Goal: Task Accomplishment & Management: Manage account settings

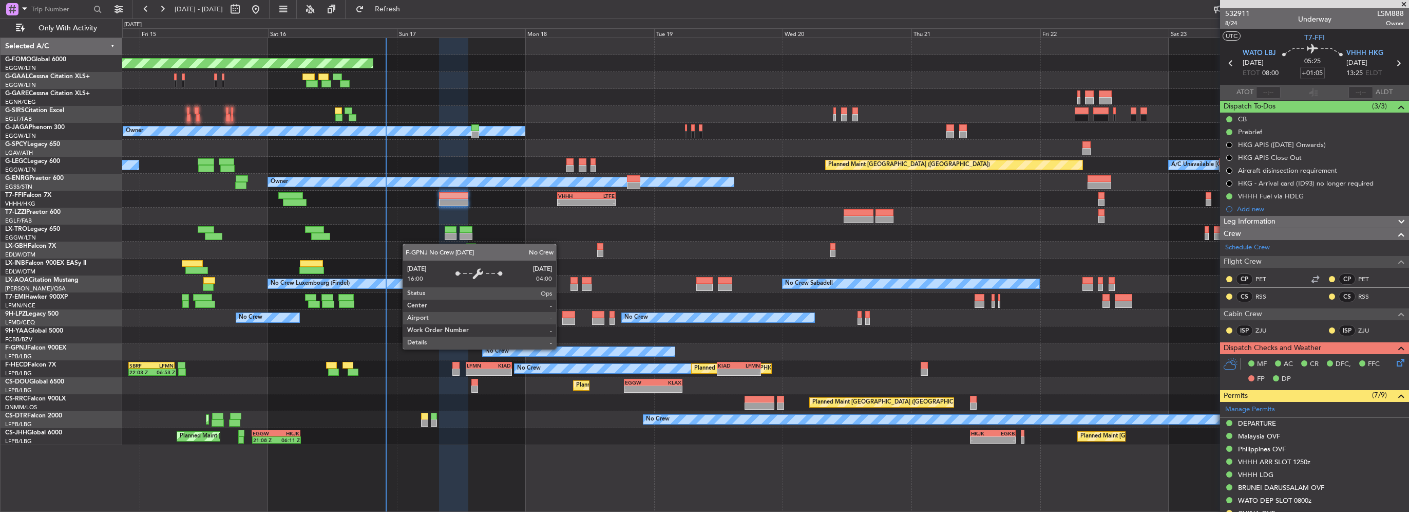
scroll to position [265, 0]
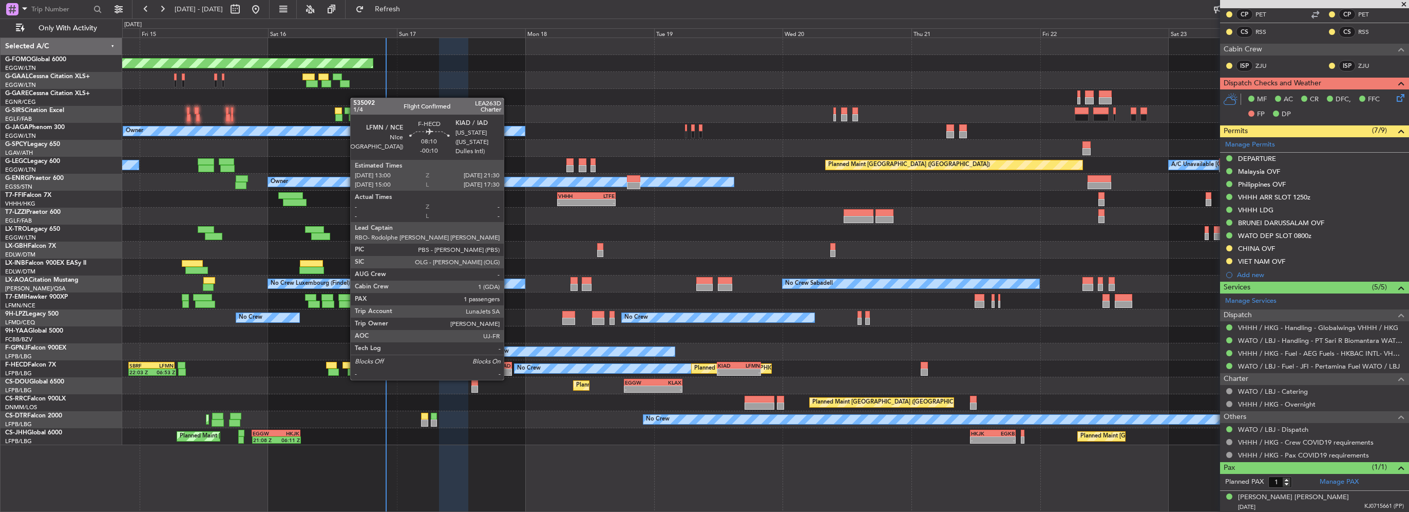
click at [508, 369] on div "-" at bounding box center [500, 372] width 22 height 6
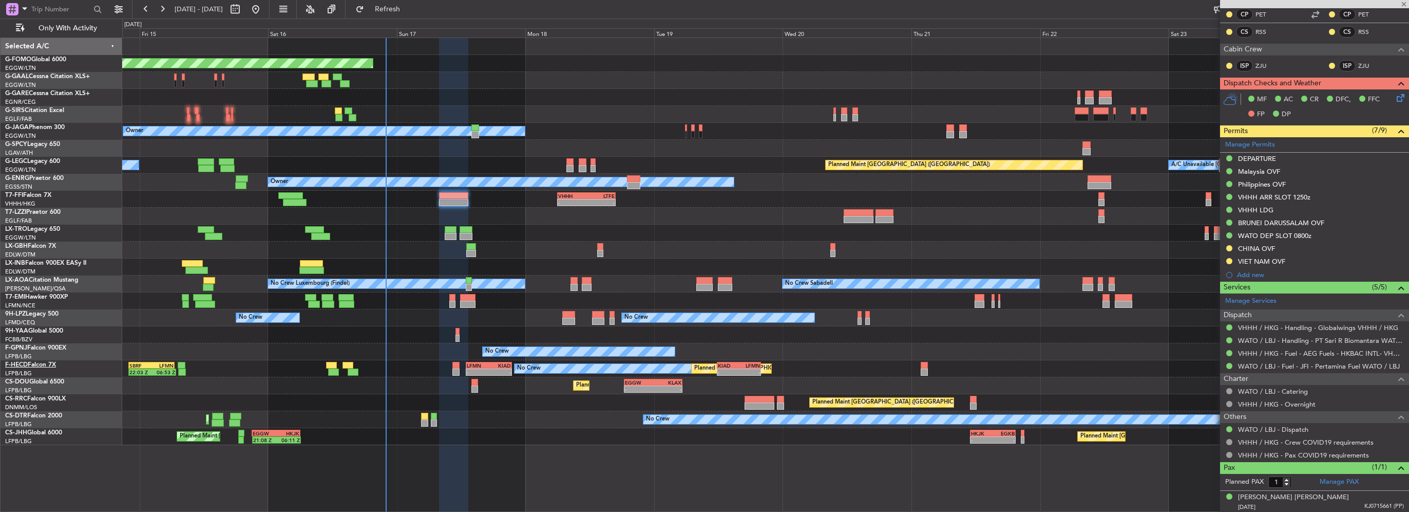
type input "-00:10"
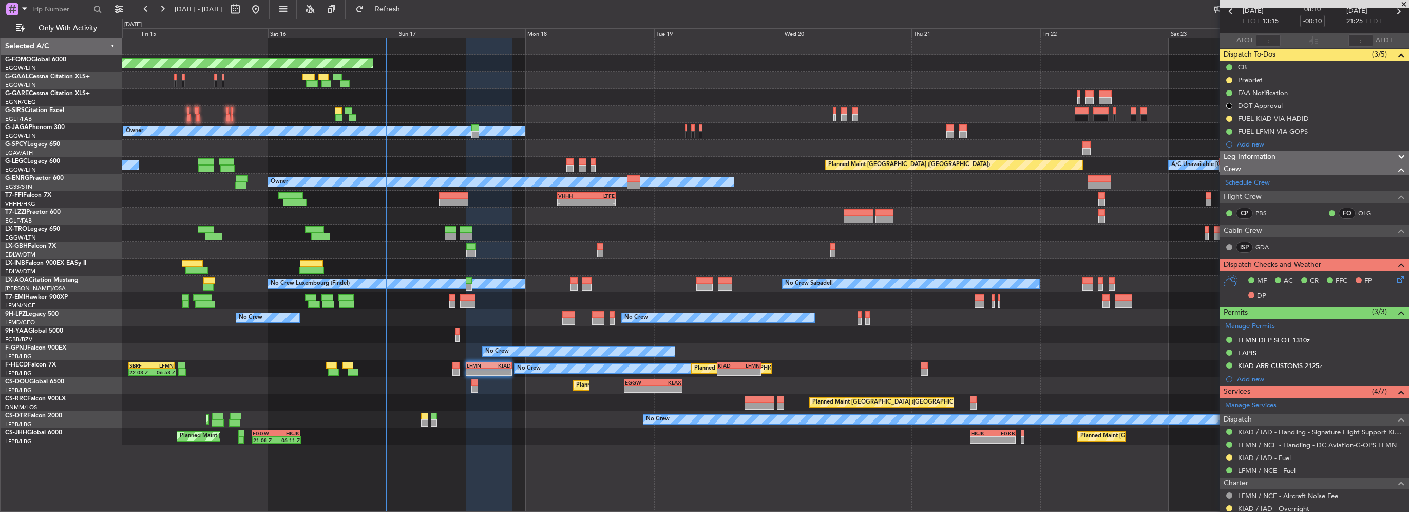
scroll to position [103, 0]
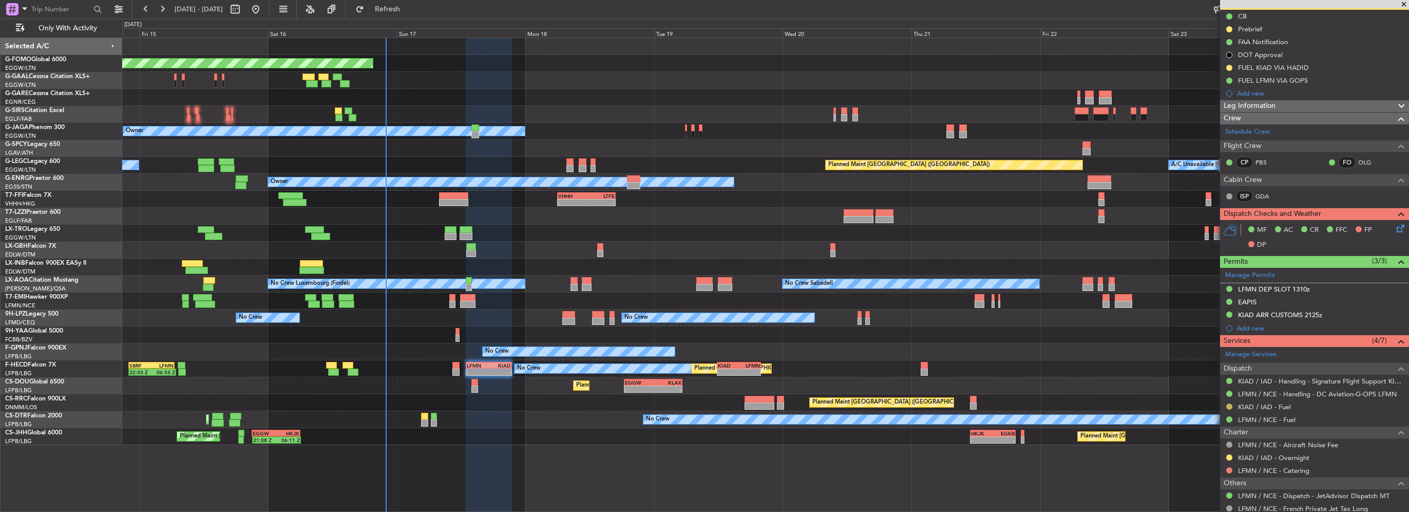
click at [1229, 403] on button at bounding box center [1230, 406] width 6 height 6
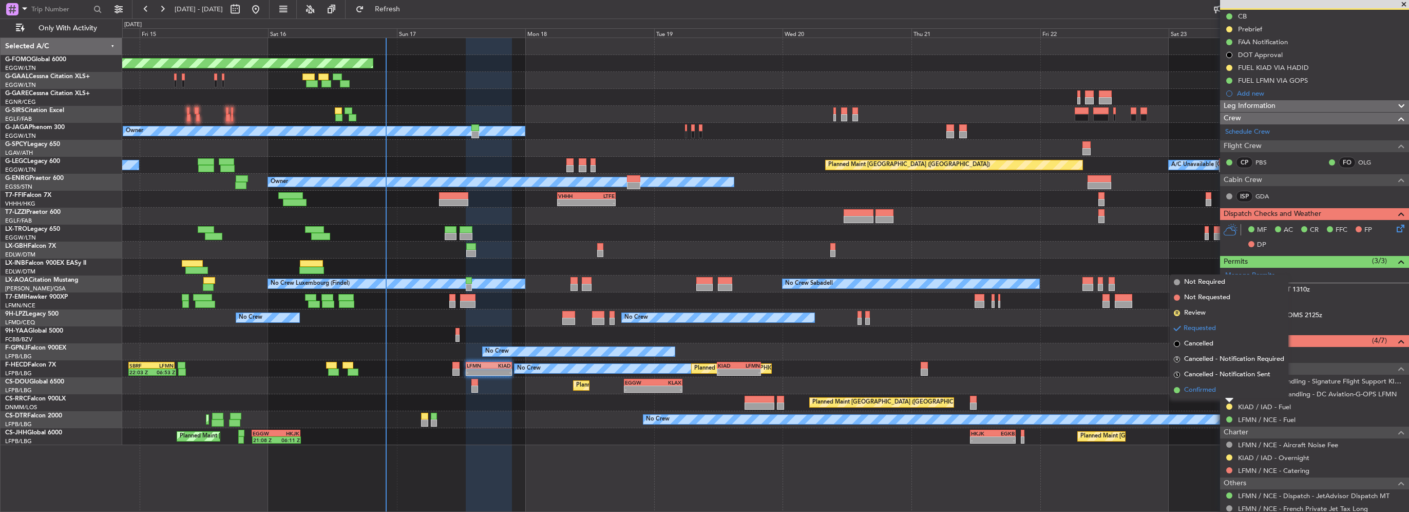
click at [1205, 392] on span "Confirmed" at bounding box center [1200, 390] width 32 height 10
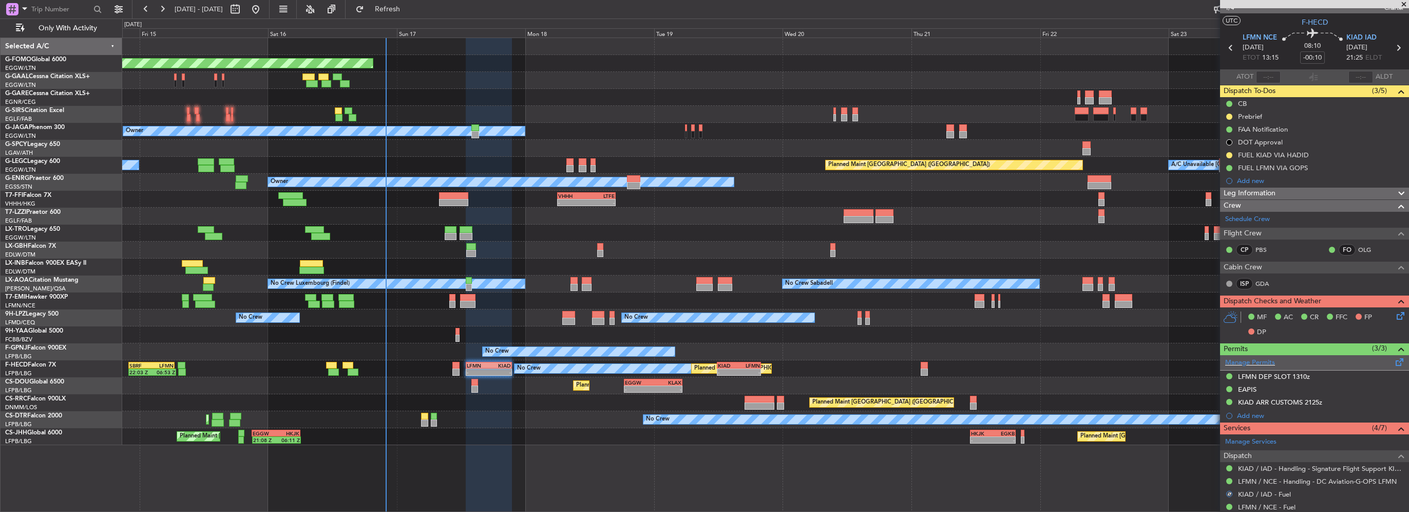
scroll to position [0, 0]
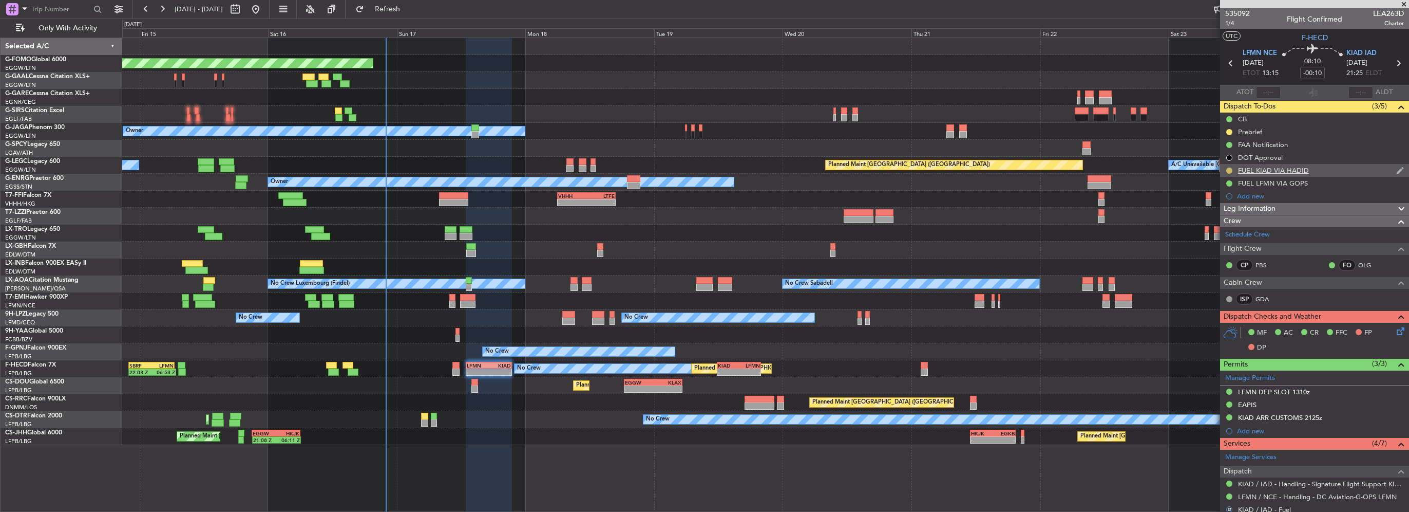
click at [1229, 169] on button at bounding box center [1230, 170] width 6 height 6
click at [1227, 216] on span "Completed" at bounding box center [1234, 216] width 34 height 10
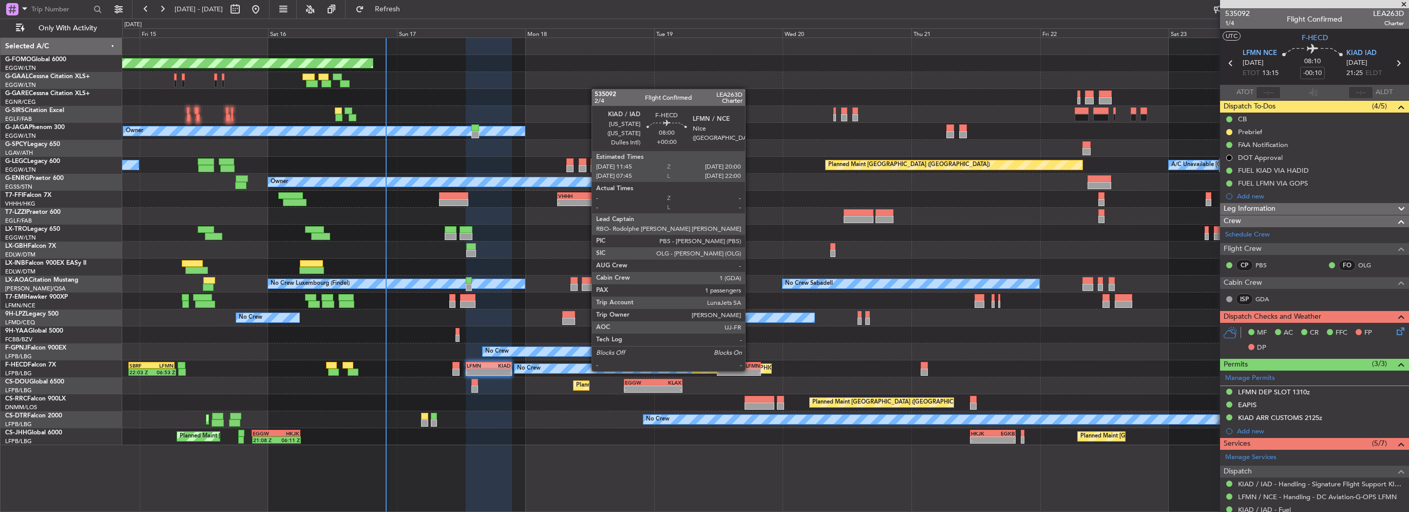
click at [745, 366] on div "LFMN" at bounding box center [749, 365] width 21 height 6
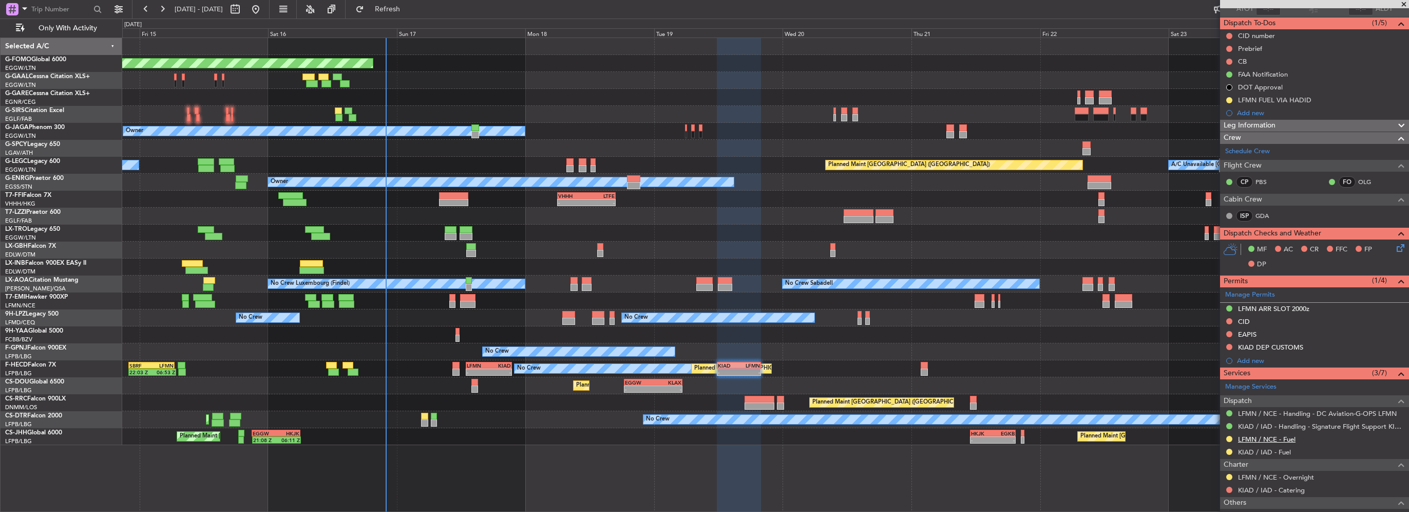
scroll to position [103, 0]
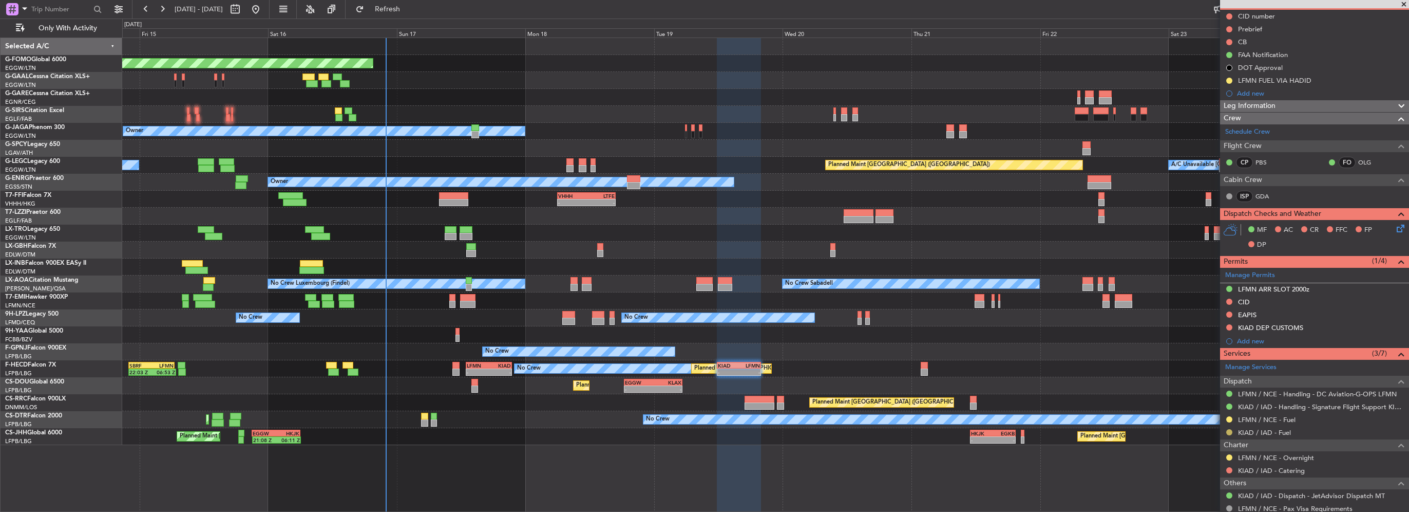
click at [1227, 432] on button at bounding box center [1230, 432] width 6 height 6
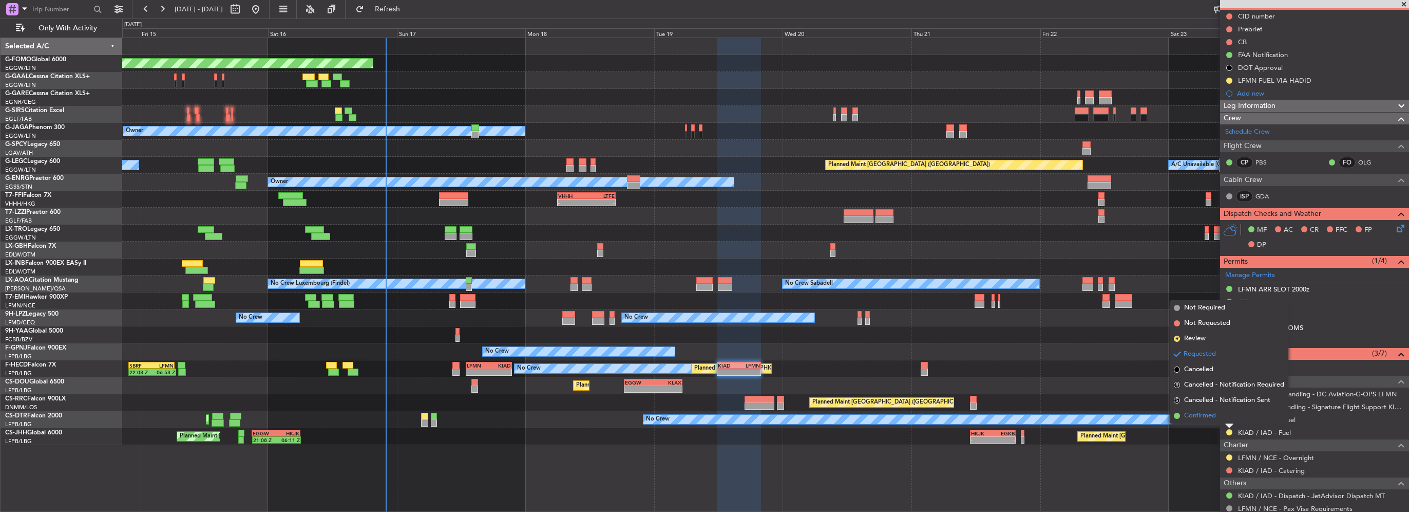
click at [1213, 413] on span "Confirmed" at bounding box center [1200, 415] width 32 height 10
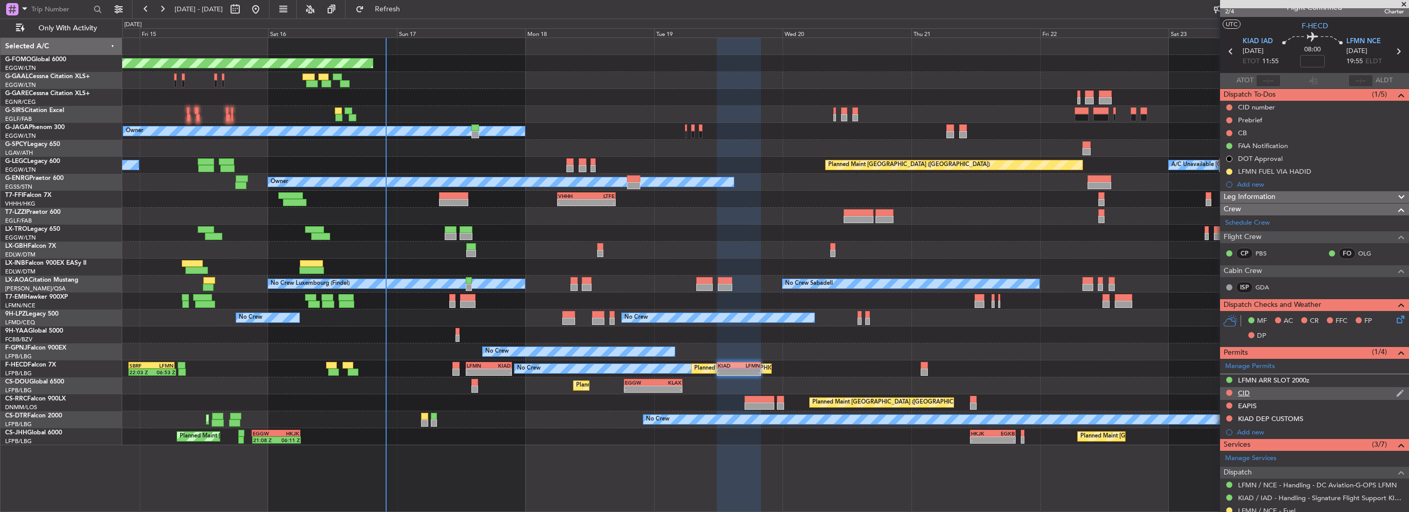
scroll to position [0, 0]
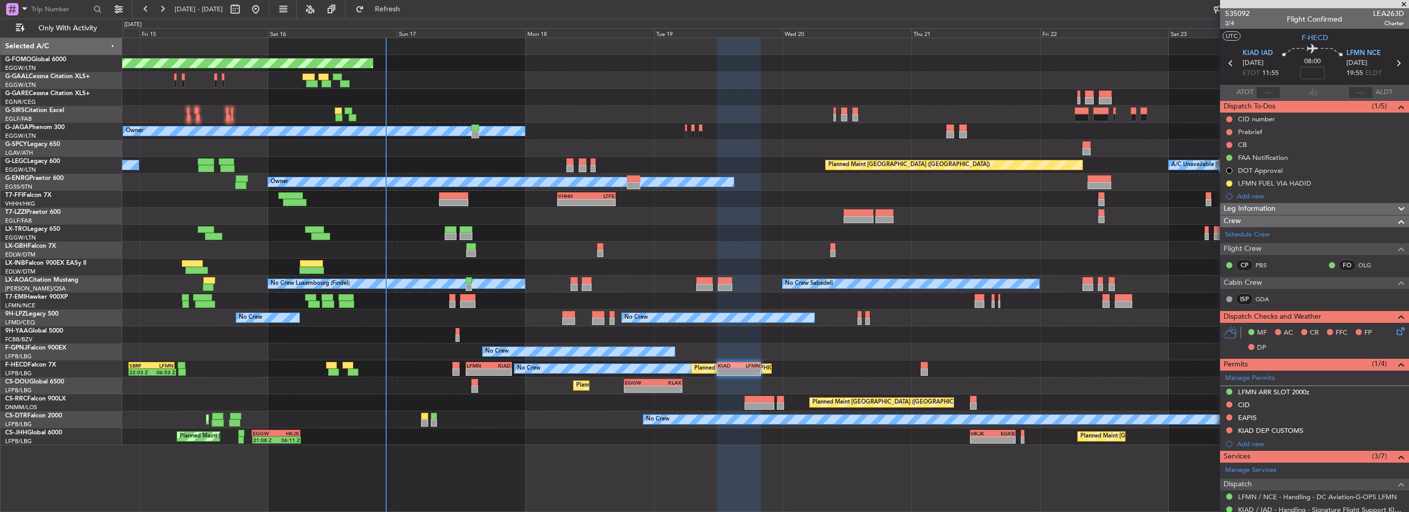
drag, startPoint x: 1257, startPoint y: 195, endPoint x: 1271, endPoint y: 201, distance: 15.2
click at [1257, 195] on div "Add new" at bounding box center [1320, 196] width 167 height 9
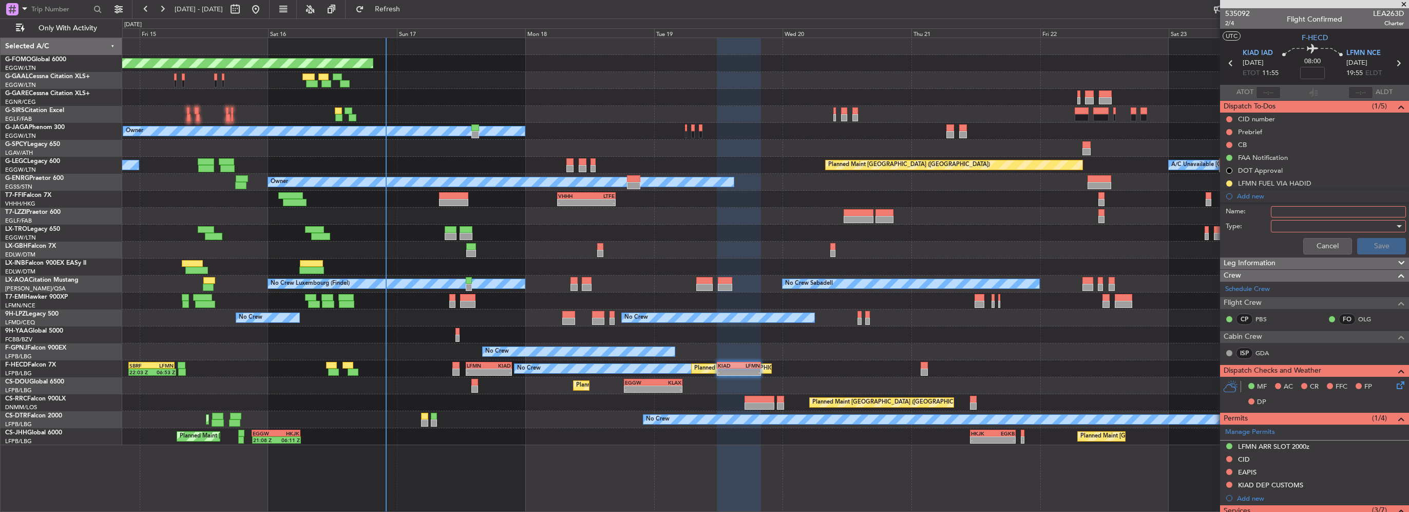
click at [1285, 209] on input "Name:" at bounding box center [1338, 211] width 135 height 11
type input "KIAD FUEL VIA HADID"
click at [1278, 230] on div at bounding box center [1335, 225] width 120 height 15
click at [1284, 242] on span "Generic" at bounding box center [1334, 245] width 120 height 15
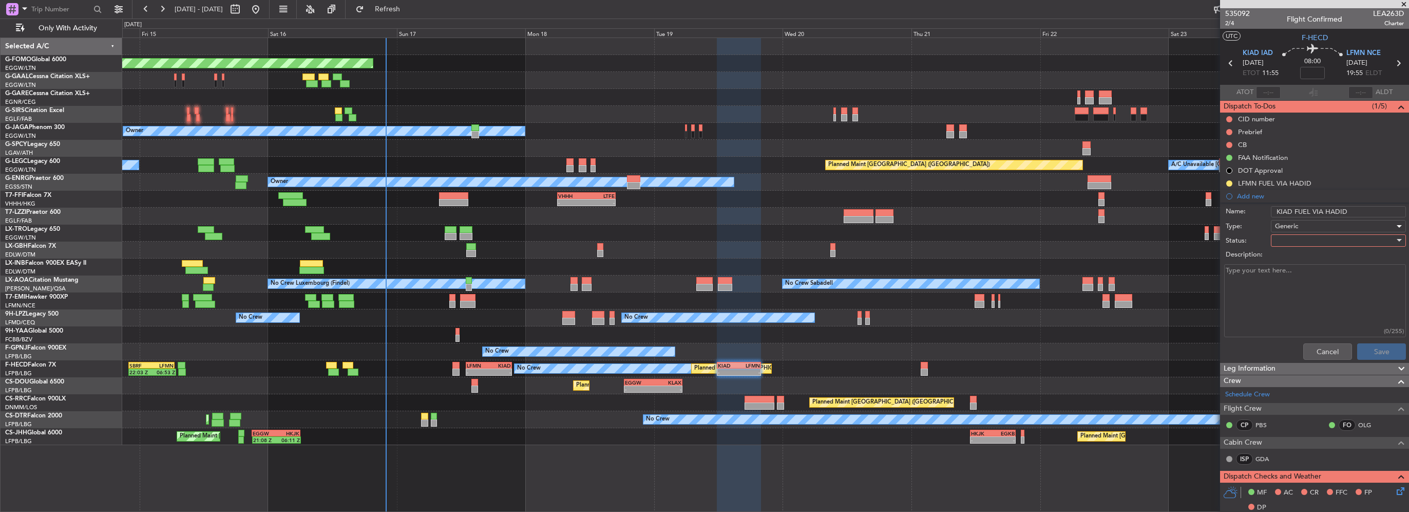
click at [1307, 242] on div at bounding box center [1335, 240] width 120 height 15
click at [1307, 285] on span "Completed" at bounding box center [1334, 291] width 120 height 15
click at [1371, 343] on button "Save" at bounding box center [1381, 351] width 49 height 16
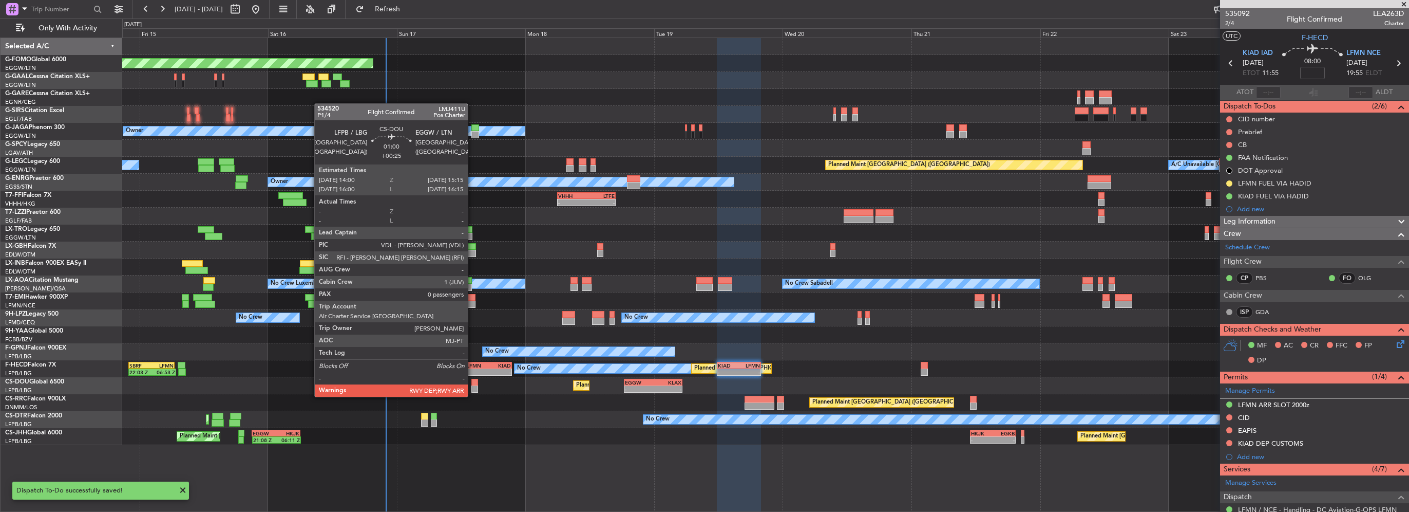
click at [473, 386] on div at bounding box center [474, 388] width 7 height 7
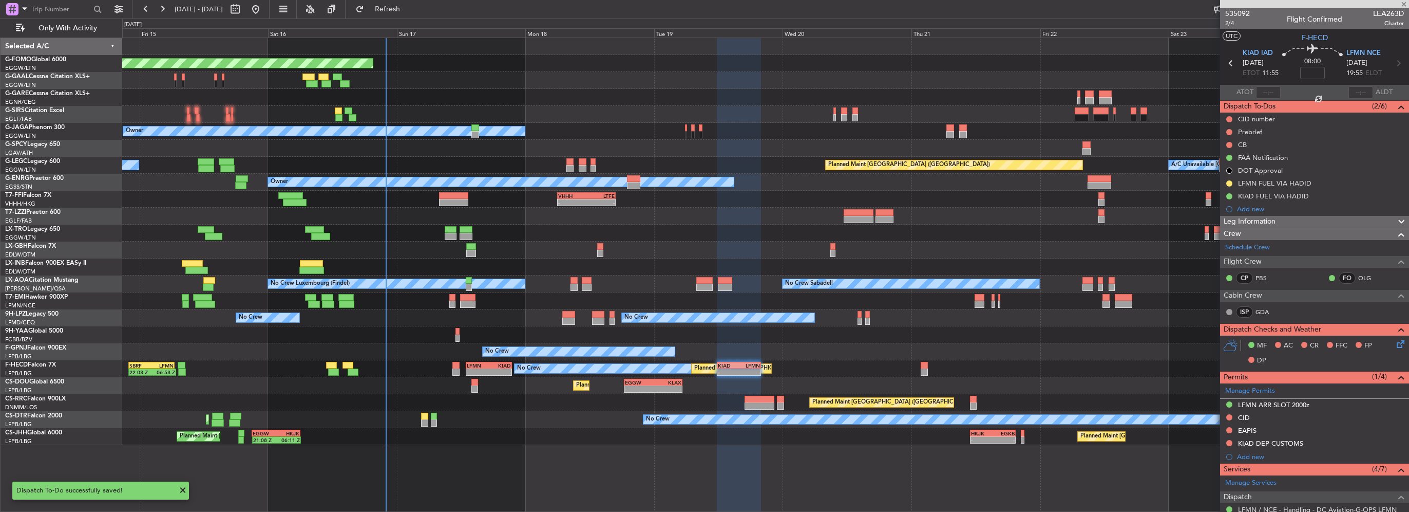
type input "+00:25"
type input "0"
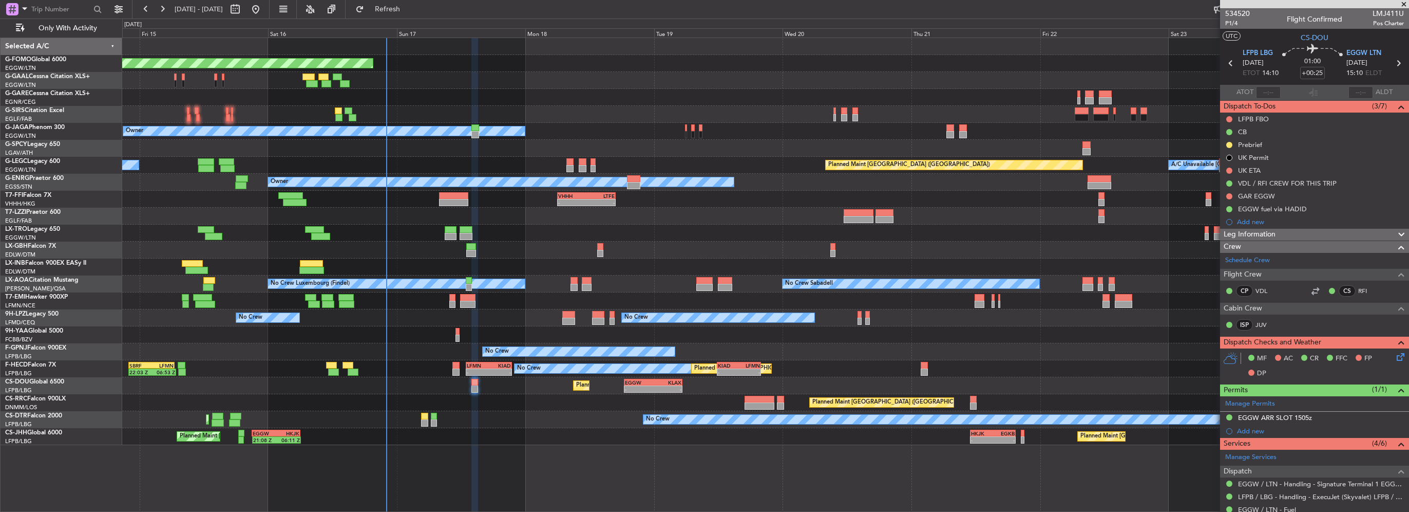
click at [415, 0] on fb-refresh-button "Refresh" at bounding box center [382, 9] width 72 height 18
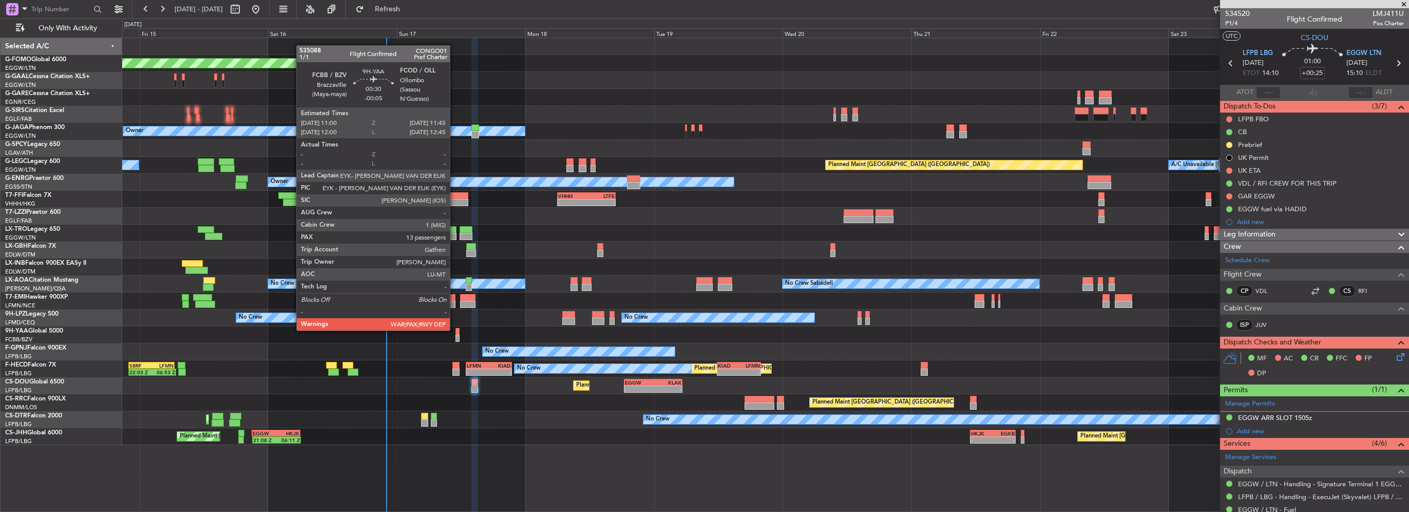
click at [456, 329] on div at bounding box center [458, 331] width 4 height 7
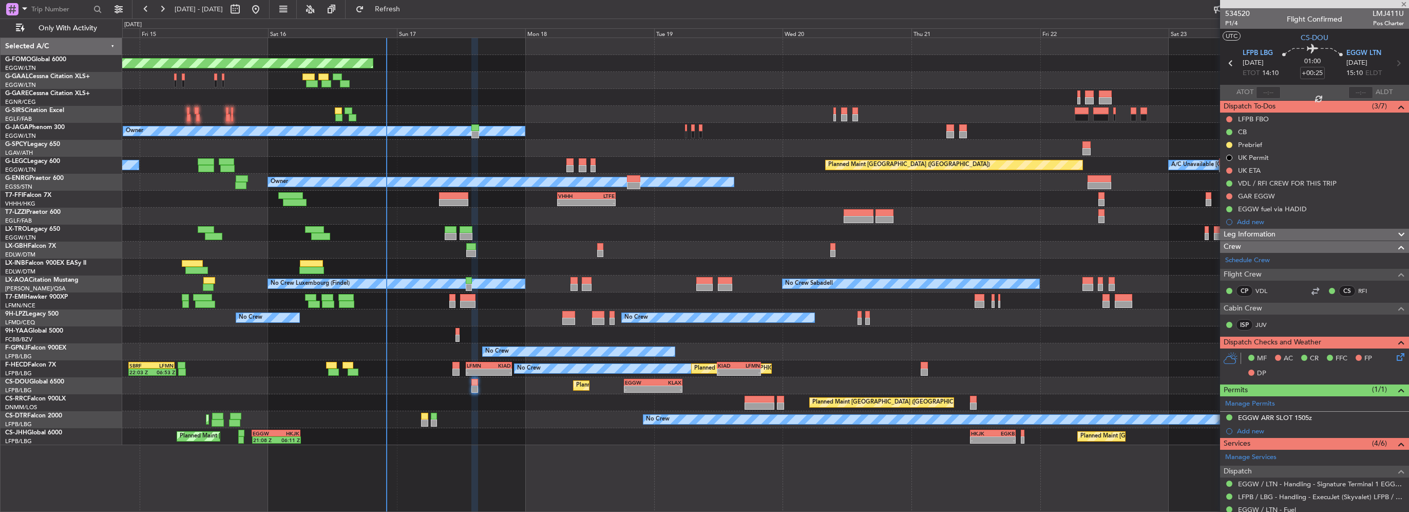
type input "-00:05"
type input "13"
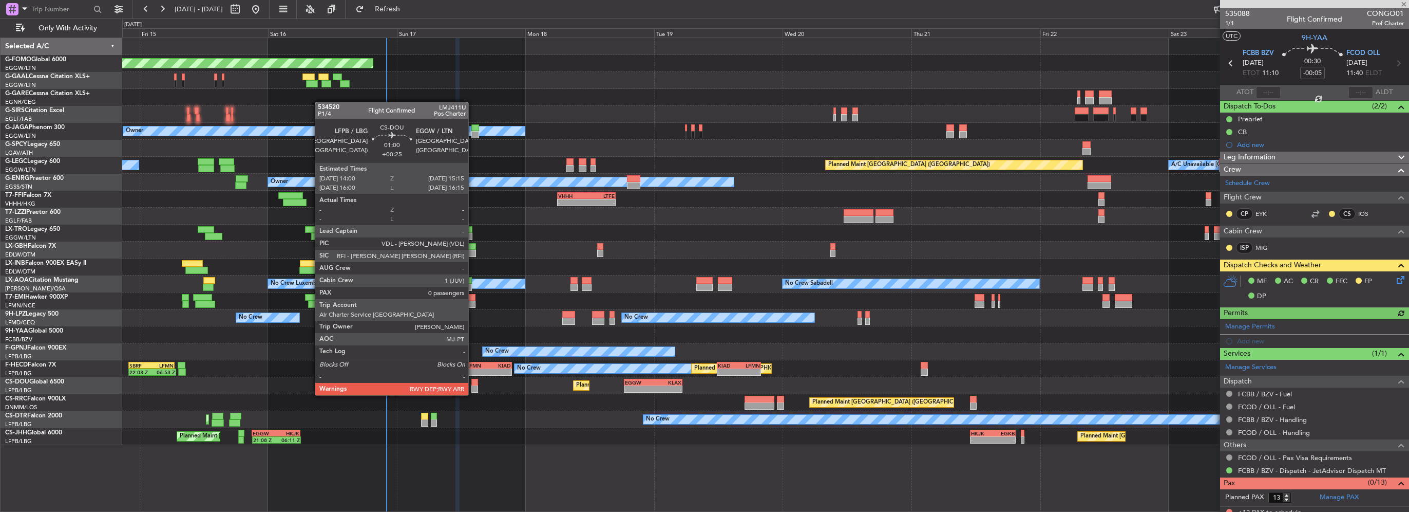
click at [473, 385] on div at bounding box center [474, 388] width 7 height 7
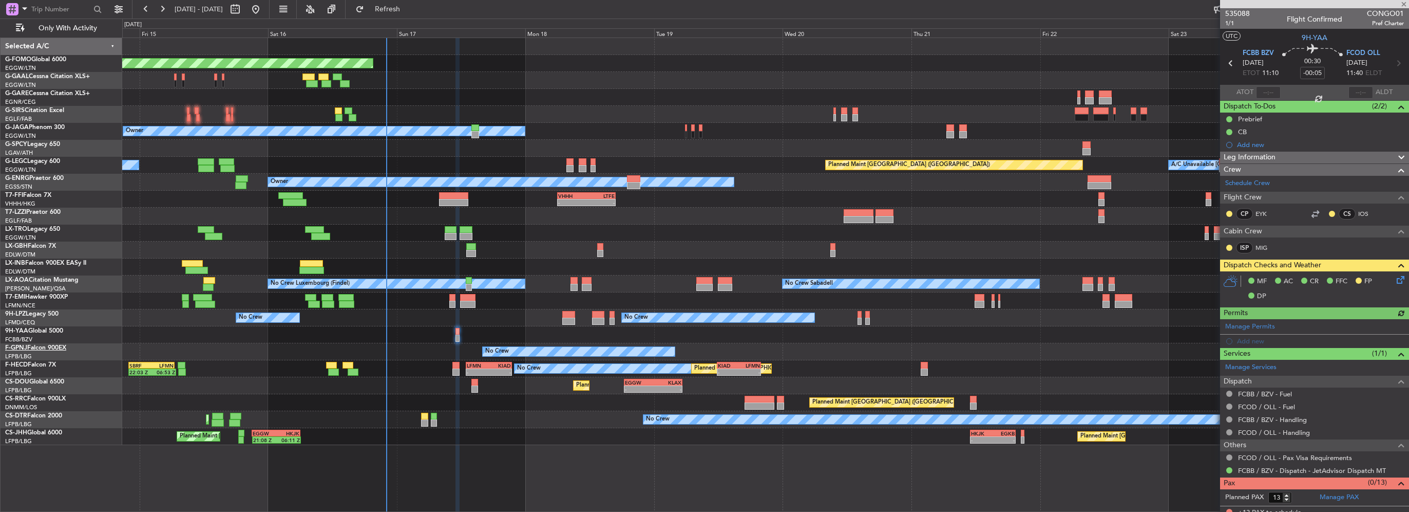
type input "+00:25"
type input "0"
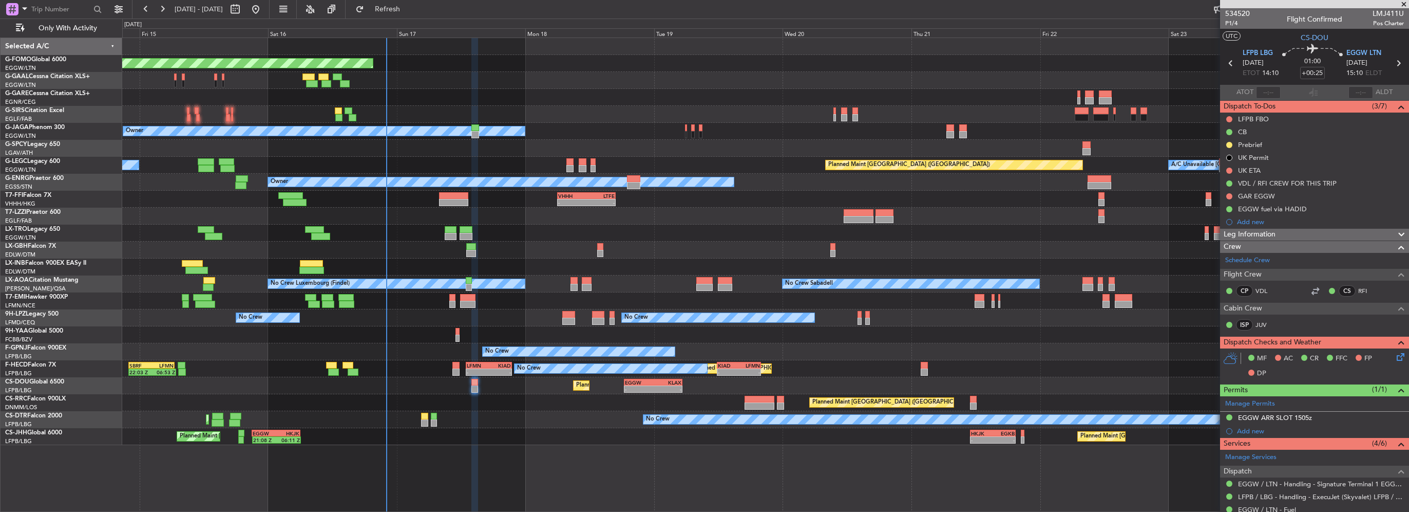
click at [1289, 234] on div "Leg Information" at bounding box center [1314, 235] width 189 height 12
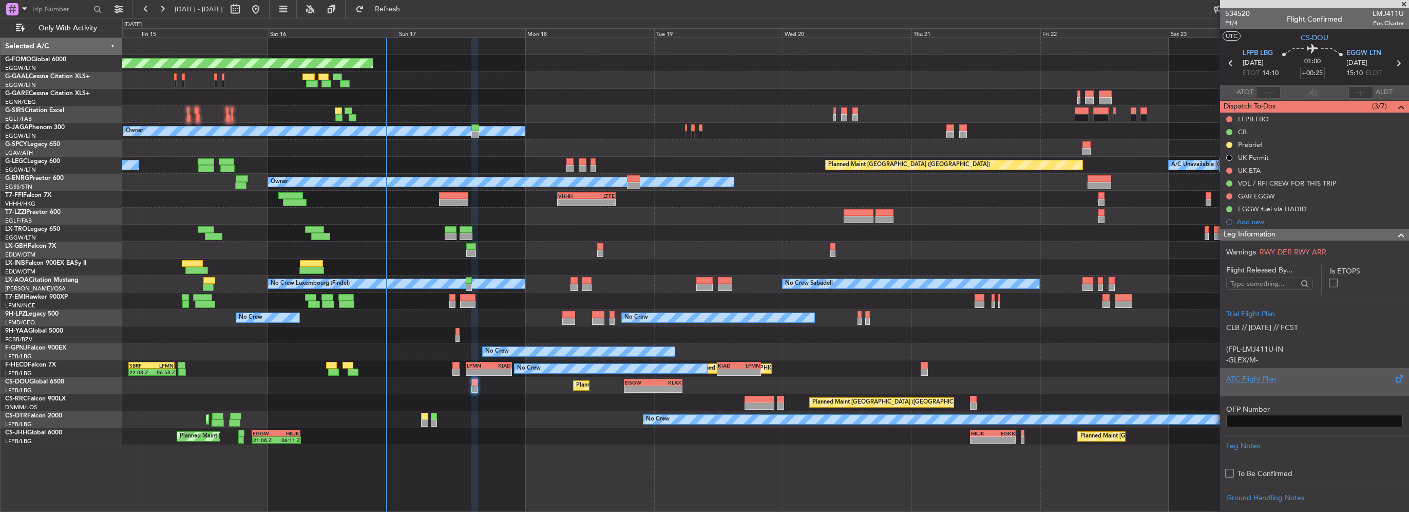
click at [1266, 374] on div "ATC Flight Plan" at bounding box center [1315, 378] width 177 height 11
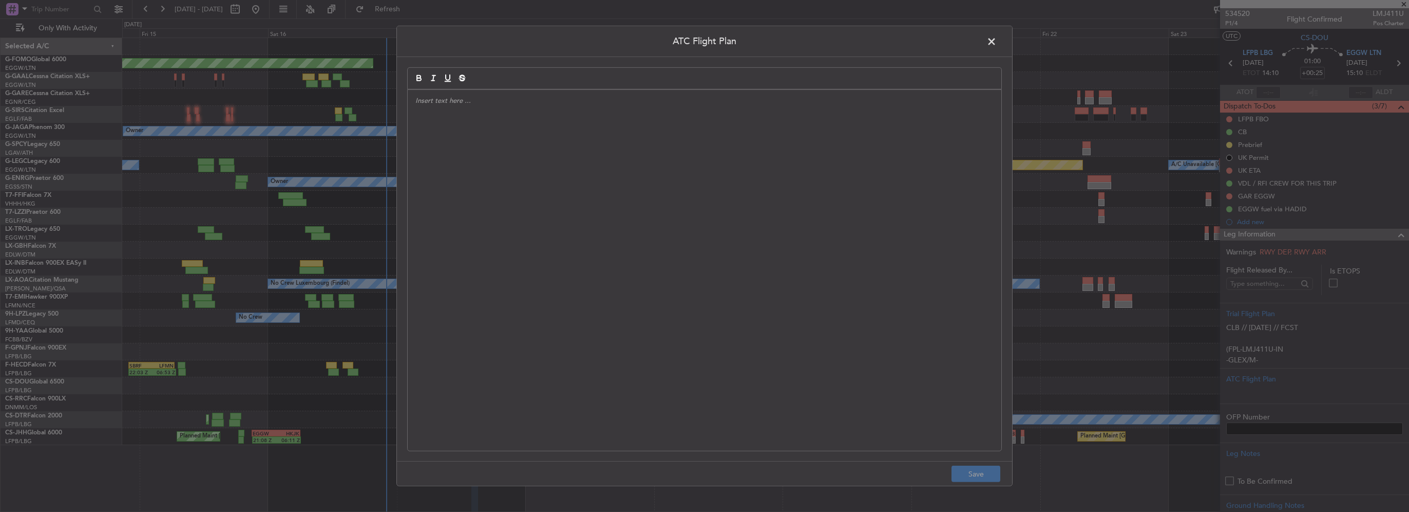
click at [750, 240] on div at bounding box center [705, 270] width 594 height 361
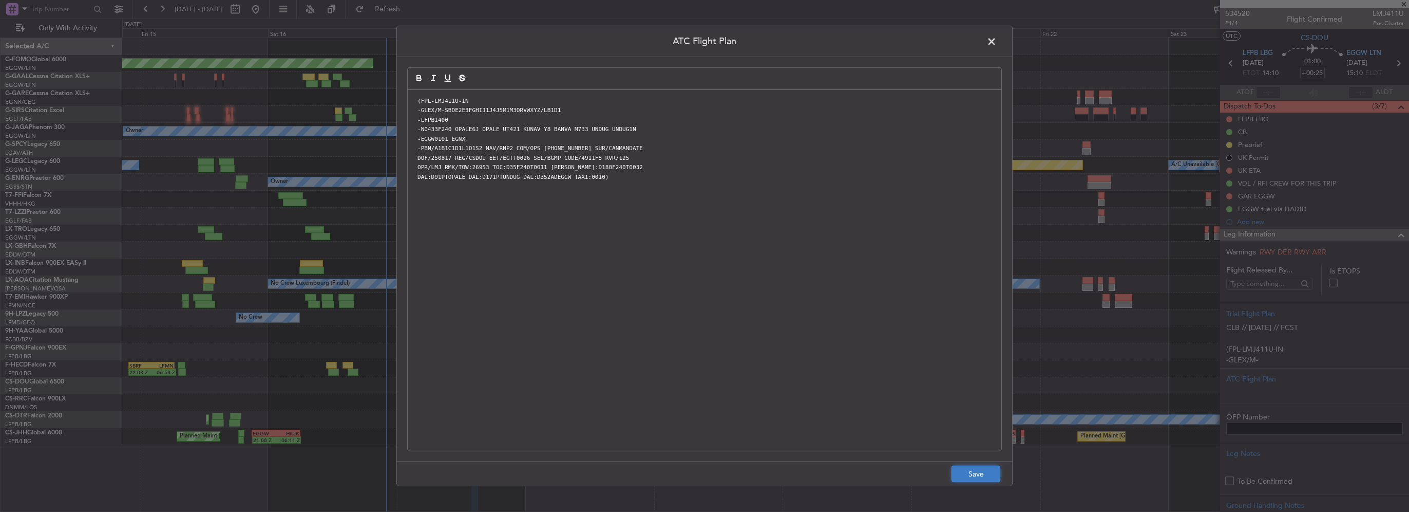
click at [983, 474] on button "Save" at bounding box center [976, 473] width 49 height 16
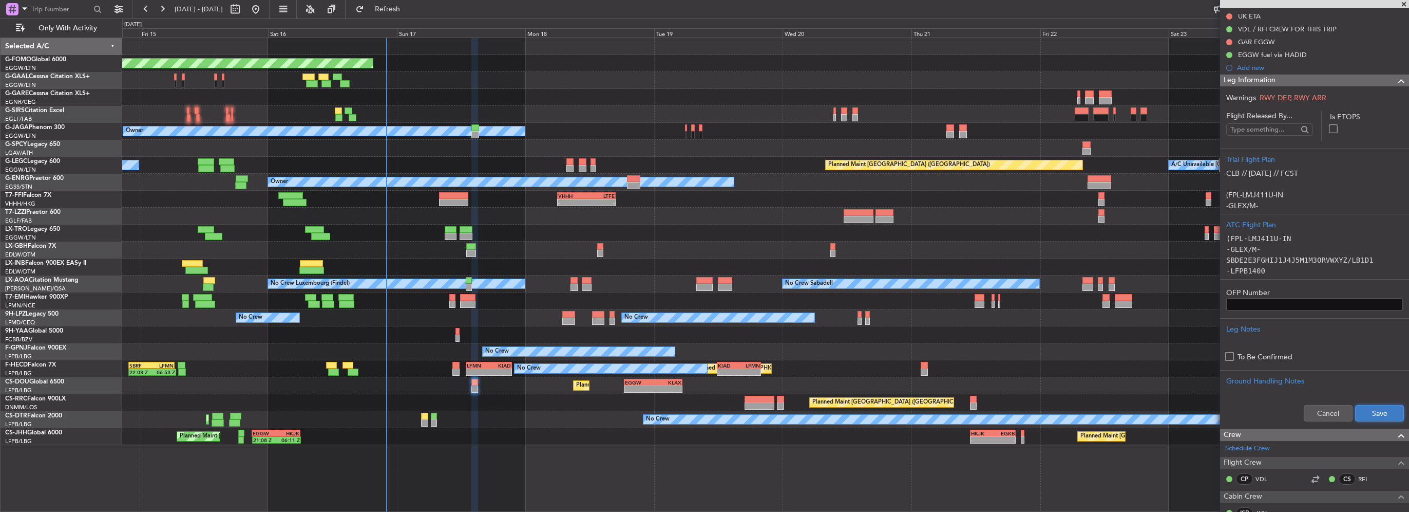
click at [1374, 415] on button "Save" at bounding box center [1379, 413] width 49 height 16
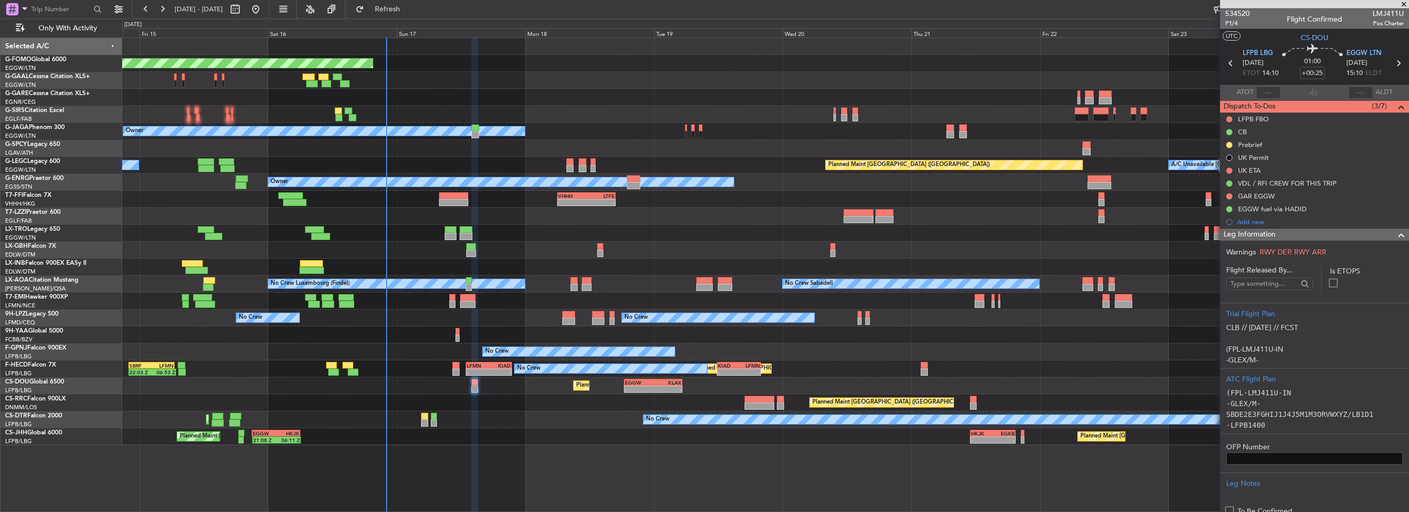
click at [1395, 234] on span at bounding box center [1401, 235] width 12 height 12
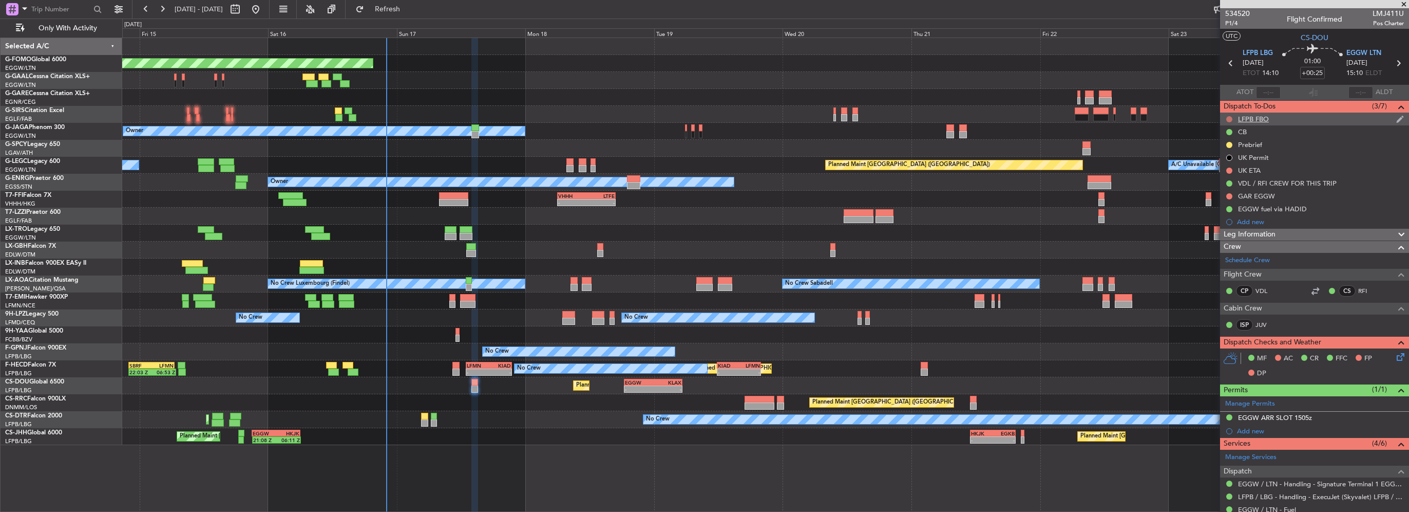
click at [1227, 119] on button at bounding box center [1230, 119] width 6 height 6
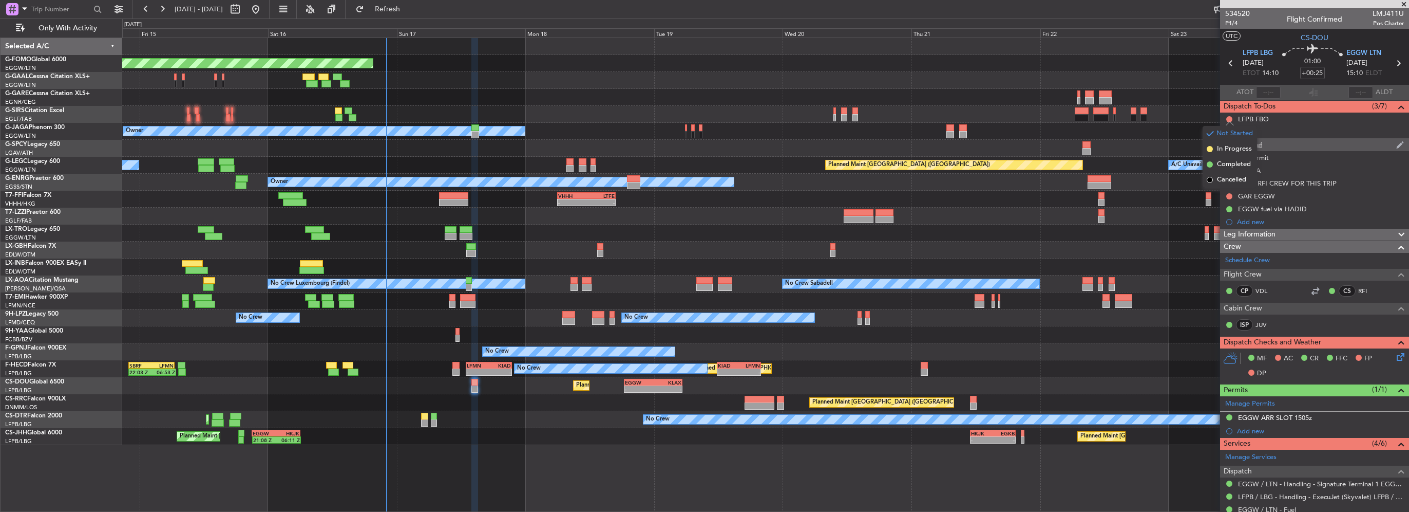
drag, startPoint x: 1235, startPoint y: 178, endPoint x: 1228, endPoint y: 143, distance: 35.7
click at [1235, 178] on span "Cancelled" at bounding box center [1231, 180] width 29 height 10
click at [1228, 145] on button at bounding box center [1230, 145] width 6 height 6
click at [1232, 207] on span "Cancelled" at bounding box center [1231, 205] width 29 height 10
click at [1230, 171] on button at bounding box center [1230, 170] width 6 height 6
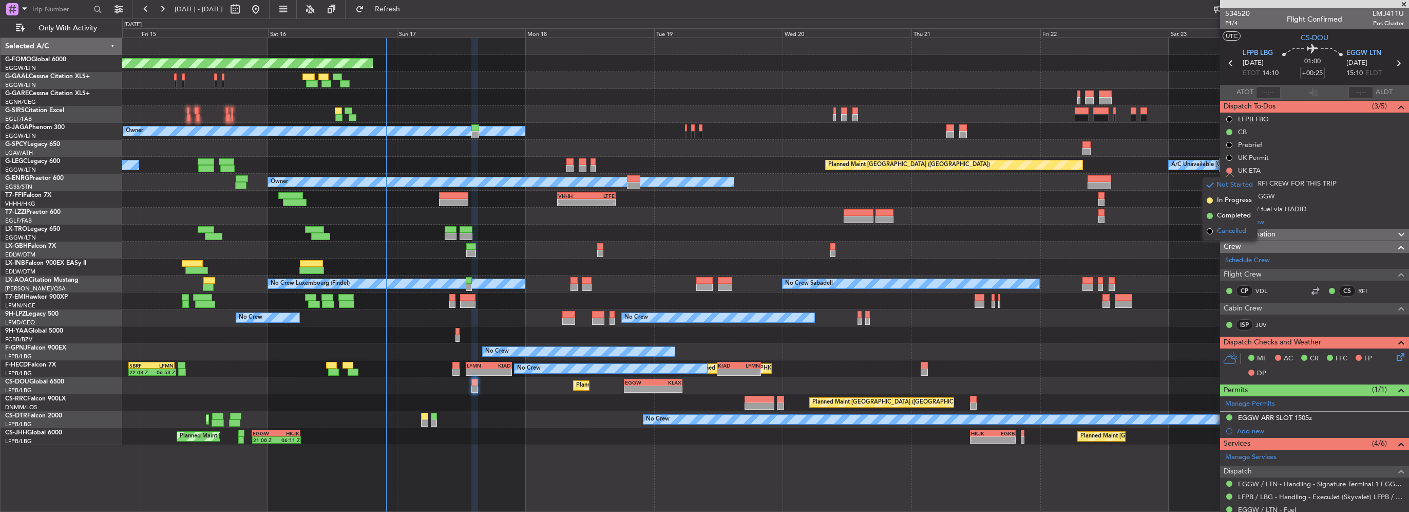
click at [1225, 230] on span "Cancelled" at bounding box center [1231, 231] width 29 height 10
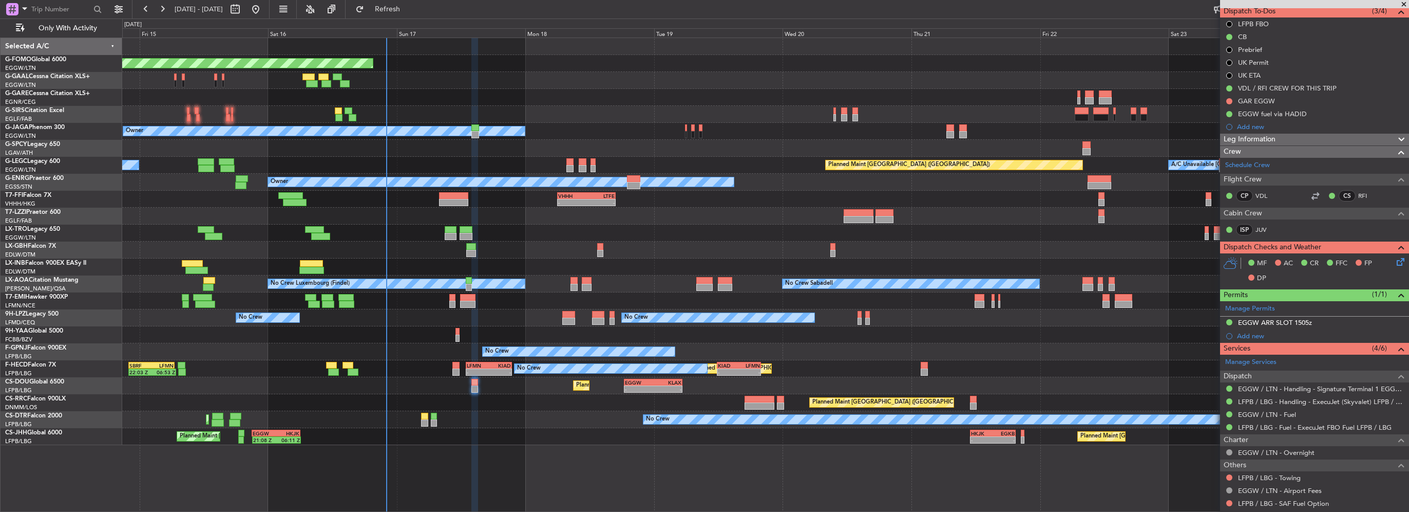
scroll to position [133, 0]
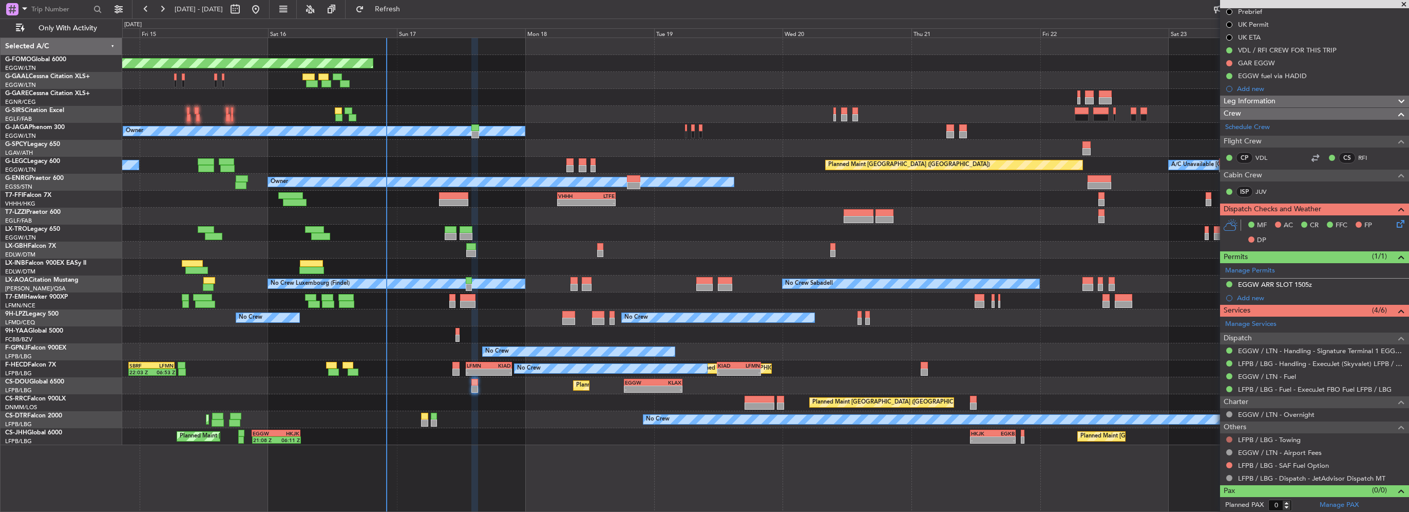
click at [1227, 438] on button at bounding box center [1230, 439] width 6 height 6
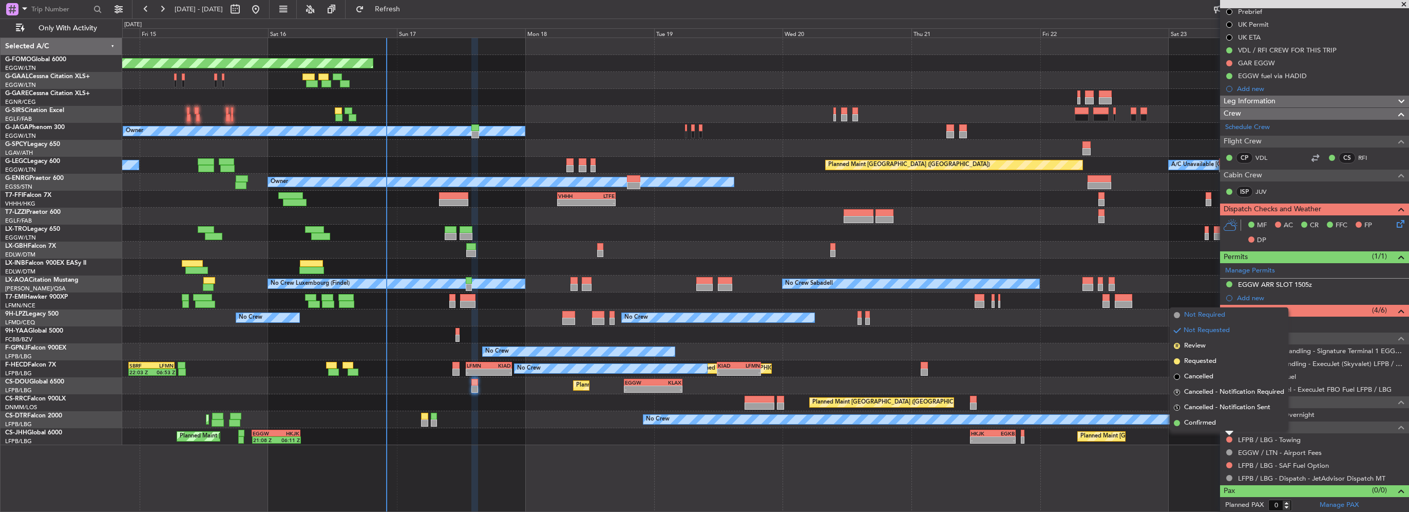
click at [1212, 314] on span "Not Required" at bounding box center [1204, 315] width 41 height 10
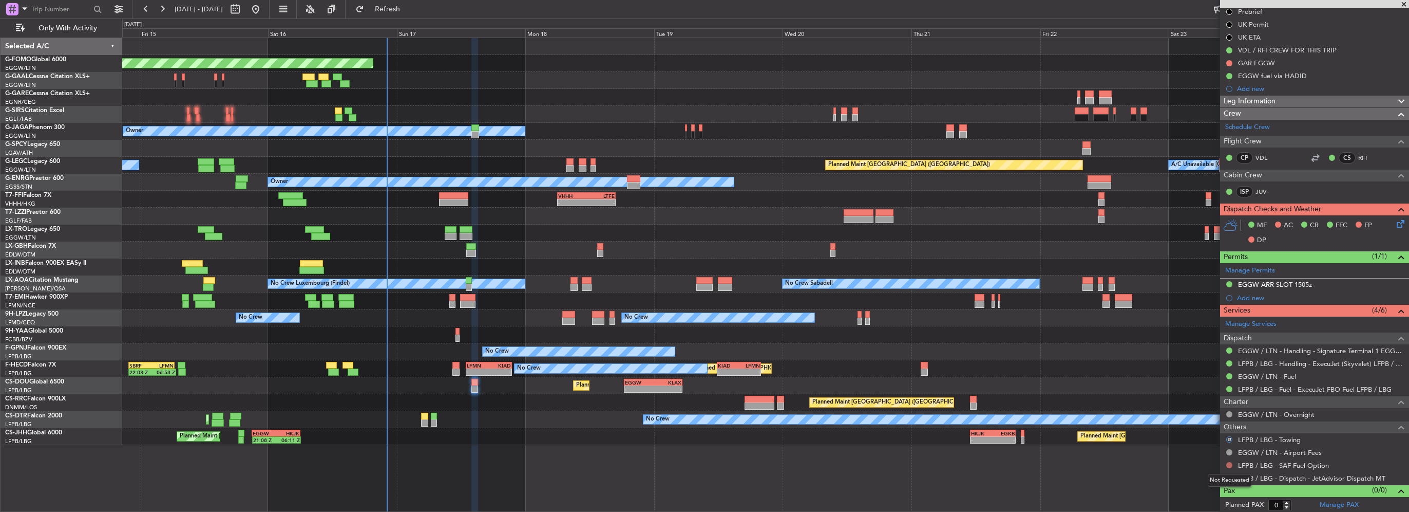
click at [1227, 462] on button at bounding box center [1230, 465] width 6 height 6
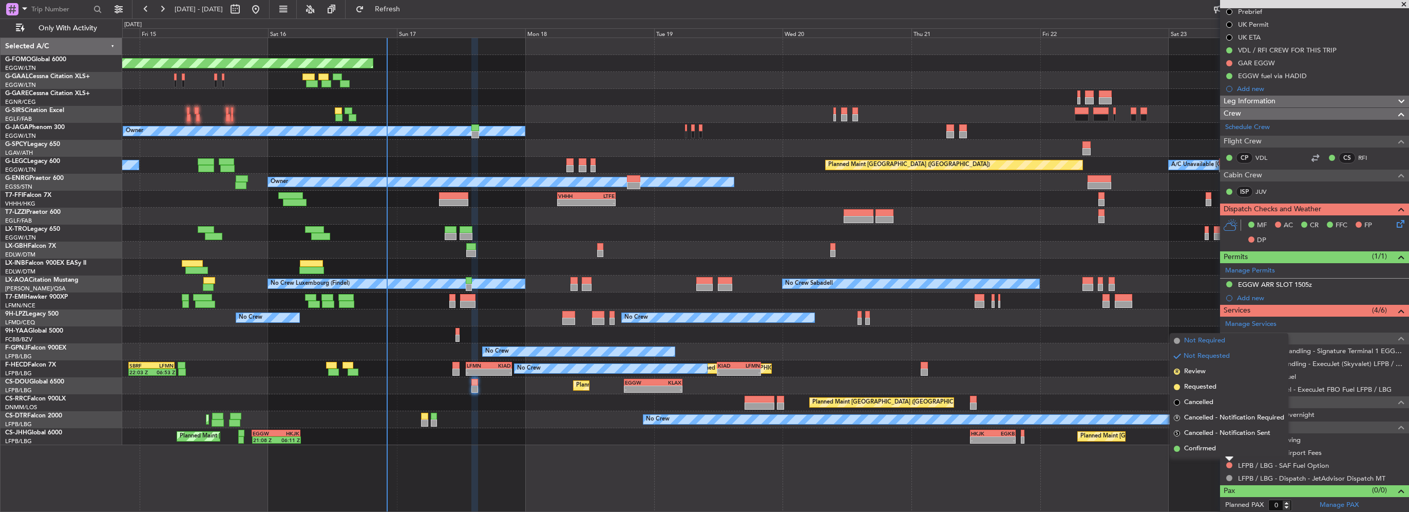
click at [1210, 343] on span "Not Required" at bounding box center [1204, 340] width 41 height 10
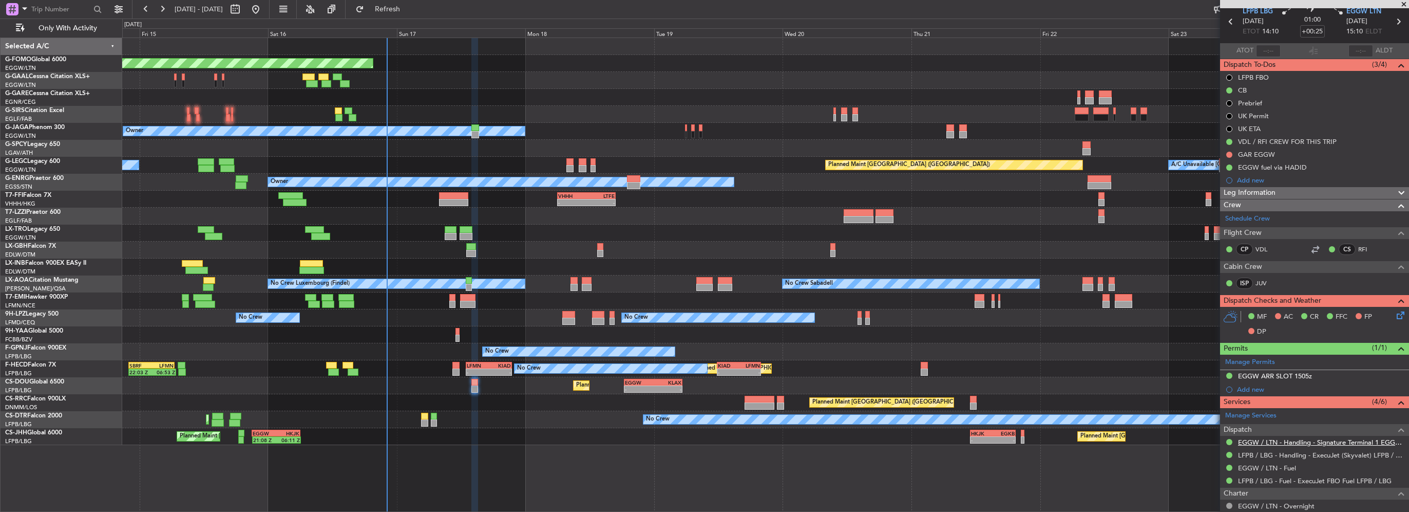
scroll to position [0, 0]
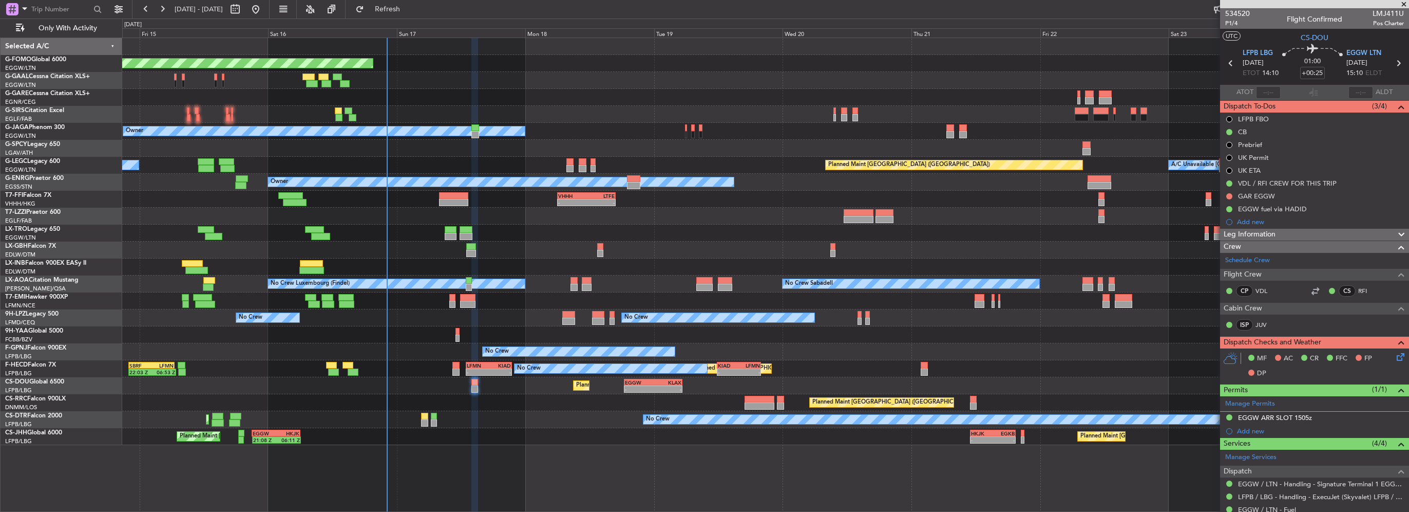
click at [1395, 355] on icon at bounding box center [1399, 355] width 8 height 8
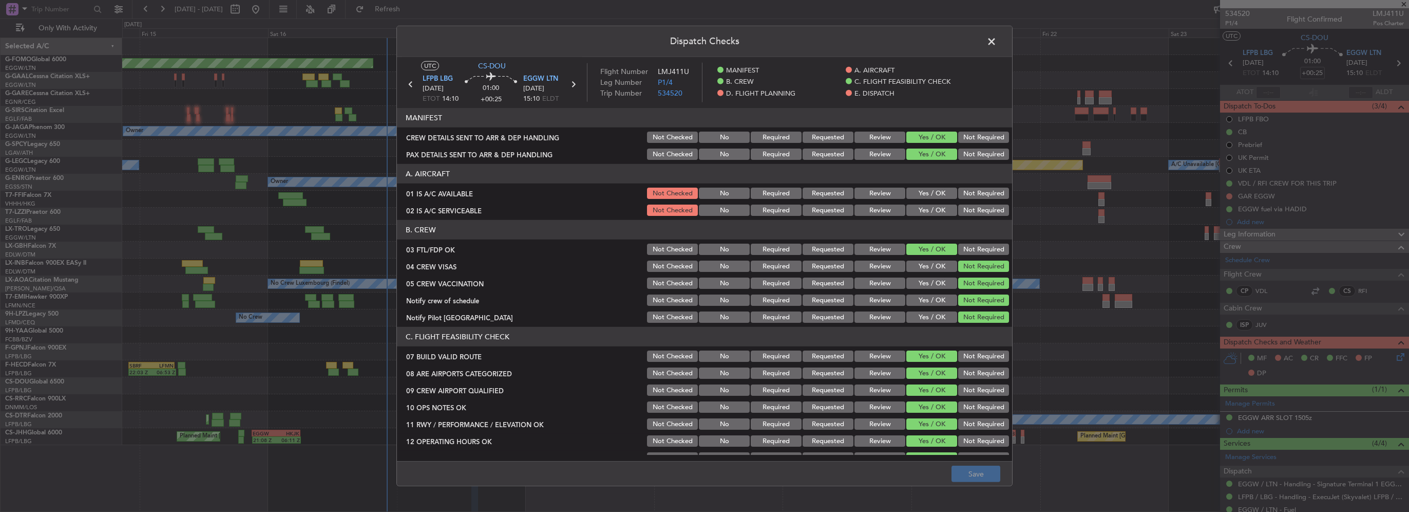
click at [935, 193] on button "Yes / OK" at bounding box center [932, 192] width 51 height 11
click at [931, 206] on button "Yes / OK" at bounding box center [932, 209] width 51 height 11
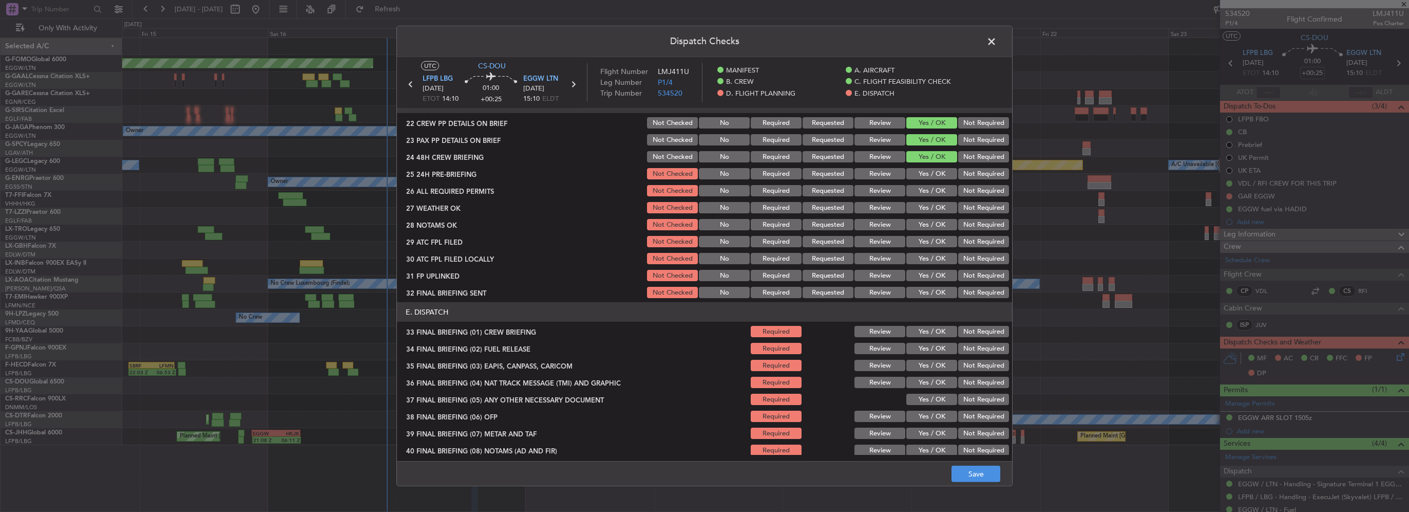
scroll to position [462, 0]
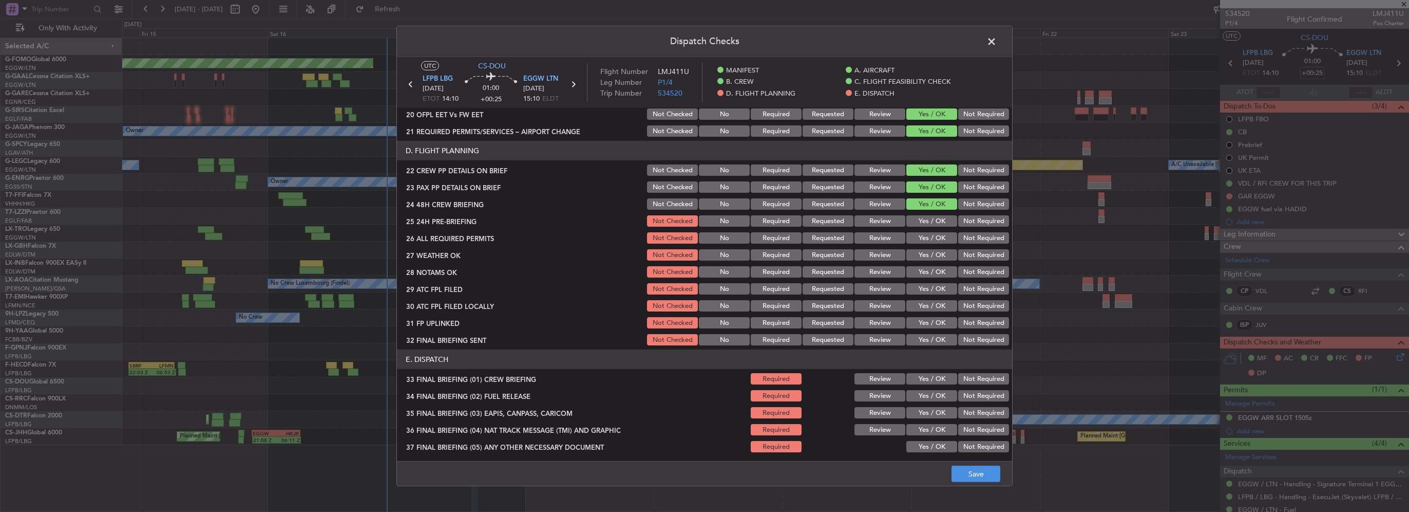
click at [940, 217] on button "Yes / OK" at bounding box center [932, 220] width 51 height 11
click at [939, 234] on button "Yes / OK" at bounding box center [932, 237] width 51 height 11
click at [941, 254] on button "Yes / OK" at bounding box center [932, 254] width 51 height 11
click at [941, 265] on div "Yes / OK" at bounding box center [931, 272] width 52 height 14
click at [940, 279] on section "D. FLIGHT PLANNING 22 CREW PP DETAILS ON BRIEF Not Checked No Required Requeste…" at bounding box center [704, 244] width 615 height 206
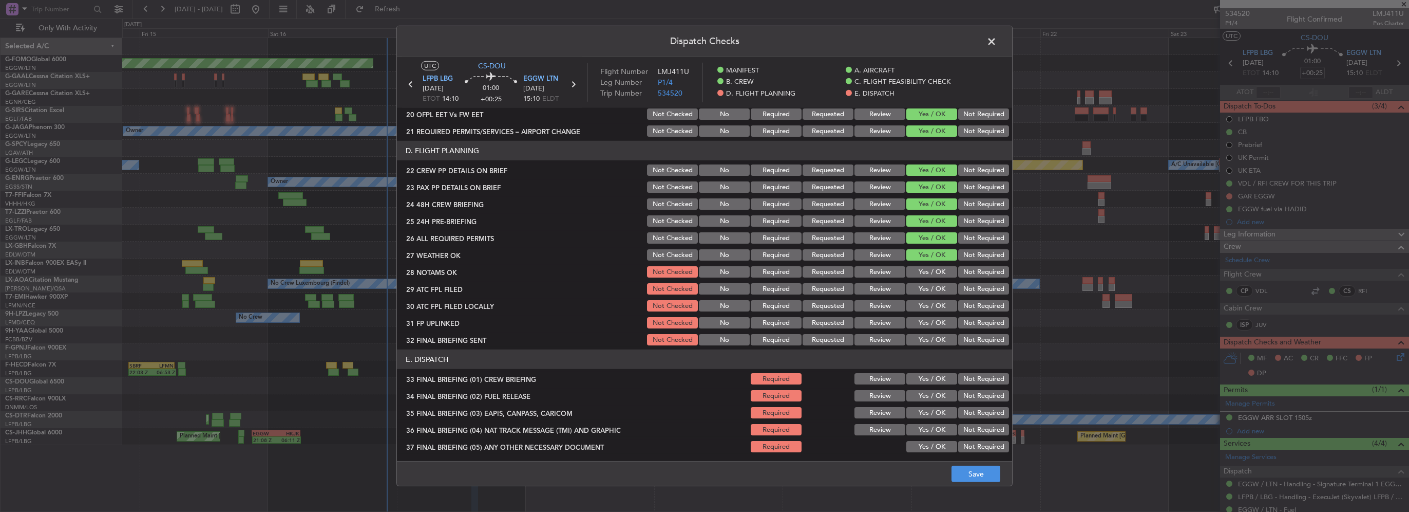
click at [937, 275] on button "Yes / OK" at bounding box center [932, 271] width 51 height 11
click at [937, 288] on button "Yes / OK" at bounding box center [932, 288] width 51 height 11
click at [958, 303] on button "Not Required" at bounding box center [983, 305] width 51 height 11
drag, startPoint x: 913, startPoint y: 328, endPoint x: 944, endPoint y: 336, distance: 32.3
click at [913, 328] on div "Yes / OK" at bounding box center [931, 322] width 52 height 14
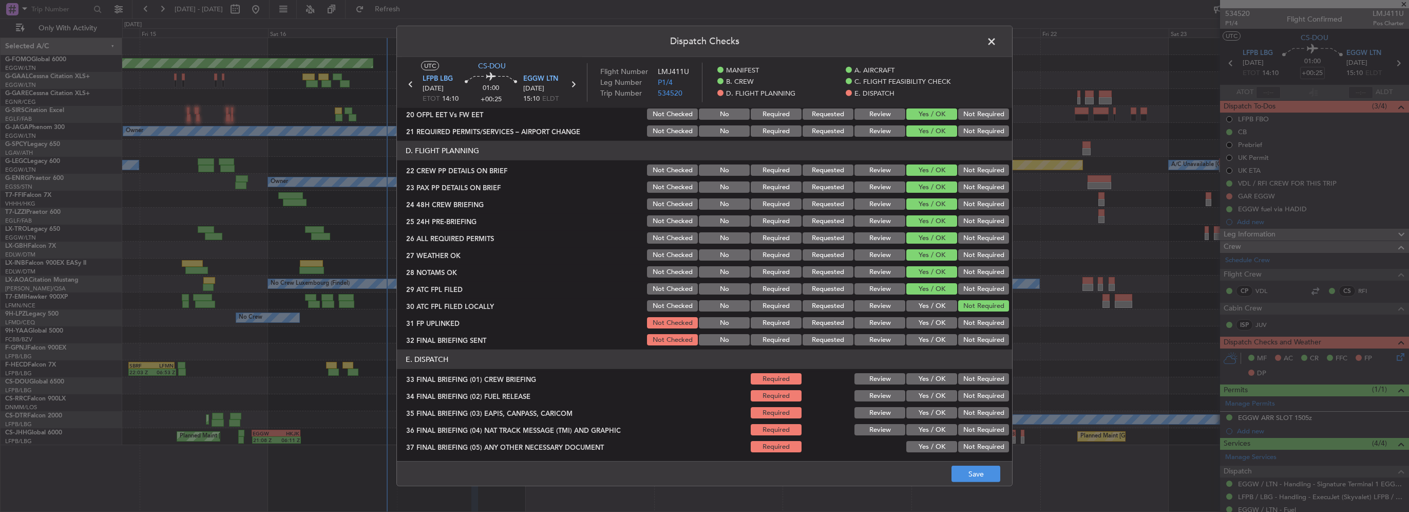
click at [941, 324] on button "Yes / OK" at bounding box center [932, 322] width 51 height 11
drag, startPoint x: 966, startPoint y: 340, endPoint x: 910, endPoint y: 327, distance: 57.1
click at [966, 340] on button "Not Required" at bounding box center [983, 339] width 51 height 11
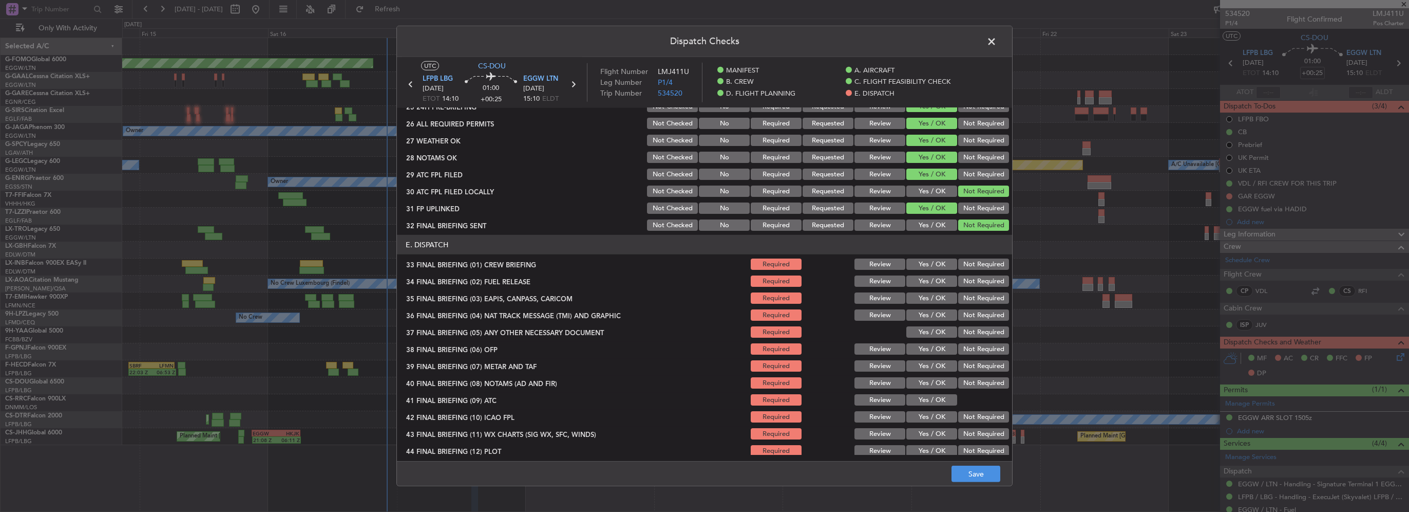
scroll to position [582, 0]
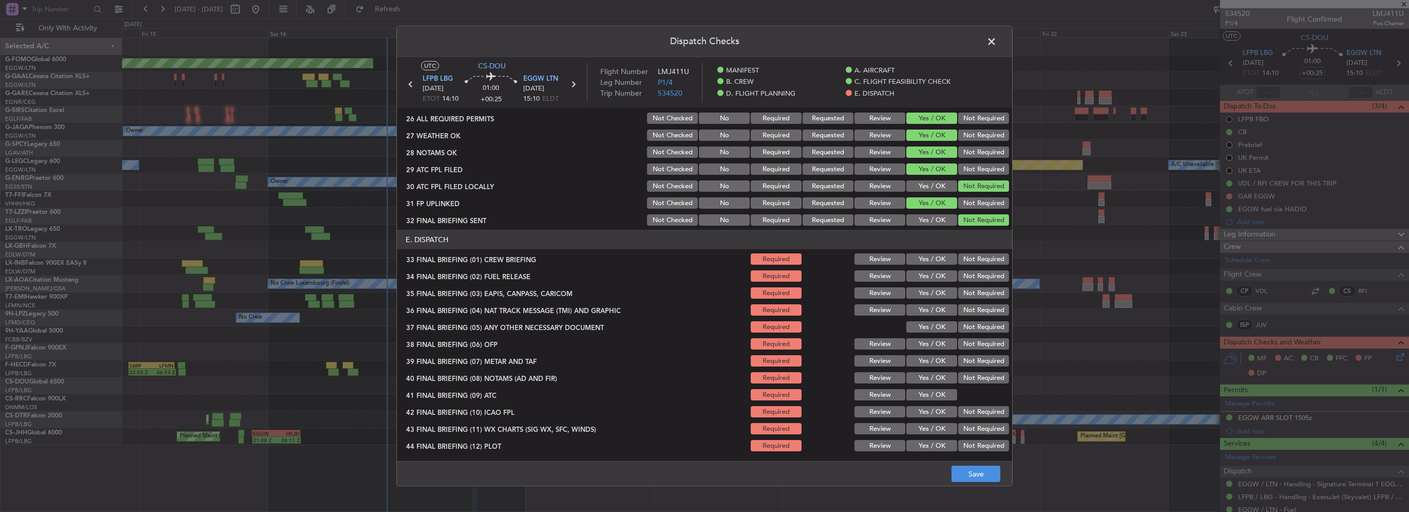
click at [931, 269] on div "Yes / OK" at bounding box center [931, 276] width 52 height 14
click at [935, 261] on button "Yes / OK" at bounding box center [932, 258] width 51 height 11
click at [936, 271] on button "Yes / OK" at bounding box center [932, 275] width 51 height 11
click at [960, 295] on button "Not Required" at bounding box center [983, 292] width 51 height 11
click at [962, 305] on button "Not Required" at bounding box center [983, 309] width 51 height 11
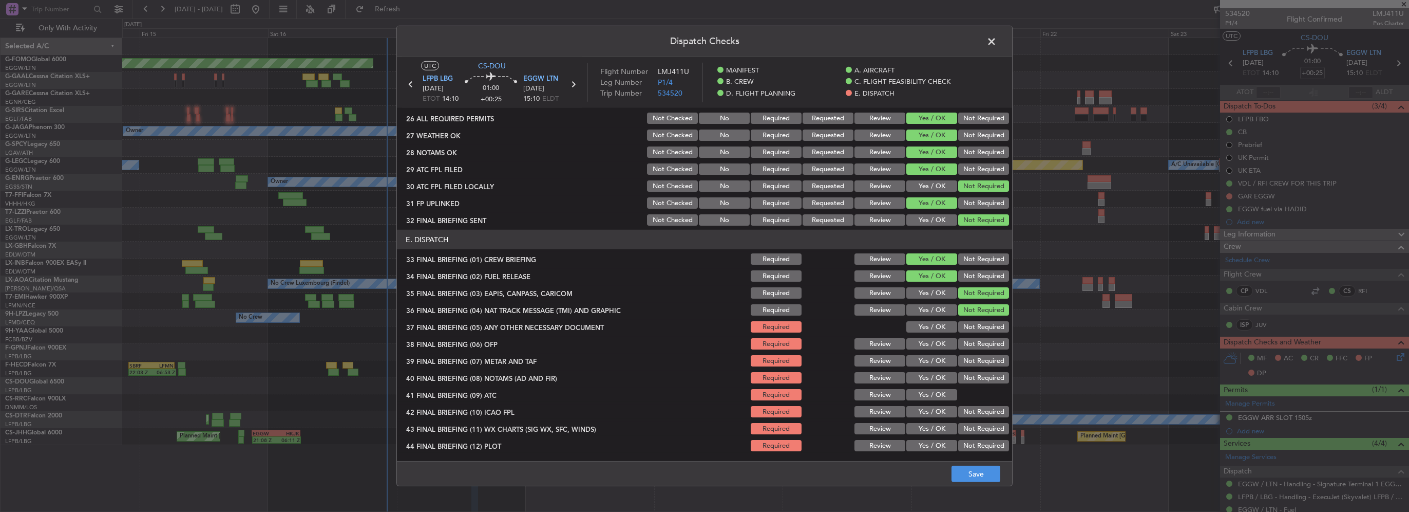
click at [934, 333] on div "Yes / OK" at bounding box center [931, 326] width 52 height 14
click at [932, 328] on button "Yes / OK" at bounding box center [932, 326] width 51 height 11
click at [936, 344] on button "Yes / OK" at bounding box center [932, 343] width 51 height 11
drag, startPoint x: 937, startPoint y: 362, endPoint x: 939, endPoint y: 380, distance: 17.7
click at [936, 364] on button "Yes / OK" at bounding box center [932, 360] width 51 height 11
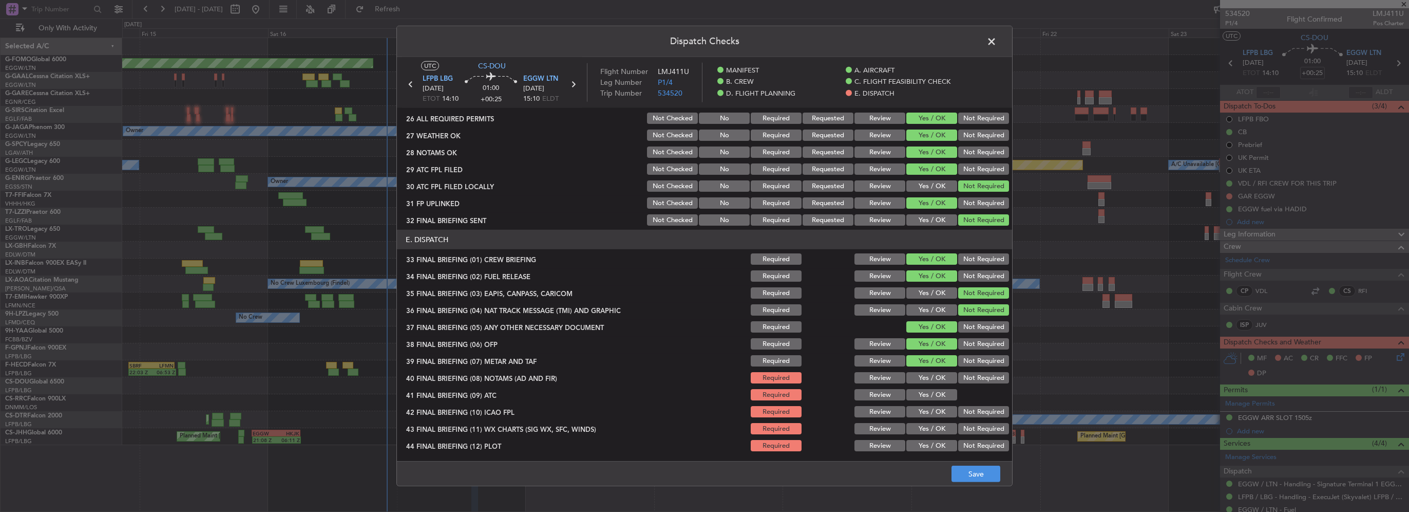
click at [939, 380] on button "Yes / OK" at bounding box center [932, 377] width 51 height 11
click at [940, 401] on div "Yes / OK" at bounding box center [931, 394] width 52 height 14
drag, startPoint x: 935, startPoint y: 389, endPoint x: 938, endPoint y: 405, distance: 15.8
click at [934, 390] on button "Yes / OK" at bounding box center [932, 394] width 51 height 11
click at [935, 411] on button "Yes / OK" at bounding box center [932, 411] width 51 height 11
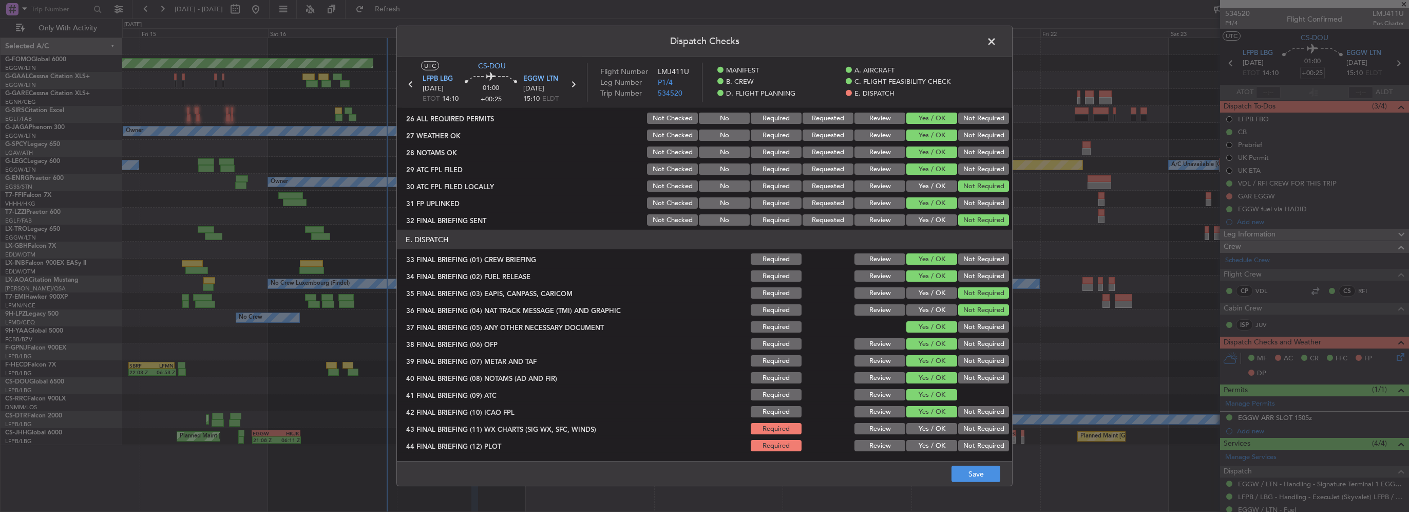
click at [935, 428] on button "Yes / OK" at bounding box center [932, 428] width 51 height 11
click at [939, 449] on button "Yes / OK" at bounding box center [932, 445] width 51 height 11
click at [969, 482] on footer "Save" at bounding box center [704, 473] width 615 height 25
click at [984, 473] on button "Save" at bounding box center [976, 473] width 49 height 16
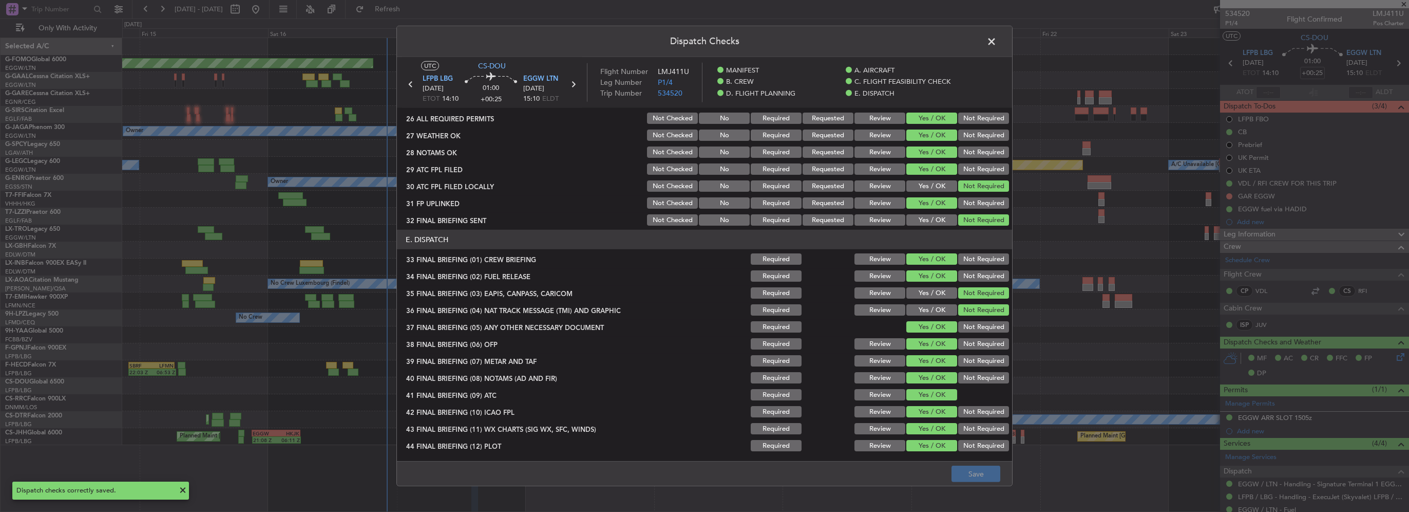
click at [997, 45] on span at bounding box center [997, 44] width 0 height 21
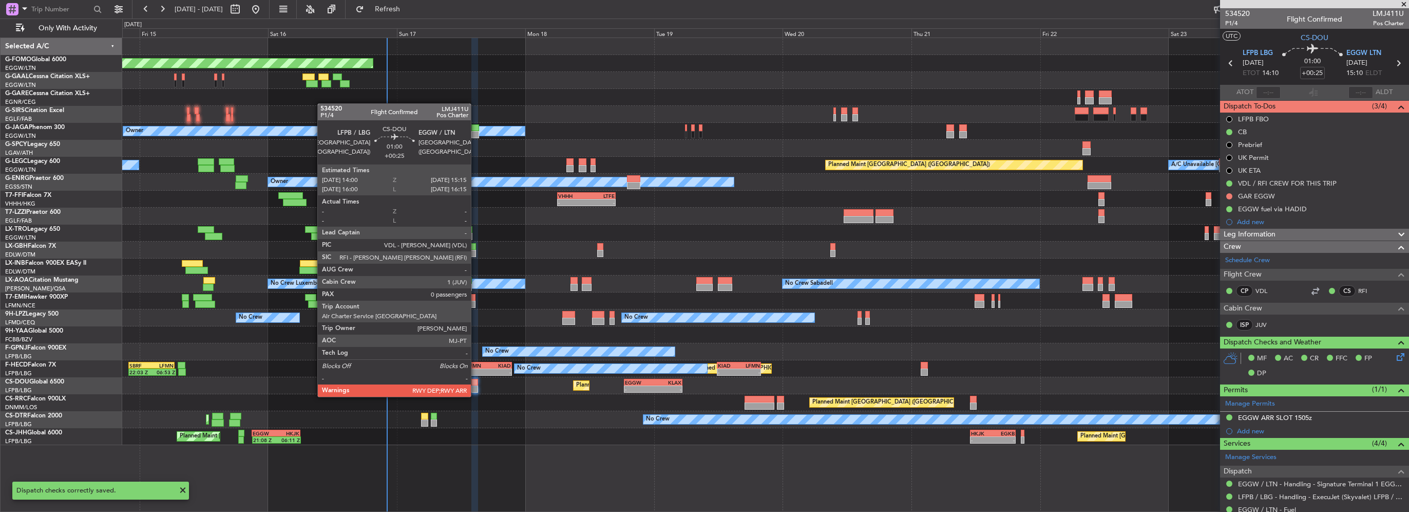
click at [1395, 359] on icon at bounding box center [1399, 355] width 8 height 8
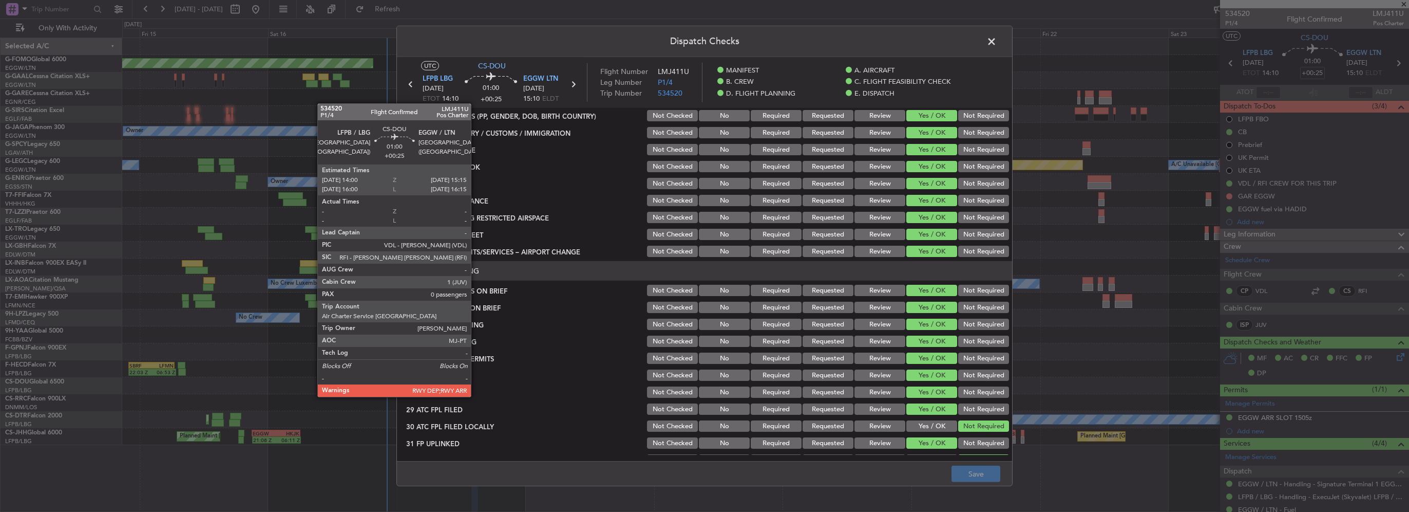
scroll to position [325, 0]
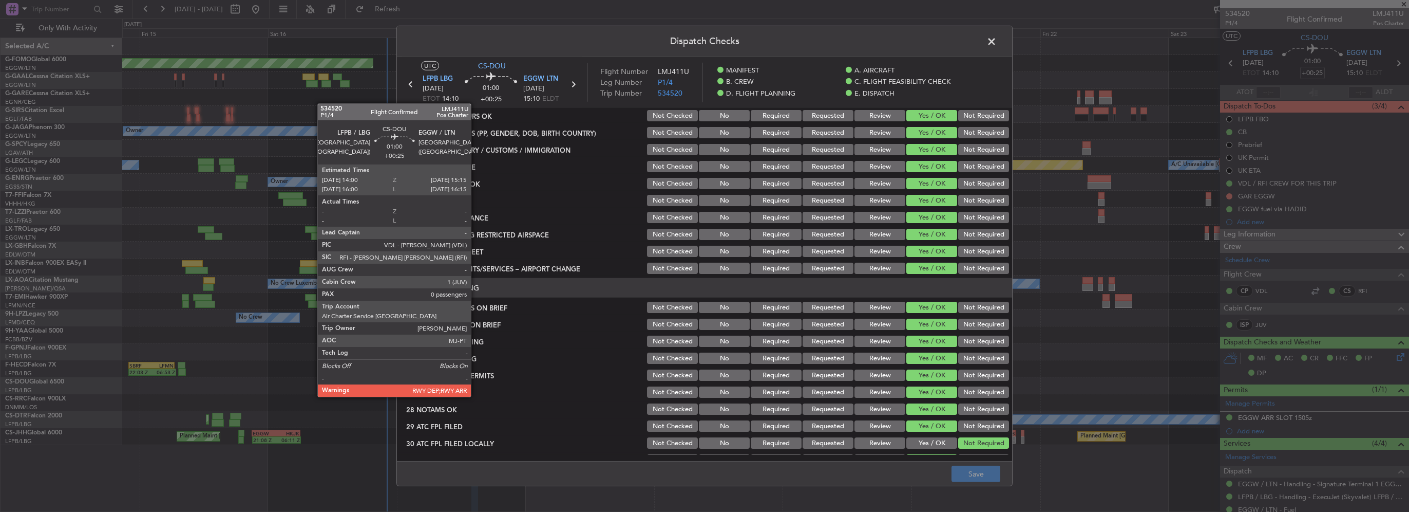
click at [855, 409] on button "Review" at bounding box center [880, 408] width 51 height 11
drag, startPoint x: 872, startPoint y: 387, endPoint x: 915, endPoint y: 414, distance: 51.4
click at [872, 387] on button "Review" at bounding box center [880, 391] width 51 height 11
click at [976, 474] on button "Save" at bounding box center [976, 473] width 49 height 16
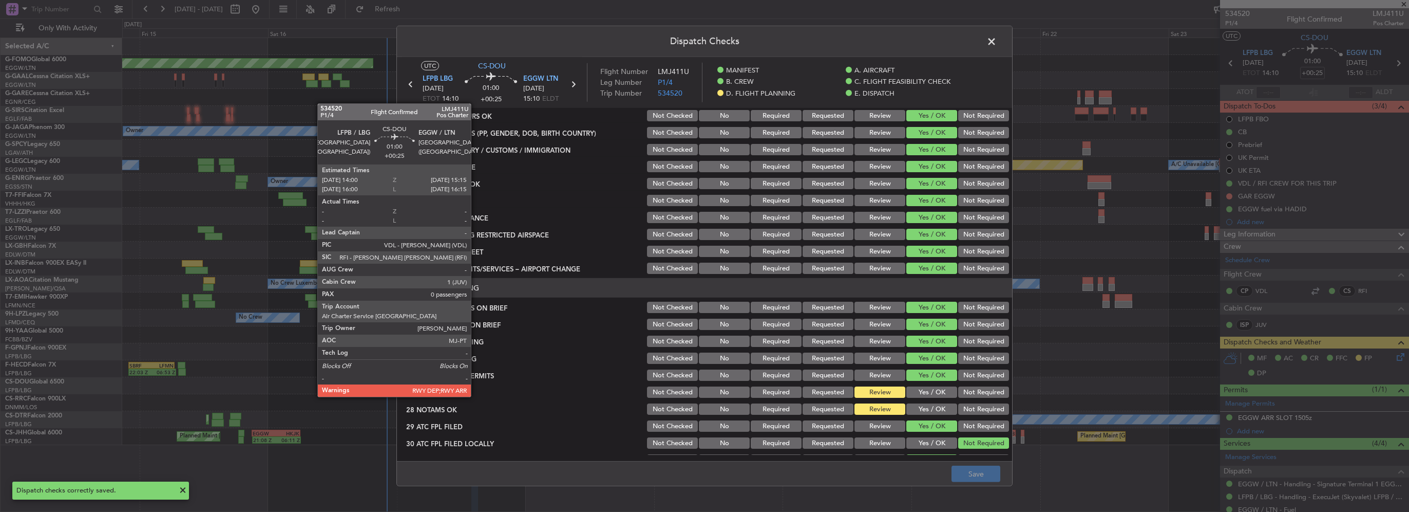
click at [997, 39] on span at bounding box center [997, 44] width 0 height 21
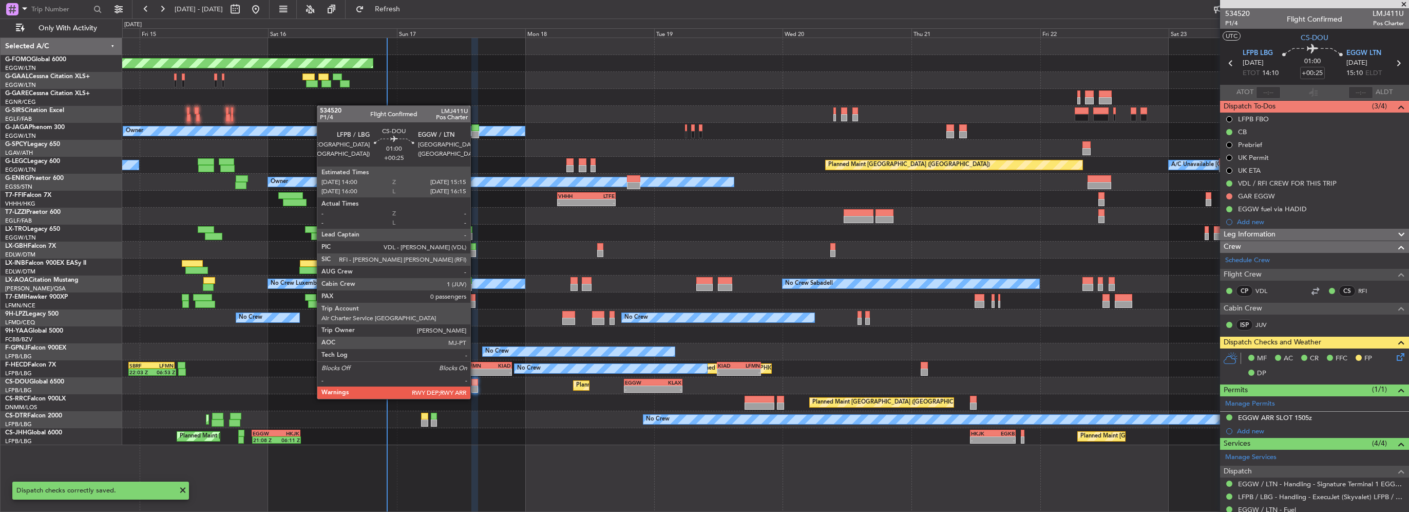
click at [475, 388] on div at bounding box center [474, 388] width 7 height 7
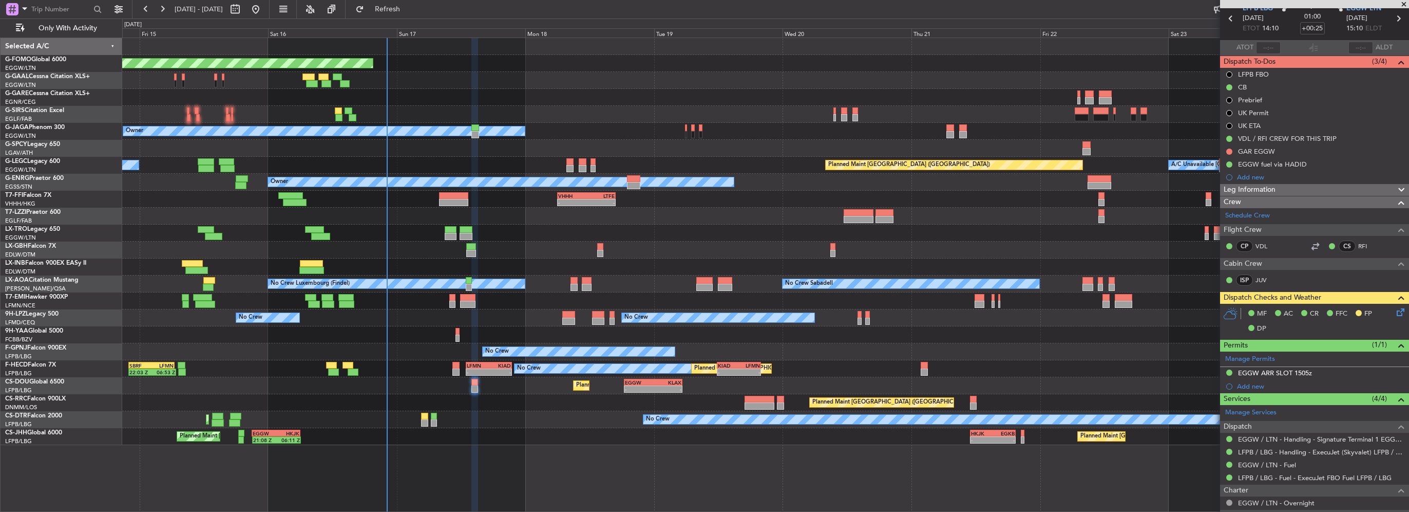
scroll to position [0, 0]
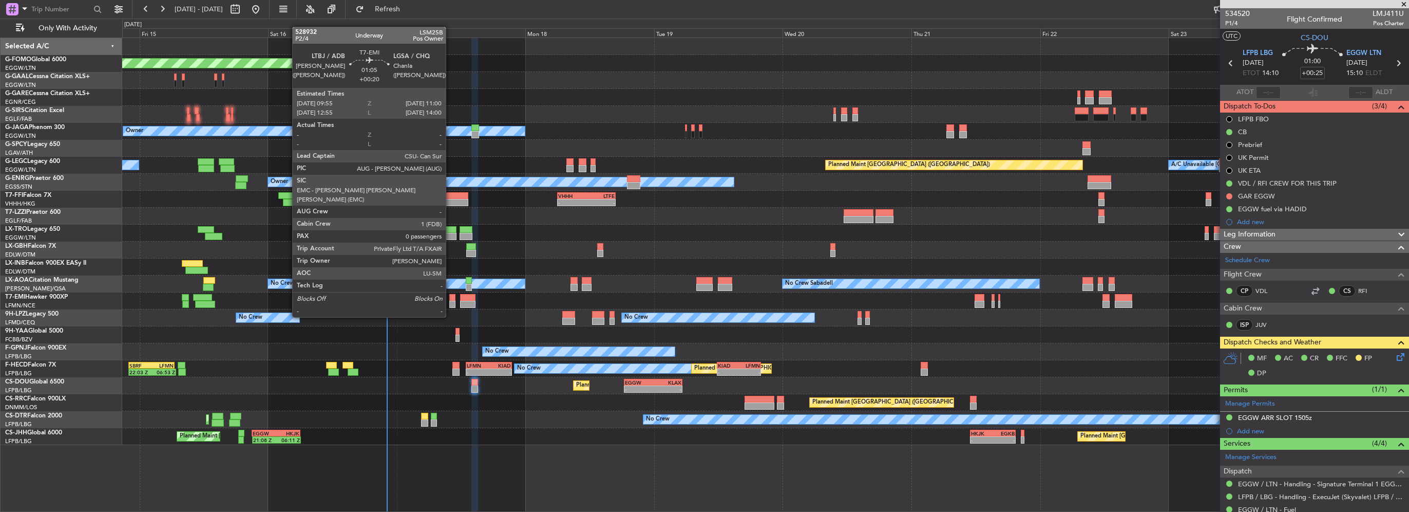
click at [450, 297] on div at bounding box center [452, 297] width 6 height 7
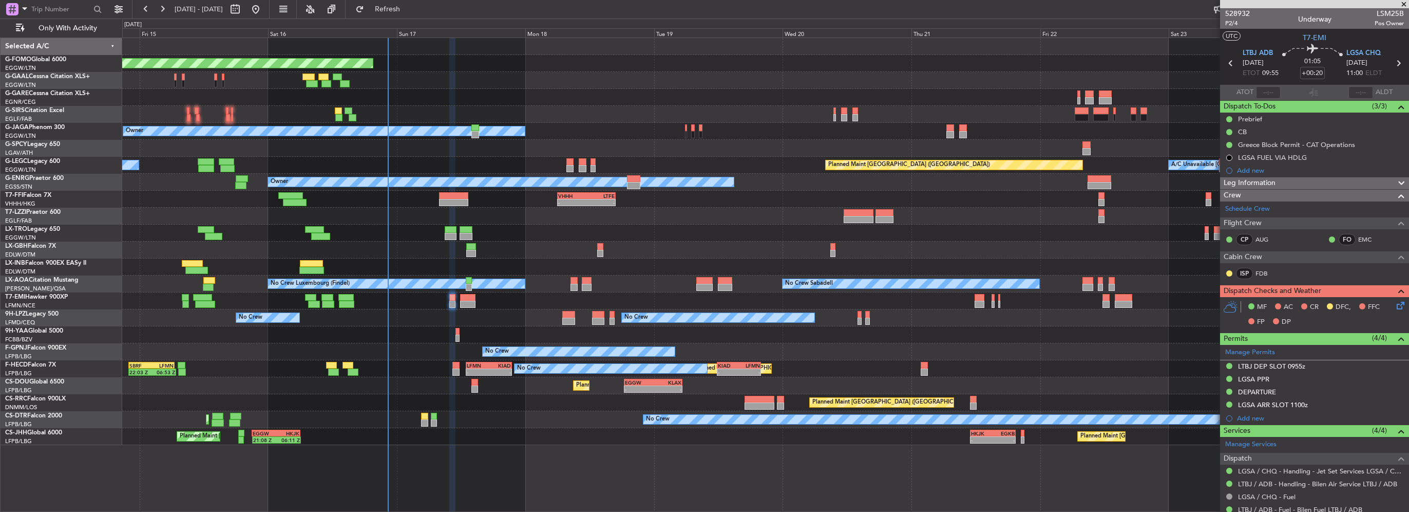
click at [1263, 393] on div "DEPARTURE" at bounding box center [1257, 391] width 38 height 9
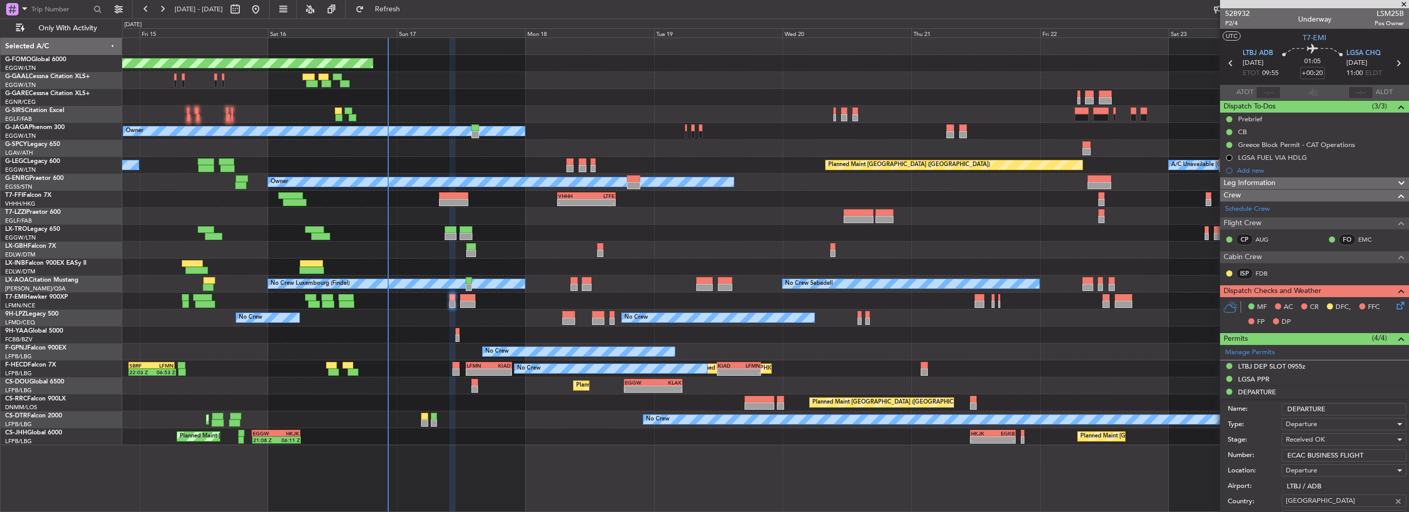
drag, startPoint x: 1367, startPoint y: 456, endPoint x: 1223, endPoint y: 455, distance: 143.3
click at [1235, 456] on div "Number: ECAC BUSINESS FLIGHT" at bounding box center [1317, 454] width 179 height 15
drag, startPoint x: 1273, startPoint y: 368, endPoint x: 1279, endPoint y: 376, distance: 9.9
click at [1273, 368] on div "LTBJ DEP SLOT 0955z" at bounding box center [1271, 366] width 67 height 9
click at [1327, 430] on input "LTBJDGN1307000" at bounding box center [1344, 429] width 125 height 12
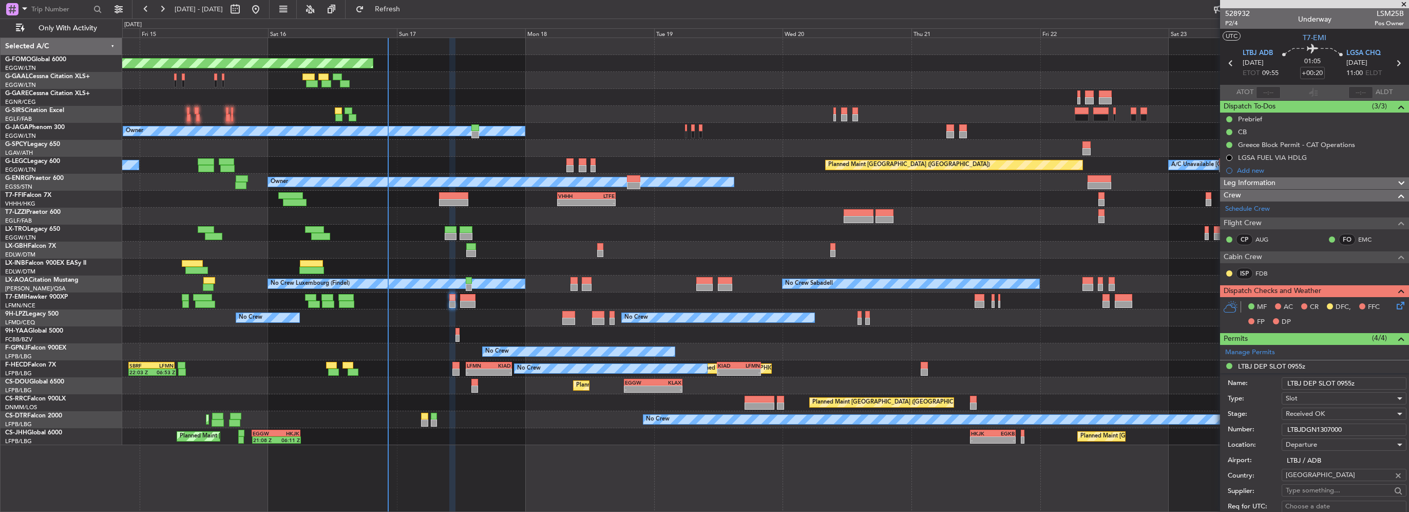
click at [1327, 430] on input "LTBJDGN1307000" at bounding box center [1344, 429] width 125 height 12
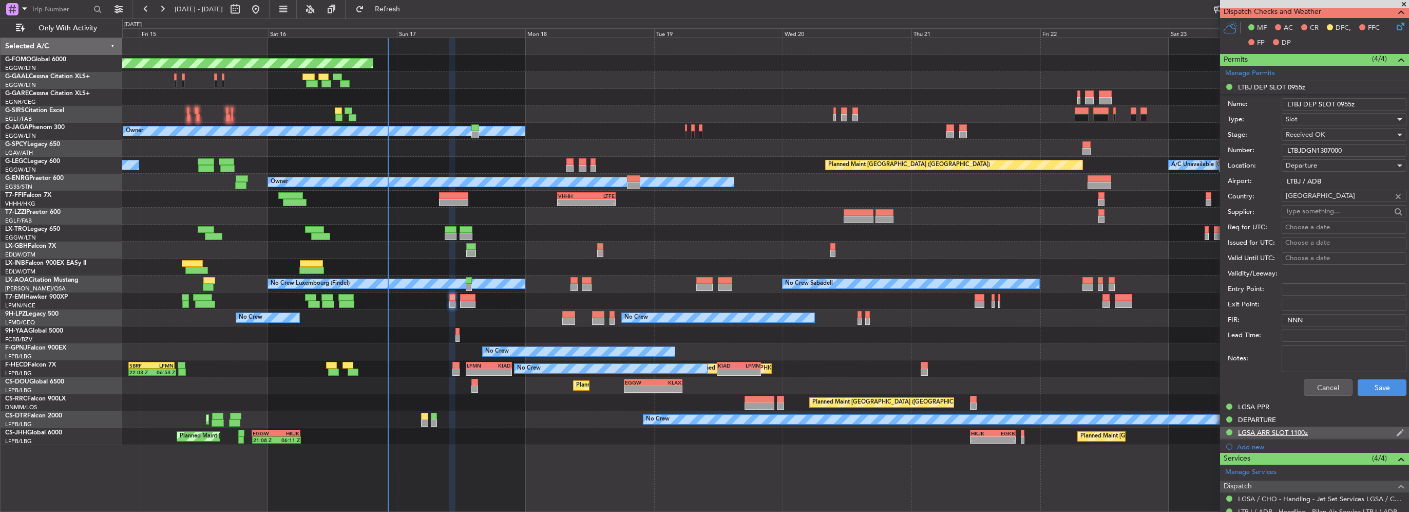
scroll to position [308, 0]
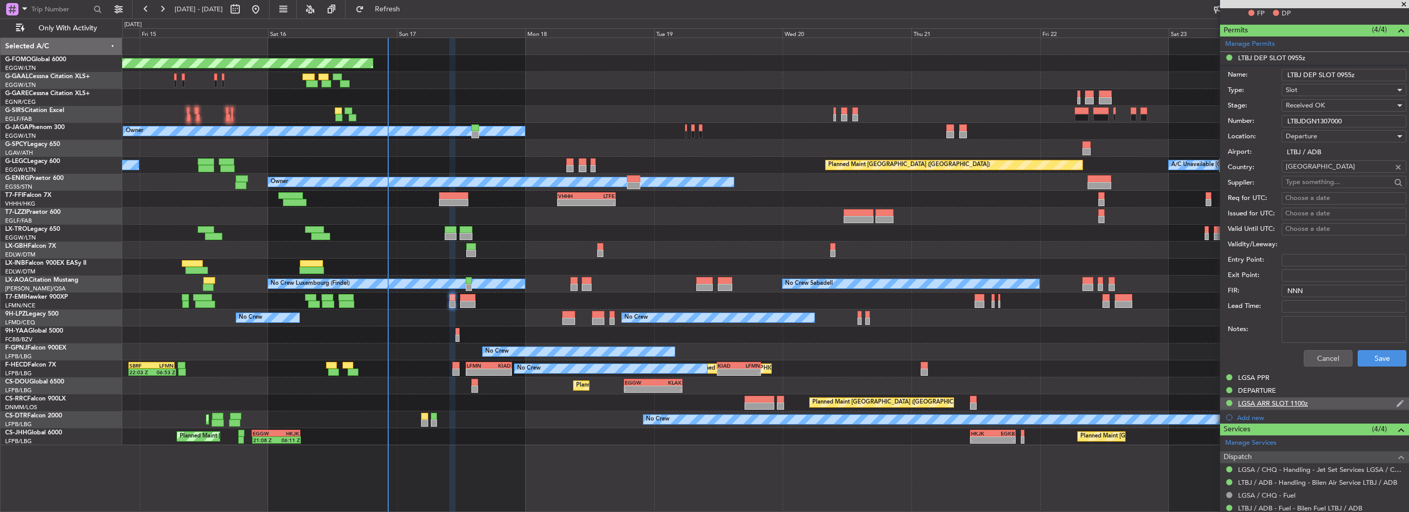
click at [1285, 401] on div "LGSA ARR SLOT 1100z" at bounding box center [1273, 403] width 70 height 9
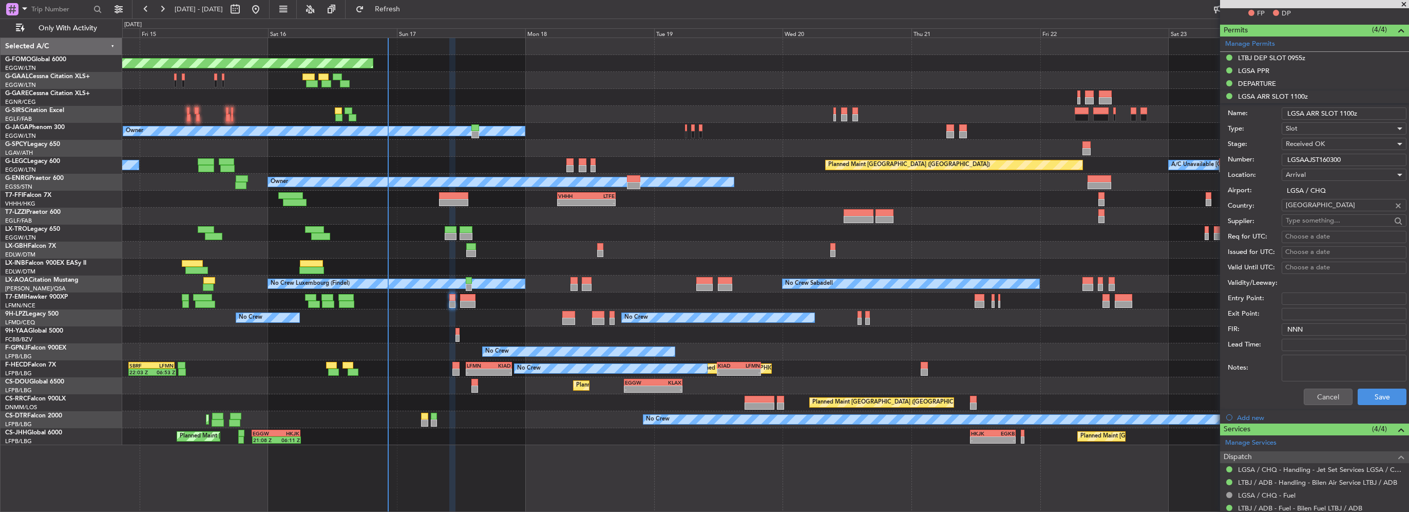
click at [1307, 155] on input "LGSAAJST160300" at bounding box center [1344, 160] width 125 height 12
drag, startPoint x: 1258, startPoint y: 68, endPoint x: 1267, endPoint y: 86, distance: 19.5
click at [1258, 68] on div "LGSA PPR" at bounding box center [1253, 70] width 31 height 9
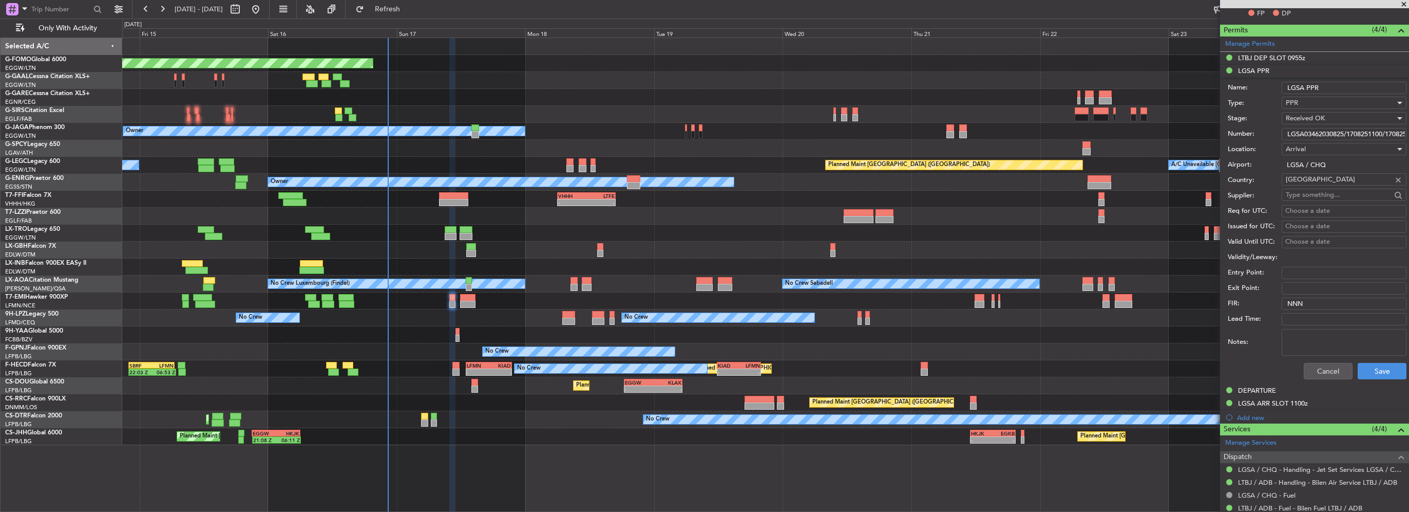
click at [1309, 128] on input "LGSA03462030825/1708251100/1708251155" at bounding box center [1344, 134] width 125 height 12
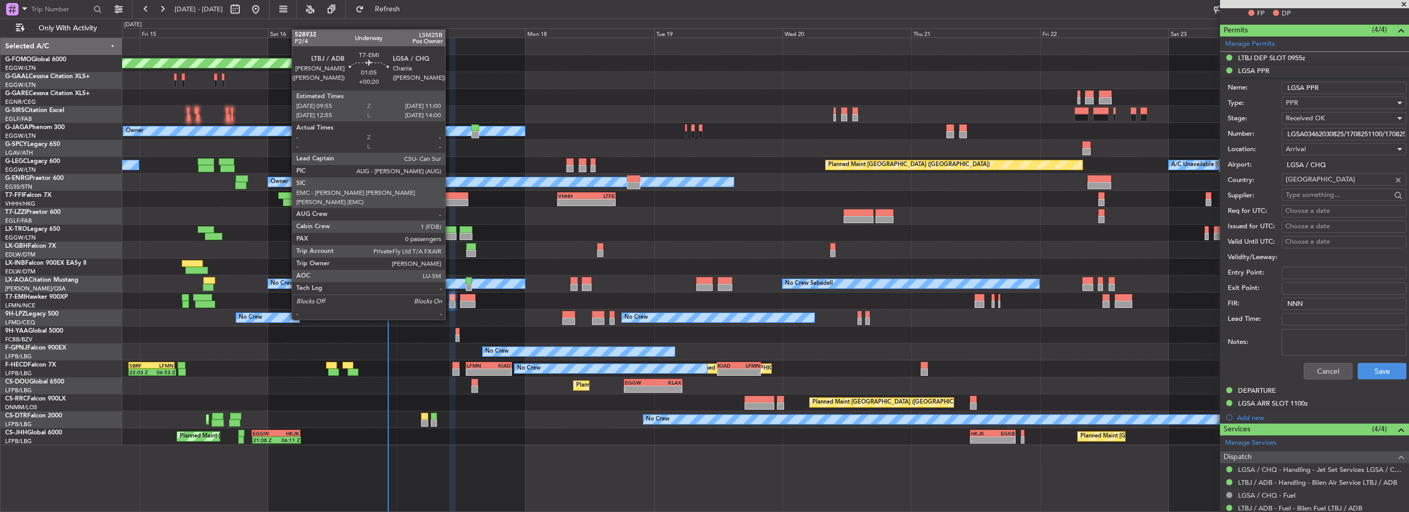
click at [450, 300] on div at bounding box center [452, 303] width 6 height 7
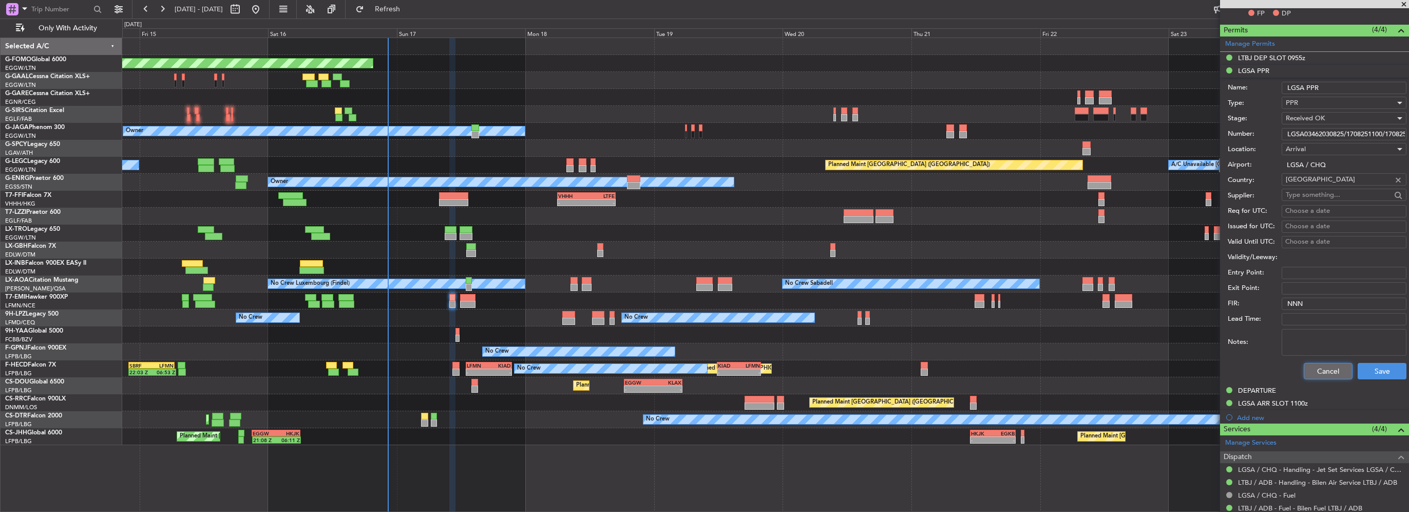
drag, startPoint x: 1327, startPoint y: 368, endPoint x: 1335, endPoint y: 387, distance: 20.7
click at [1326, 369] on button "Cancel" at bounding box center [1328, 371] width 49 height 16
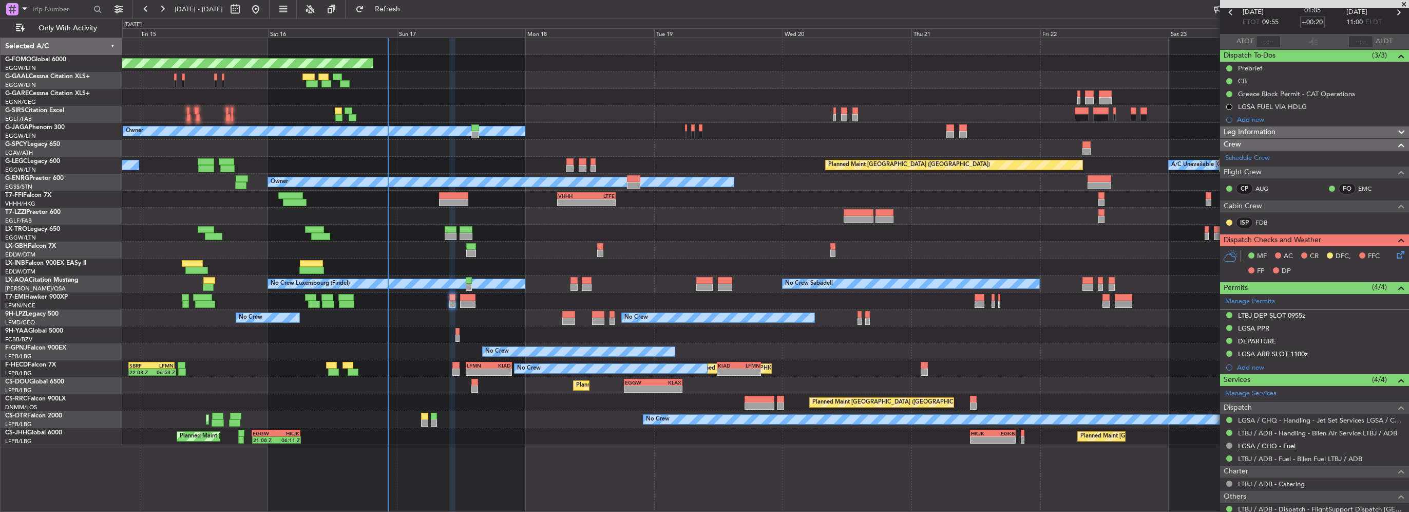
scroll to position [82, 0]
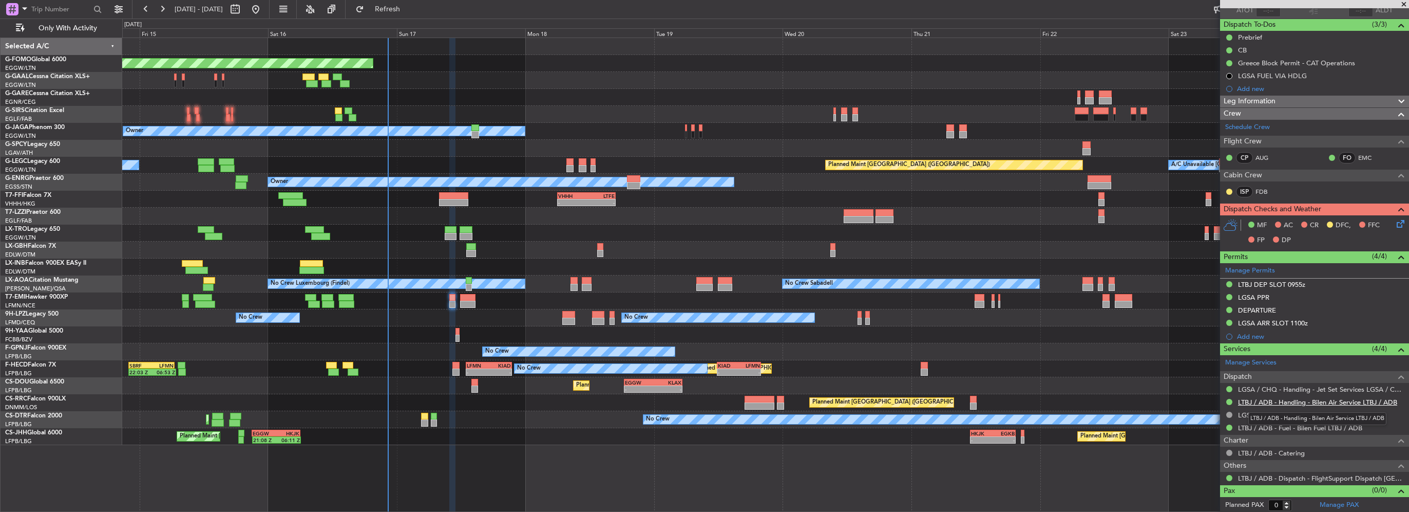
click at [1284, 398] on link "LTBJ / ADB - Handling - Bilen Air Service LTBJ / ADB" at bounding box center [1317, 402] width 159 height 9
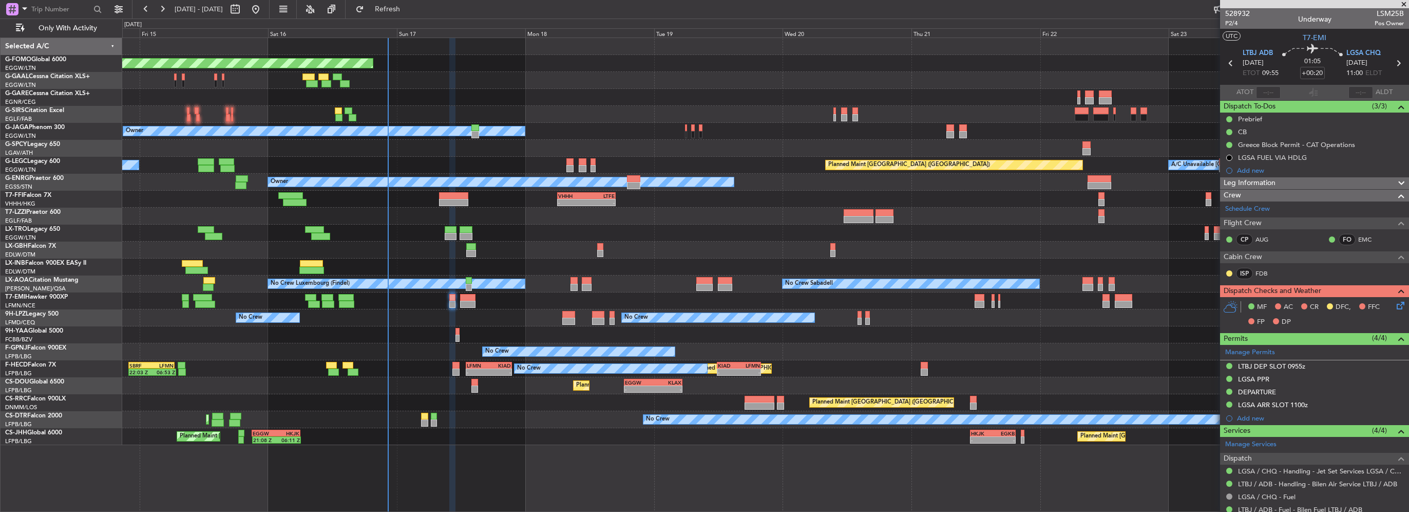
click at [1270, 188] on span "Leg Information" at bounding box center [1250, 183] width 52 height 12
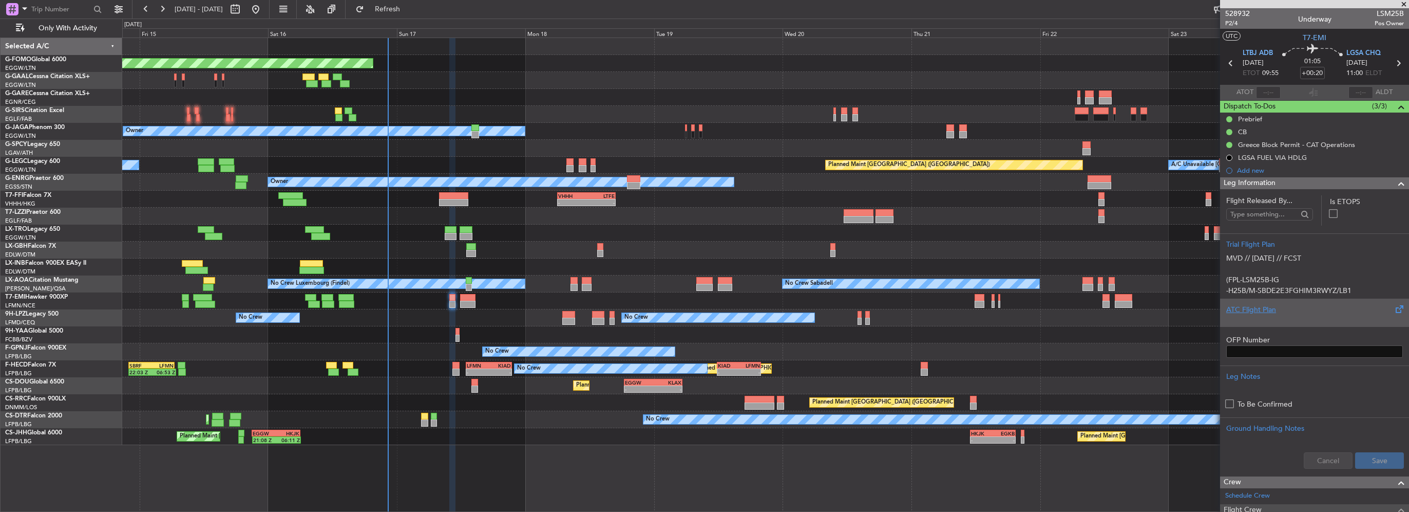
click at [1256, 315] on div at bounding box center [1315, 318] width 177 height 6
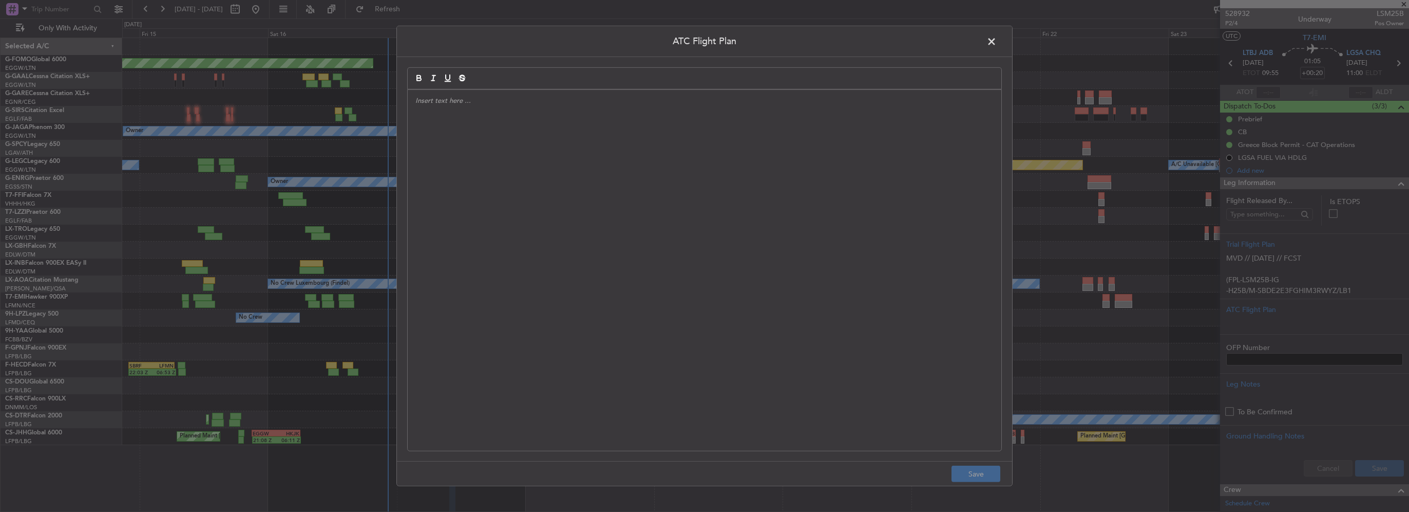
click at [524, 225] on div at bounding box center [705, 270] width 594 height 361
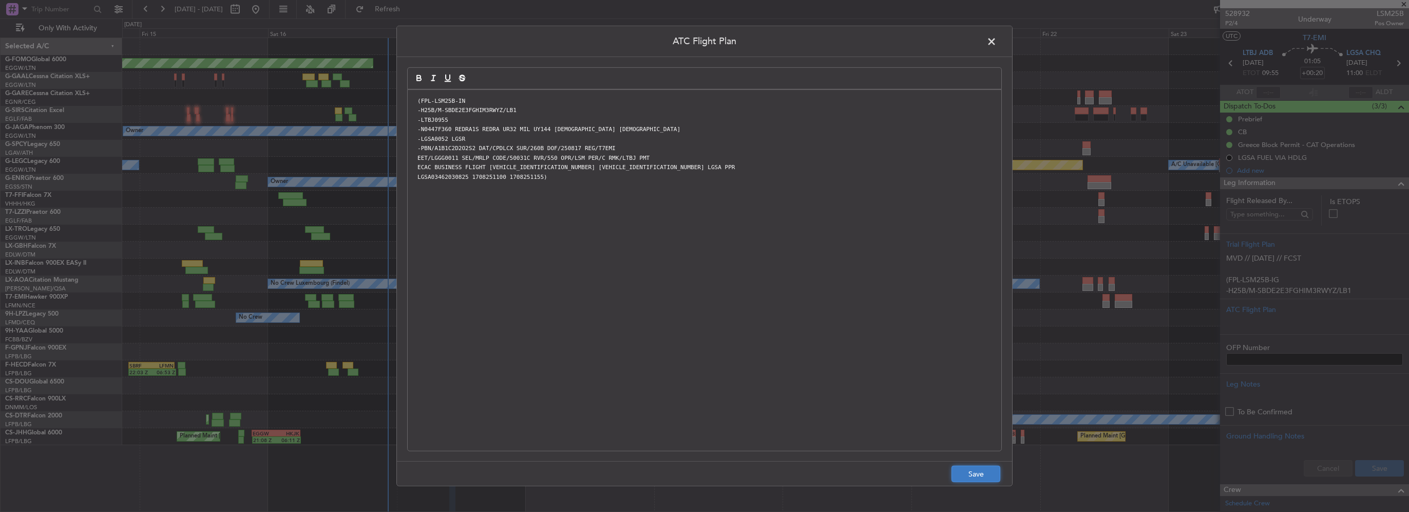
click at [977, 475] on button "Save" at bounding box center [976, 473] width 49 height 16
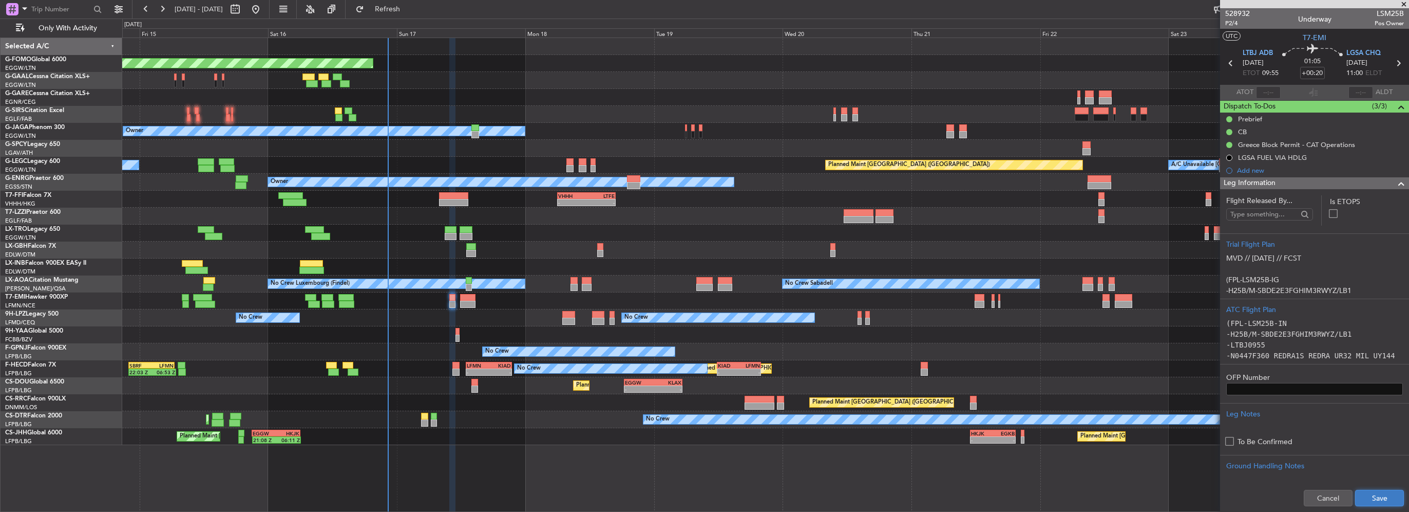
click at [1376, 500] on button "Save" at bounding box center [1379, 497] width 49 height 16
click at [1395, 184] on span at bounding box center [1401, 183] width 12 height 12
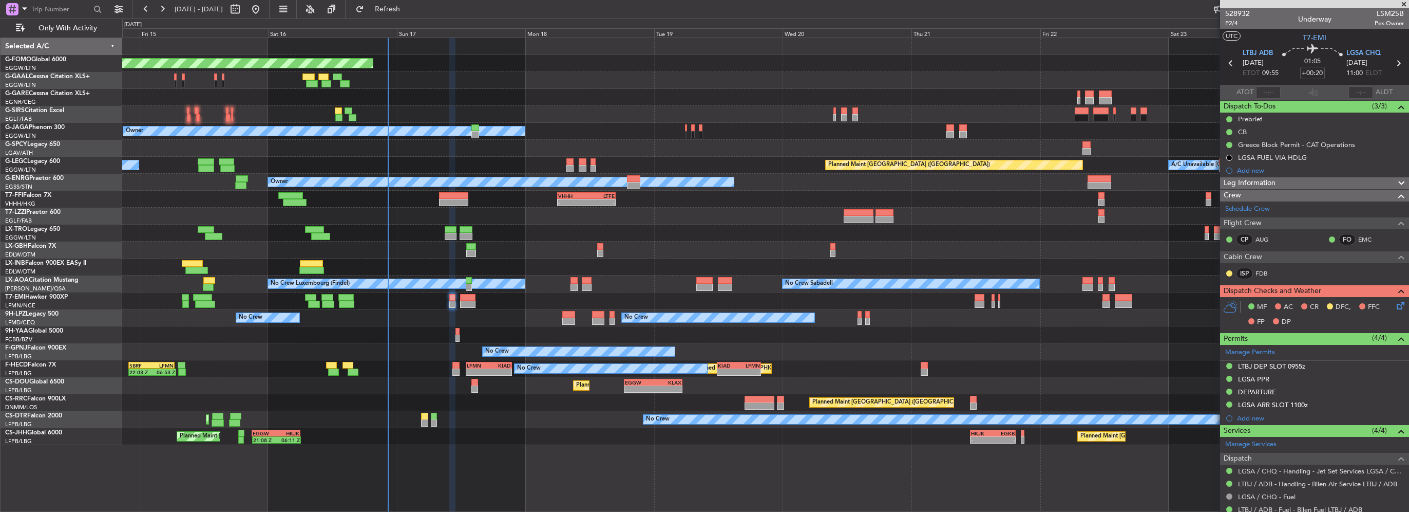
click at [1395, 304] on icon at bounding box center [1399, 303] width 8 height 8
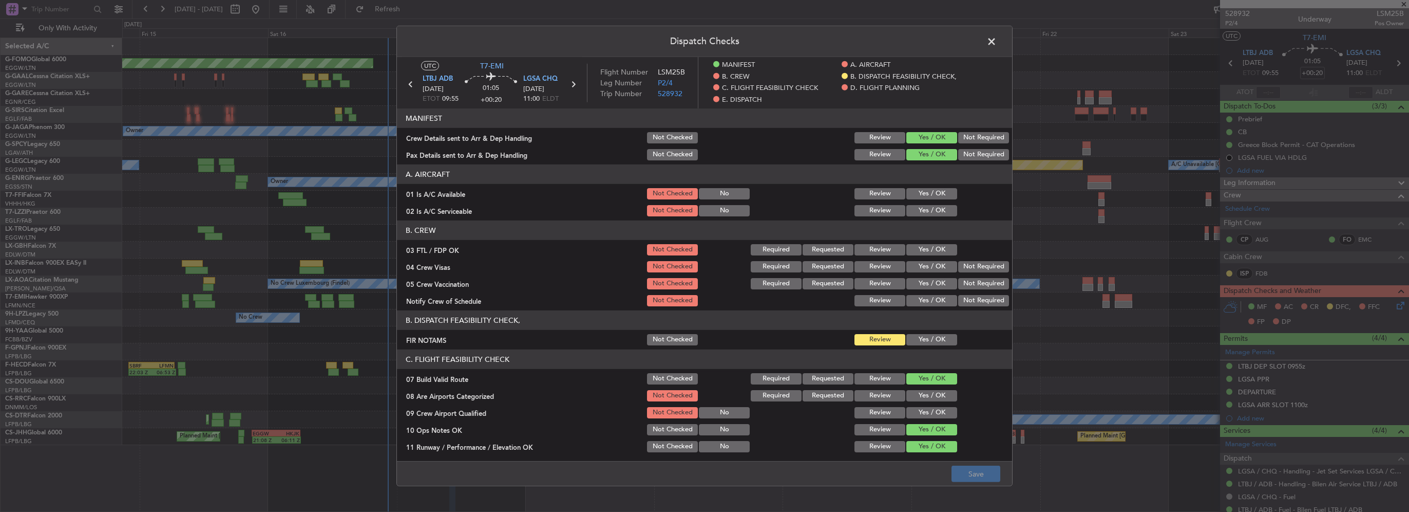
click at [920, 190] on button "Yes / OK" at bounding box center [932, 193] width 51 height 11
click at [925, 209] on button "Yes / OK" at bounding box center [932, 210] width 51 height 11
click at [934, 244] on button "Yes / OK" at bounding box center [932, 249] width 51 height 11
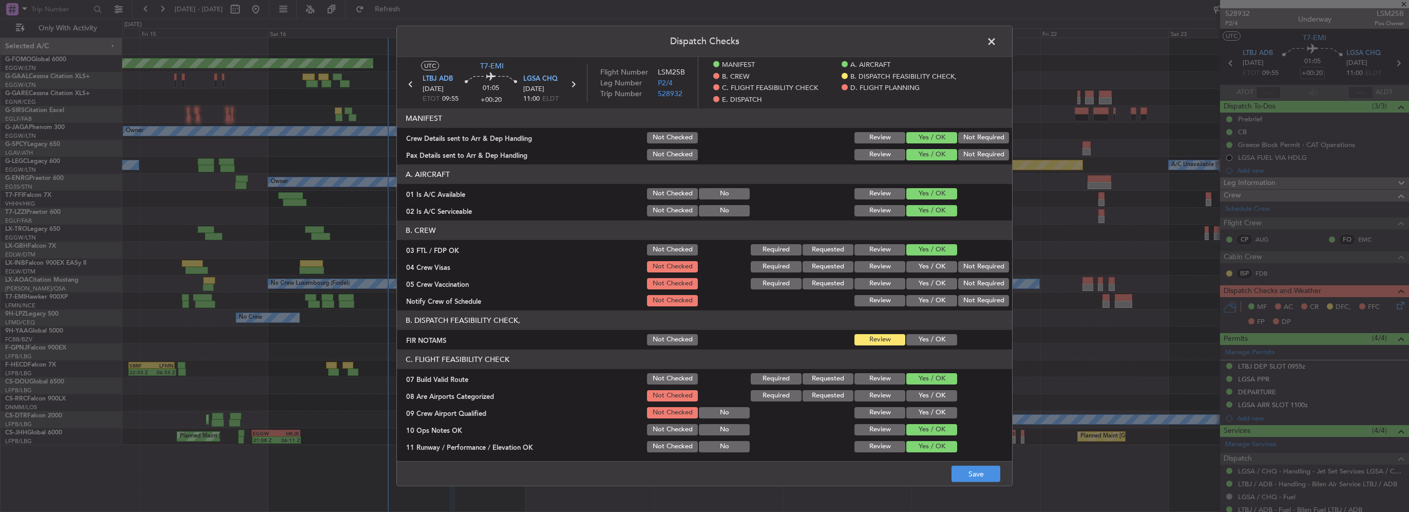
click at [958, 265] on button "Not Required" at bounding box center [983, 266] width 51 height 11
click at [962, 278] on button "Not Required" at bounding box center [983, 283] width 51 height 11
click at [938, 295] on button "Yes / OK" at bounding box center [932, 300] width 51 height 11
click at [940, 328] on header "B. DISPATCH FEASIBILITY CHECK," at bounding box center [704, 320] width 615 height 20
click at [940, 338] on button "Yes / OK" at bounding box center [932, 339] width 51 height 11
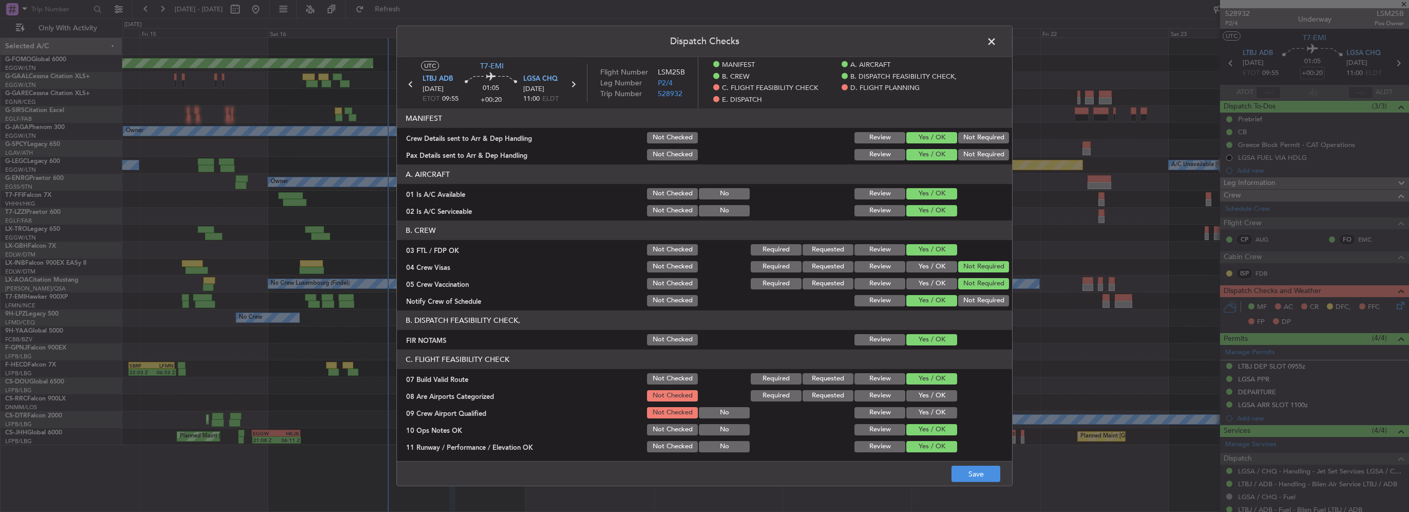
drag, startPoint x: 927, startPoint y: 392, endPoint x: 931, endPoint y: 417, distance: 24.6
click at [927, 393] on button "Yes / OK" at bounding box center [932, 395] width 51 height 11
click at [932, 417] on button "Yes / OK" at bounding box center [932, 412] width 51 height 11
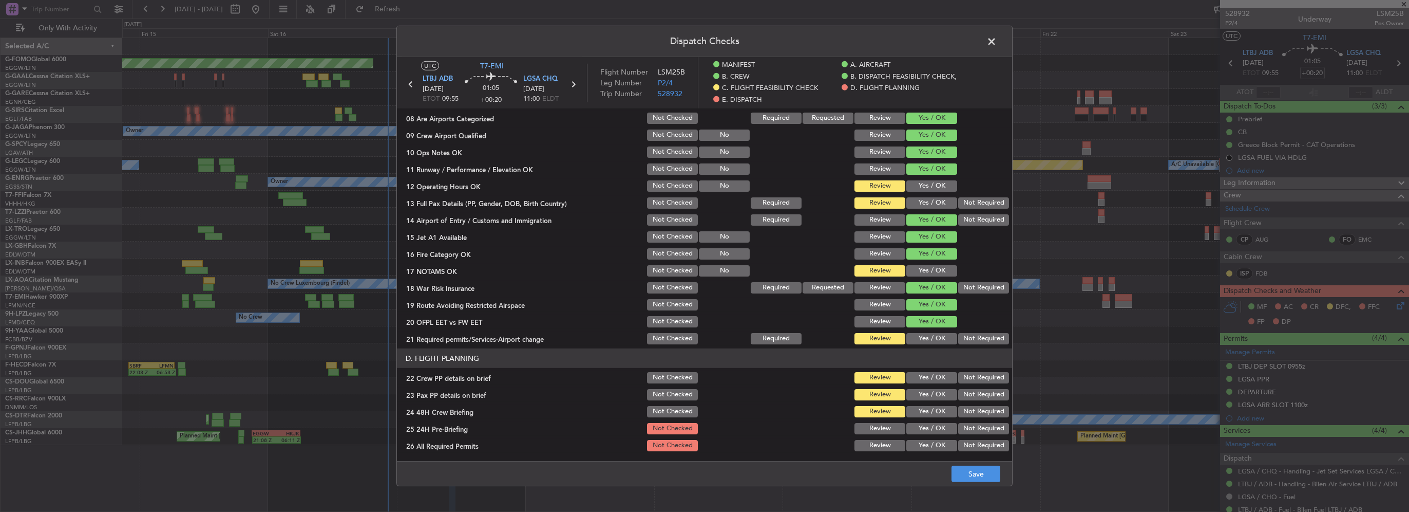
scroll to position [308, 0]
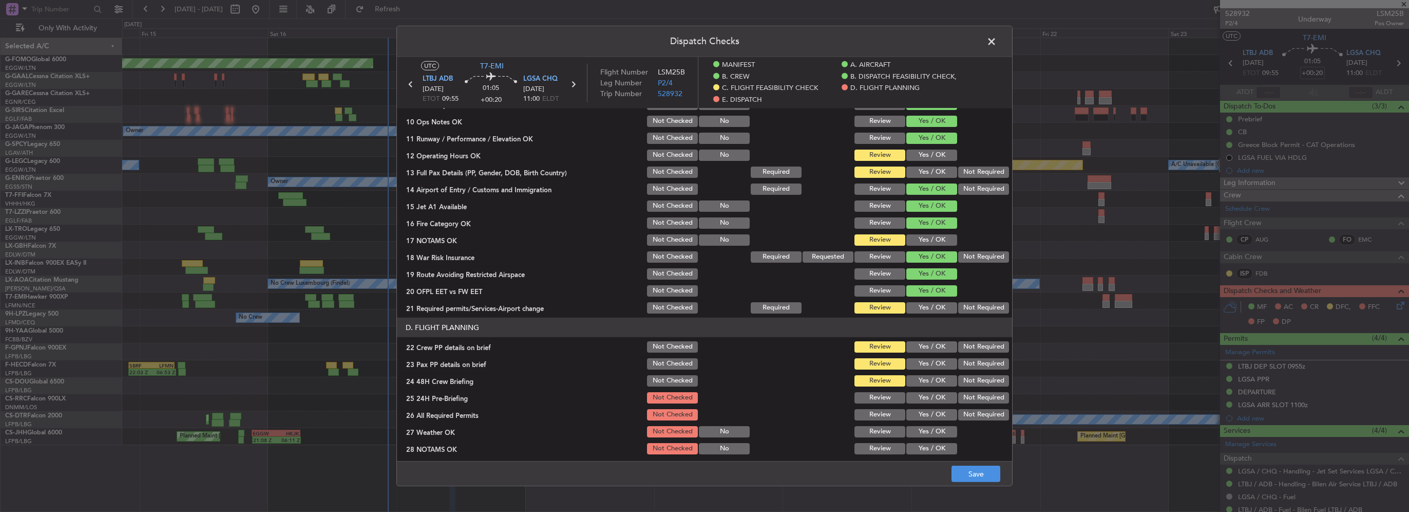
click at [922, 148] on div "Yes / OK" at bounding box center [931, 155] width 52 height 14
click at [927, 165] on div "Yes / OK" at bounding box center [931, 172] width 52 height 14
click at [929, 171] on button "Yes / OK" at bounding box center [932, 171] width 51 height 11
click at [926, 156] on button "Yes / OK" at bounding box center [932, 154] width 51 height 11
click at [927, 241] on button "Yes / OK" at bounding box center [932, 239] width 51 height 11
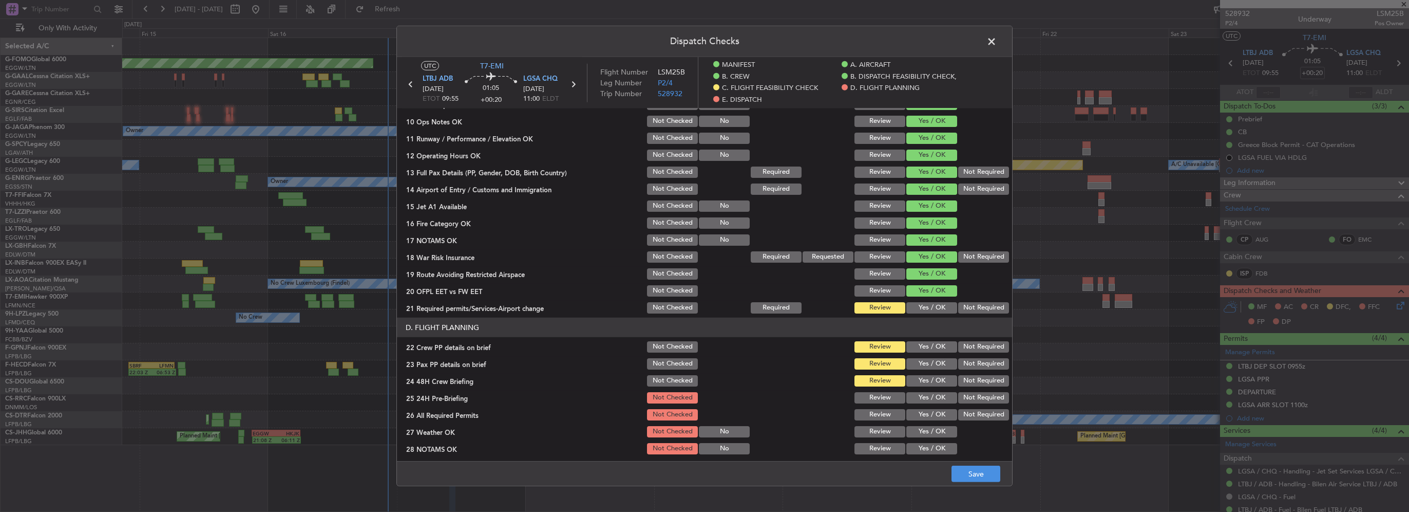
click at [936, 300] on div "Yes / OK" at bounding box center [931, 307] width 52 height 14
click at [933, 306] on button "Yes / OK" at bounding box center [932, 307] width 51 height 11
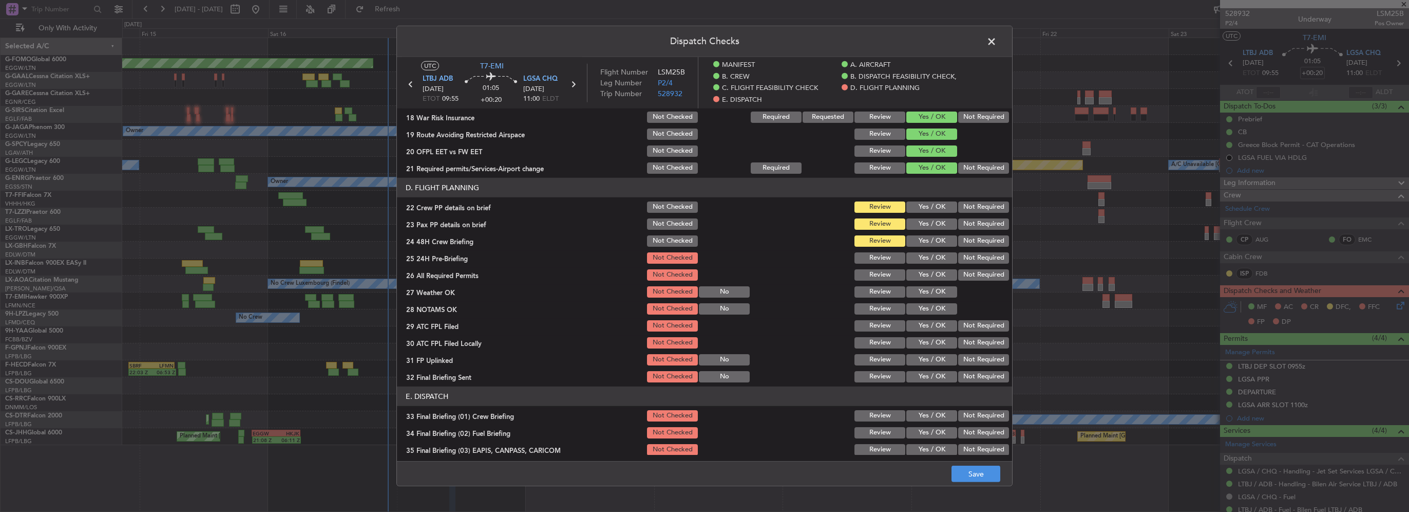
scroll to position [462, 0]
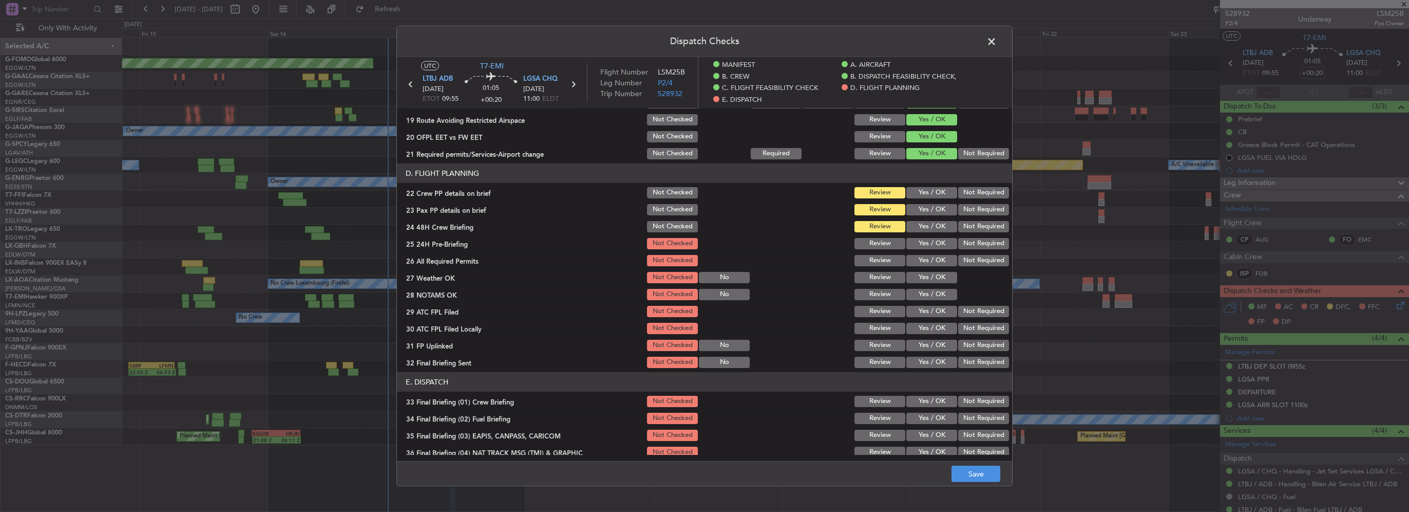
click at [936, 191] on button "Yes / OK" at bounding box center [932, 192] width 51 height 11
click at [935, 211] on button "Yes / OK" at bounding box center [932, 209] width 51 height 11
click at [933, 230] on button "Yes / OK" at bounding box center [932, 226] width 51 height 11
drag, startPoint x: 933, startPoint y: 246, endPoint x: 936, endPoint y: 258, distance: 12.2
click at [933, 247] on button "Yes / OK" at bounding box center [932, 243] width 51 height 11
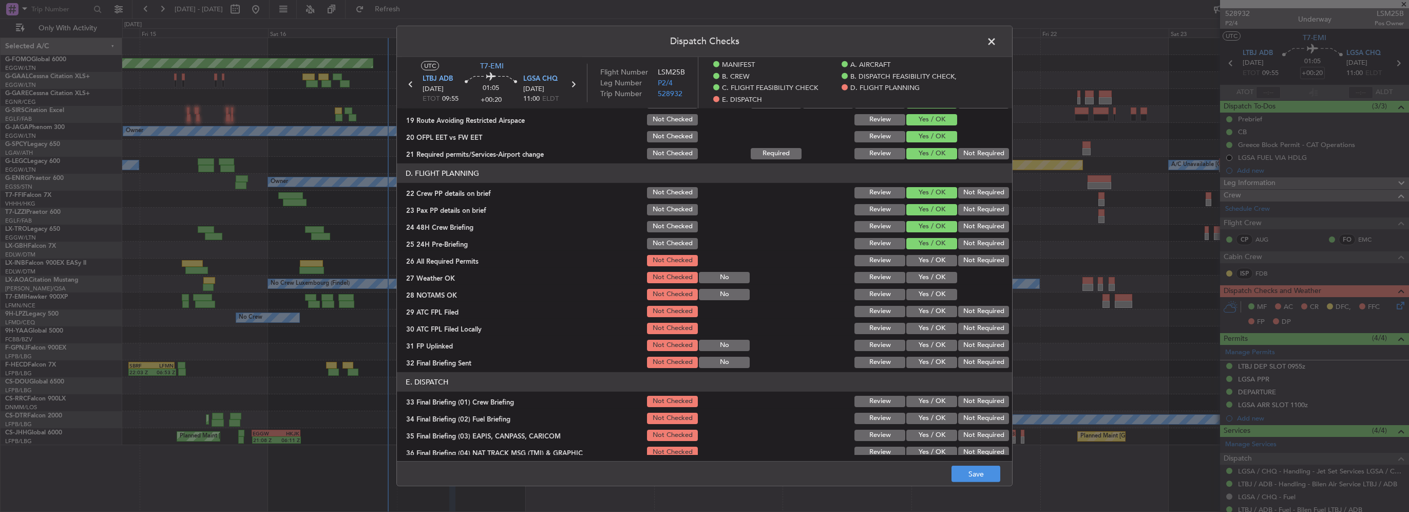
click at [936, 265] on button "Yes / OK" at bounding box center [932, 260] width 51 height 11
drag, startPoint x: 938, startPoint y: 279, endPoint x: 939, endPoint y: 290, distance: 10.8
click at [938, 279] on button "Yes / OK" at bounding box center [932, 277] width 51 height 11
click at [937, 299] on button "Yes / OK" at bounding box center [932, 294] width 51 height 11
click at [937, 317] on div "Yes / OK" at bounding box center [931, 311] width 52 height 14
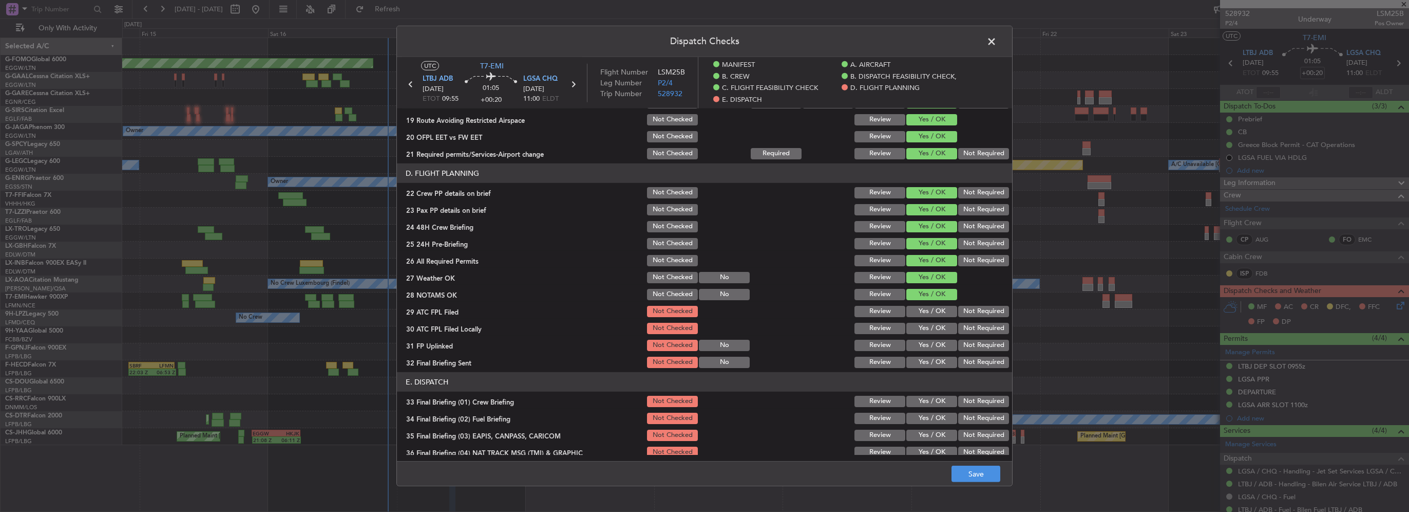
click at [931, 310] on button "Yes / OK" at bounding box center [932, 311] width 51 height 11
click at [965, 328] on button "Not Required" at bounding box center [983, 328] width 51 height 11
click at [935, 342] on button "Yes / OK" at bounding box center [932, 344] width 51 height 11
click at [961, 362] on button "Not Required" at bounding box center [983, 361] width 51 height 11
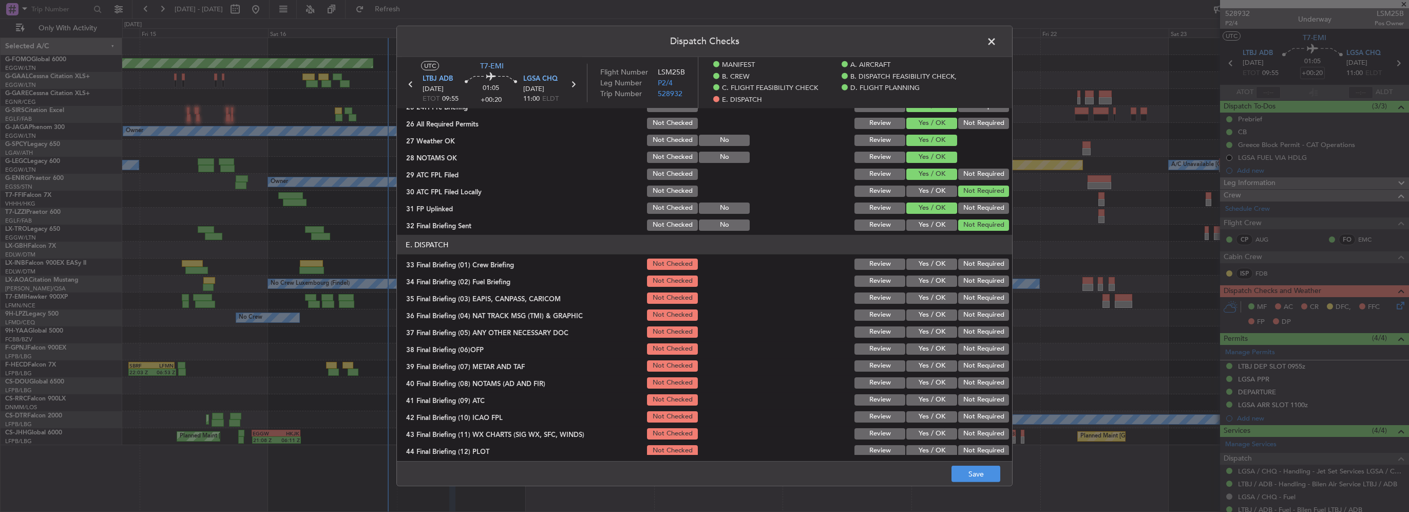
scroll to position [604, 0]
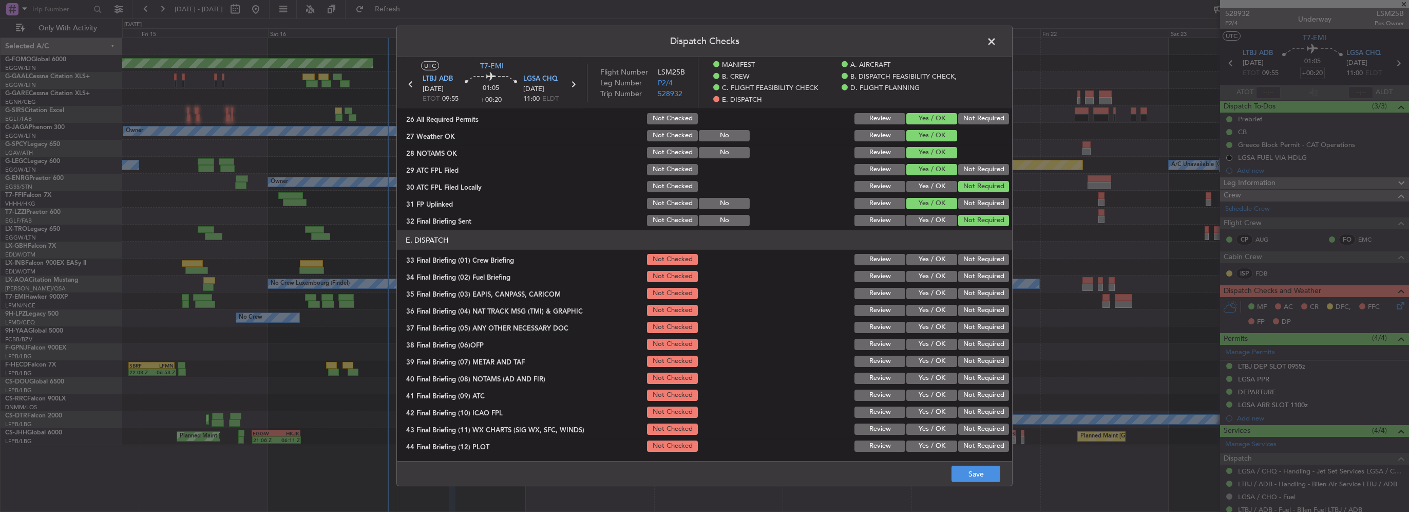
click at [929, 261] on button "Yes / OK" at bounding box center [932, 259] width 51 height 11
drag, startPoint x: 933, startPoint y: 273, endPoint x: 962, endPoint y: 293, distance: 35.2
click at [933, 273] on button "Yes / OK" at bounding box center [932, 276] width 51 height 11
click at [963, 294] on button "Not Required" at bounding box center [983, 293] width 51 height 11
click at [966, 307] on button "Not Required" at bounding box center [983, 310] width 51 height 11
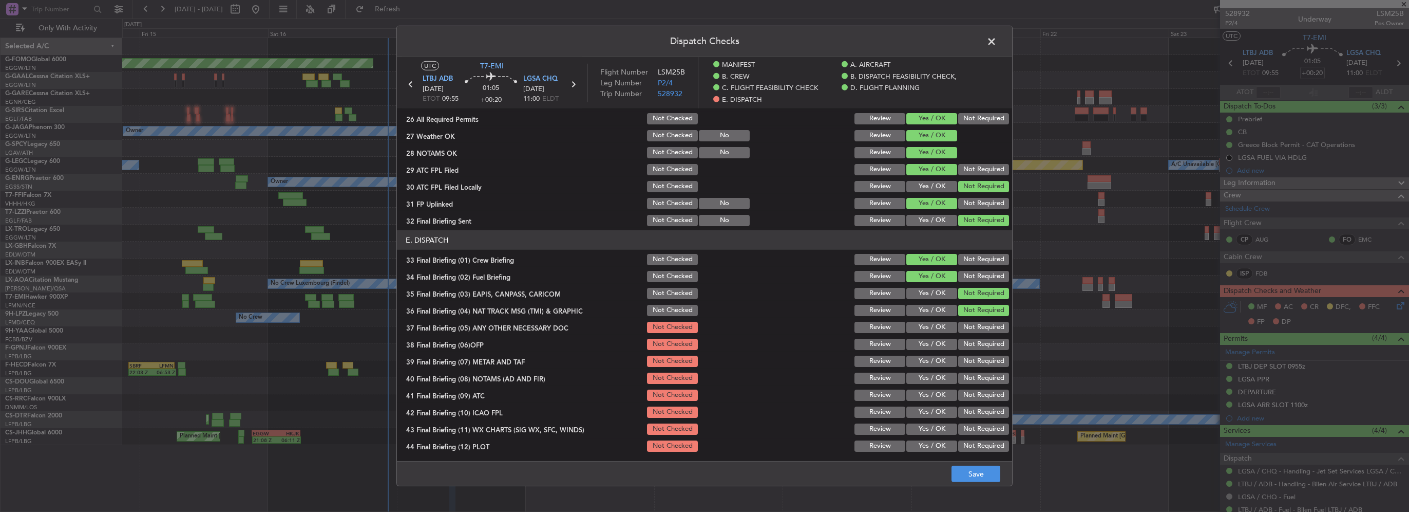
click at [928, 322] on button "Yes / OK" at bounding box center [932, 327] width 51 height 11
click at [924, 344] on button "Yes / OK" at bounding box center [932, 343] width 51 height 11
click at [935, 371] on div "Yes / OK" at bounding box center [931, 378] width 52 height 14
click at [938, 382] on button "Yes / OK" at bounding box center [932, 377] width 51 height 11
click at [934, 363] on button "Yes / OK" at bounding box center [932, 360] width 51 height 11
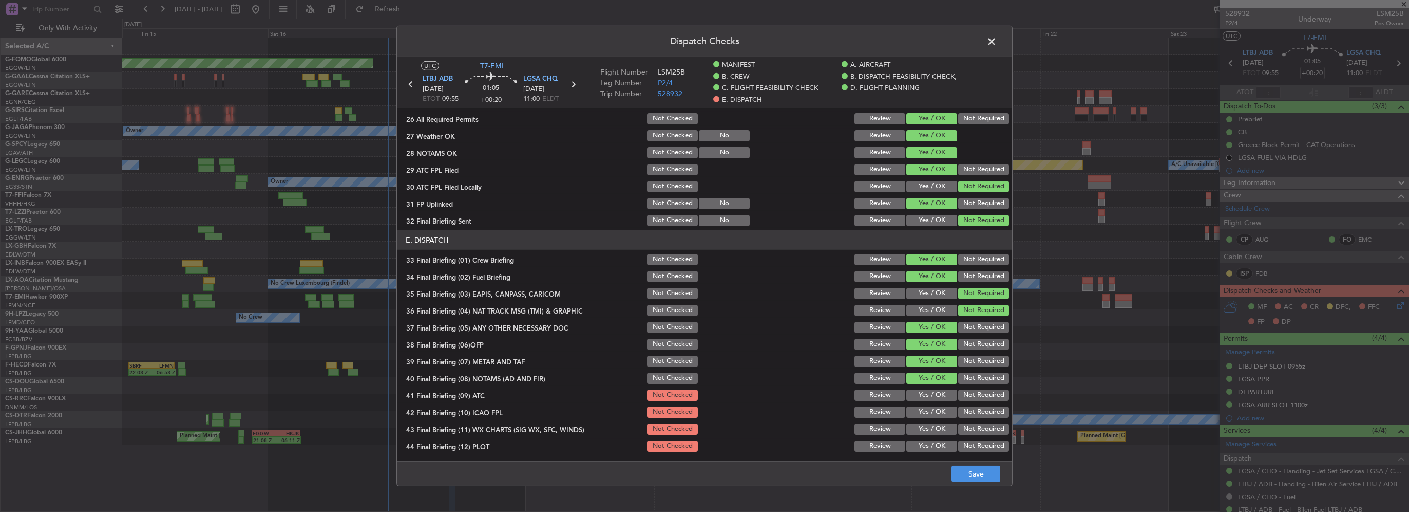
click at [935, 389] on button "Yes / OK" at bounding box center [932, 394] width 51 height 11
click at [935, 405] on div "Yes / OK" at bounding box center [931, 412] width 52 height 14
click at [939, 417] on button "Yes / OK" at bounding box center [932, 411] width 51 height 11
click at [938, 426] on button "Yes / OK" at bounding box center [932, 428] width 51 height 11
click at [940, 452] on article "MANIFEST Crew Details sent to Arr & Dep Handling Not Checked Review Yes / OK No…" at bounding box center [704, 281] width 615 height 346
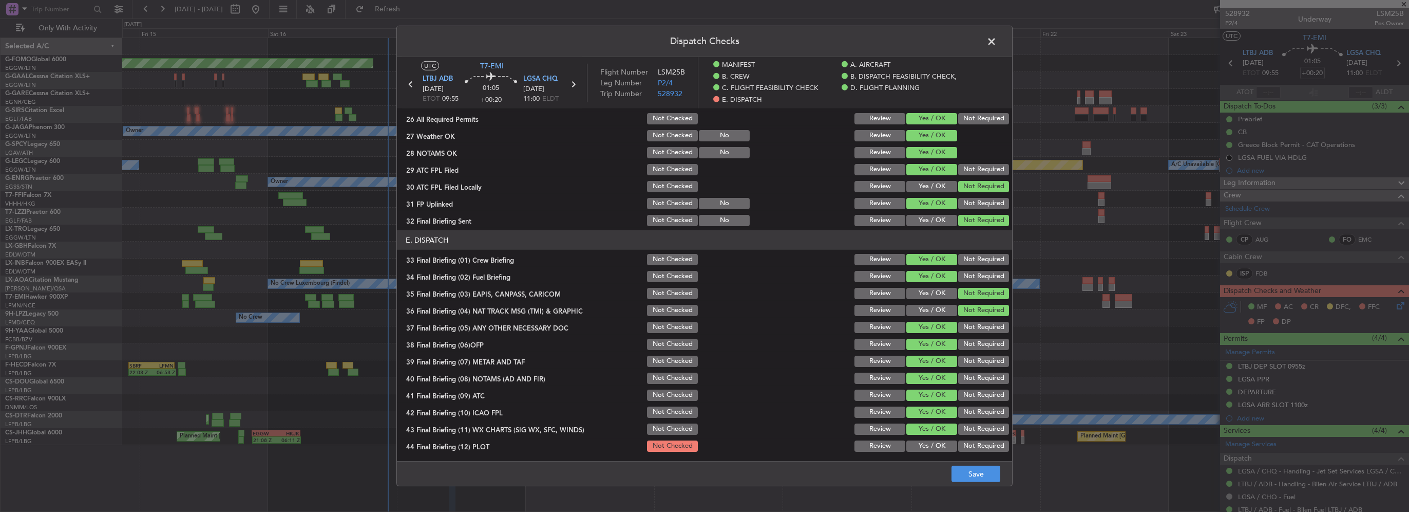
click at [941, 448] on button "Yes / OK" at bounding box center [932, 445] width 51 height 11
click at [966, 463] on footer "Save" at bounding box center [704, 473] width 615 height 25
click at [986, 466] on button "Save" at bounding box center [976, 473] width 49 height 16
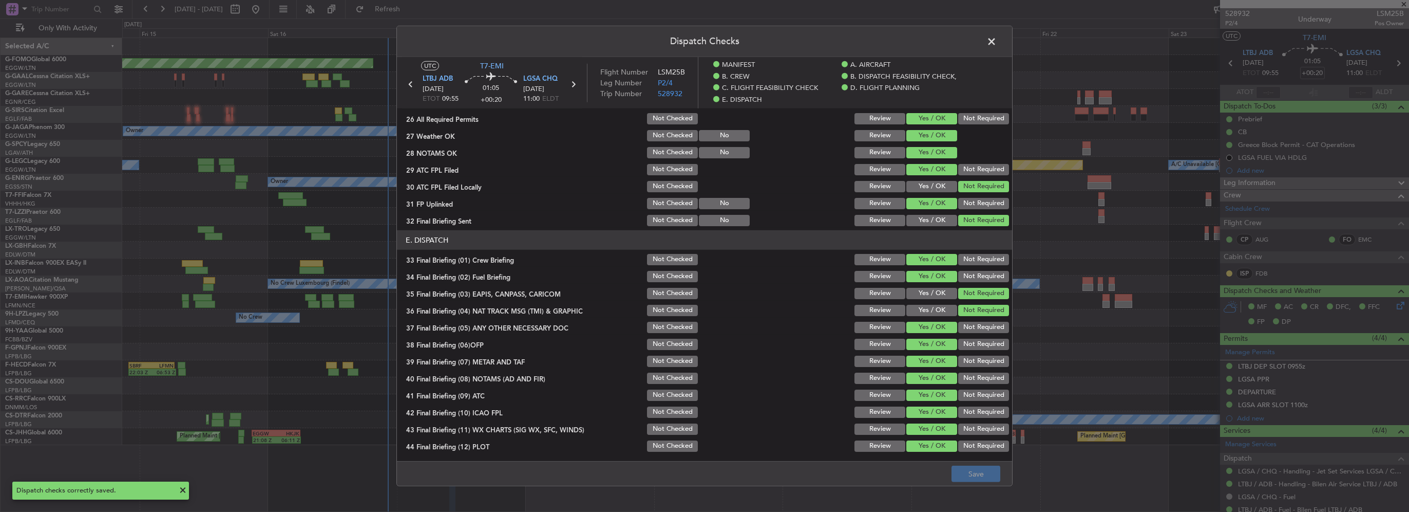
click at [997, 37] on span at bounding box center [997, 44] width 0 height 21
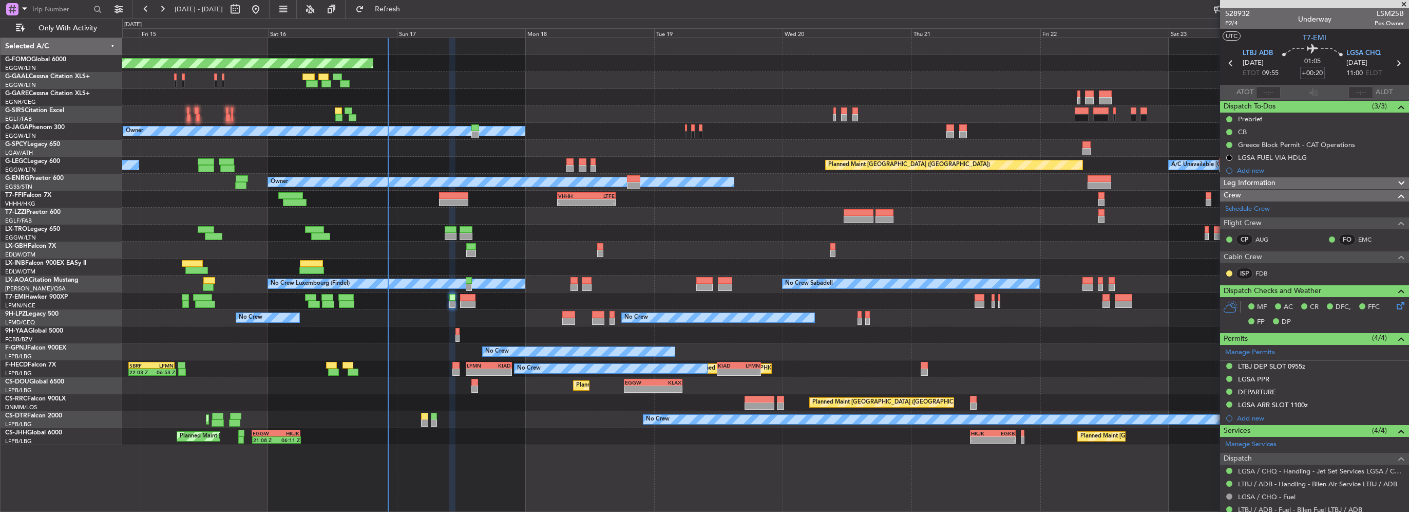
click at [1320, 75] on input "+00:20" at bounding box center [1312, 73] width 25 height 12
click at [1314, 72] on input "+00:20" at bounding box center [1312, 73] width 25 height 12
drag, startPoint x: 1313, startPoint y: 76, endPoint x: 1320, endPoint y: 75, distance: 7.7
click at [1320, 75] on input "+00:20" at bounding box center [1312, 73] width 25 height 12
type input "+00:10"
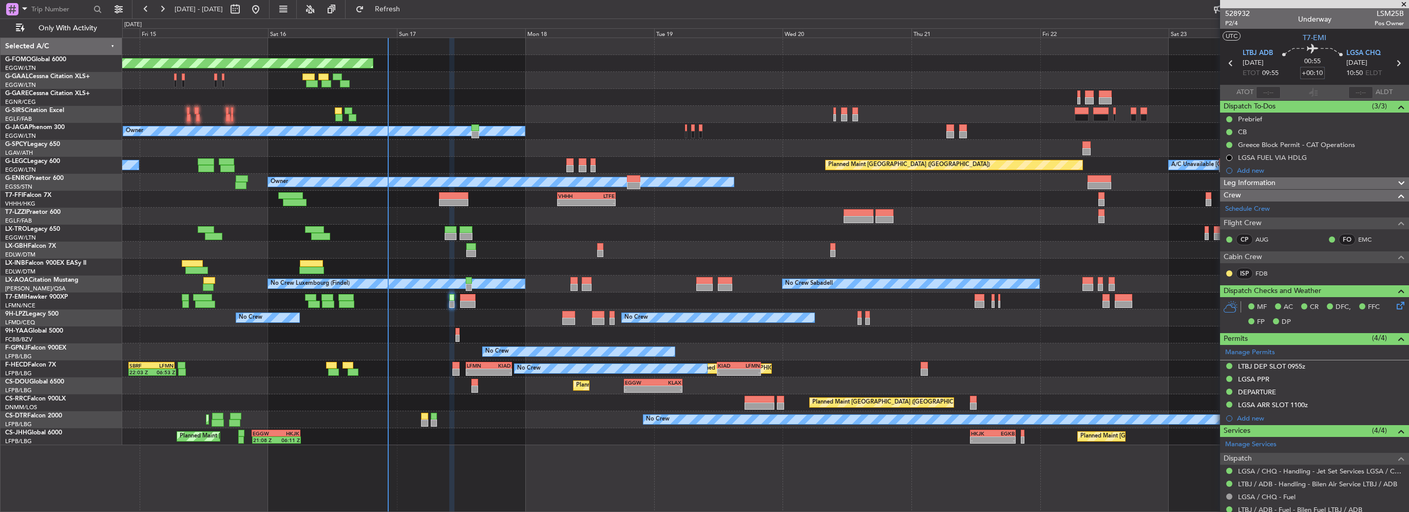
click at [463, 292] on div at bounding box center [765, 300] width 1287 height 17
click at [464, 297] on div at bounding box center [467, 297] width 15 height 7
type input "6"
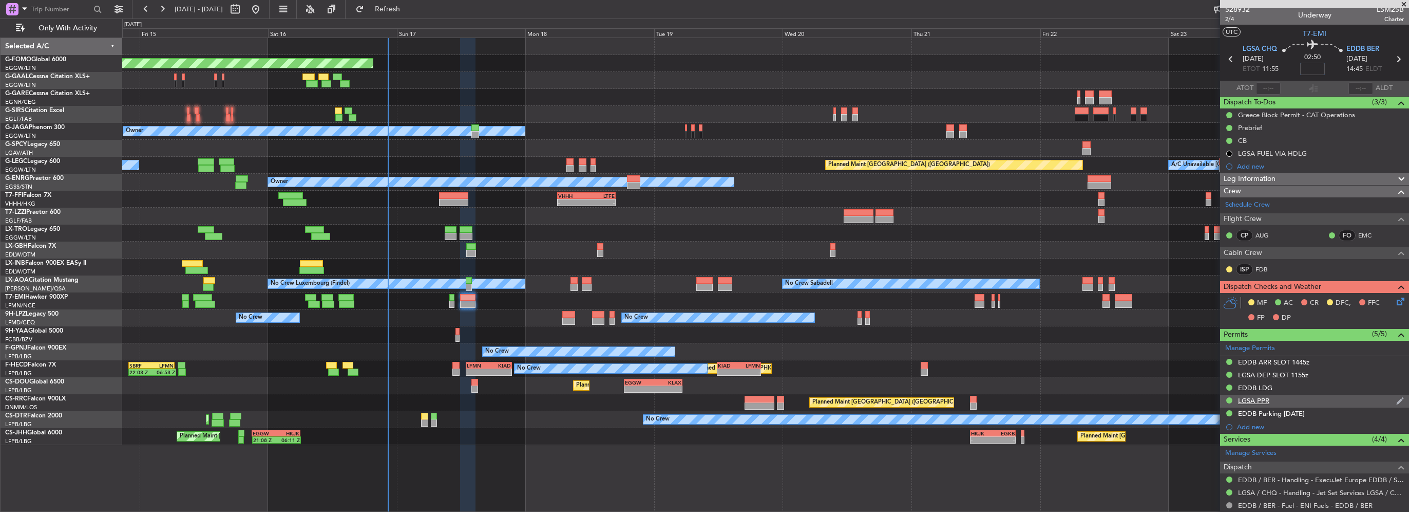
scroll to position [0, 0]
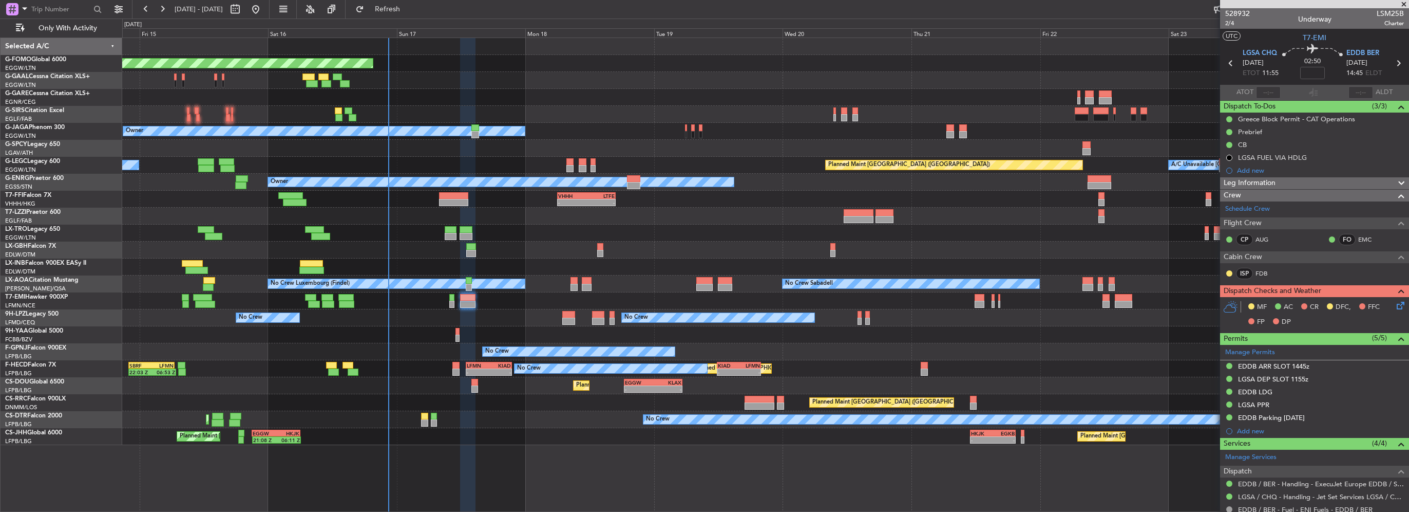
click at [1395, 302] on icon at bounding box center [1399, 303] width 8 height 8
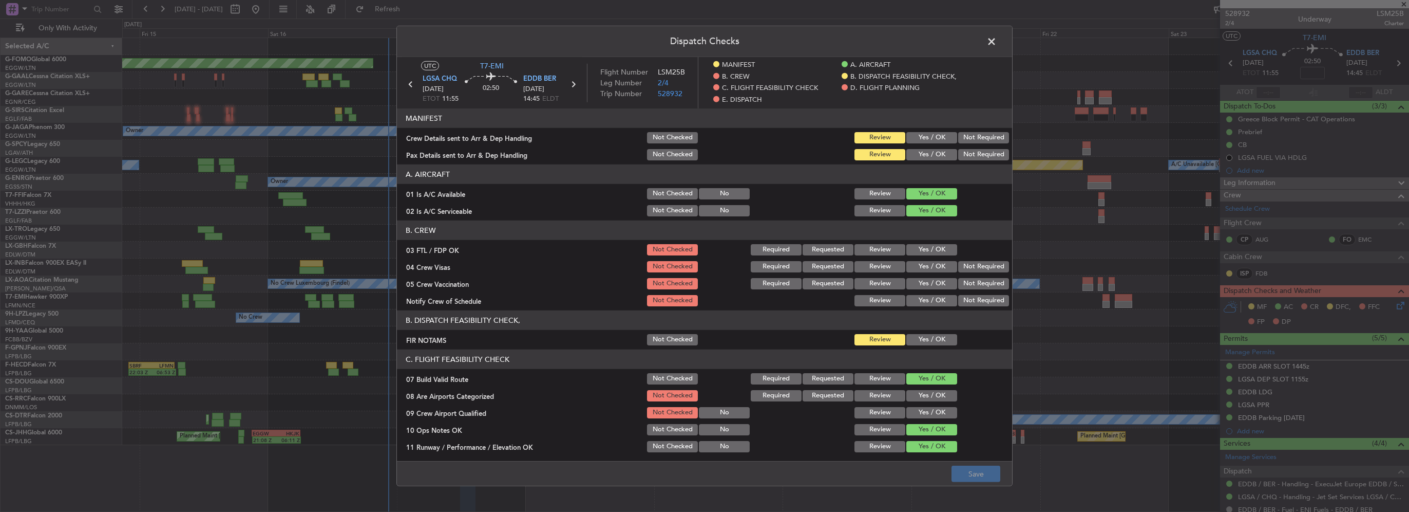
click at [997, 42] on span at bounding box center [997, 44] width 0 height 21
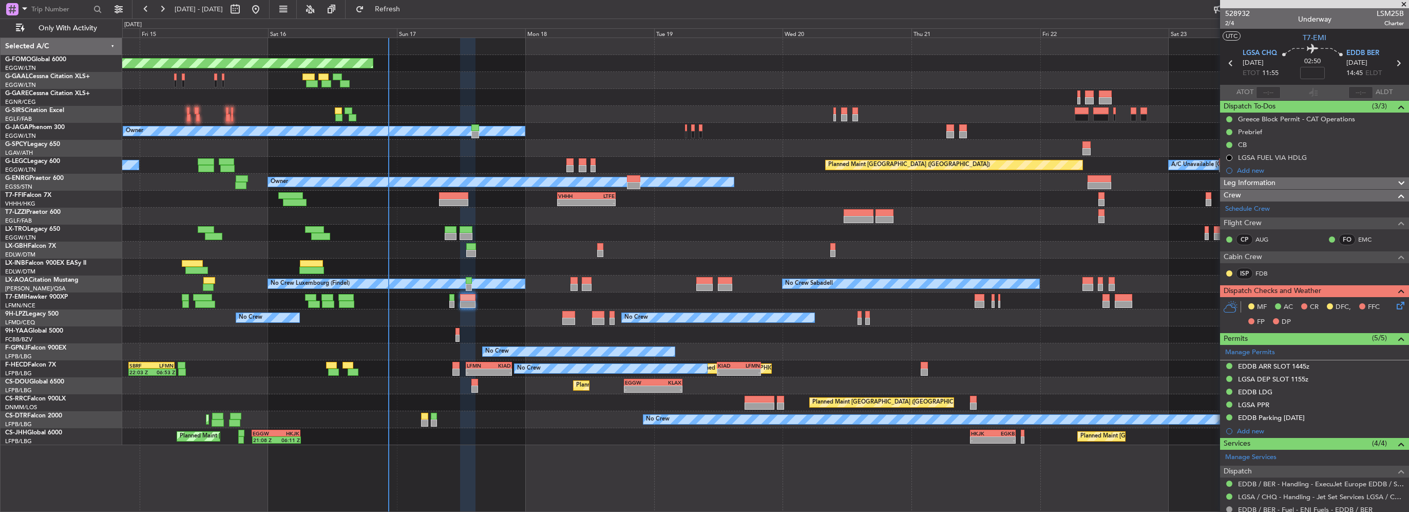
click at [1257, 133] on mat-tooltip-component "Greece Block Permit - CAT Operations" at bounding box center [1297, 136] width 118 height 27
drag, startPoint x: 1260, startPoint y: 128, endPoint x: 1259, endPoint y: 136, distance: 7.2
click at [1259, 128] on div "Prebrief" at bounding box center [1250, 131] width 24 height 9
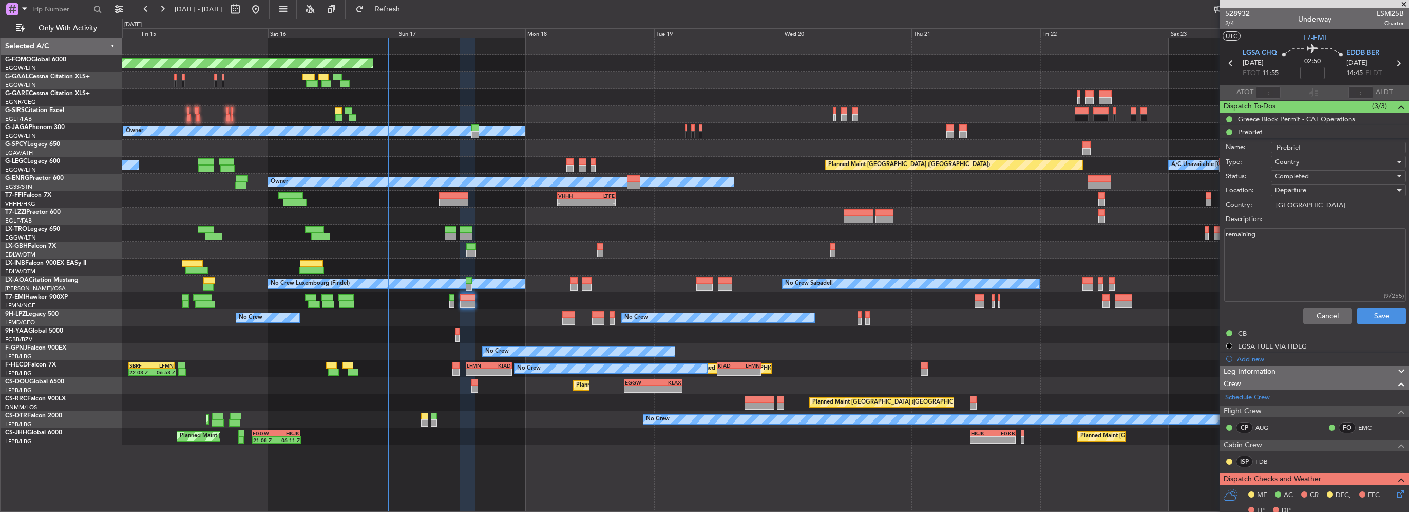
click at [1323, 323] on div "Cancel Save" at bounding box center [1312, 316] width 194 height 25
click at [1323, 316] on button "Cancel" at bounding box center [1328, 316] width 49 height 16
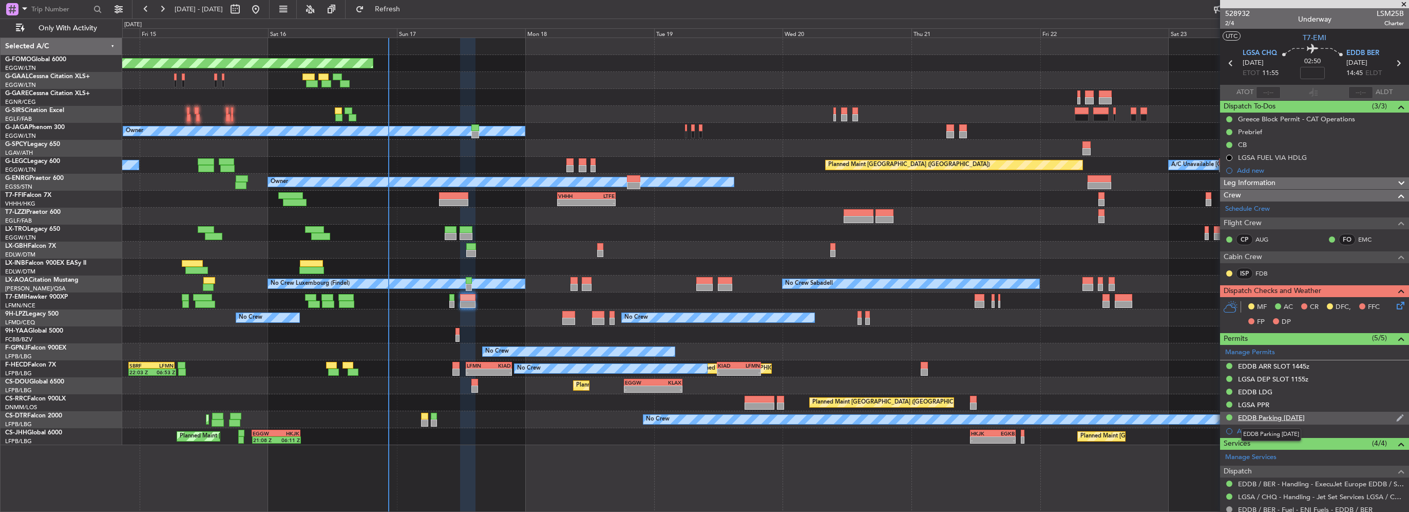
scroll to position [51, 0]
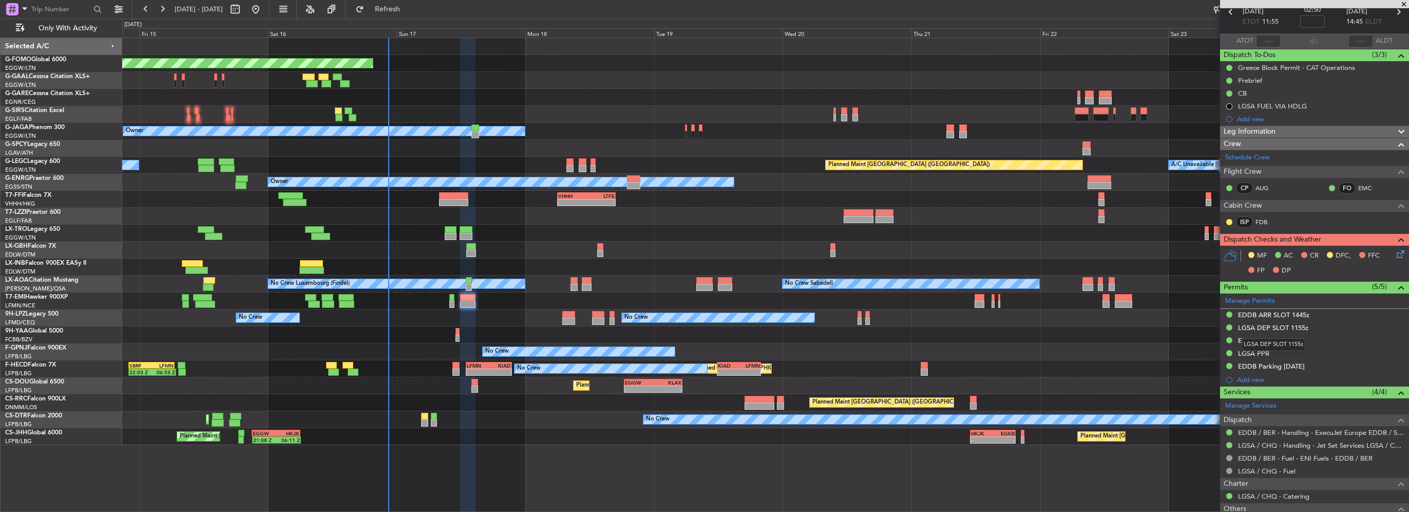
click at [1282, 329] on div "LGSA DEP SLOT 1155z" at bounding box center [1273, 327] width 70 height 9
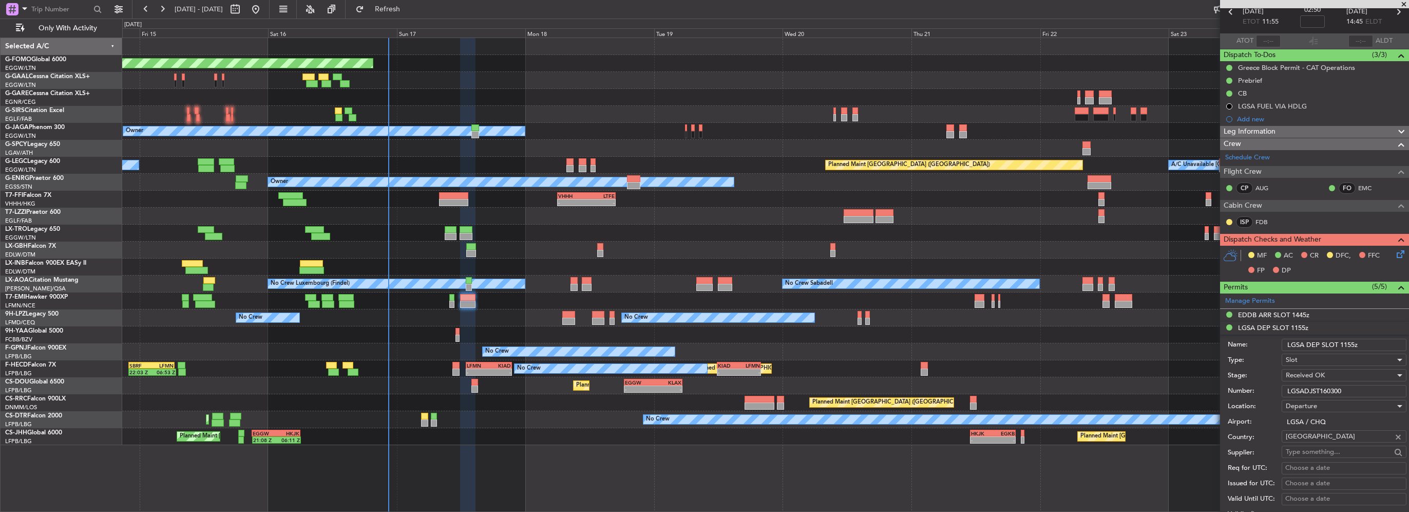
click at [1311, 391] on input "LGSADJST160300" at bounding box center [1344, 391] width 125 height 12
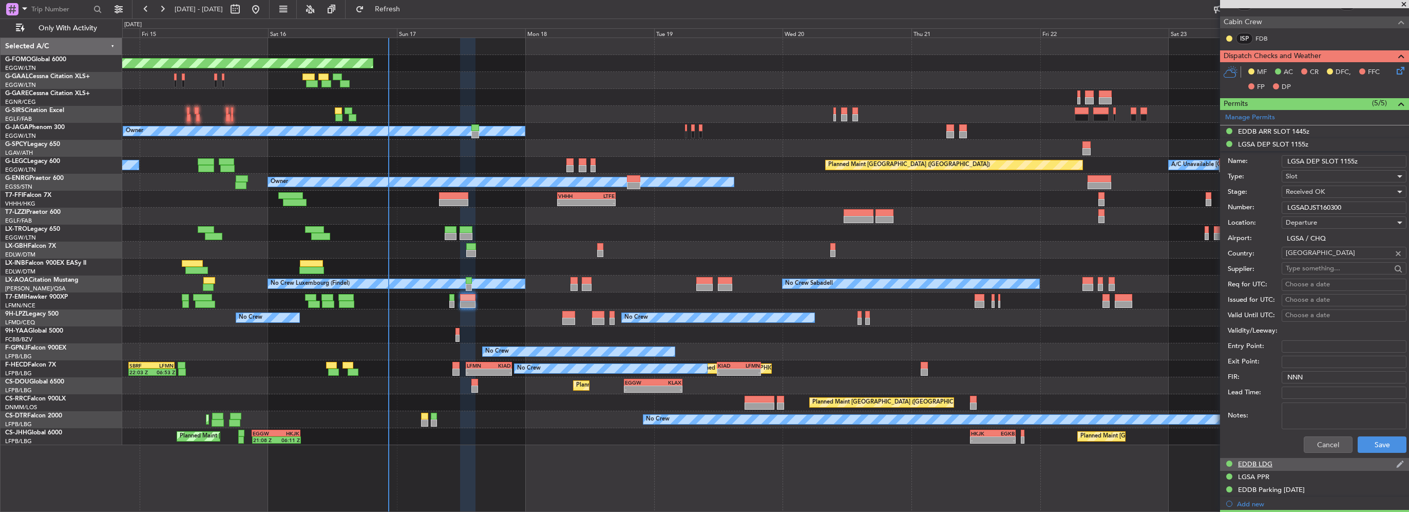
scroll to position [257, 0]
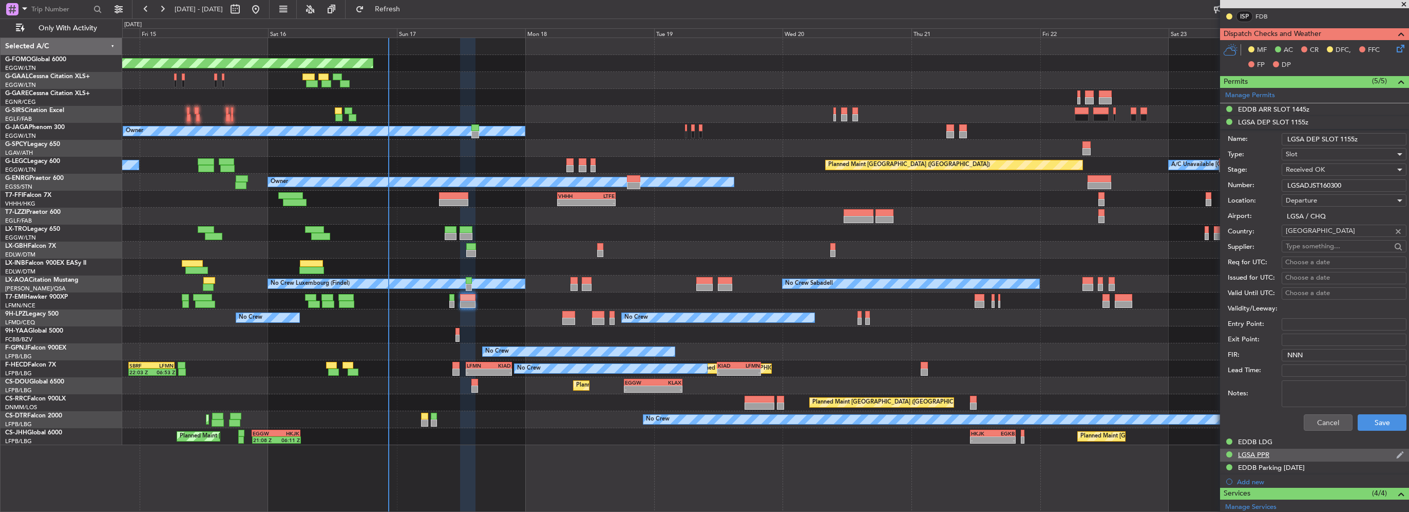
click at [1263, 455] on div "LGSA PPR" at bounding box center [1253, 454] width 31 height 9
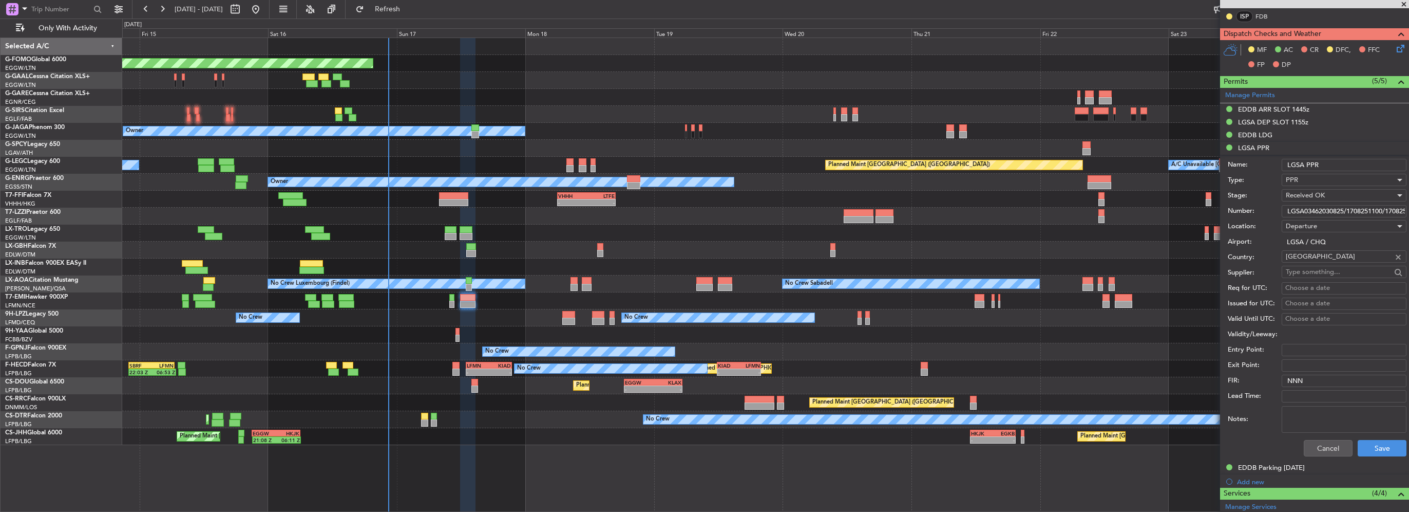
click at [1338, 209] on input "LGSA03462030825/1708251100/1708251155" at bounding box center [1344, 211] width 125 height 12
click at [1362, 213] on input "LGSA03462030825/1708251100/1708251155" at bounding box center [1344, 211] width 125 height 12
click at [1393, 210] on input "LGSA03462030825/1708251100/1708251155" at bounding box center [1344, 211] width 125 height 12
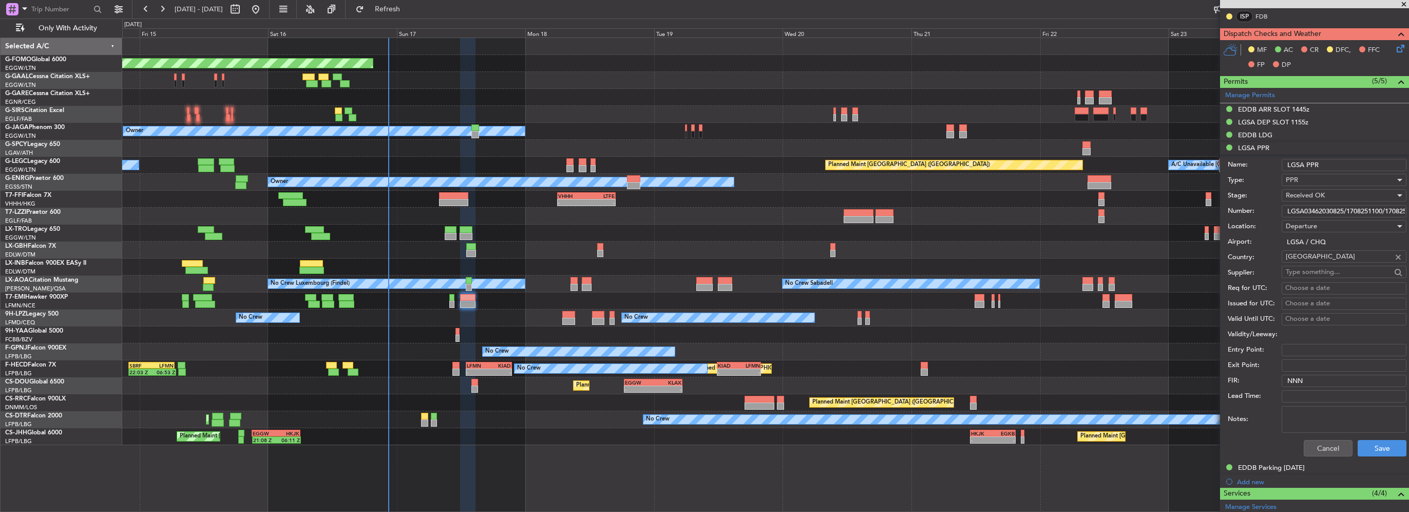
click at [1393, 210] on input "LGSA03462030825/1708251100/1708251155" at bounding box center [1344, 211] width 125 height 12
drag, startPoint x: 1265, startPoint y: 136, endPoint x: 1262, endPoint y: 155, distance: 19.3
click at [1264, 136] on mat-tooltip-component "EDDB ARR SLOT 1445z" at bounding box center [1274, 125] width 79 height 27
click at [1262, 137] on div "EDDB LDG" at bounding box center [1255, 134] width 34 height 9
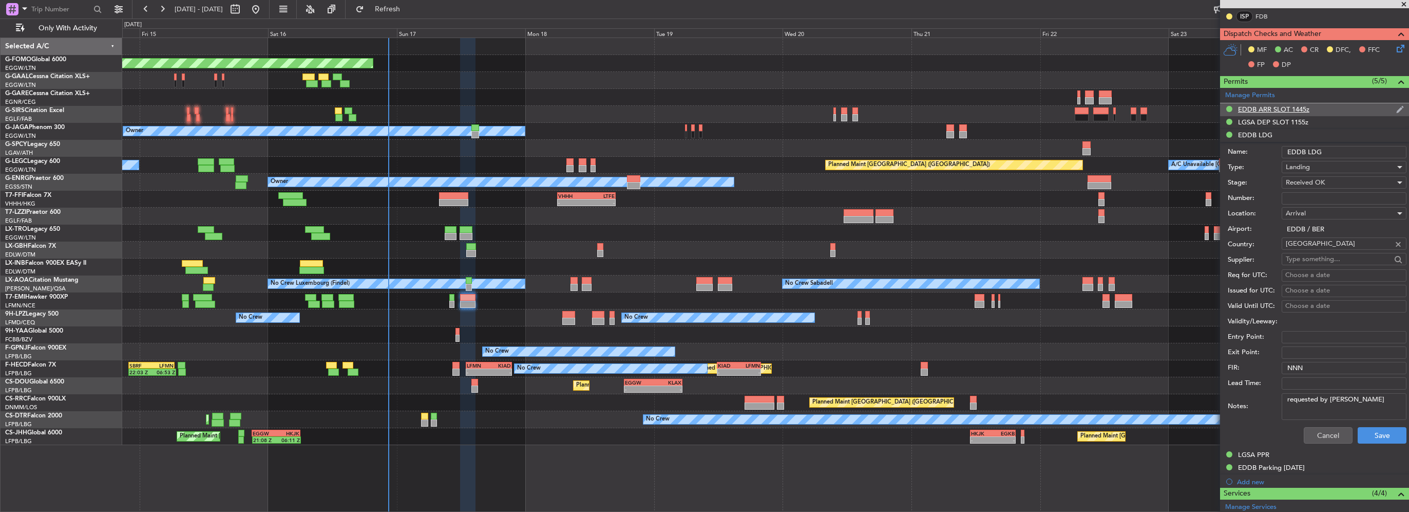
click at [1282, 106] on div "EDDB ARR SLOT 1445z" at bounding box center [1273, 109] width 71 height 9
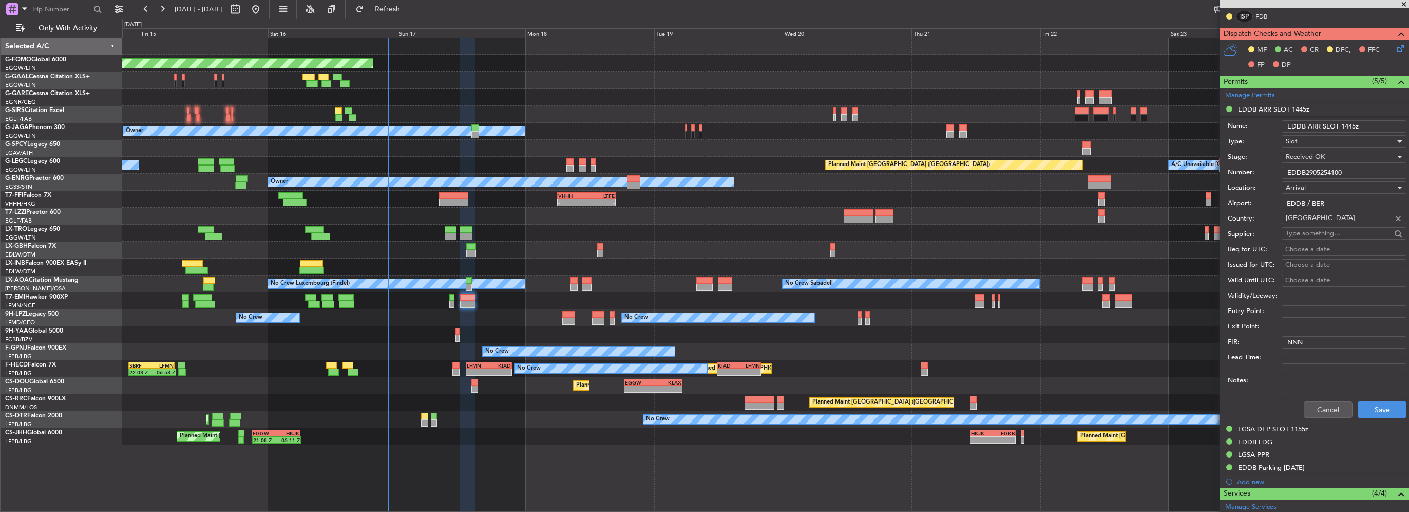
click at [1309, 173] on input "EDDB2905254100" at bounding box center [1344, 172] width 125 height 12
paste input "1708251155"
type input "1708251155"
click at [1323, 402] on button "Cancel" at bounding box center [1328, 409] width 49 height 16
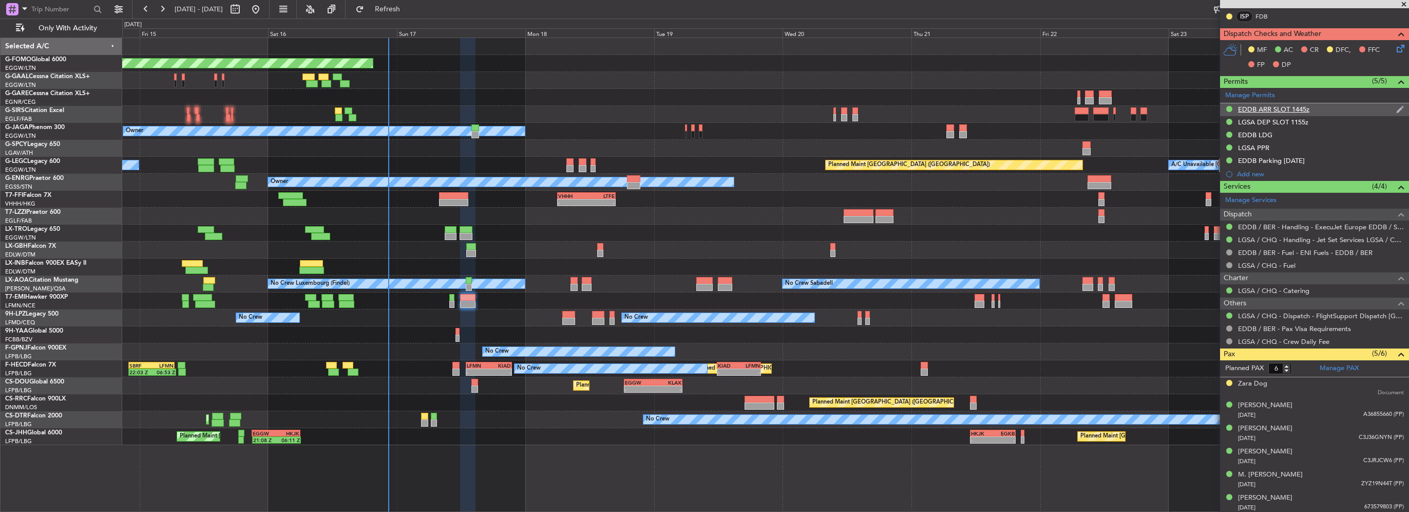
click at [1286, 105] on div "EDDB ARR SLOT 1445z" at bounding box center [1273, 109] width 71 height 9
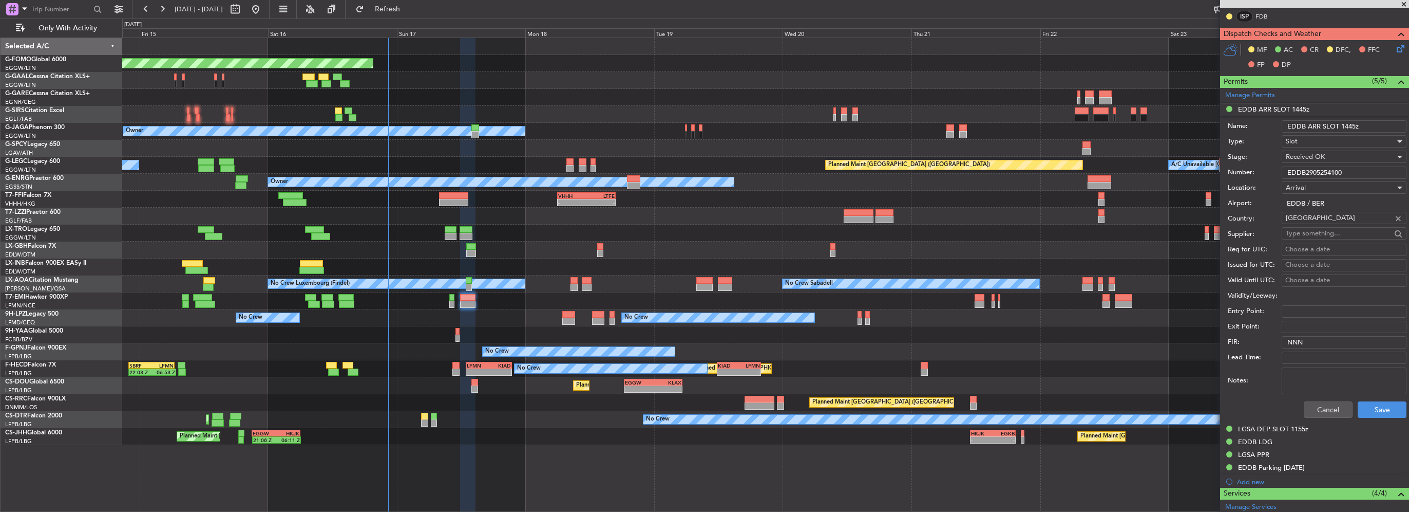
click at [1310, 173] on input "EDDB2905254100" at bounding box center [1344, 172] width 125 height 12
click at [1319, 408] on button "Cancel" at bounding box center [1328, 409] width 49 height 16
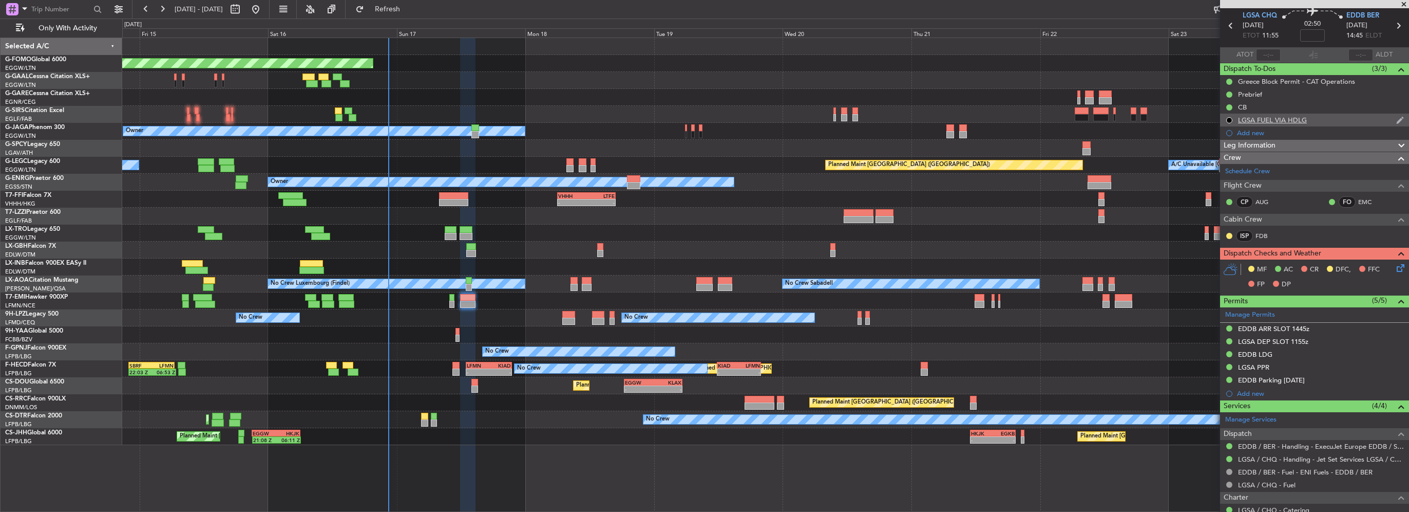
scroll to position [0, 0]
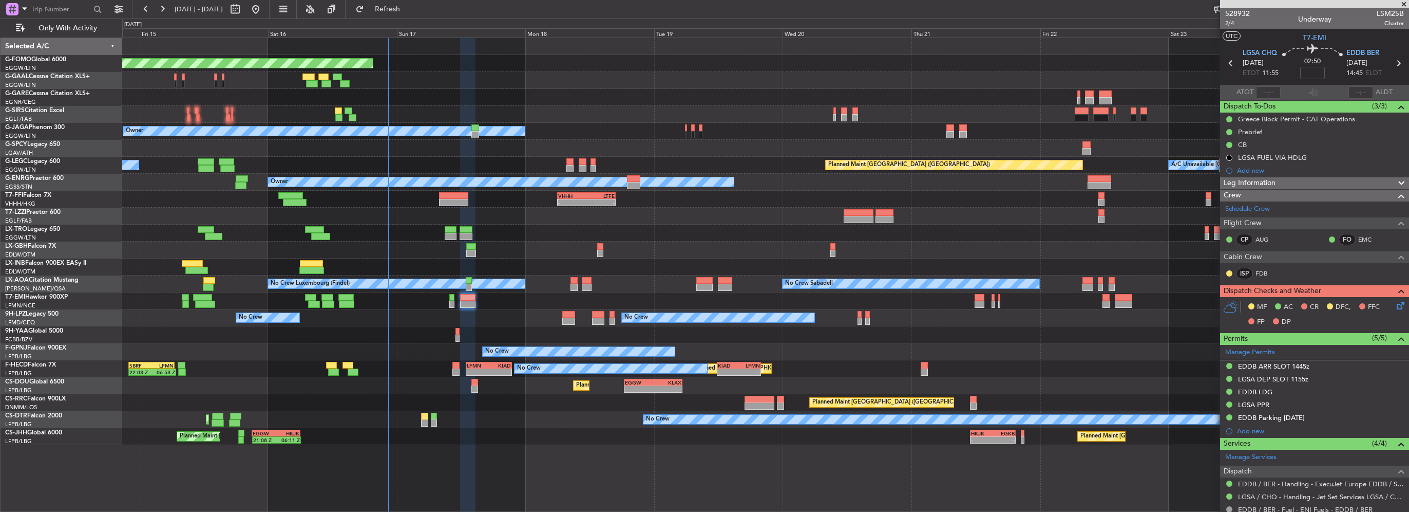
click at [1315, 183] on div "Leg Information" at bounding box center [1314, 183] width 189 height 12
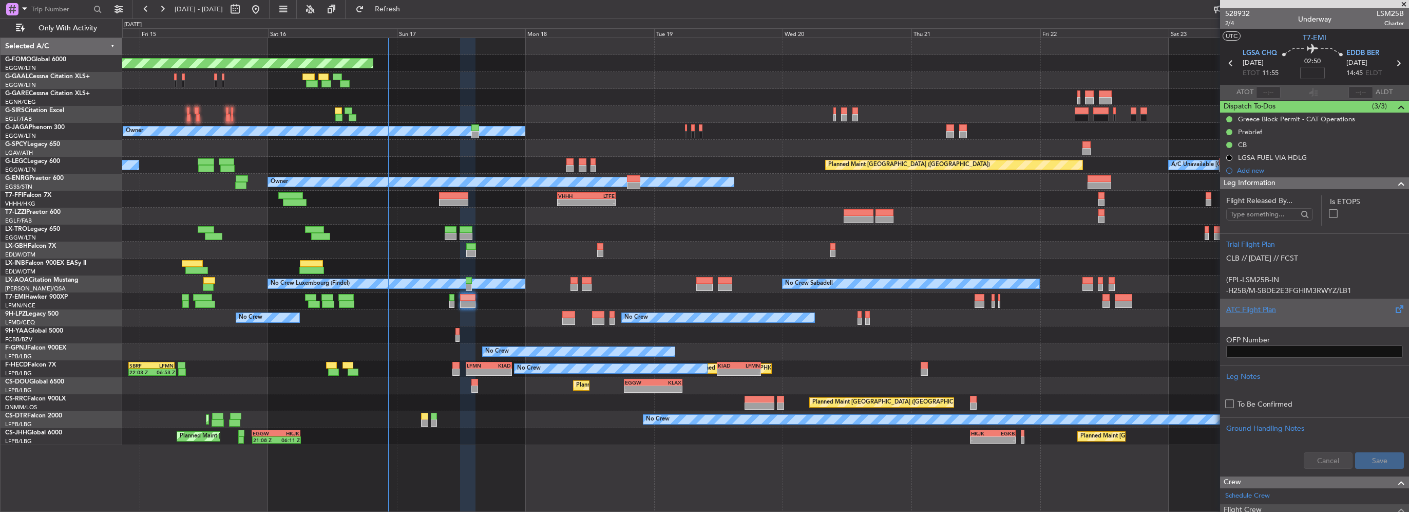
click at [1286, 306] on div "ATC Flight Plan" at bounding box center [1315, 309] width 177 height 11
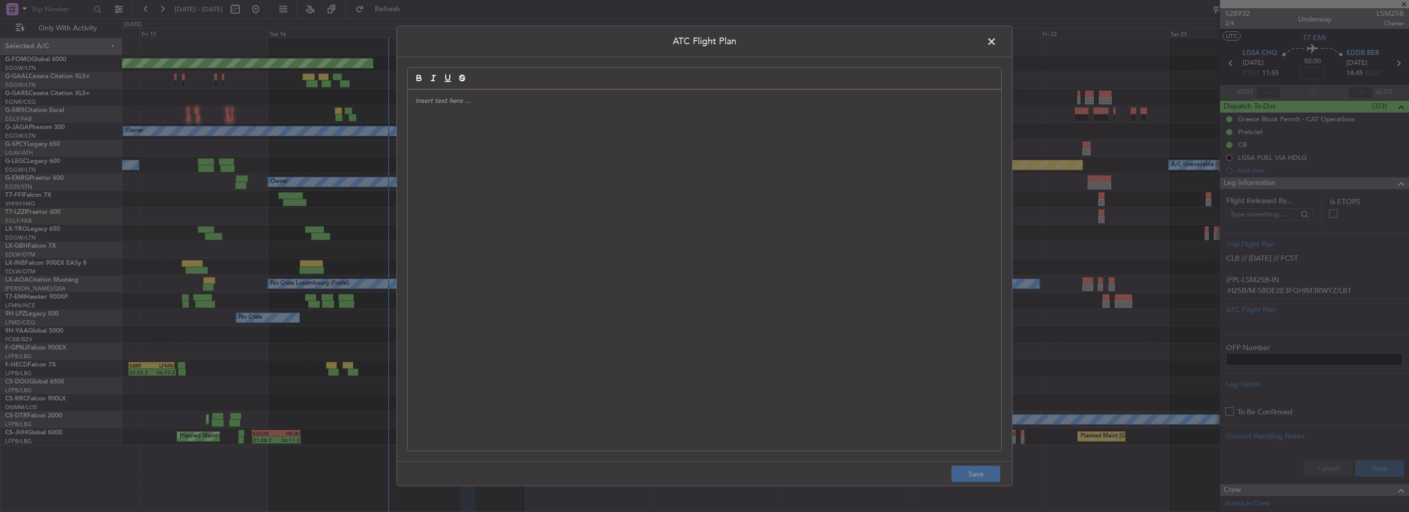
click at [549, 249] on div at bounding box center [705, 270] width 594 height 361
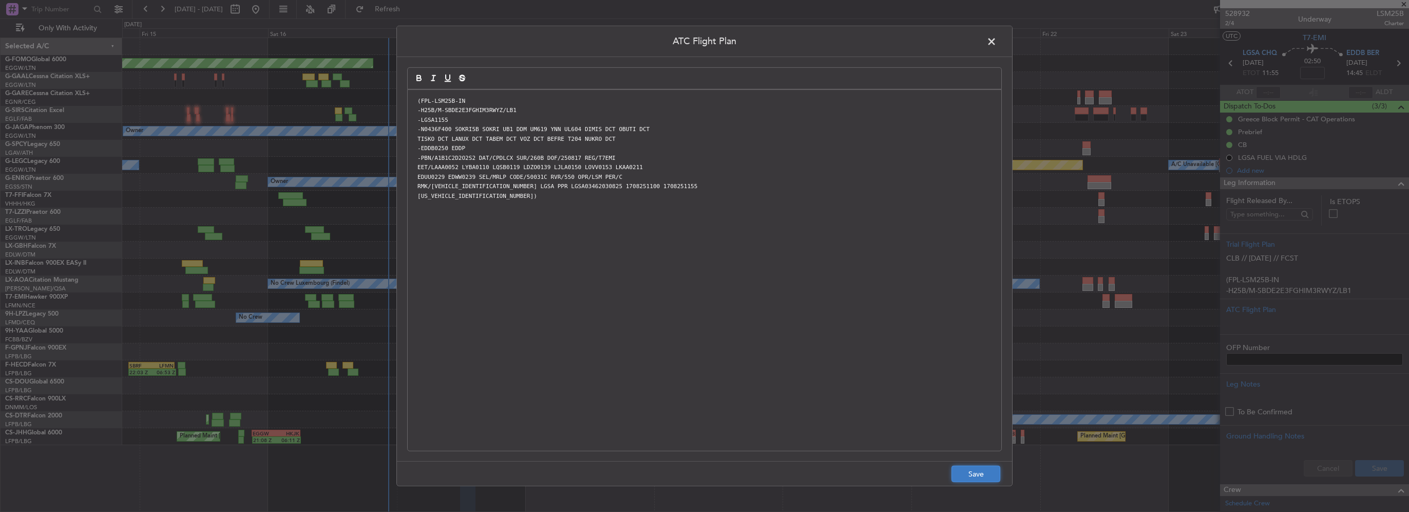
click at [978, 473] on button "Save" at bounding box center [976, 473] width 49 height 16
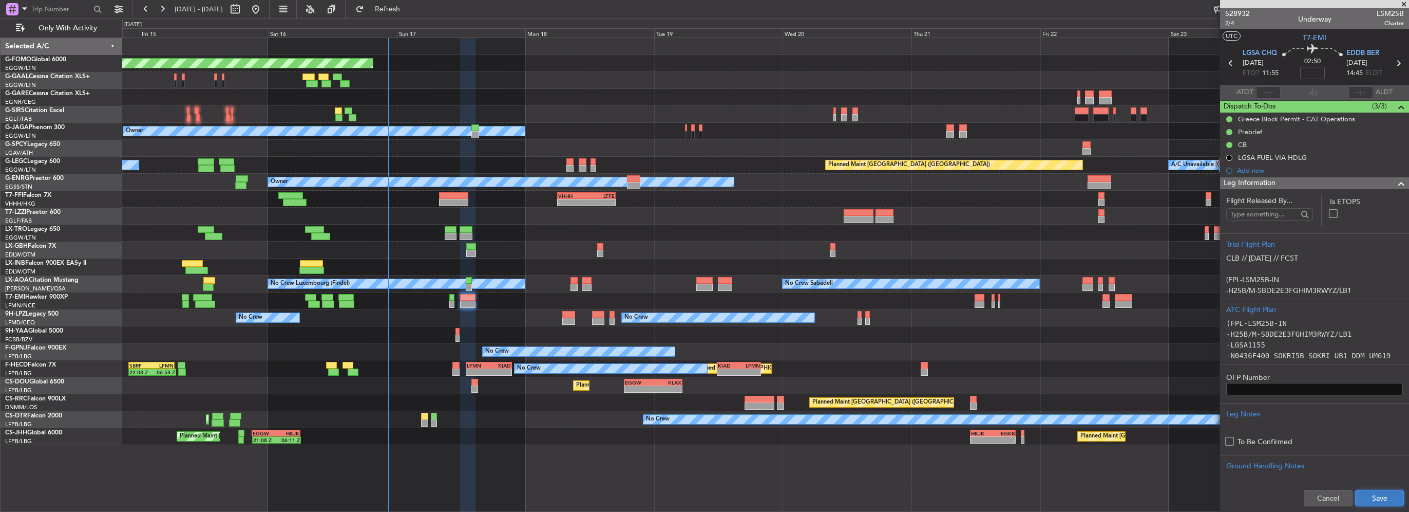
click at [1363, 502] on button "Save" at bounding box center [1379, 497] width 49 height 16
click at [1395, 181] on span at bounding box center [1401, 183] width 12 height 12
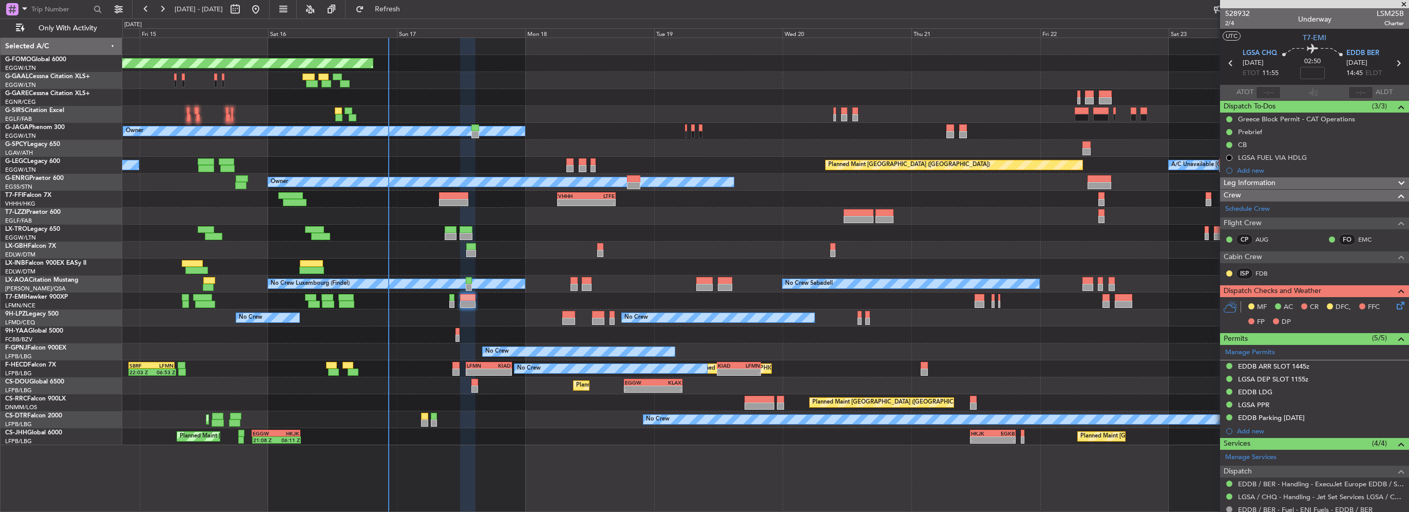
click at [1395, 304] on icon at bounding box center [1399, 303] width 8 height 8
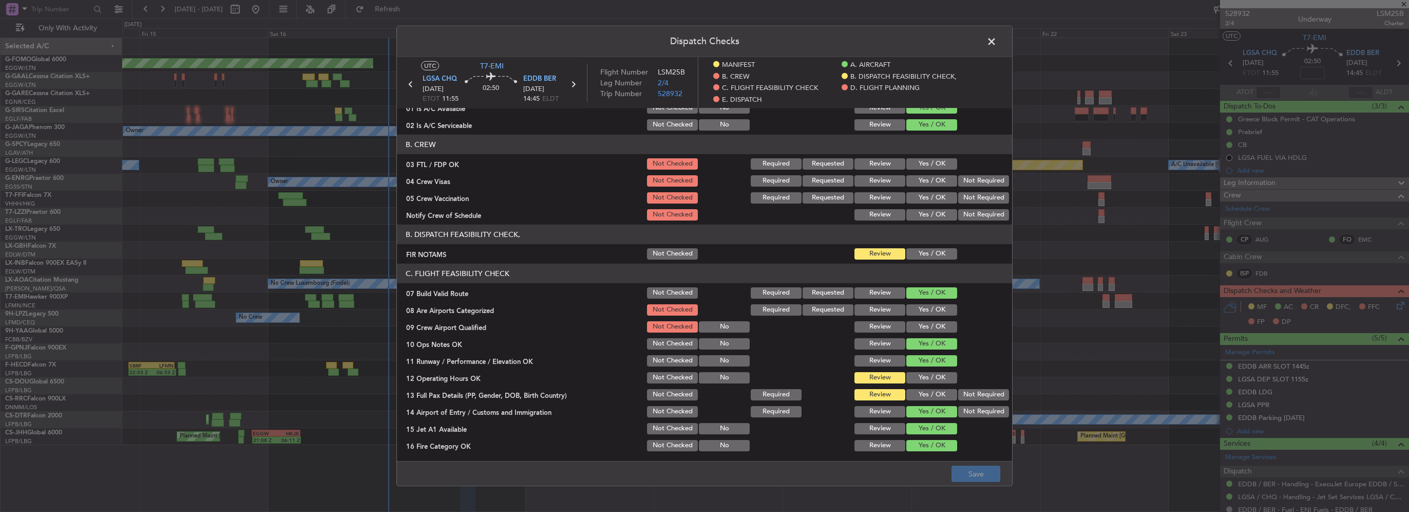
scroll to position [103, 0]
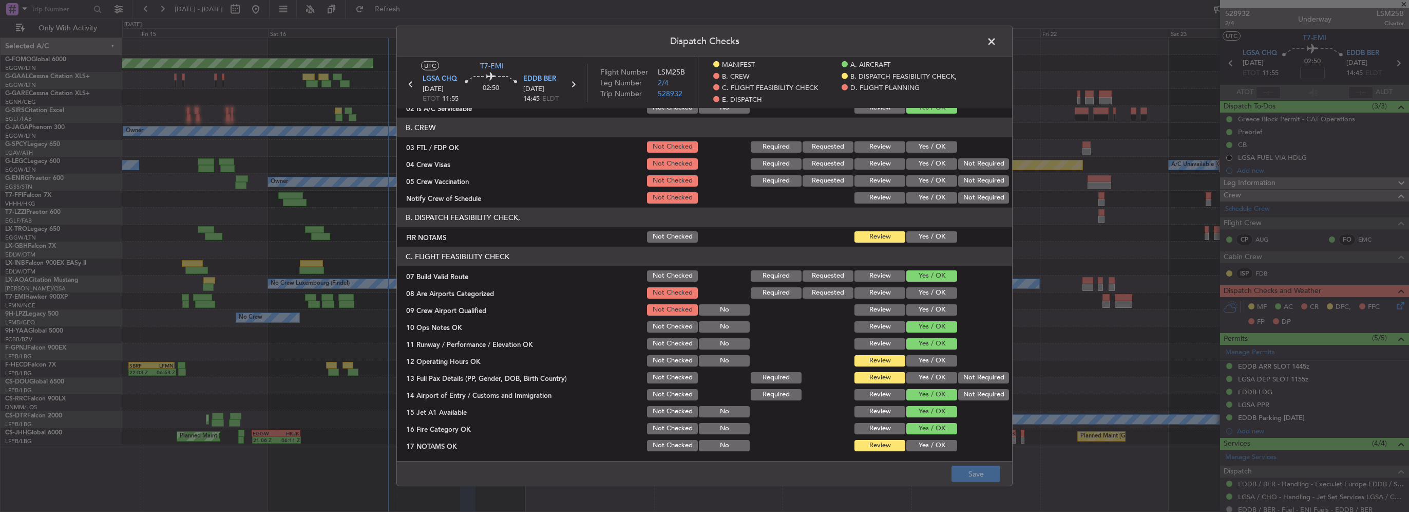
click at [933, 146] on button "Yes / OK" at bounding box center [932, 146] width 51 height 11
drag, startPoint x: 973, startPoint y: 169, endPoint x: 973, endPoint y: 177, distance: 7.7
click at [973, 171] on div "Not Required" at bounding box center [983, 164] width 52 height 14
click at [973, 166] on button "Not Required" at bounding box center [983, 163] width 51 height 11
click at [974, 183] on button "Not Required" at bounding box center [983, 180] width 51 height 11
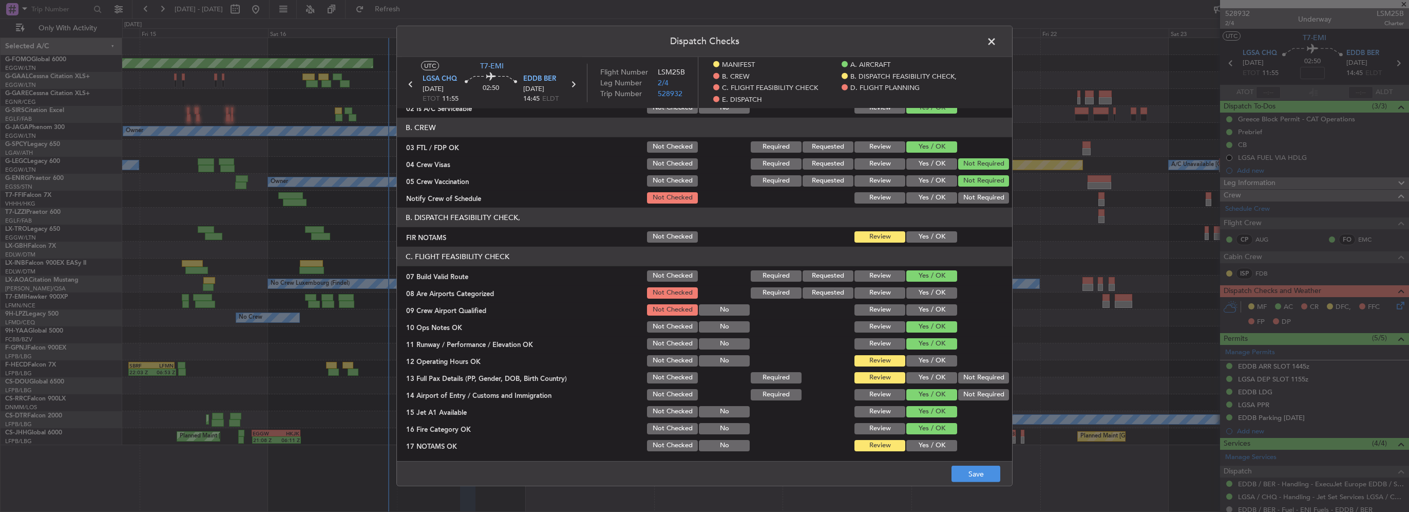
click at [933, 207] on header "B. DISPATCH FEASIBILITY CHECK," at bounding box center [704, 217] width 615 height 20
click at [931, 202] on button "Yes / OK" at bounding box center [932, 197] width 51 height 11
click at [927, 238] on button "Yes / OK" at bounding box center [932, 236] width 51 height 11
click at [928, 294] on button "Yes / OK" at bounding box center [932, 292] width 51 height 11
click at [929, 304] on button "Yes / OK" at bounding box center [932, 309] width 51 height 11
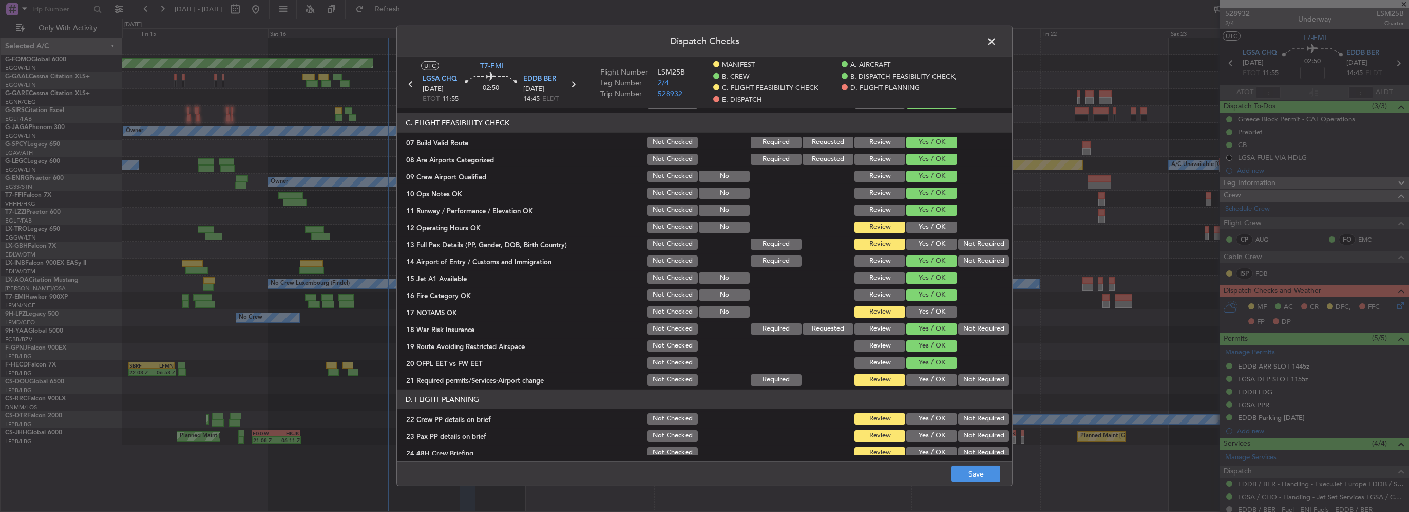
scroll to position [257, 0]
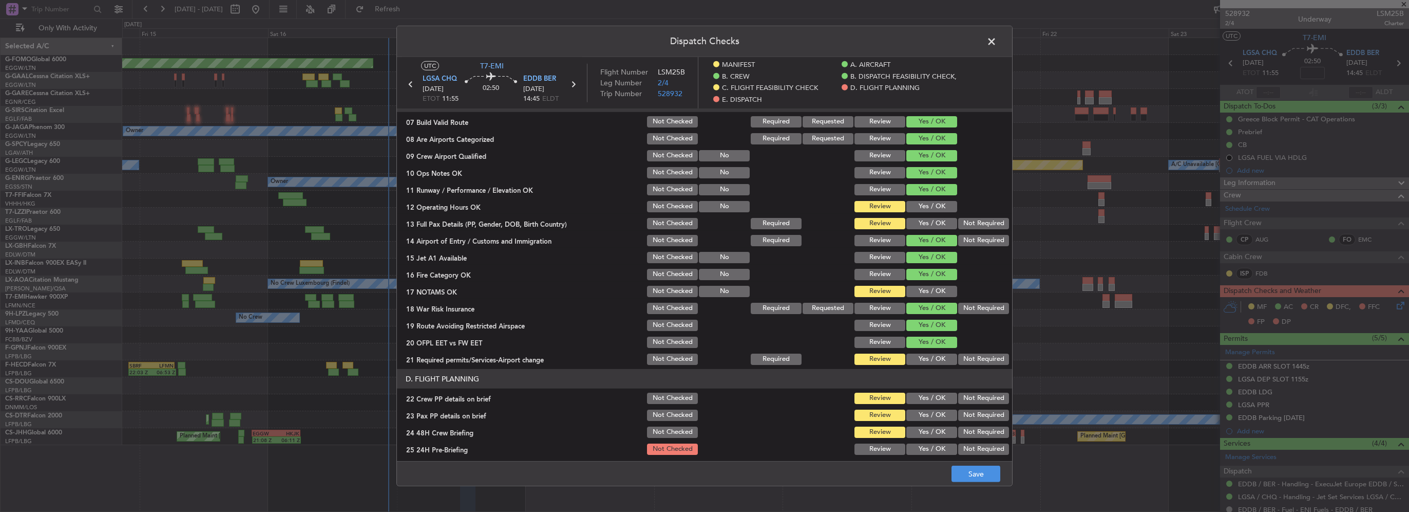
click at [930, 205] on button "Yes / OK" at bounding box center [932, 206] width 51 height 11
click at [929, 221] on button "Yes / OK" at bounding box center [932, 223] width 51 height 11
click at [934, 290] on button "Yes / OK" at bounding box center [932, 291] width 51 height 11
click at [927, 356] on button "Yes / OK" at bounding box center [932, 358] width 51 height 11
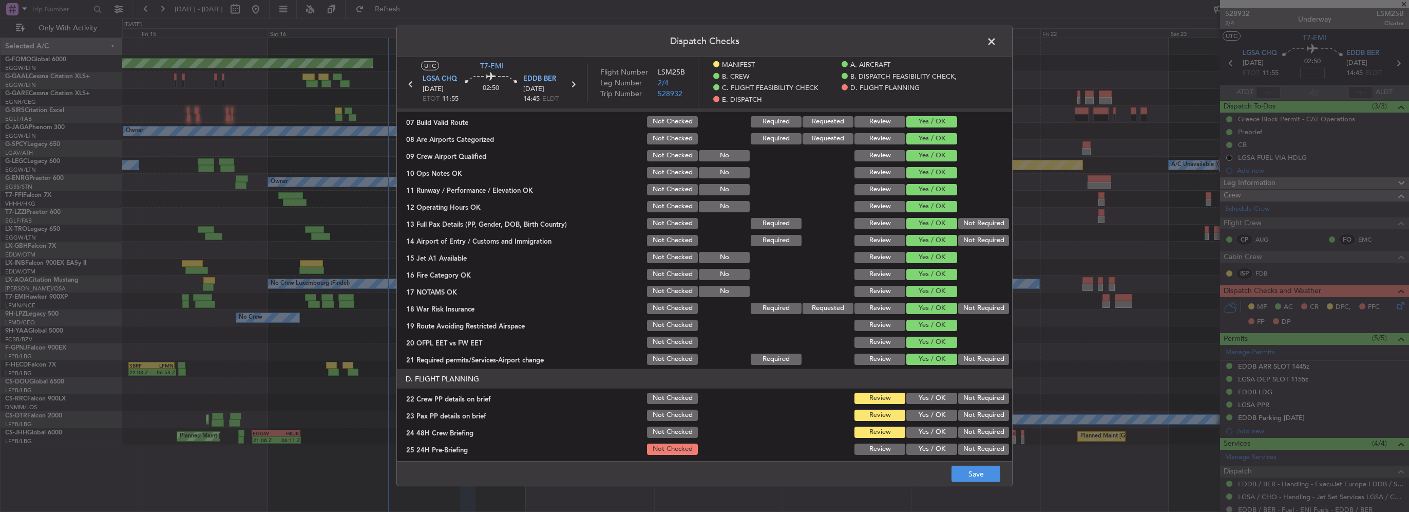
scroll to position [462, 0]
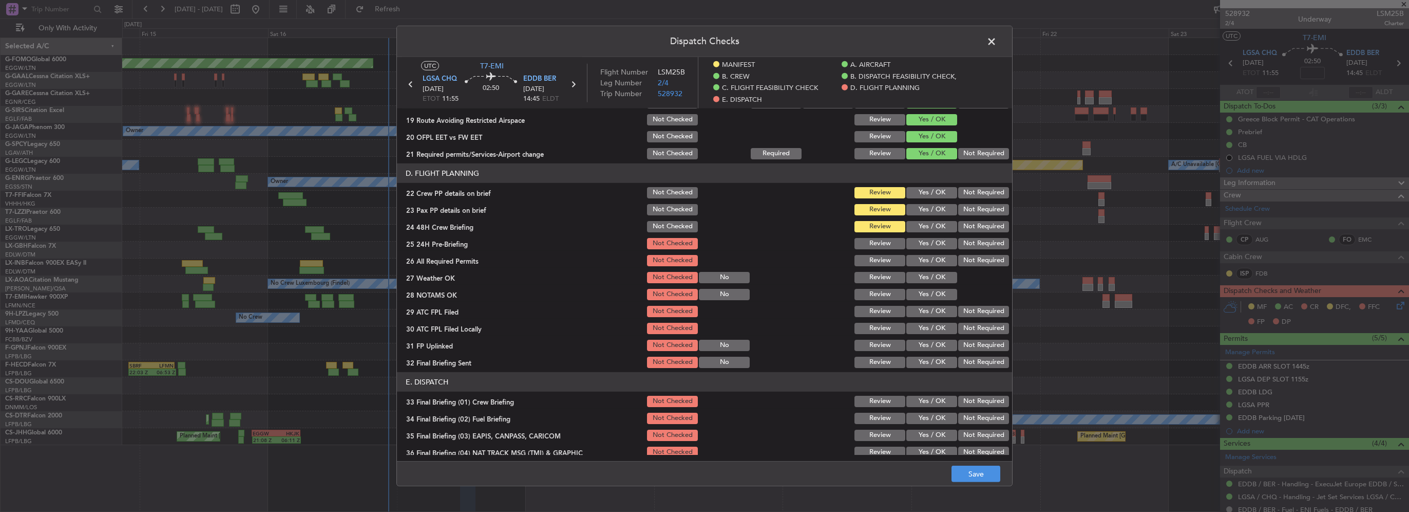
click at [928, 194] on button "Yes / OK" at bounding box center [932, 192] width 51 height 11
click at [929, 205] on button "Yes / OK" at bounding box center [932, 209] width 51 height 11
click at [931, 224] on button "Yes / OK" at bounding box center [932, 226] width 51 height 11
click at [963, 244] on button "Not Required" at bounding box center [983, 243] width 51 height 11
click at [943, 259] on button "Yes / OK" at bounding box center [932, 260] width 51 height 11
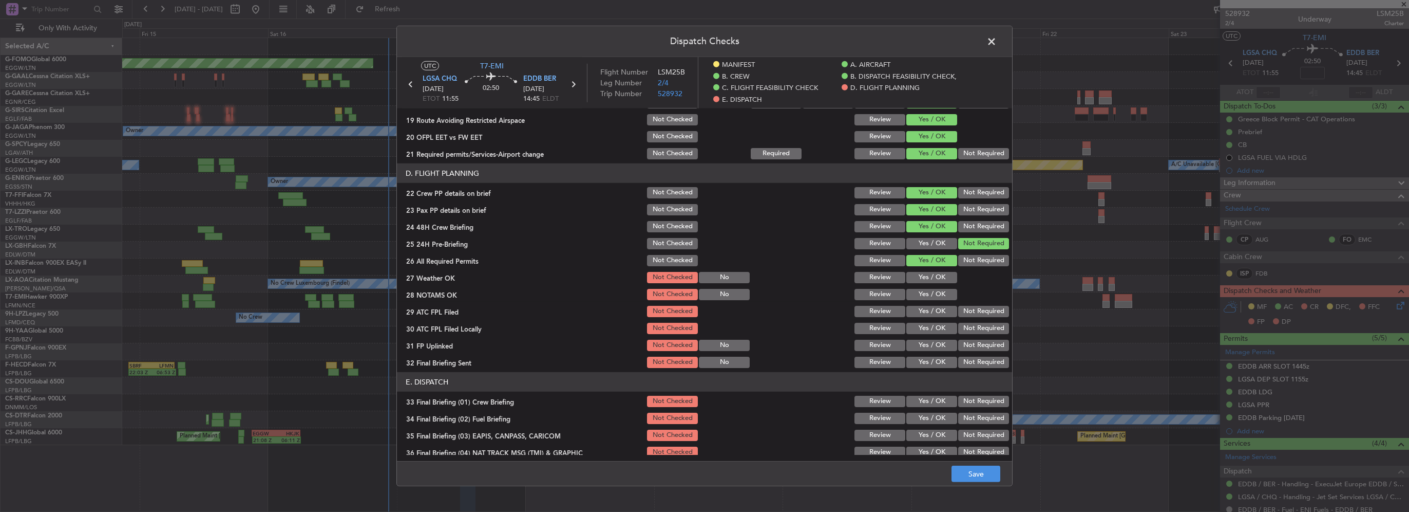
click at [938, 276] on button "Yes / OK" at bounding box center [932, 277] width 51 height 11
click at [936, 292] on button "Yes / OK" at bounding box center [932, 294] width 51 height 11
click at [942, 315] on button "Yes / OK" at bounding box center [932, 311] width 51 height 11
click at [935, 324] on button "Yes / OK" at bounding box center [932, 328] width 51 height 11
click at [966, 330] on button "Not Required" at bounding box center [983, 328] width 51 height 11
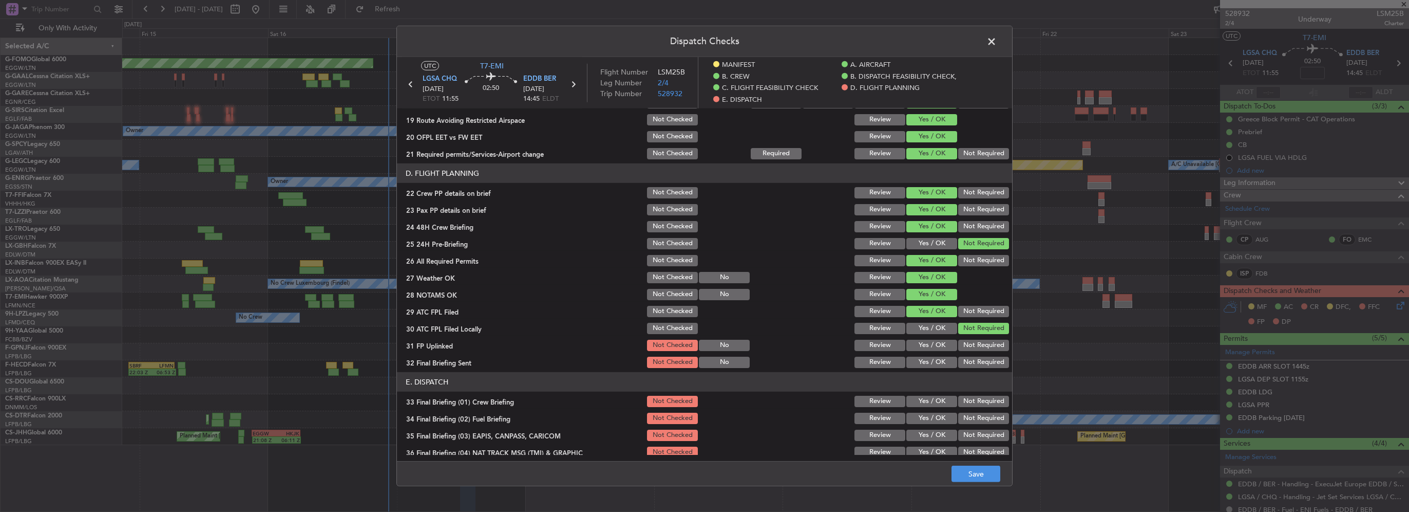
click at [944, 345] on button "Yes / OK" at bounding box center [932, 344] width 51 height 11
click at [962, 362] on button "Not Required" at bounding box center [983, 361] width 51 height 11
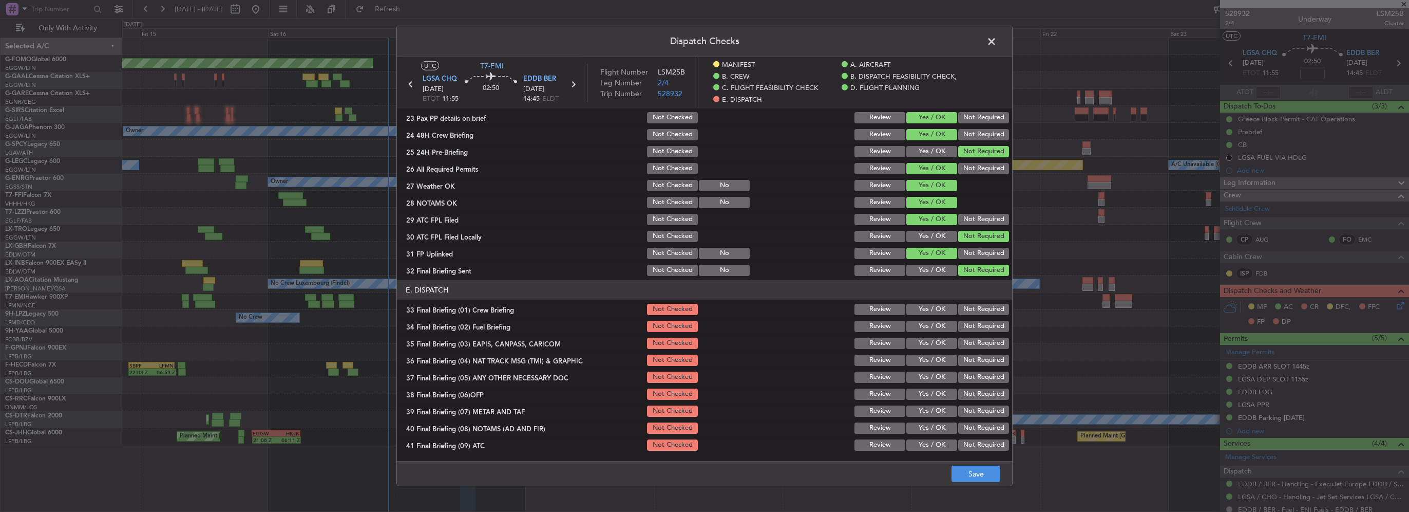
scroll to position [604, 0]
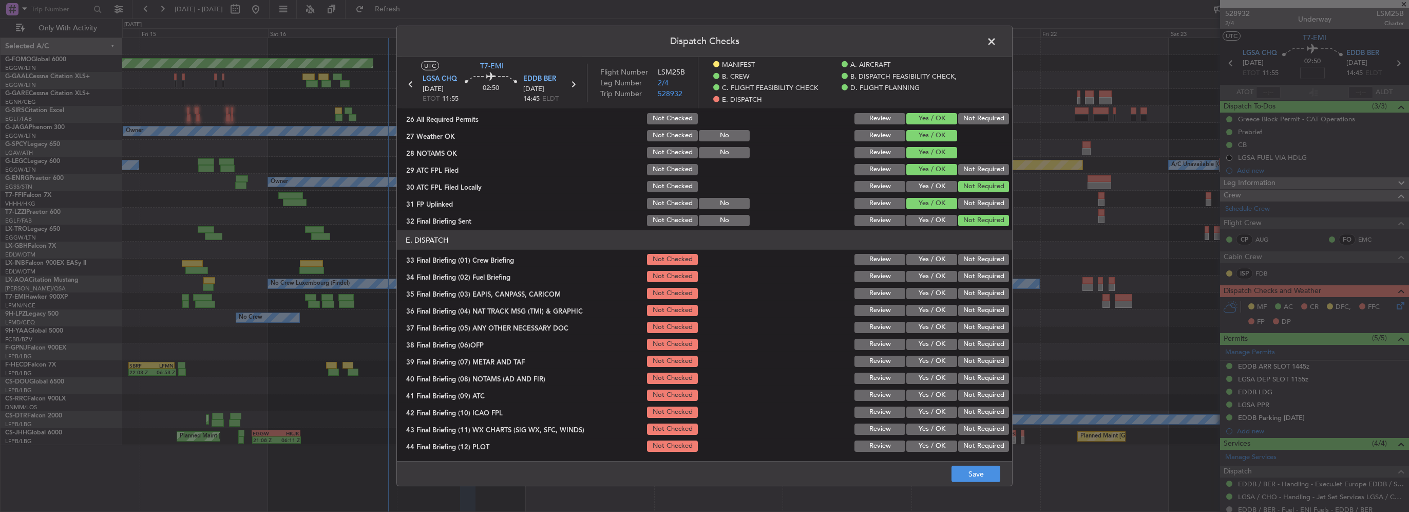
drag, startPoint x: 932, startPoint y: 259, endPoint x: 931, endPoint y: 275, distance: 16.4
click at [931, 259] on button "Yes / OK" at bounding box center [932, 259] width 51 height 11
click at [932, 275] on button "Yes / OK" at bounding box center [932, 276] width 51 height 11
click at [973, 296] on button "Not Required" at bounding box center [983, 293] width 51 height 11
click at [973, 308] on button "Not Required" at bounding box center [983, 310] width 51 height 11
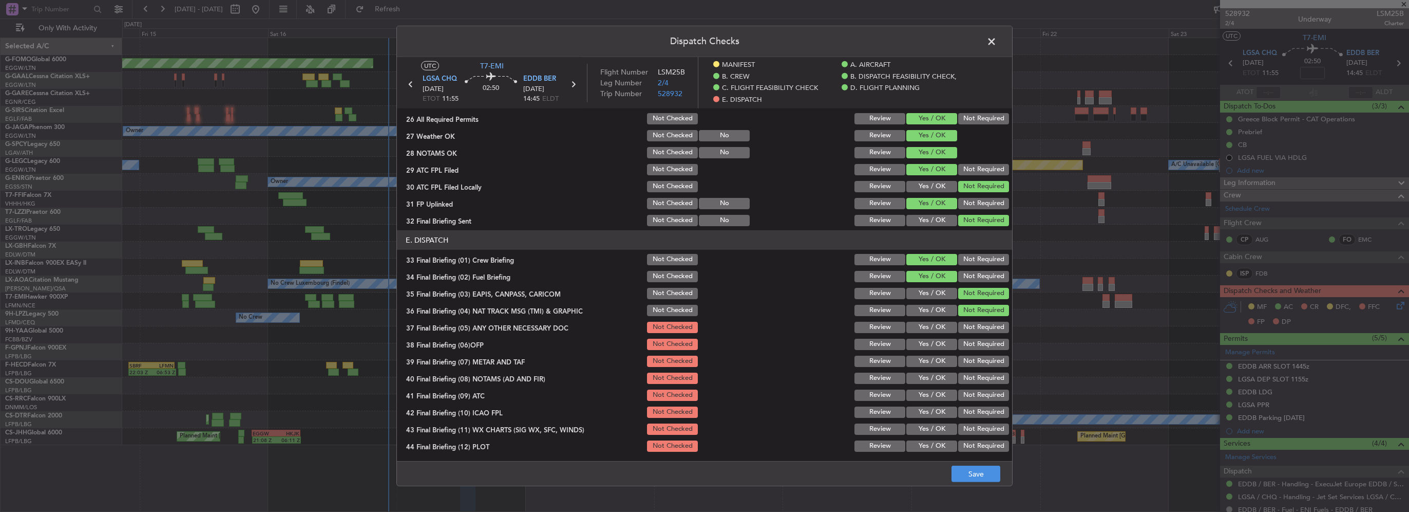
drag, startPoint x: 940, startPoint y: 325, endPoint x: 940, endPoint y: 348, distance: 23.6
click at [940, 325] on button "Yes / OK" at bounding box center [932, 327] width 51 height 11
click at [940, 348] on button "Yes / OK" at bounding box center [932, 343] width 51 height 11
drag, startPoint x: 940, startPoint y: 364, endPoint x: 939, endPoint y: 376, distance: 12.4
click at [939, 369] on section "E. DISPATCH 33 Final Briefing (01) Crew Briefing Not Checked Review Yes / OK No…" at bounding box center [704, 341] width 615 height 223
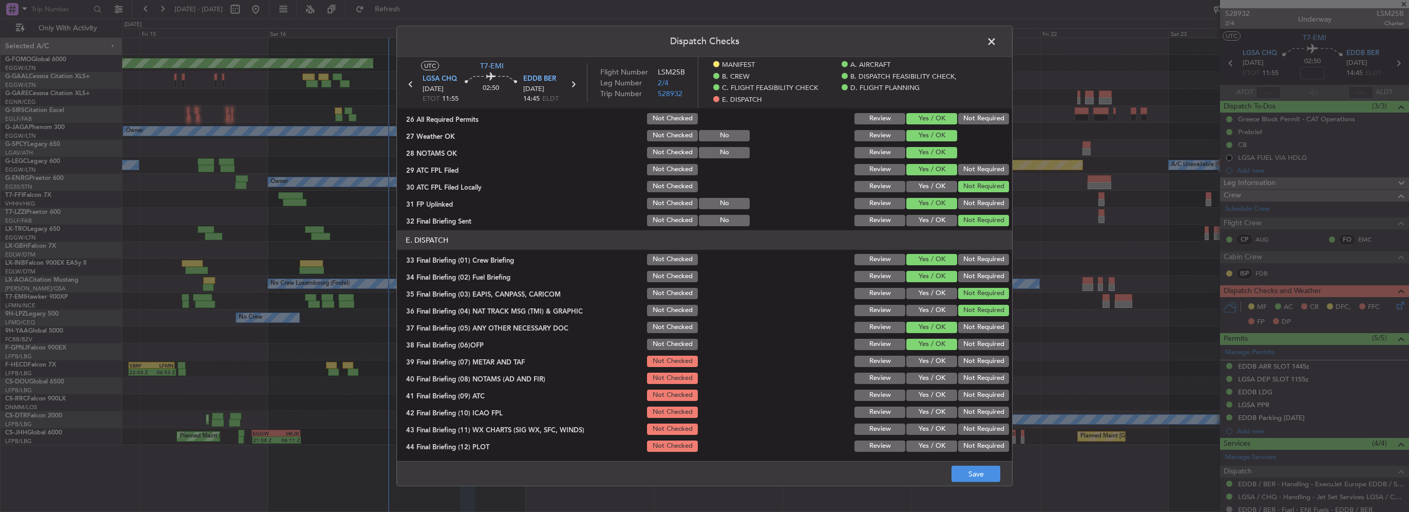
click at [939, 390] on button "Yes / OK" at bounding box center [932, 394] width 51 height 11
click at [934, 363] on button "Yes / OK" at bounding box center [932, 360] width 51 height 11
click at [935, 372] on button "Yes / OK" at bounding box center [932, 377] width 51 height 11
drag, startPoint x: 936, startPoint y: 412, endPoint x: 939, endPoint y: 427, distance: 15.6
click at [936, 413] on button "Yes / OK" at bounding box center [932, 411] width 51 height 11
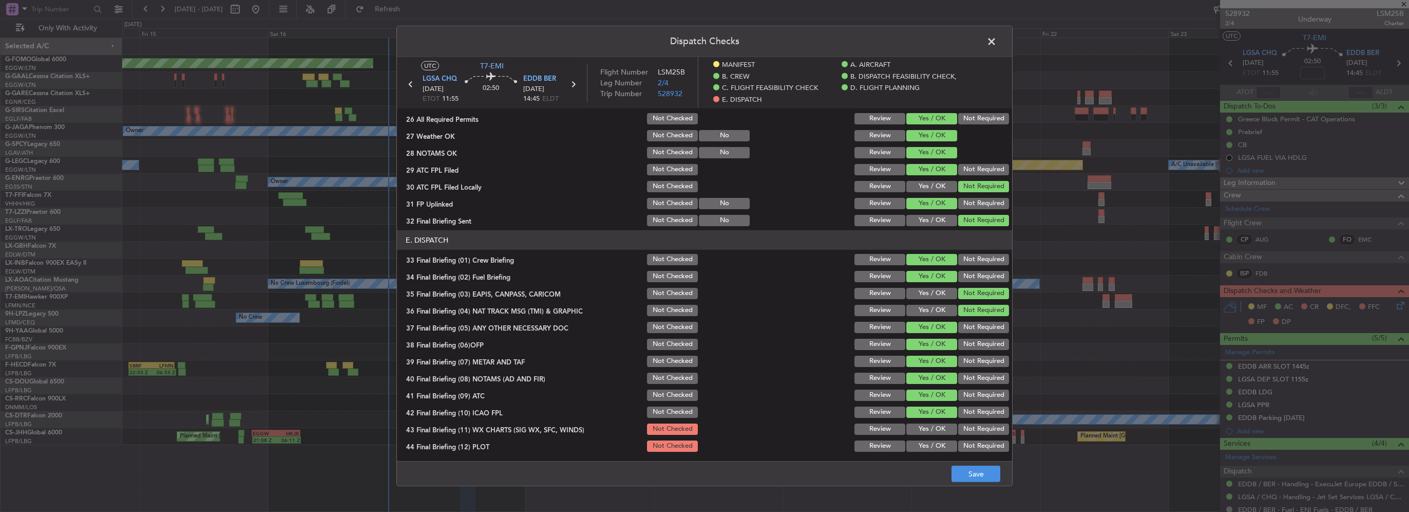
drag, startPoint x: 939, startPoint y: 427, endPoint x: 941, endPoint y: 442, distance: 14.6
click at [939, 428] on button "Yes / OK" at bounding box center [932, 428] width 51 height 11
drag, startPoint x: 941, startPoint y: 444, endPoint x: 947, endPoint y: 449, distance: 8.4
click at [941, 444] on button "Yes / OK" at bounding box center [932, 445] width 51 height 11
click at [980, 476] on button "Save" at bounding box center [976, 473] width 49 height 16
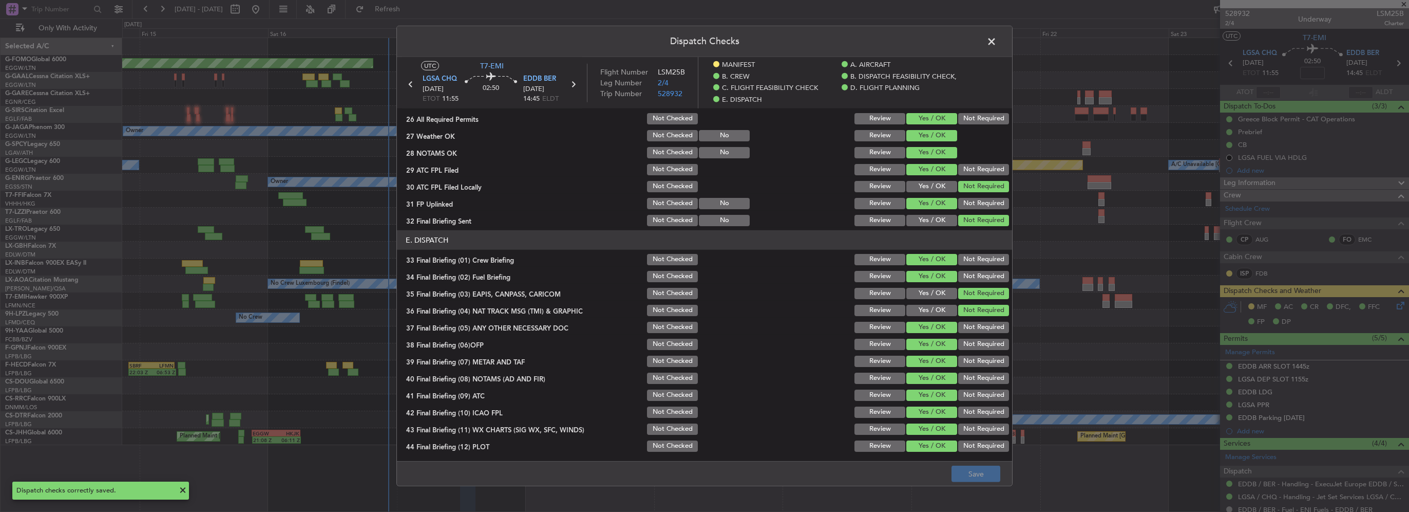
click at [997, 40] on span at bounding box center [997, 44] width 0 height 21
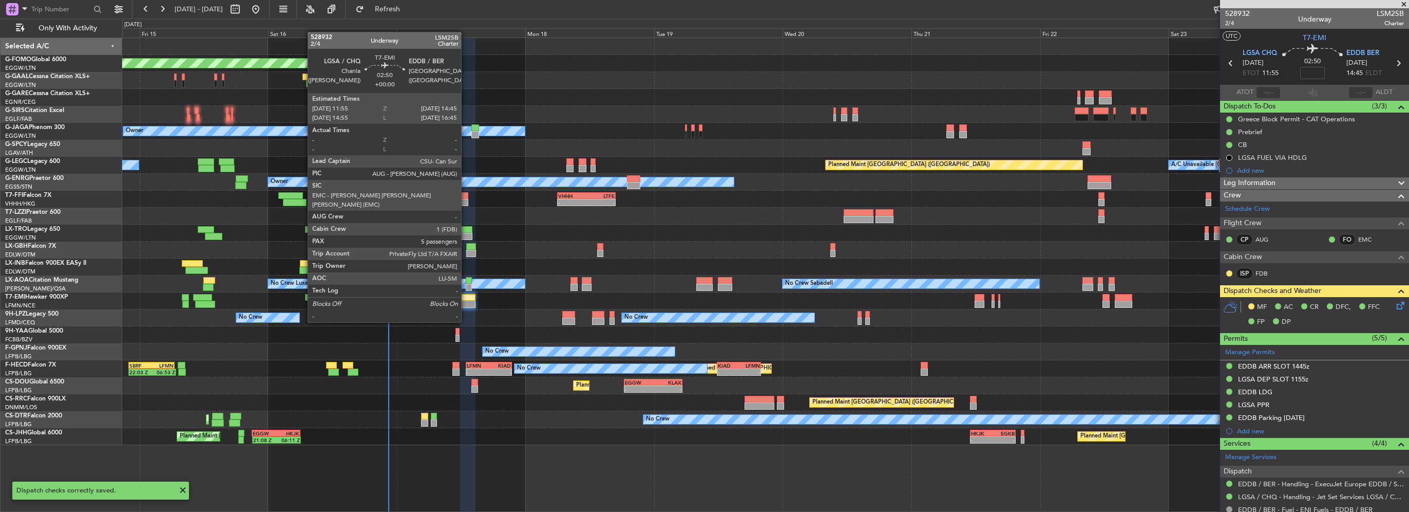
click at [466, 303] on div at bounding box center [467, 303] width 15 height 7
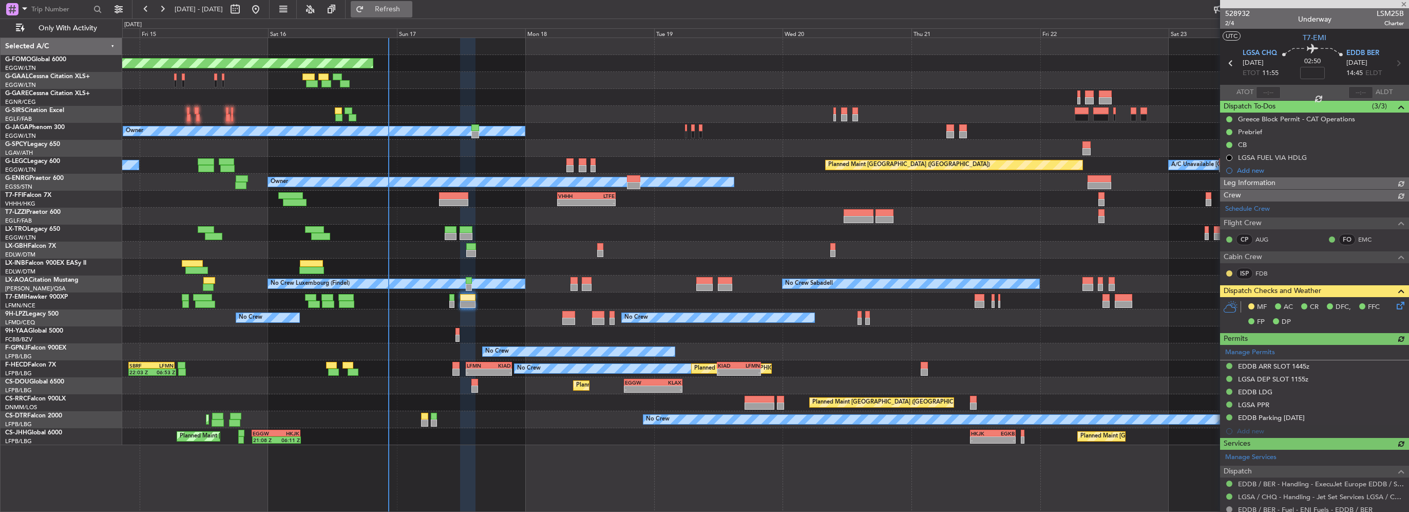
click at [409, 10] on span "Refresh" at bounding box center [387, 9] width 43 height 7
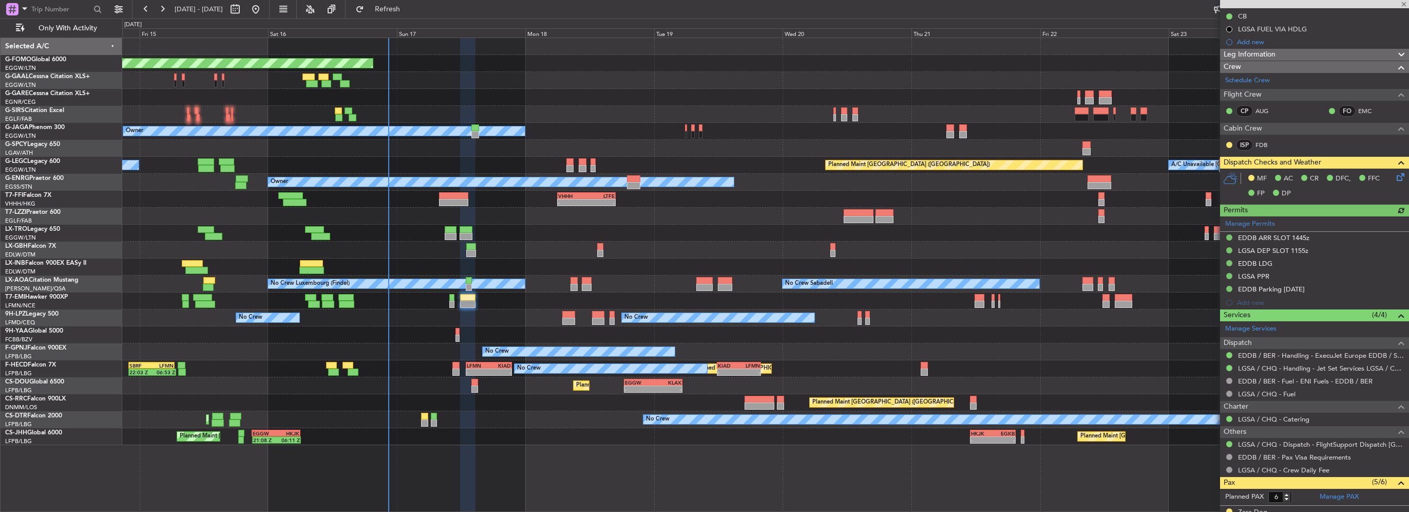
scroll to position [154, 0]
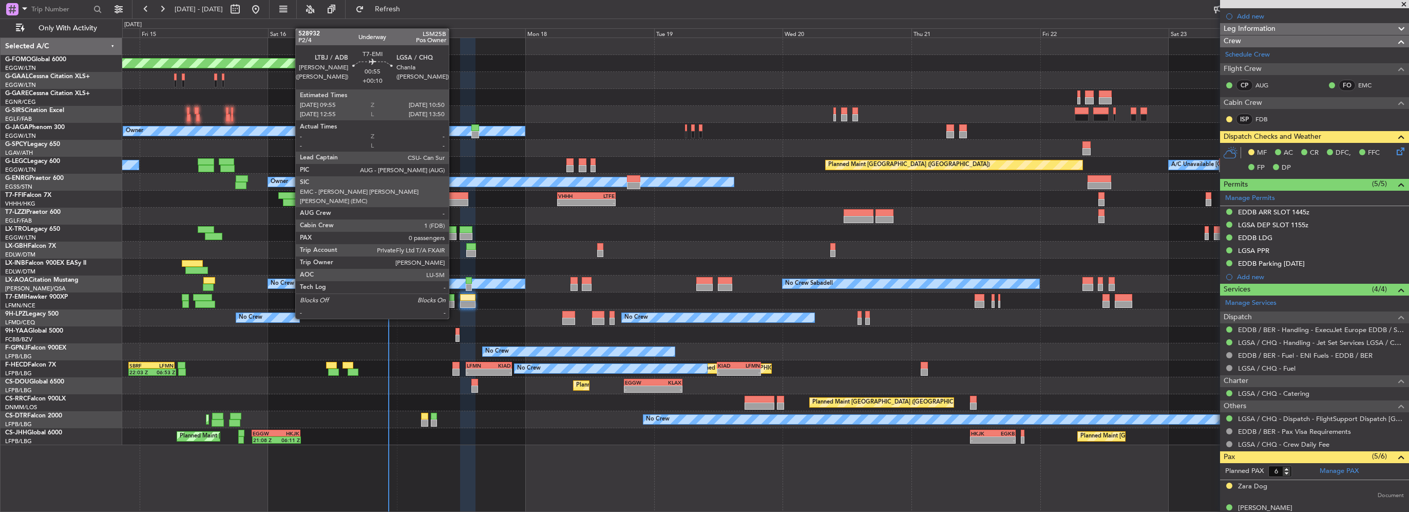
click at [452, 300] on div at bounding box center [451, 303] width 5 height 7
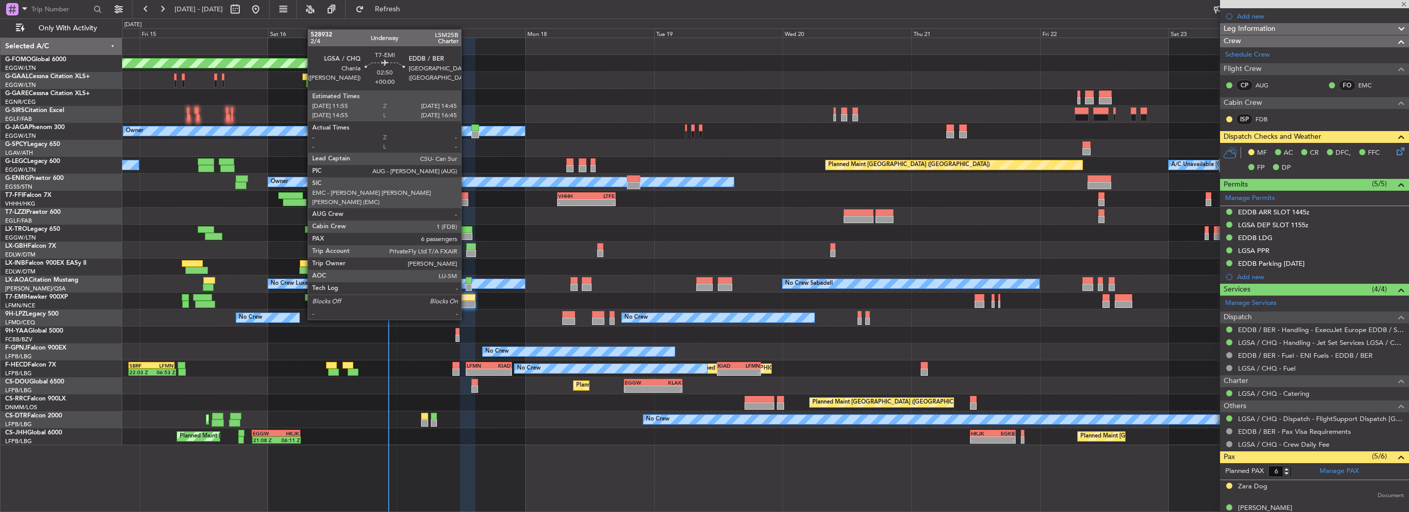
type input "+00:10"
type input "0"
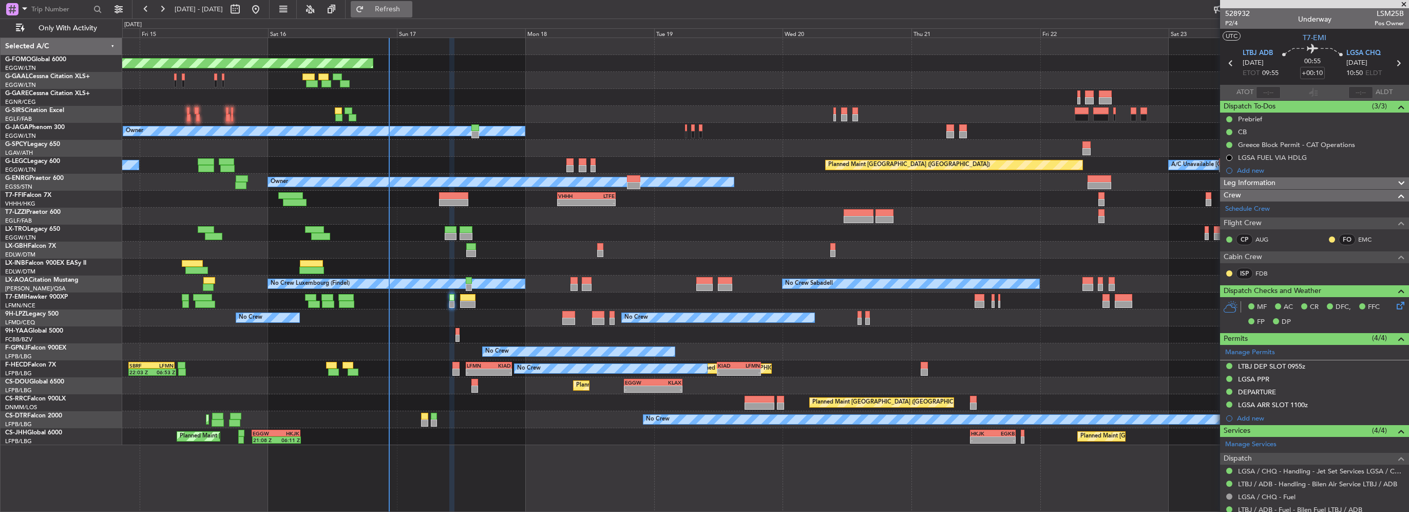
click at [411, 14] on button "Refresh" at bounding box center [382, 9] width 62 height 16
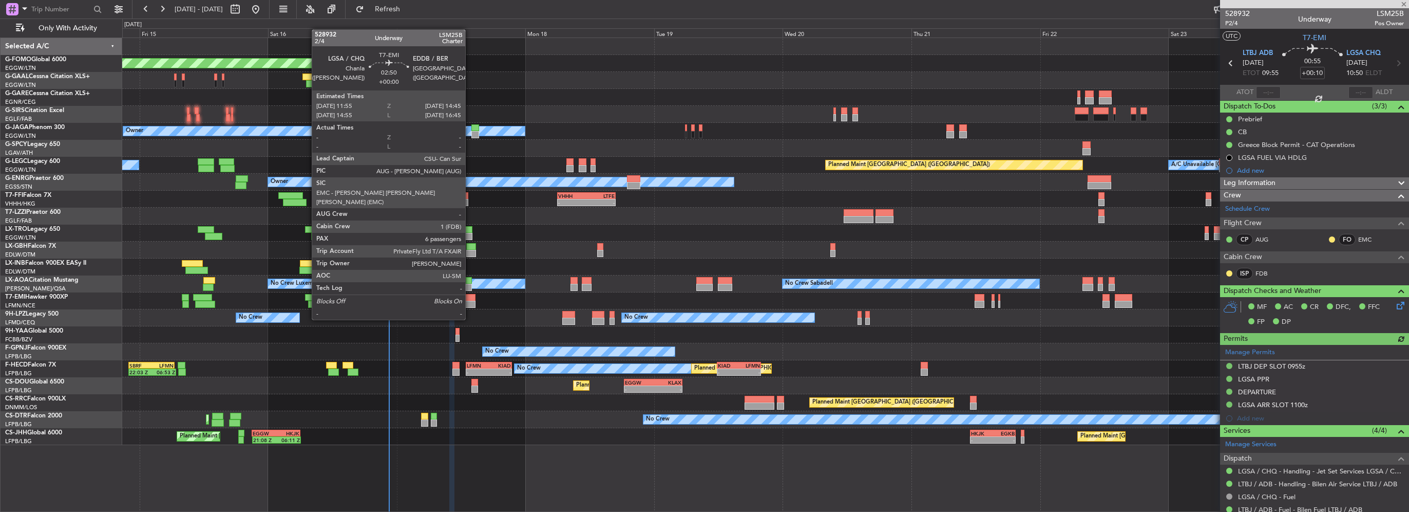
click at [470, 300] on div at bounding box center [467, 303] width 15 height 7
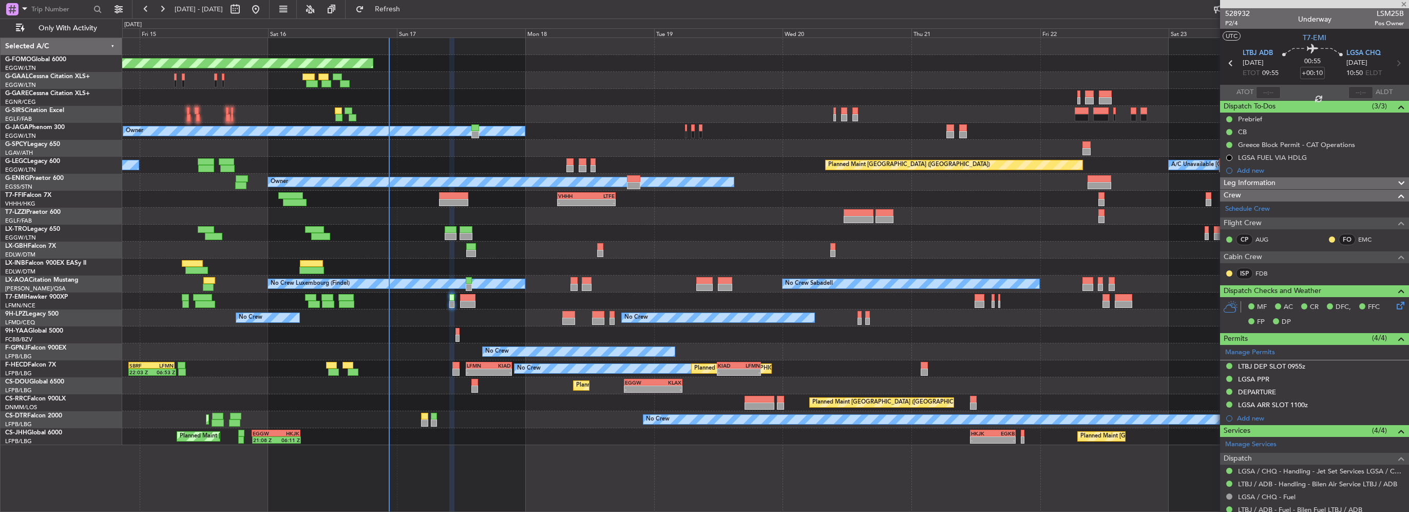
type input "6"
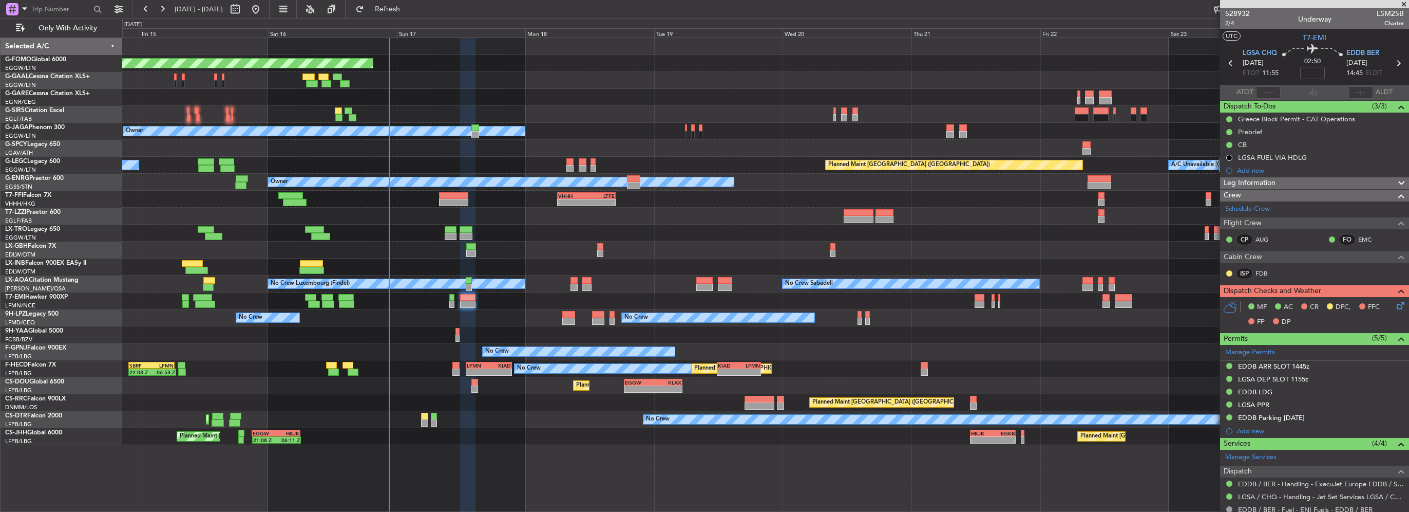
click at [1395, 304] on icon at bounding box center [1399, 303] width 8 height 8
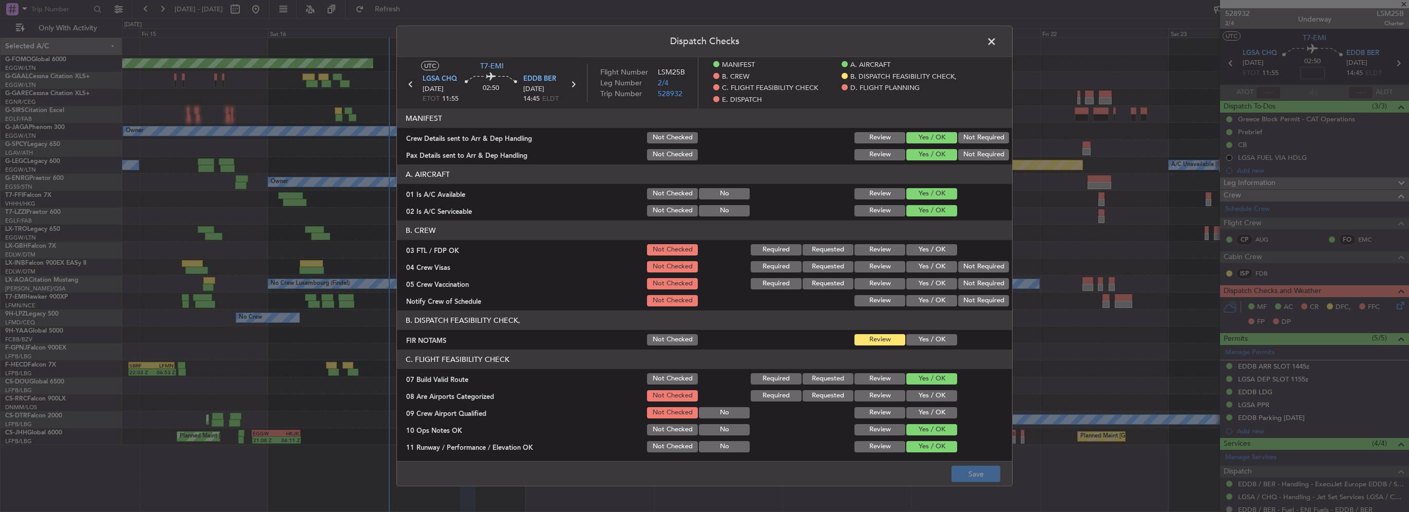
click at [924, 243] on div "Yes / OK" at bounding box center [931, 249] width 52 height 14
click at [939, 248] on button "Yes / OK" at bounding box center [932, 249] width 51 height 11
click at [968, 266] on button "Not Required" at bounding box center [983, 266] width 51 height 11
click at [969, 279] on button "Not Required" at bounding box center [983, 283] width 51 height 11
click at [926, 298] on button "Yes / OK" at bounding box center [932, 300] width 51 height 11
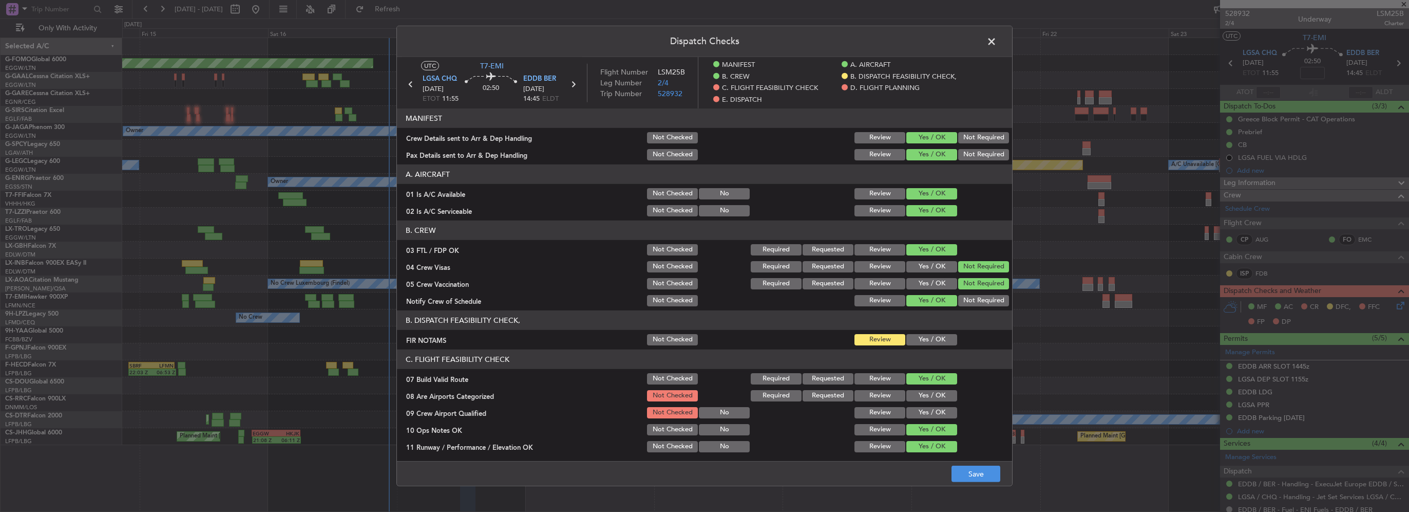
click at [931, 336] on button "Yes / OK" at bounding box center [932, 339] width 51 height 11
click at [938, 394] on button "Yes / OK" at bounding box center [932, 395] width 51 height 11
click at [939, 407] on button "Yes / OK" at bounding box center [932, 412] width 51 height 11
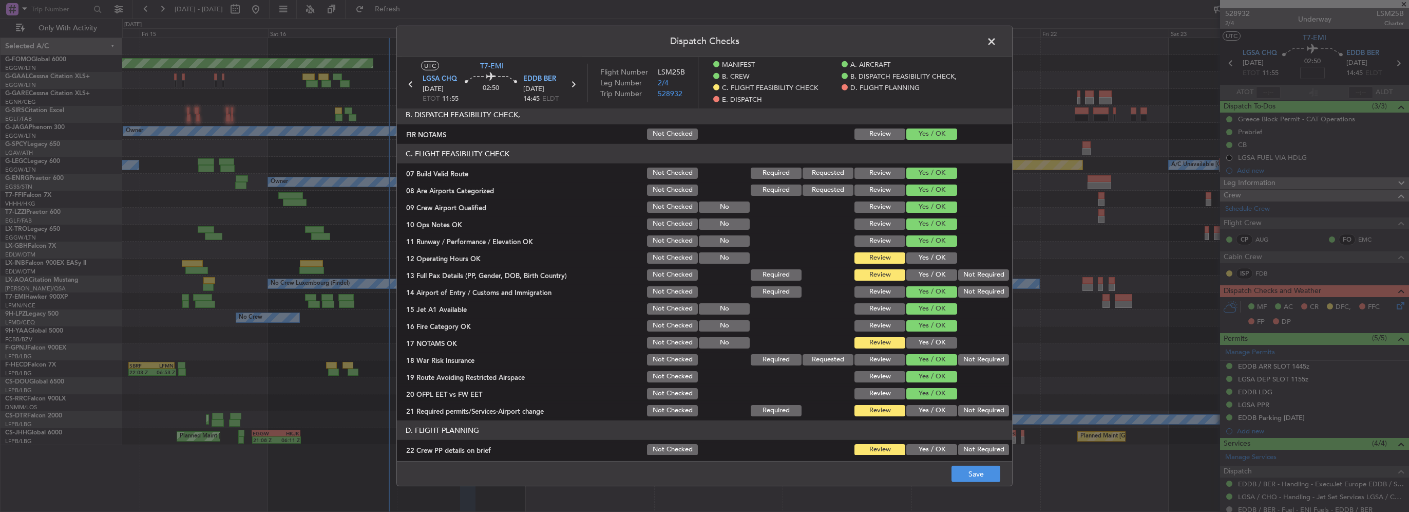
drag, startPoint x: 928, startPoint y: 254, endPoint x: 927, endPoint y: 269, distance: 14.9
click at [927, 254] on button "Yes / OK" at bounding box center [932, 257] width 51 height 11
click at [927, 270] on button "Yes / OK" at bounding box center [932, 274] width 51 height 11
click at [932, 354] on button "Yes / OK" at bounding box center [932, 359] width 51 height 11
click at [928, 341] on button "Yes / OK" at bounding box center [932, 342] width 51 height 11
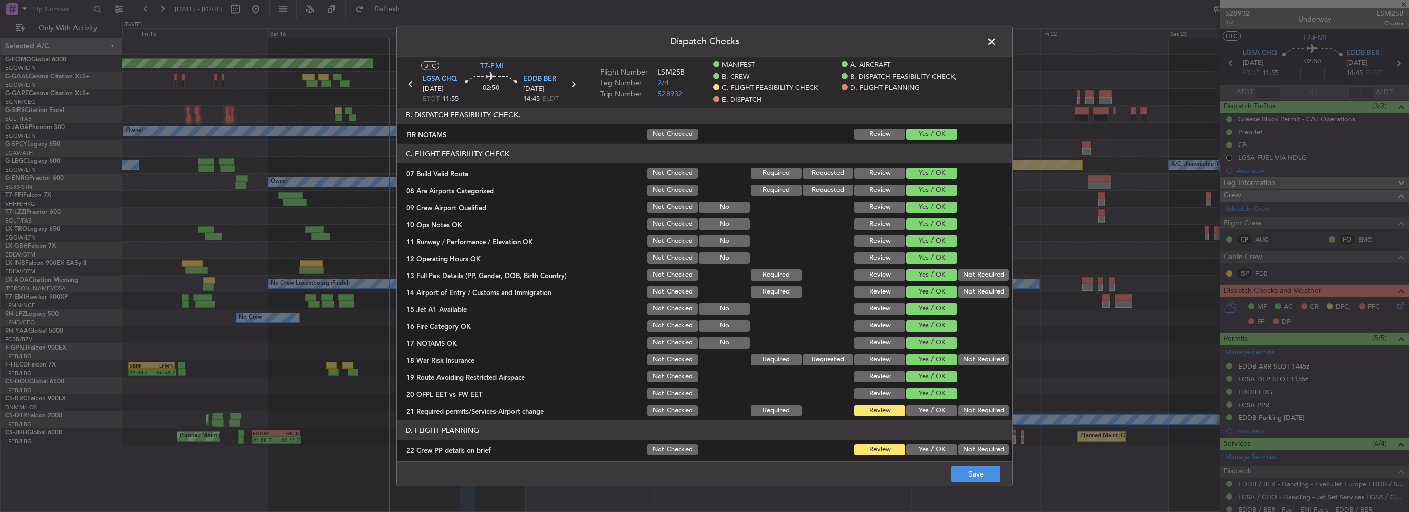
click at [933, 412] on button "Yes / OK" at bounding box center [932, 410] width 51 height 11
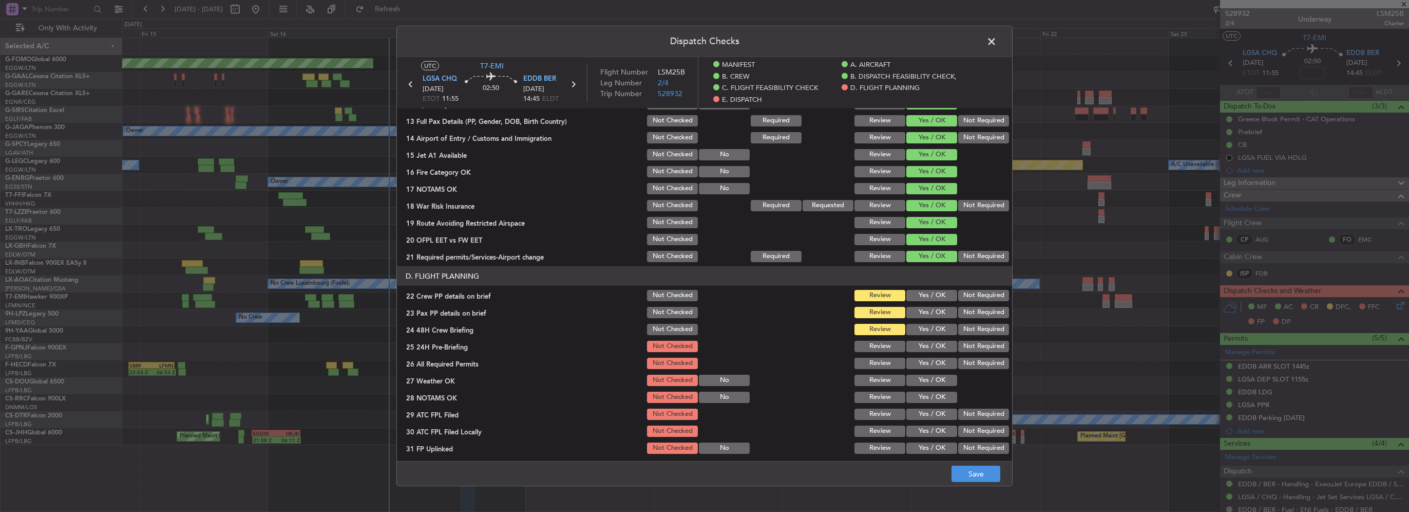
click at [930, 294] on button "Yes / OK" at bounding box center [932, 295] width 51 height 11
click at [931, 307] on button "Yes / OK" at bounding box center [932, 312] width 51 height 11
click at [935, 328] on button "Yes / OK" at bounding box center [932, 329] width 51 height 11
click at [965, 337] on section "D. FLIGHT PLANNING 22 Crew PP details on brief Not Checked Review Yes / OK Not …" at bounding box center [704, 369] width 615 height 206
click at [968, 341] on button "Not Required" at bounding box center [983, 346] width 51 height 11
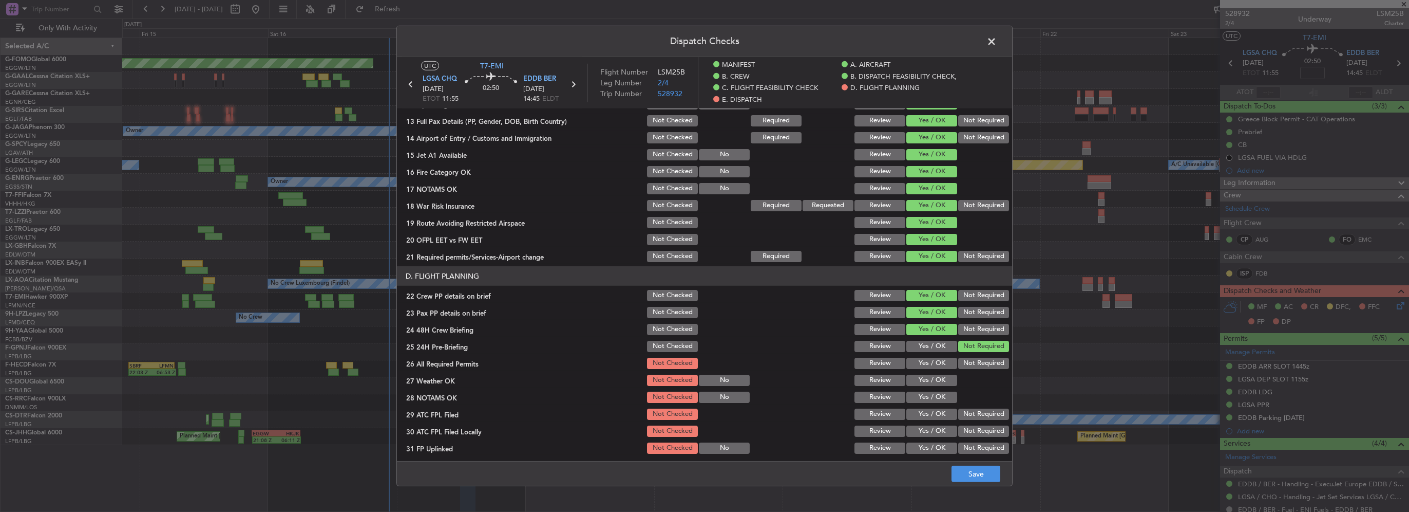
click at [958, 349] on button "Not Required" at bounding box center [983, 346] width 51 height 11
drag, startPoint x: 940, startPoint y: 361, endPoint x: 931, endPoint y: 386, distance: 26.3
click at [940, 362] on button "Yes / OK" at bounding box center [932, 362] width 51 height 11
click at [931, 386] on div "Yes / OK" at bounding box center [931, 380] width 52 height 14
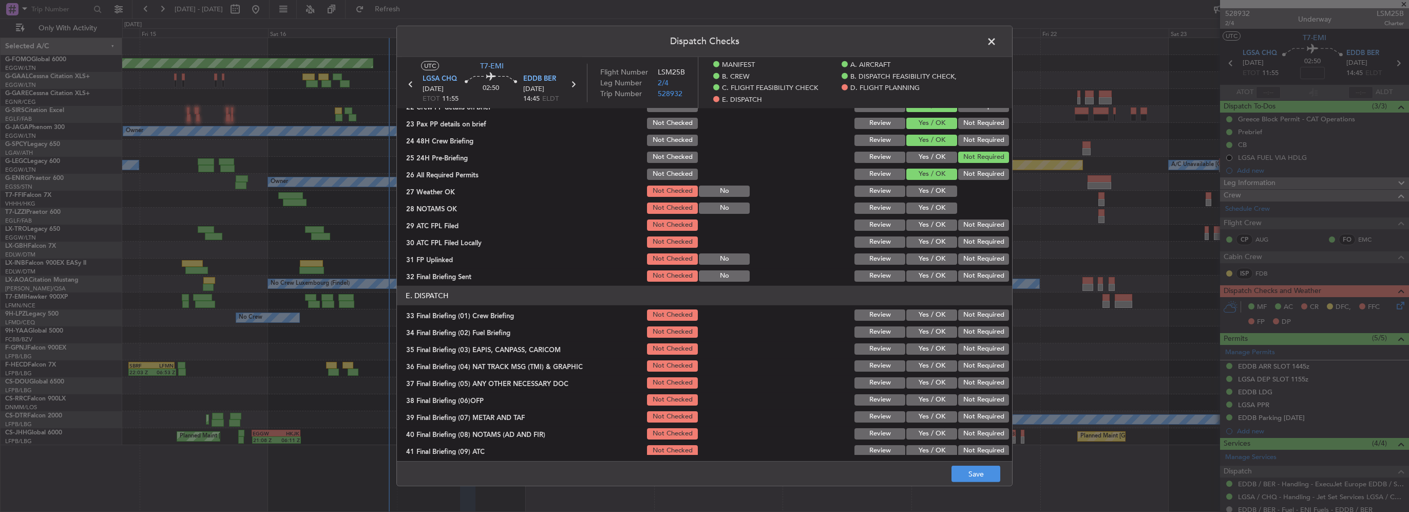
scroll to position [565, 0]
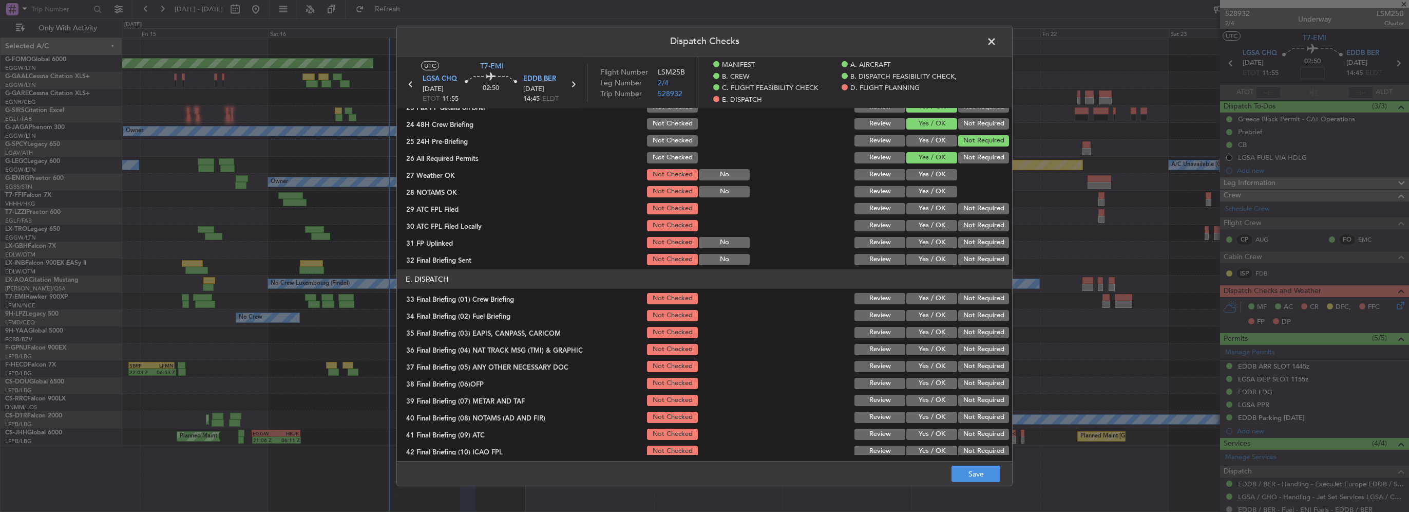
click at [933, 176] on button "Yes / OK" at bounding box center [932, 174] width 51 height 11
click at [933, 198] on div "Yes / OK" at bounding box center [931, 191] width 52 height 14
click at [932, 192] on button "Yes / OK" at bounding box center [932, 191] width 51 height 11
click at [933, 201] on div "Yes / OK" at bounding box center [931, 208] width 52 height 14
drag, startPoint x: 930, startPoint y: 205, endPoint x: 939, endPoint y: 211, distance: 10.6
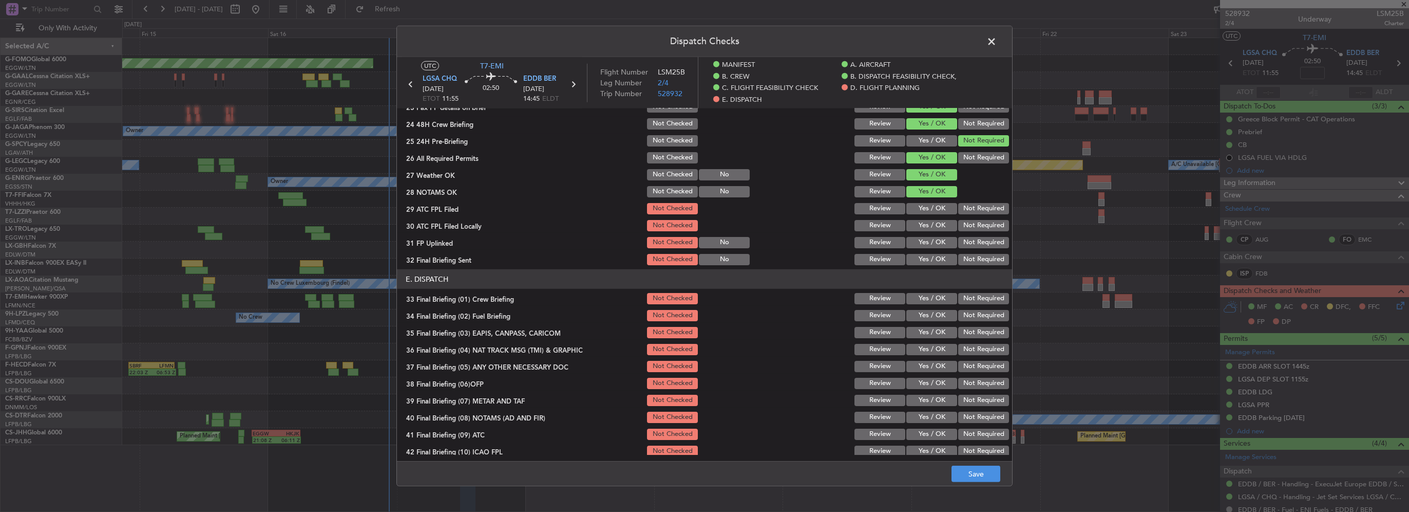
click at [930, 205] on button "Yes / OK" at bounding box center [932, 208] width 51 height 11
click at [964, 224] on button "Not Required" at bounding box center [983, 225] width 51 height 11
drag, startPoint x: 931, startPoint y: 241, endPoint x: 951, endPoint y: 247, distance: 21.4
click at [933, 241] on button "Yes / OK" at bounding box center [932, 242] width 51 height 11
click at [972, 260] on button "Not Required" at bounding box center [983, 259] width 51 height 11
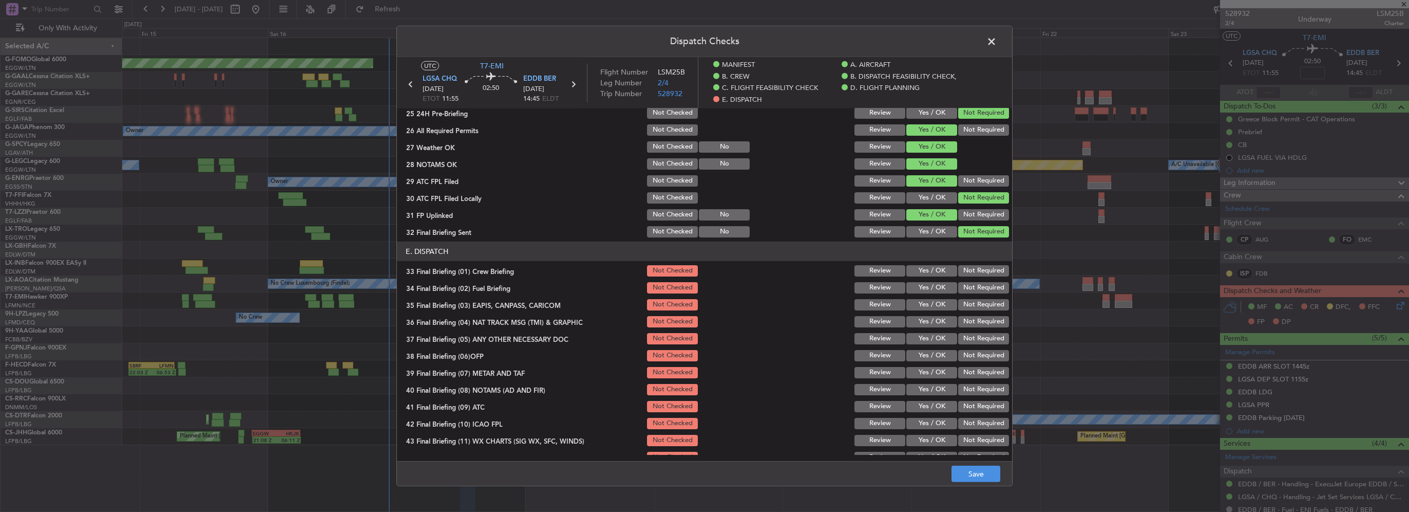
scroll to position [604, 0]
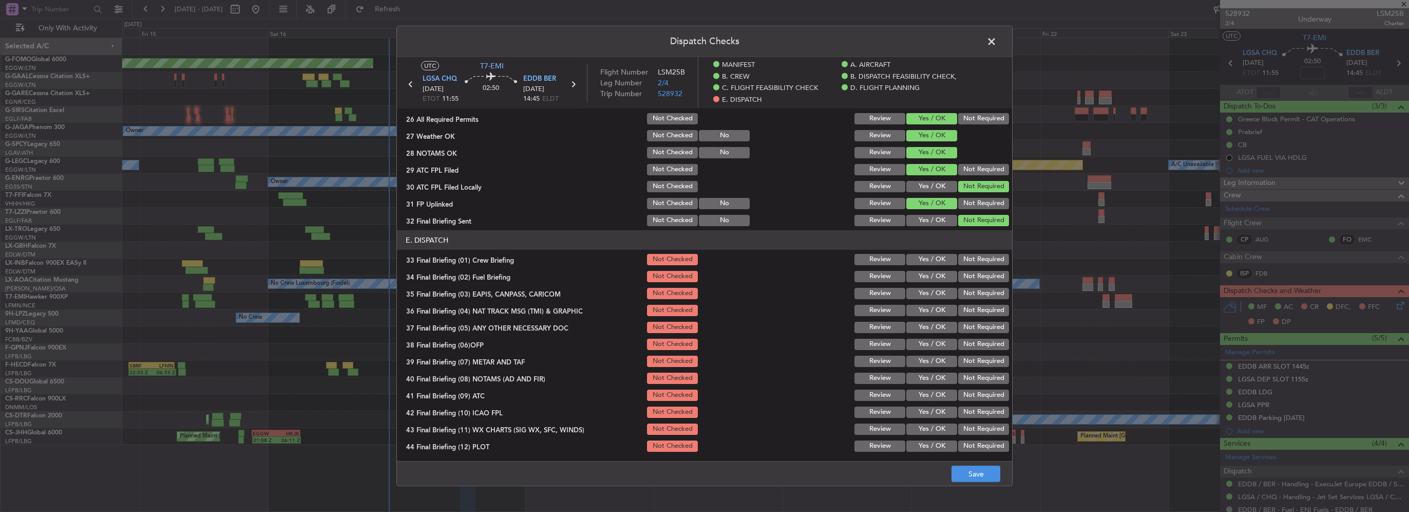
drag, startPoint x: 939, startPoint y: 255, endPoint x: 944, endPoint y: 270, distance: 16.1
click at [939, 255] on button "Yes / OK" at bounding box center [932, 259] width 51 height 11
click at [942, 272] on button "Yes / OK" at bounding box center [932, 276] width 51 height 11
click at [971, 291] on button "Not Required" at bounding box center [983, 293] width 51 height 11
click at [973, 311] on button "Not Required" at bounding box center [983, 310] width 51 height 11
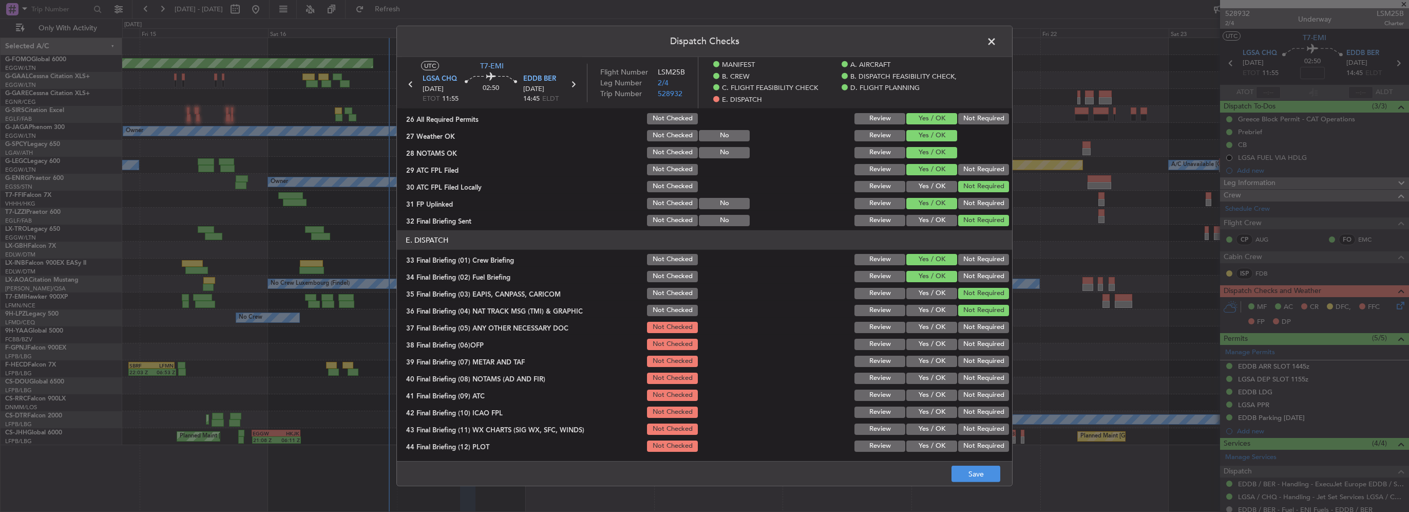
click at [920, 327] on button "Yes / OK" at bounding box center [932, 327] width 51 height 11
drag, startPoint x: 931, startPoint y: 343, endPoint x: 931, endPoint y: 361, distance: 18.0
click at [931, 344] on button "Yes / OK" at bounding box center [932, 343] width 51 height 11
click at [931, 362] on button "Yes / OK" at bounding box center [932, 360] width 51 height 11
drag, startPoint x: 934, startPoint y: 373, endPoint x: 934, endPoint y: 390, distance: 16.9
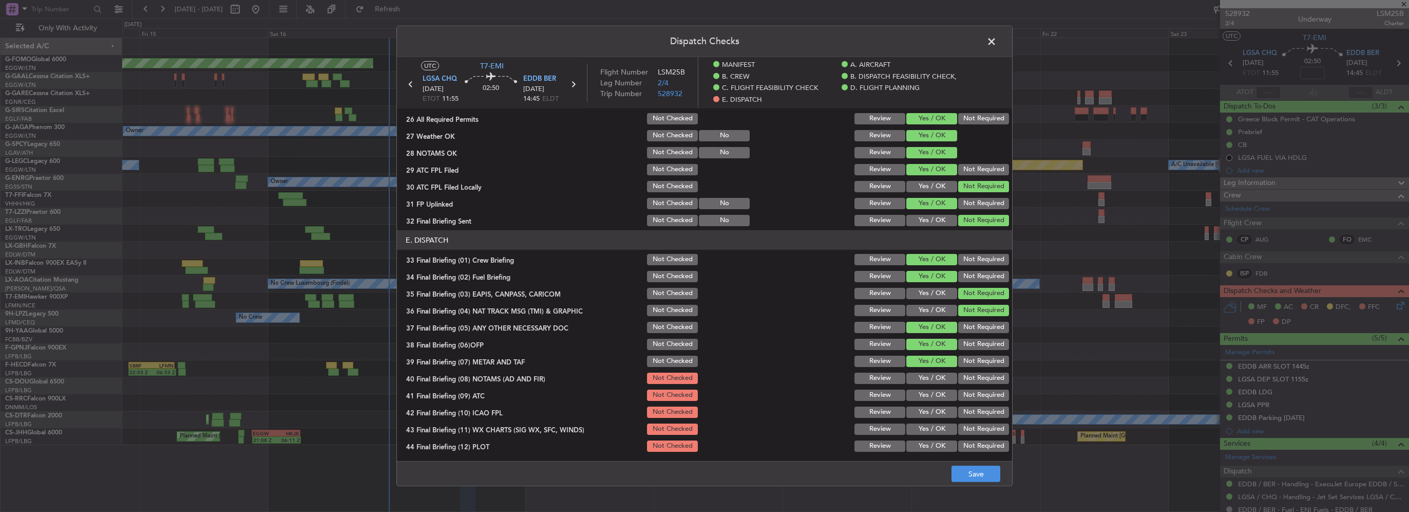
click at [934, 373] on button "Yes / OK" at bounding box center [932, 377] width 51 height 11
click at [934, 390] on button "Yes / OK" at bounding box center [932, 394] width 51 height 11
click at [935, 413] on button "Yes / OK" at bounding box center [932, 411] width 51 height 11
click at [940, 435] on div "Yes / OK" at bounding box center [931, 429] width 52 height 14
drag, startPoint x: 934, startPoint y: 430, endPoint x: 939, endPoint y: 444, distance: 14.3
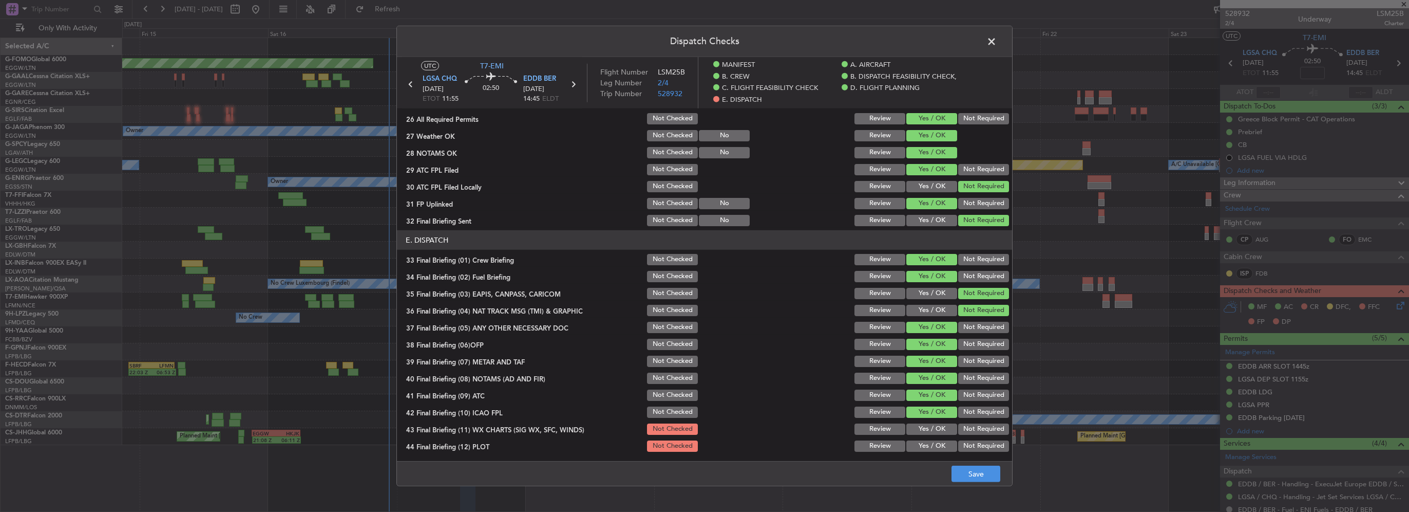
click at [934, 431] on button "Yes / OK" at bounding box center [932, 428] width 51 height 11
click at [940, 446] on button "Yes / OK" at bounding box center [932, 445] width 51 height 11
click at [973, 476] on button "Save" at bounding box center [976, 473] width 49 height 16
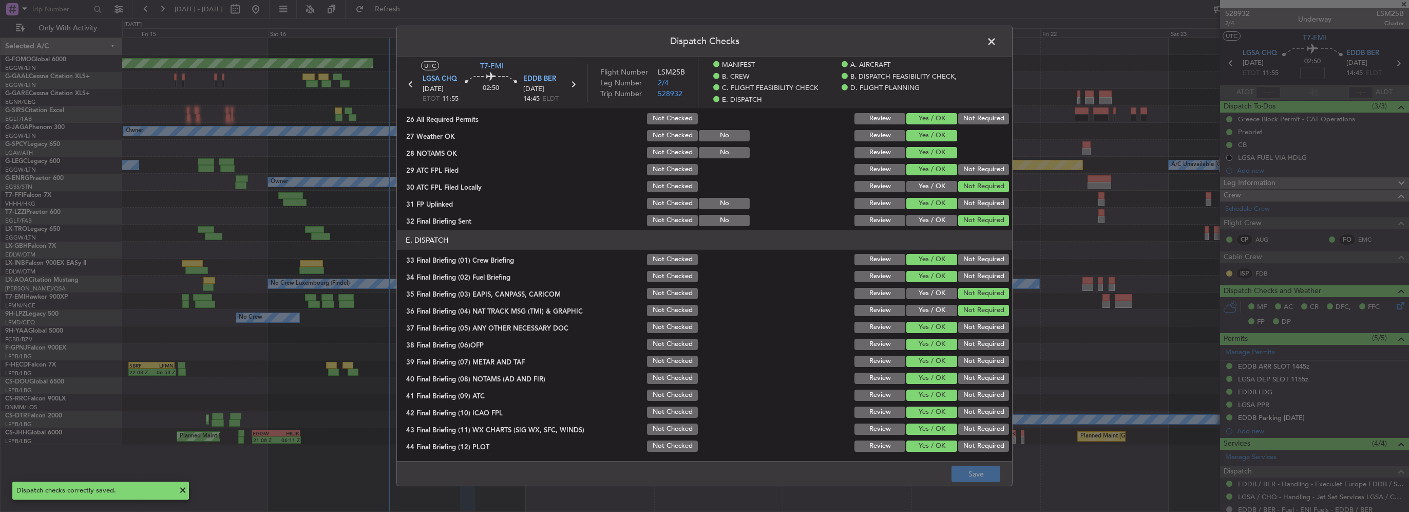
click at [997, 44] on span at bounding box center [997, 44] width 0 height 21
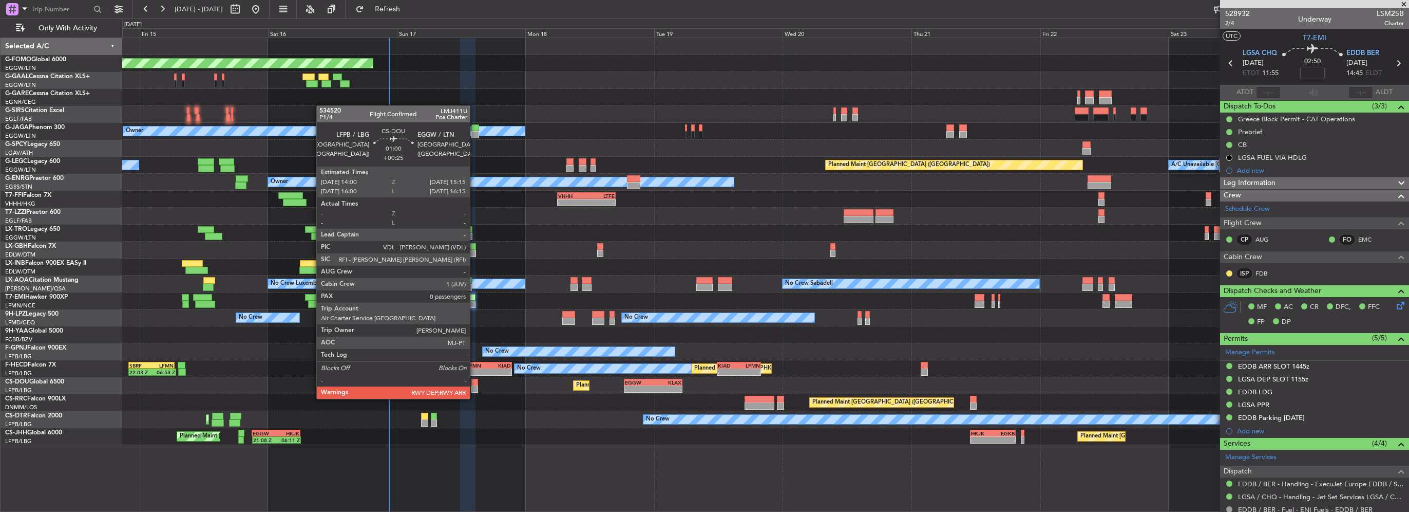
click at [475, 388] on div at bounding box center [474, 388] width 7 height 7
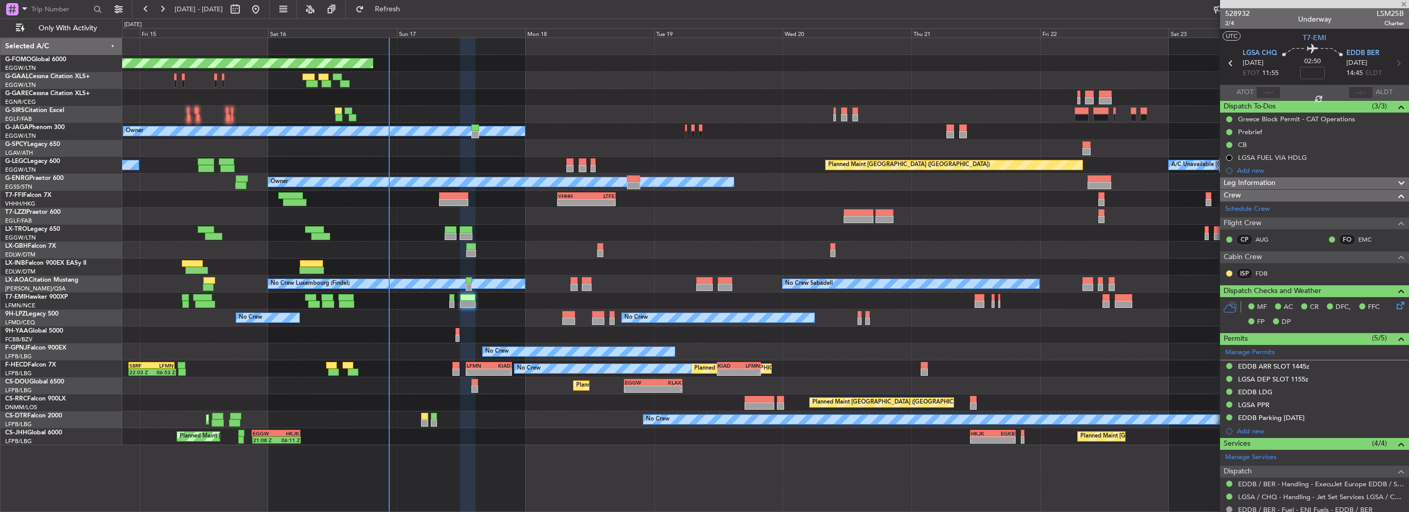
type input "+00:25"
type input "0"
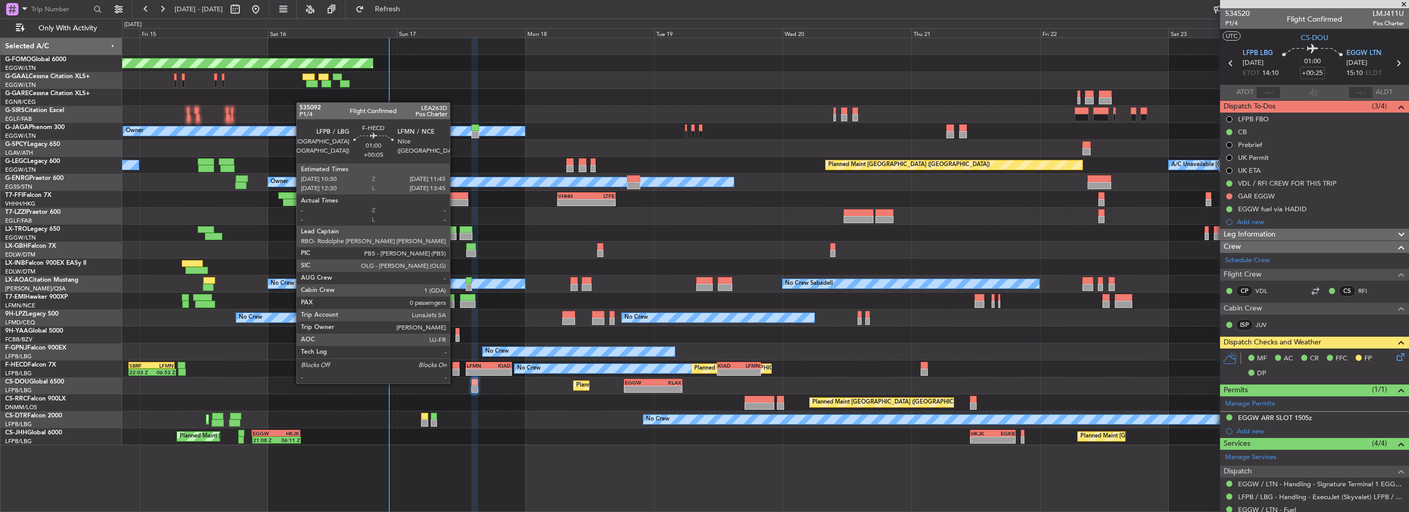
click at [455, 373] on div at bounding box center [455, 371] width 7 height 7
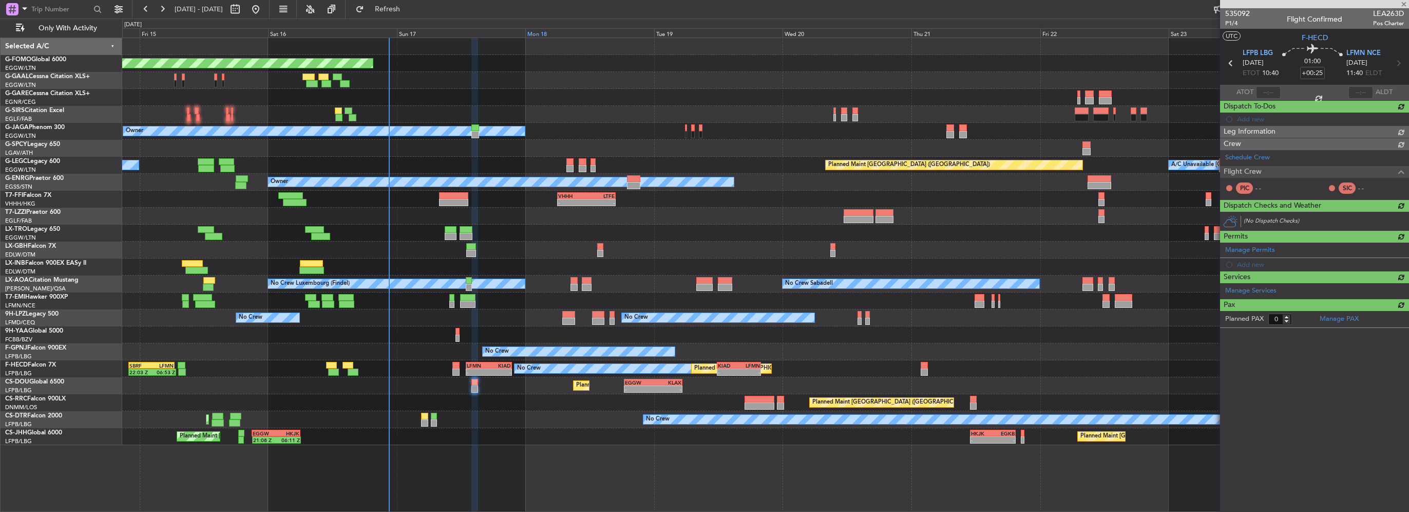
type input "+00:05"
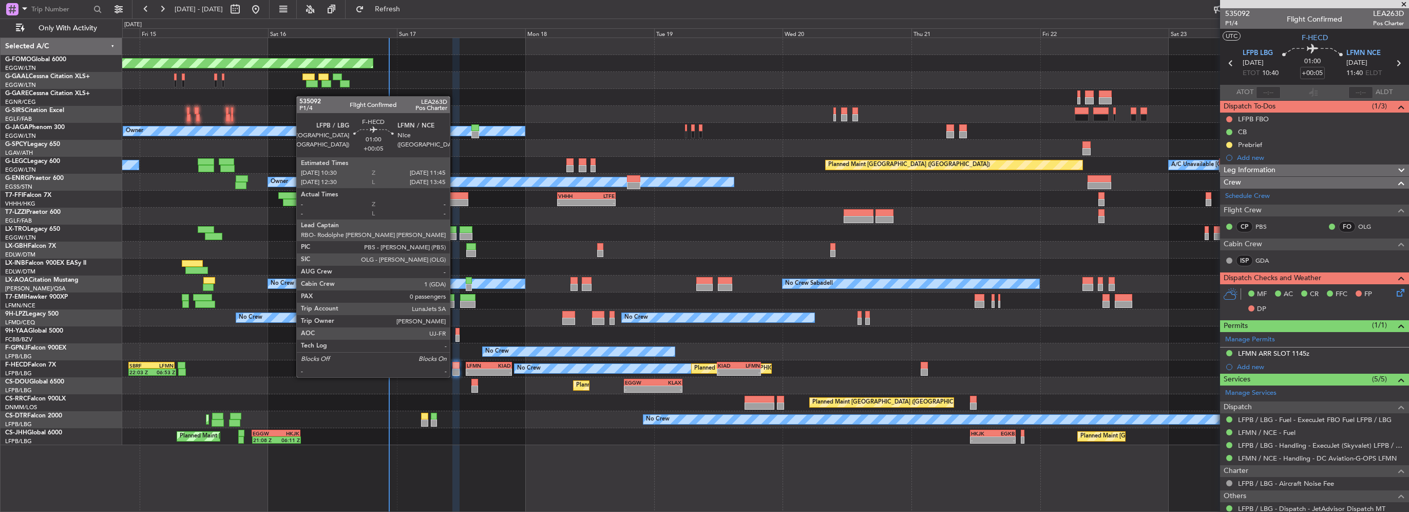
click at [455, 367] on div at bounding box center [455, 365] width 7 height 7
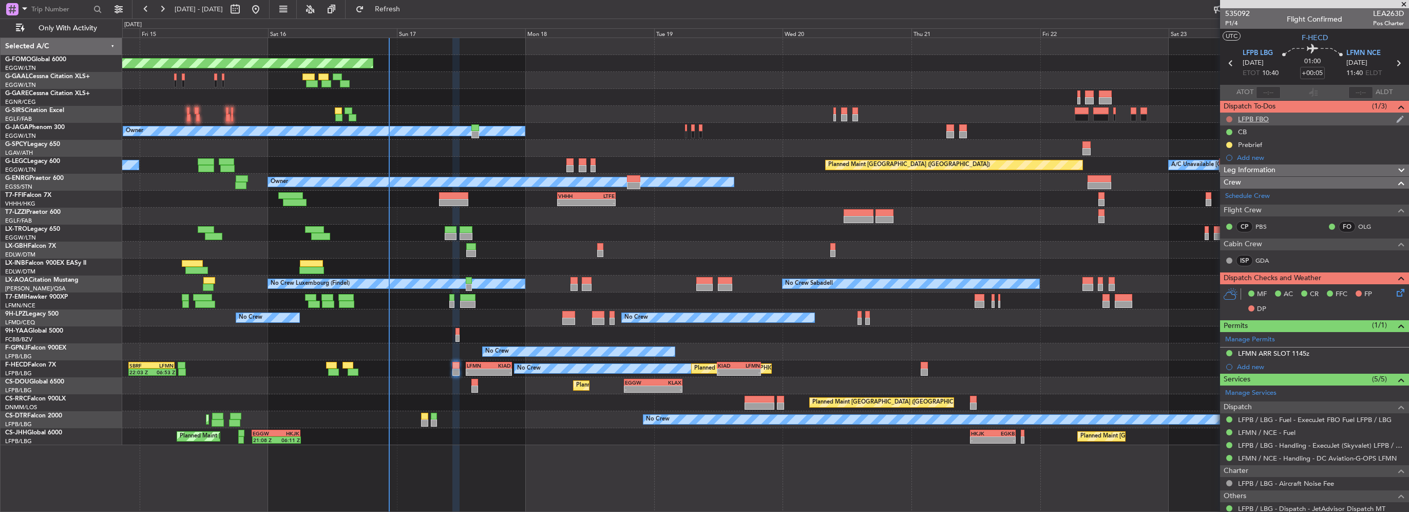
click at [1231, 117] on button at bounding box center [1230, 119] width 6 height 6
click at [1223, 179] on span "Cancelled" at bounding box center [1231, 180] width 29 height 10
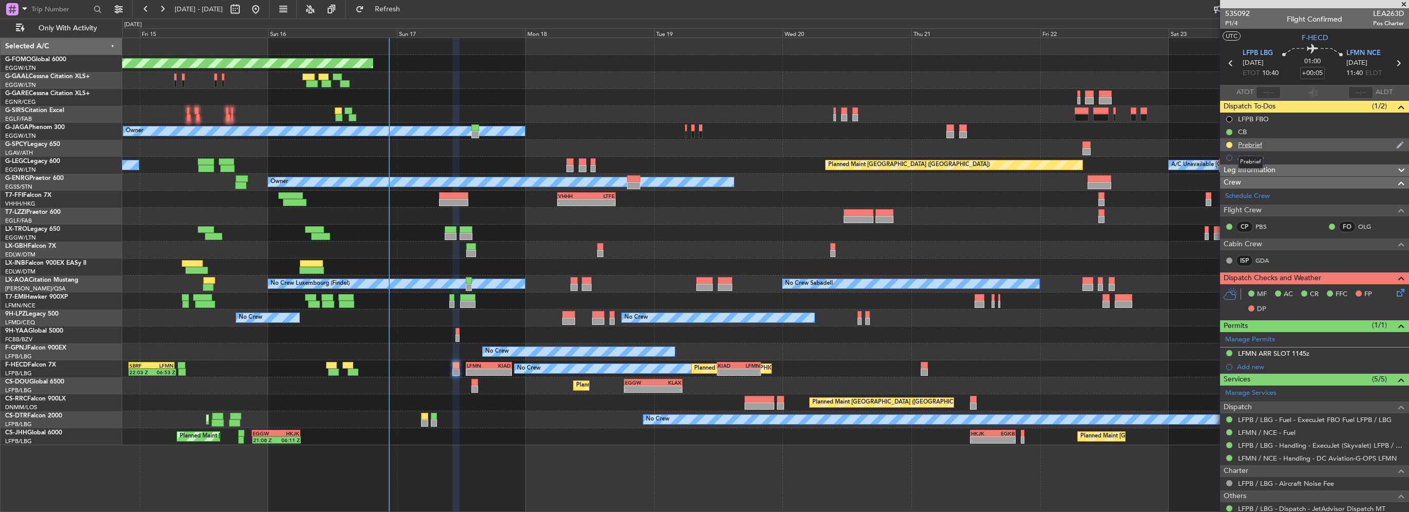
click at [1249, 145] on div "Prebrief" at bounding box center [1250, 144] width 24 height 9
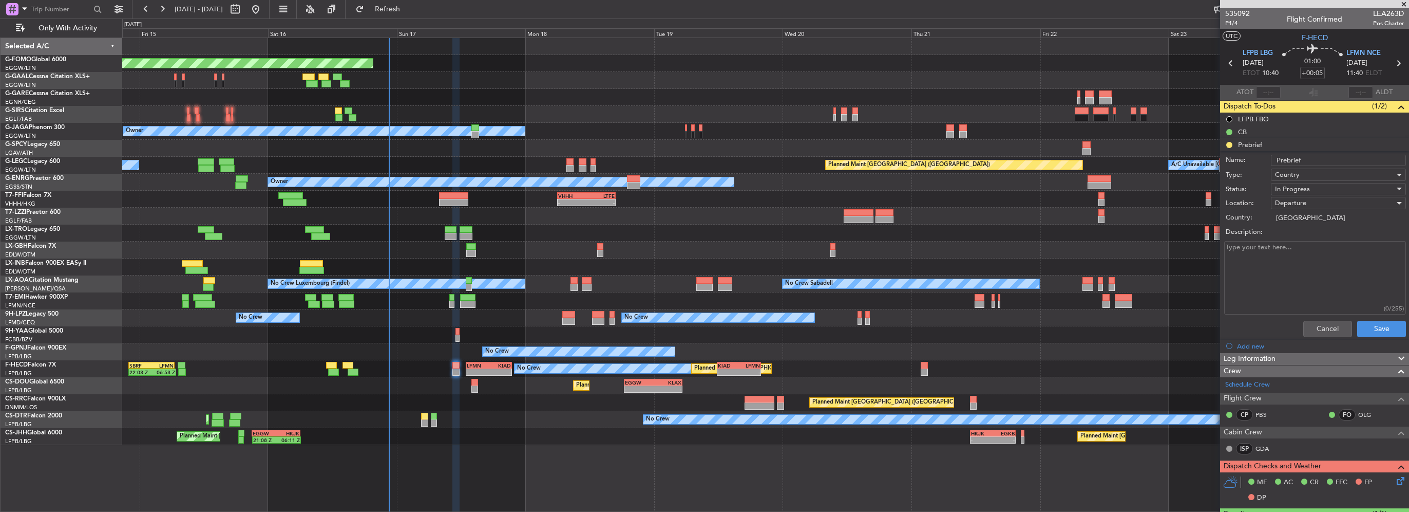
click at [1317, 271] on textarea "Description:" at bounding box center [1315, 277] width 182 height 73
type textarea "25700"
click at [1319, 186] on div "In Progress" at bounding box center [1335, 188] width 120 height 15
drag, startPoint x: 1305, startPoint y: 237, endPoint x: 1360, endPoint y: 306, distance: 88.8
click at [1305, 237] on span "Completed" at bounding box center [1334, 239] width 120 height 15
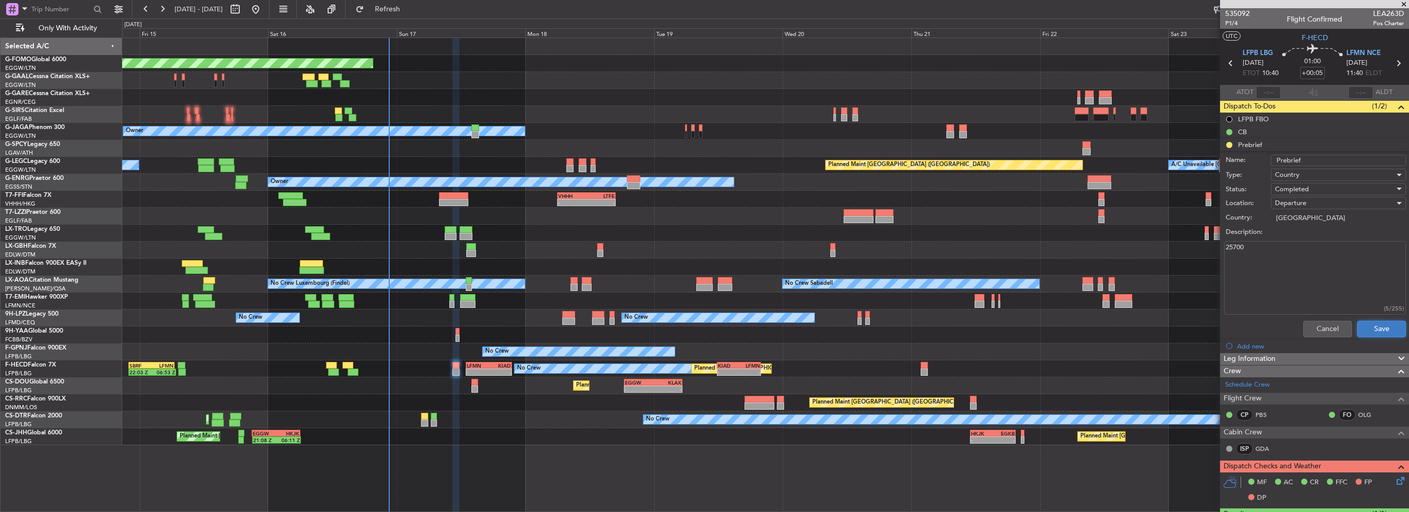
click at [1368, 325] on button "Save" at bounding box center [1381, 328] width 49 height 16
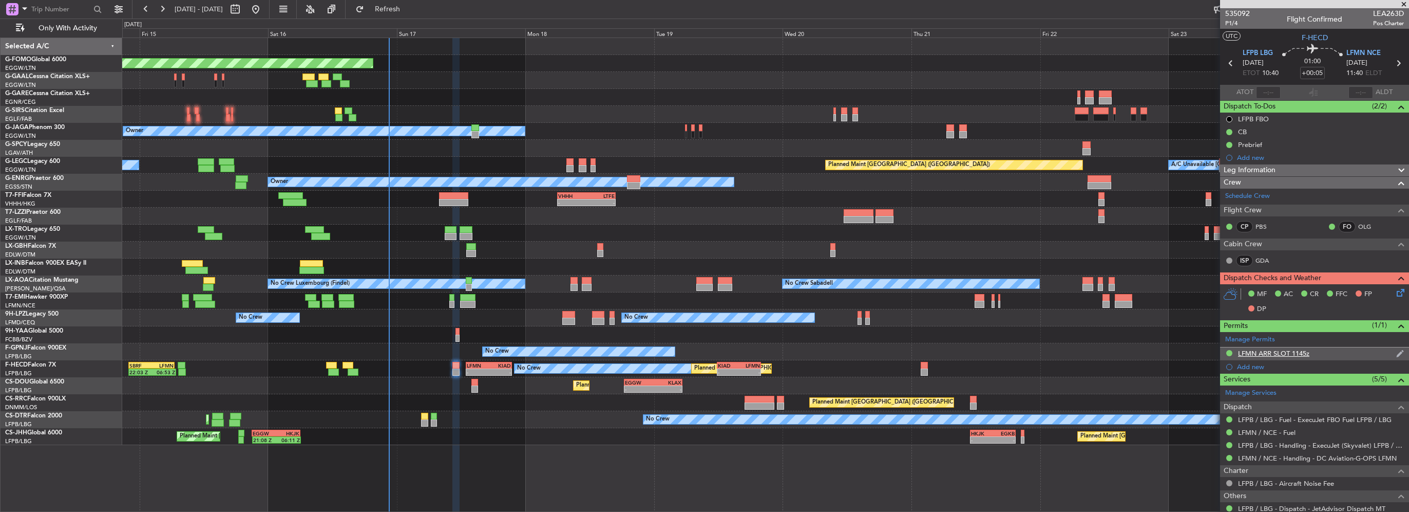
click at [1287, 349] on div "LFMN ARR SLOT 1145z" at bounding box center [1273, 353] width 71 height 9
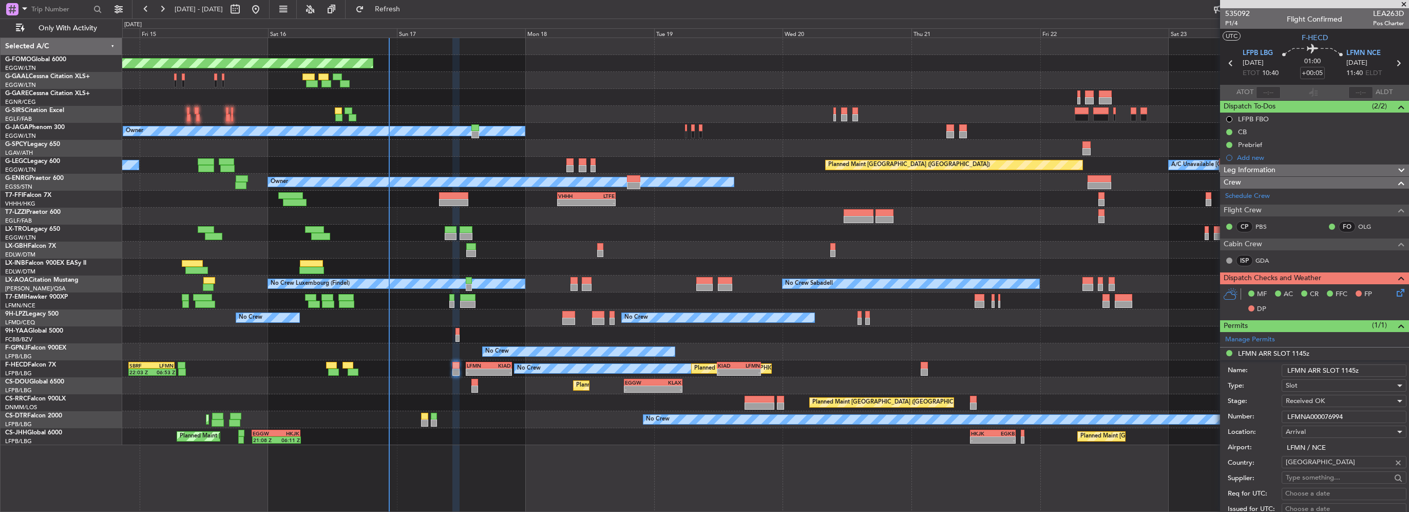
drag, startPoint x: 1353, startPoint y: 414, endPoint x: 957, endPoint y: 417, distance: 395.5
click at [1075, 413] on fb-app "[DATE] - [DATE] Refresh Quick Links Only With Activity Planned Maint Windsor Lo…" at bounding box center [704, 260] width 1409 height 504
click at [1395, 325] on span at bounding box center [1401, 325] width 12 height 12
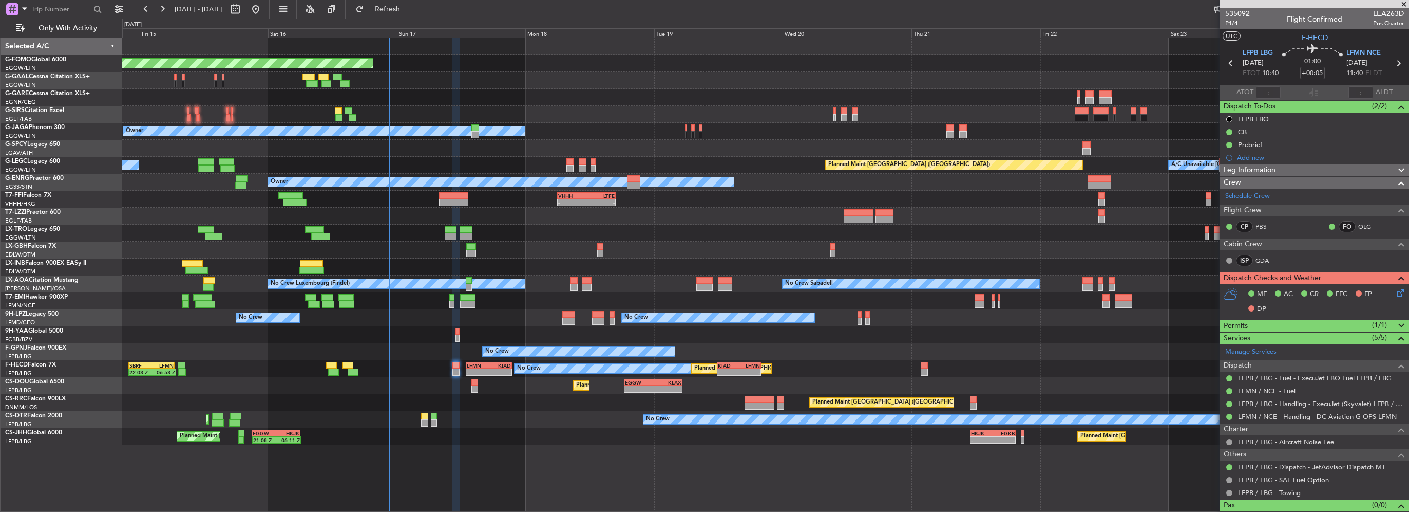
click at [1272, 171] on span "Leg Information" at bounding box center [1250, 170] width 52 height 12
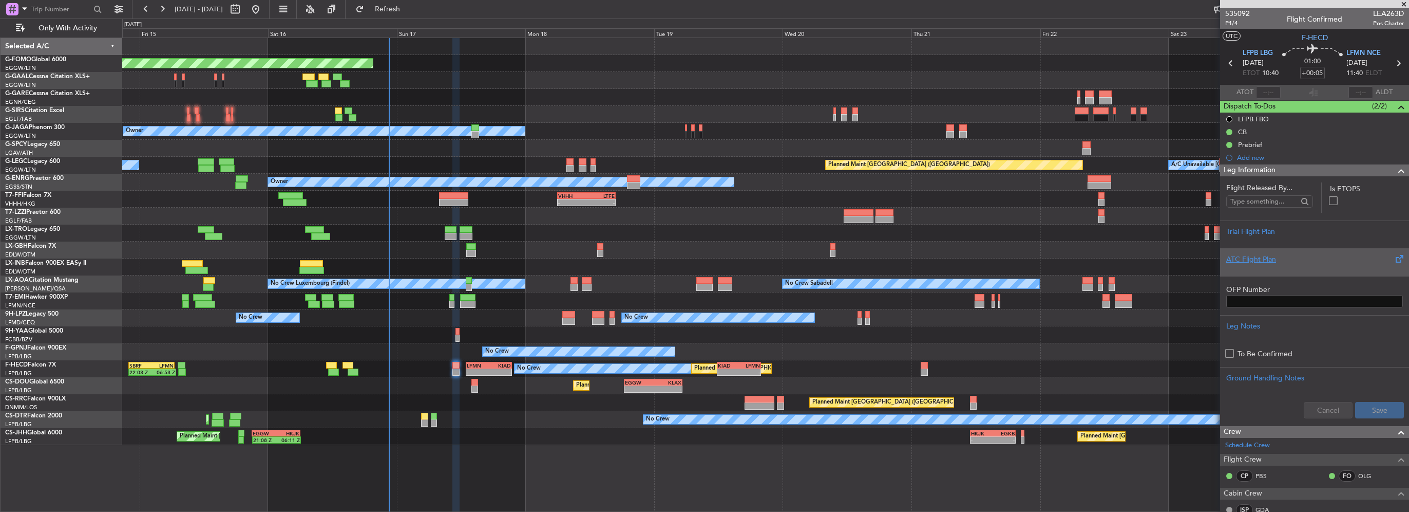
click at [1251, 259] on div "ATC Flight Plan" at bounding box center [1315, 259] width 177 height 11
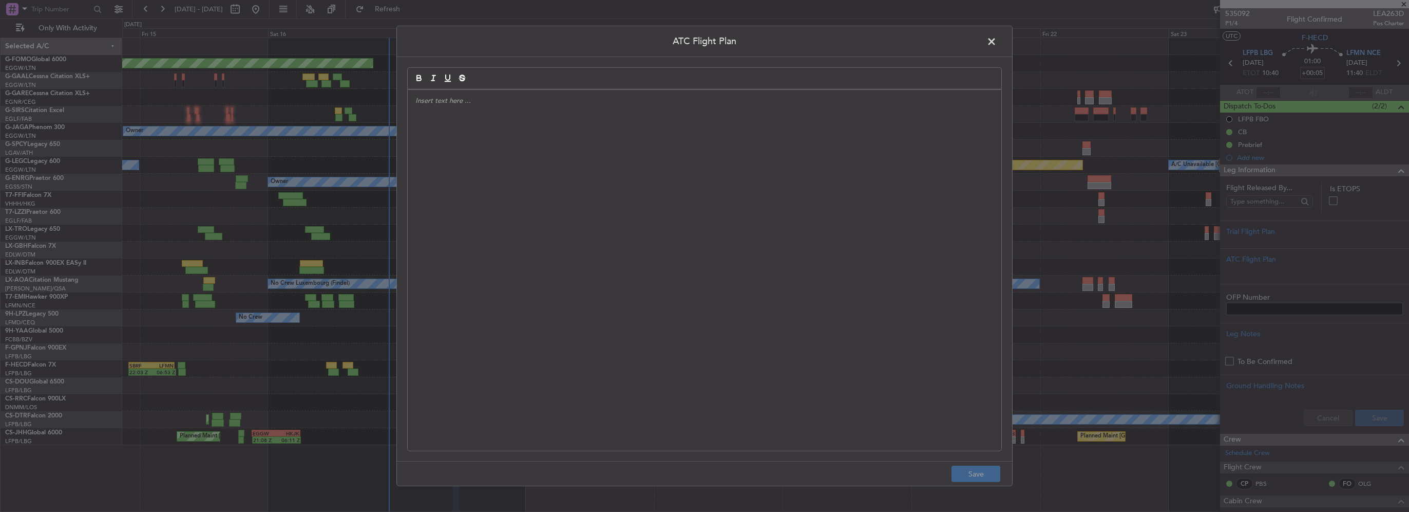
click at [649, 216] on div at bounding box center [705, 270] width 594 height 361
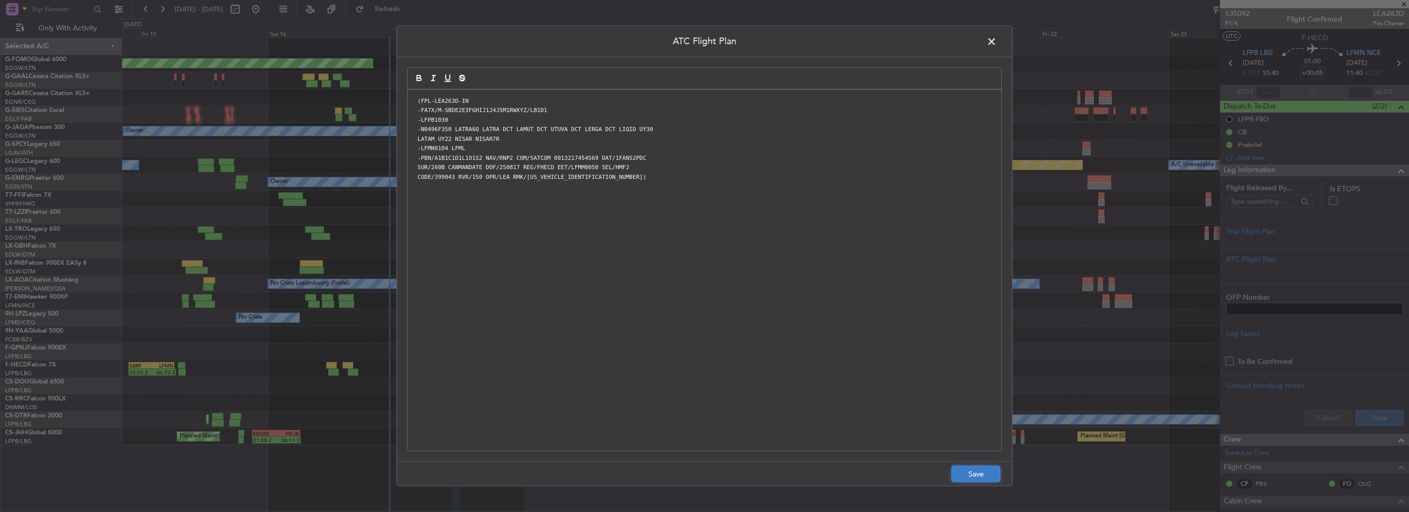
click at [983, 477] on button "Save" at bounding box center [976, 473] width 49 height 16
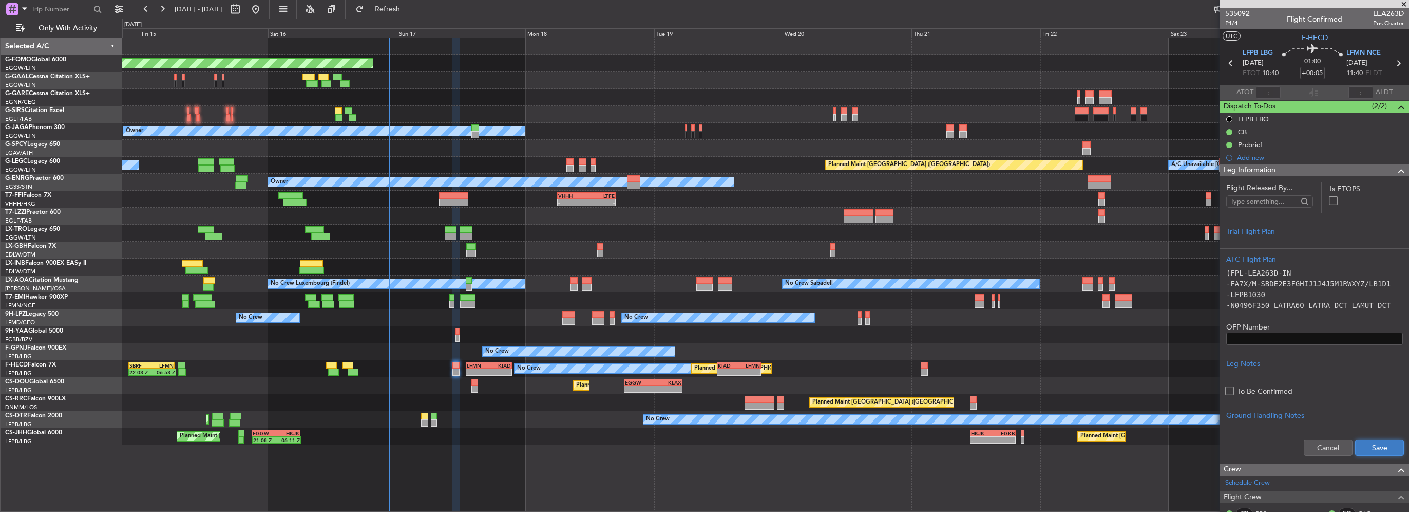
click at [1379, 448] on button "Save" at bounding box center [1379, 447] width 49 height 16
click at [1372, 169] on div "Leg Information" at bounding box center [1314, 170] width 189 height 12
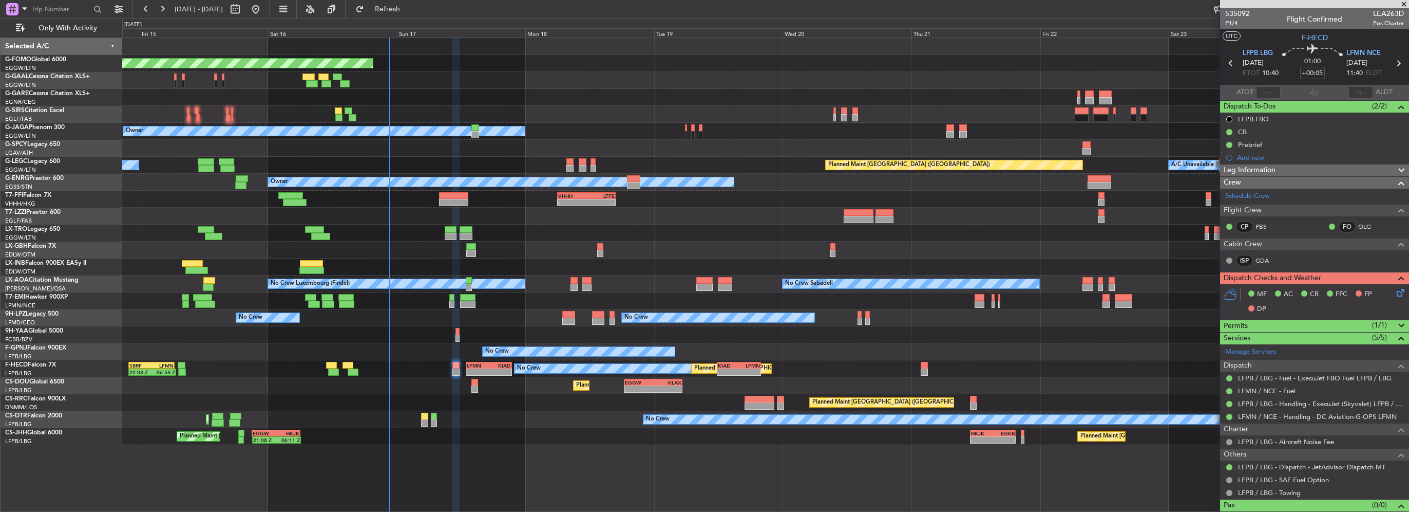
click at [1372, 324] on span "(1/1)" at bounding box center [1379, 324] width 15 height 11
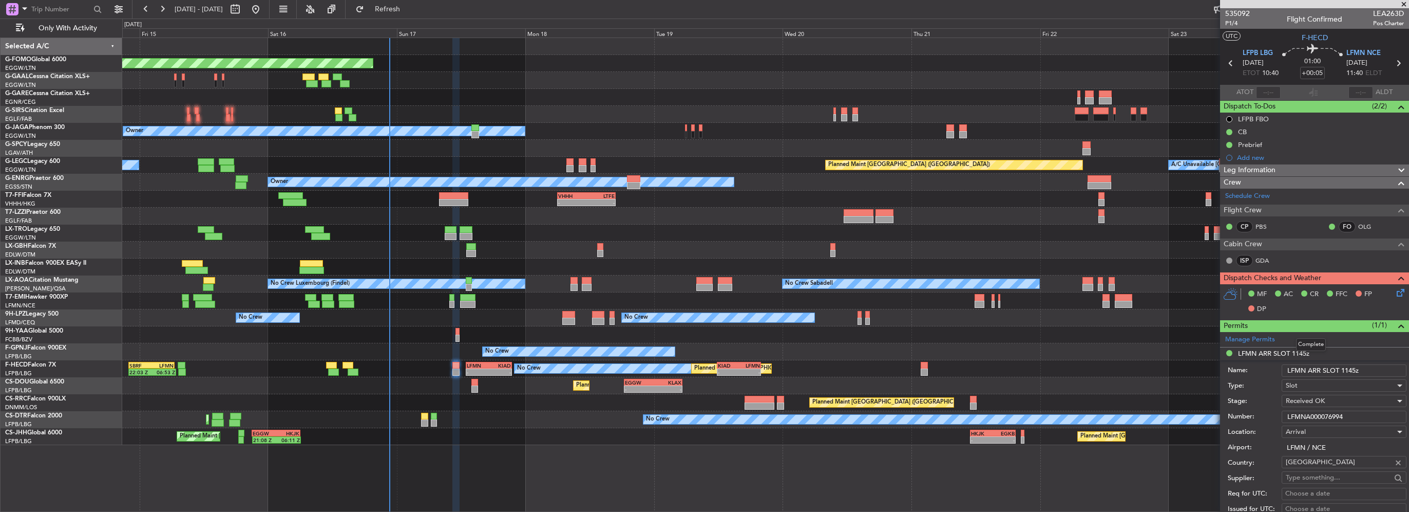
click at [1372, 324] on span "(1/1)" at bounding box center [1379, 324] width 15 height 11
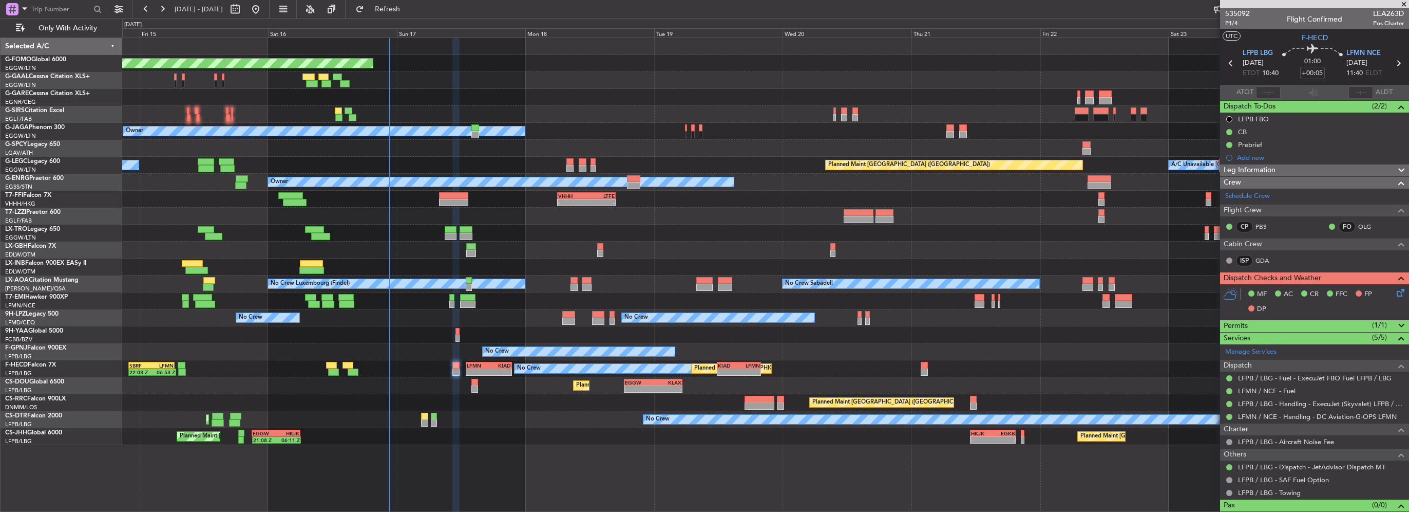
click at [1309, 325] on div "Permits (1/1)" at bounding box center [1314, 326] width 189 height 12
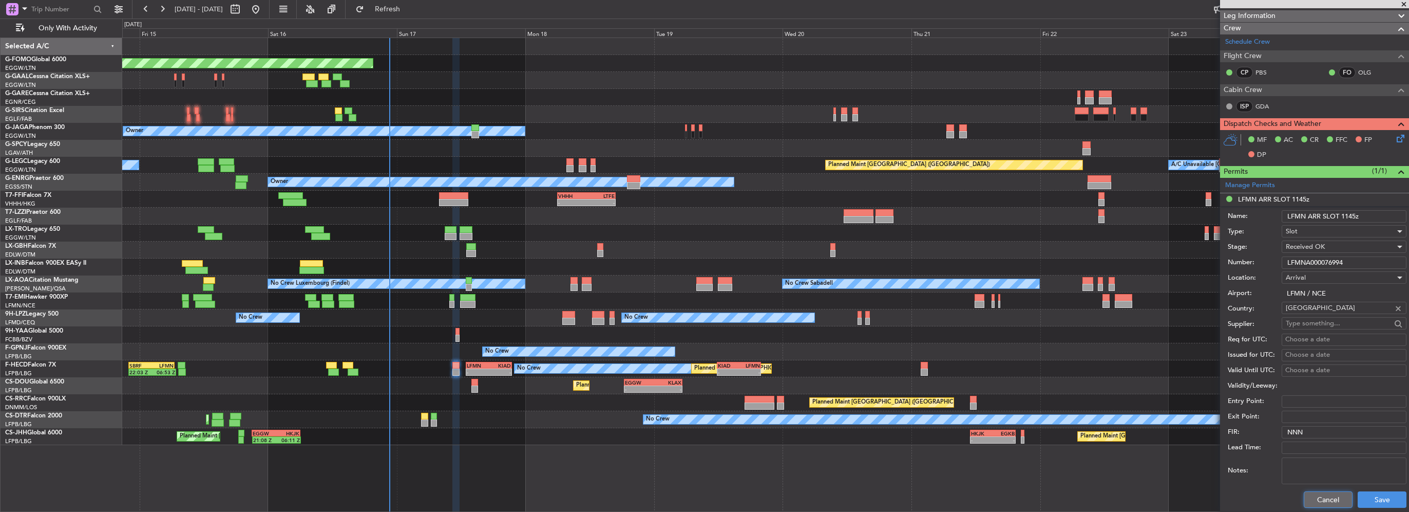
click at [1328, 503] on button "Cancel" at bounding box center [1328, 499] width 49 height 16
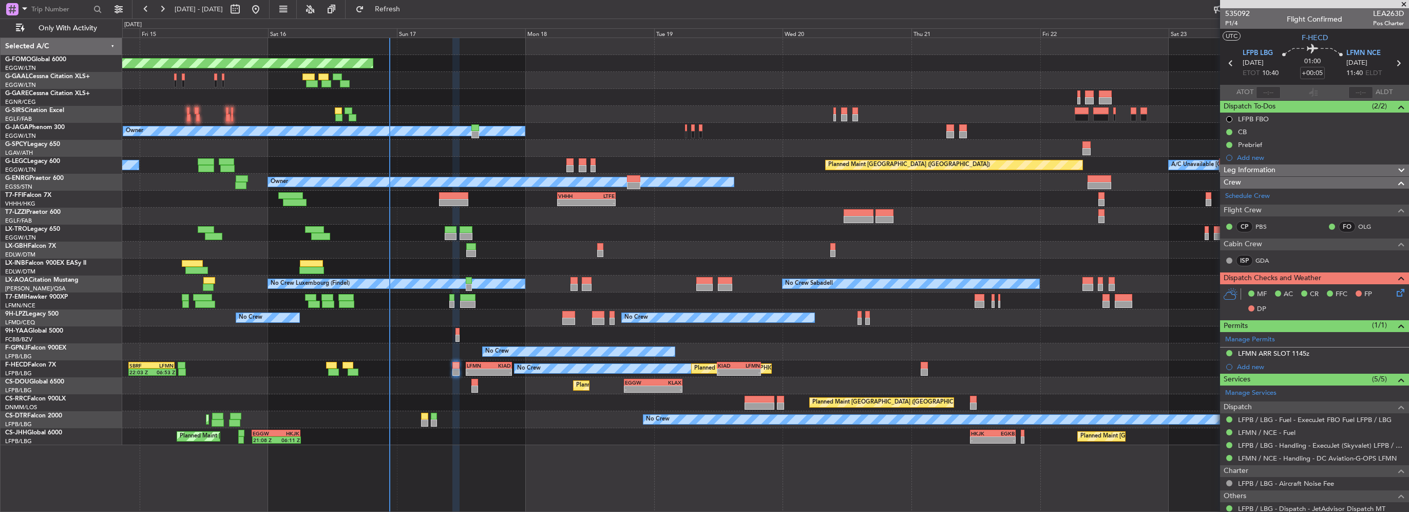
click at [1395, 292] on icon at bounding box center [1399, 291] width 8 height 8
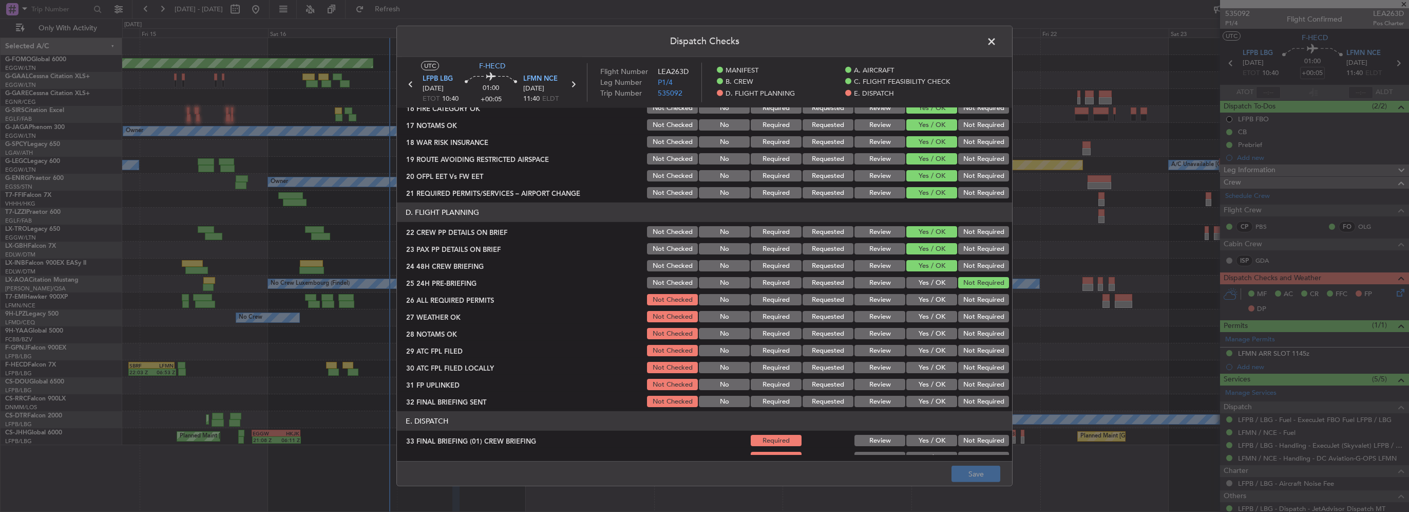
scroll to position [411, 0]
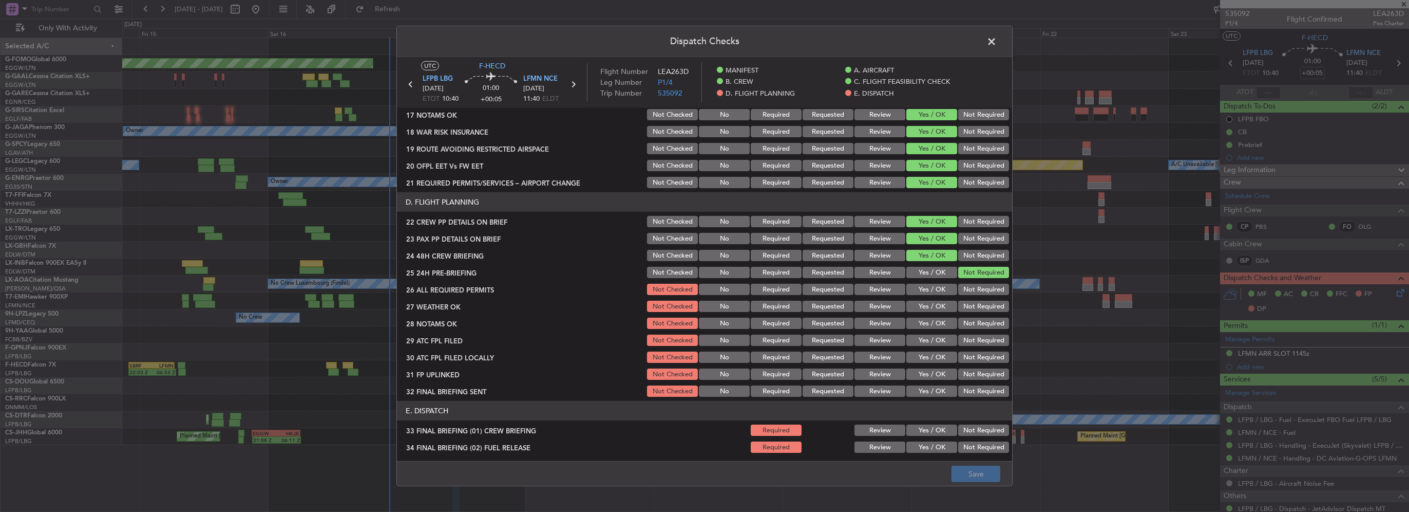
click at [934, 288] on button "Yes / OK" at bounding box center [932, 289] width 51 height 11
click at [871, 307] on button "Review" at bounding box center [880, 305] width 51 height 11
click at [876, 320] on button "Review" at bounding box center [880, 322] width 51 height 11
click at [927, 334] on button "Yes / OK" at bounding box center [932, 339] width 51 height 11
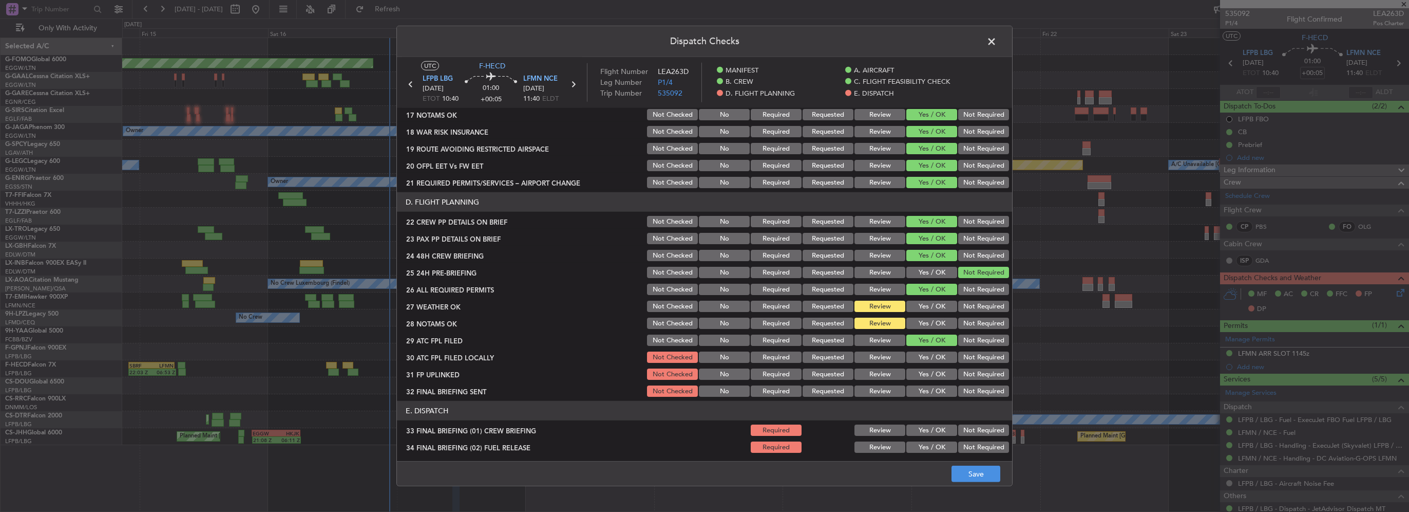
click at [927, 355] on button "Yes / OK" at bounding box center [932, 356] width 51 height 11
click at [930, 370] on button "Yes / OK" at bounding box center [932, 373] width 51 height 11
click at [985, 360] on button "Not Required" at bounding box center [983, 356] width 51 height 11
click at [958, 392] on button "Not Required" at bounding box center [983, 390] width 51 height 11
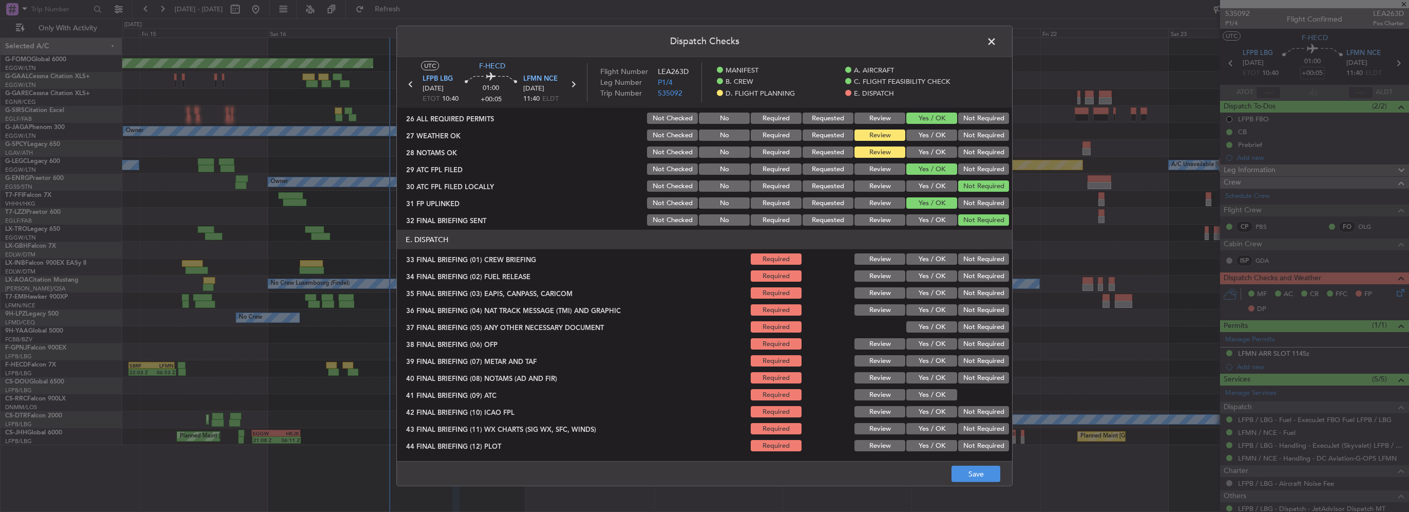
click at [931, 267] on section "E. DISPATCH 33 FINAL BRIEFING (01) CREW BRIEFING Required Review Yes / OK Not R…" at bounding box center [704, 341] width 615 height 223
drag, startPoint x: 933, startPoint y: 257, endPoint x: 933, endPoint y: 264, distance: 6.7
click at [933, 259] on button "Yes / OK" at bounding box center [932, 258] width 51 height 11
click at [932, 274] on button "Yes / OK" at bounding box center [932, 275] width 51 height 11
click at [968, 292] on button "Not Required" at bounding box center [983, 292] width 51 height 11
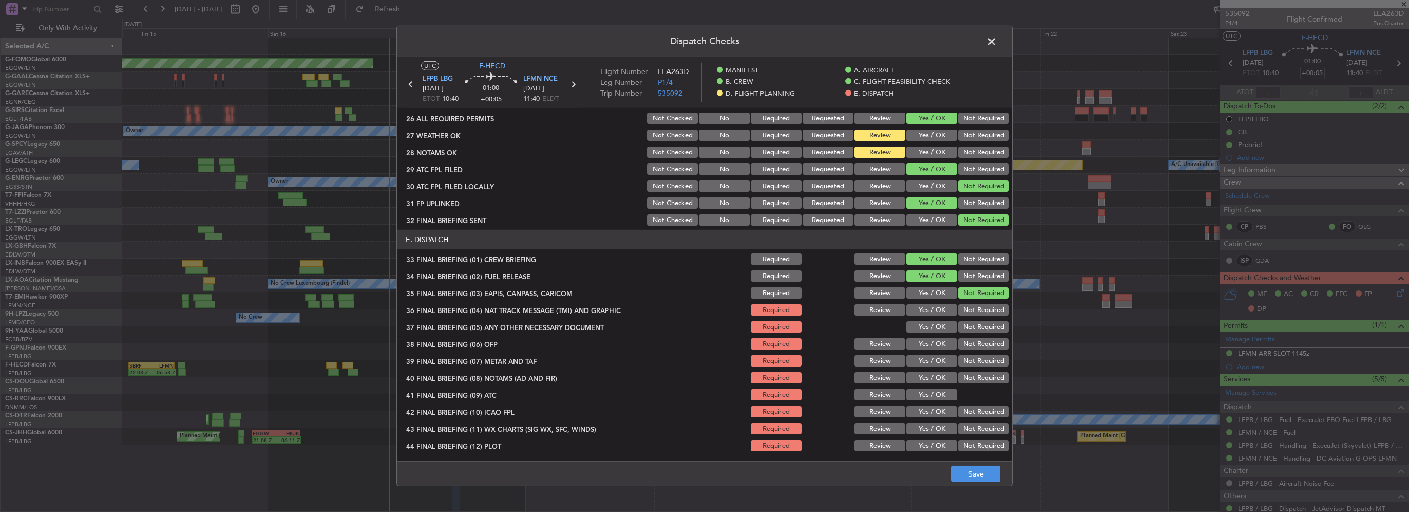
click at [974, 310] on button "Not Required" at bounding box center [983, 309] width 51 height 11
drag, startPoint x: 942, startPoint y: 324, endPoint x: 938, endPoint y: 342, distance: 18.4
click at [941, 325] on button "Yes / OK" at bounding box center [932, 326] width 51 height 11
click at [938, 343] on button "Yes / OK" at bounding box center [932, 343] width 51 height 11
click at [935, 360] on button "Yes / OK" at bounding box center [932, 360] width 51 height 11
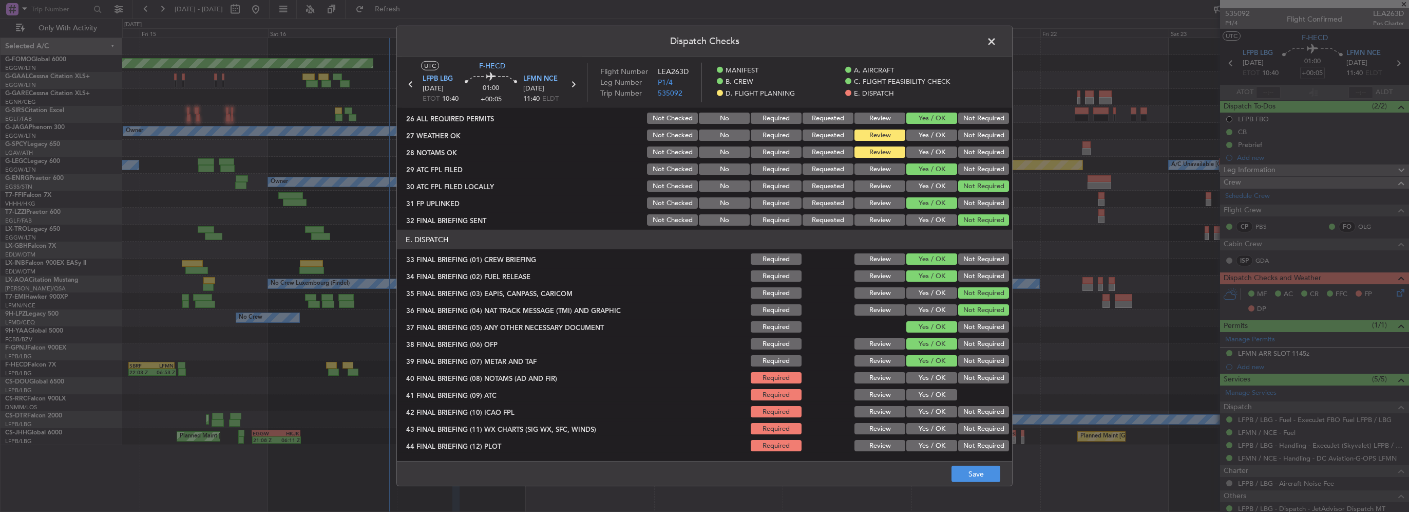
click at [939, 384] on div "Yes / OK" at bounding box center [931, 377] width 52 height 14
click at [934, 376] on button "Yes / OK" at bounding box center [932, 377] width 51 height 11
click at [938, 393] on button "Yes / OK" at bounding box center [932, 394] width 51 height 11
drag, startPoint x: 936, startPoint y: 406, endPoint x: 937, endPoint y: 429, distance: 23.1
click at [936, 408] on button "Yes / OK" at bounding box center [932, 411] width 51 height 11
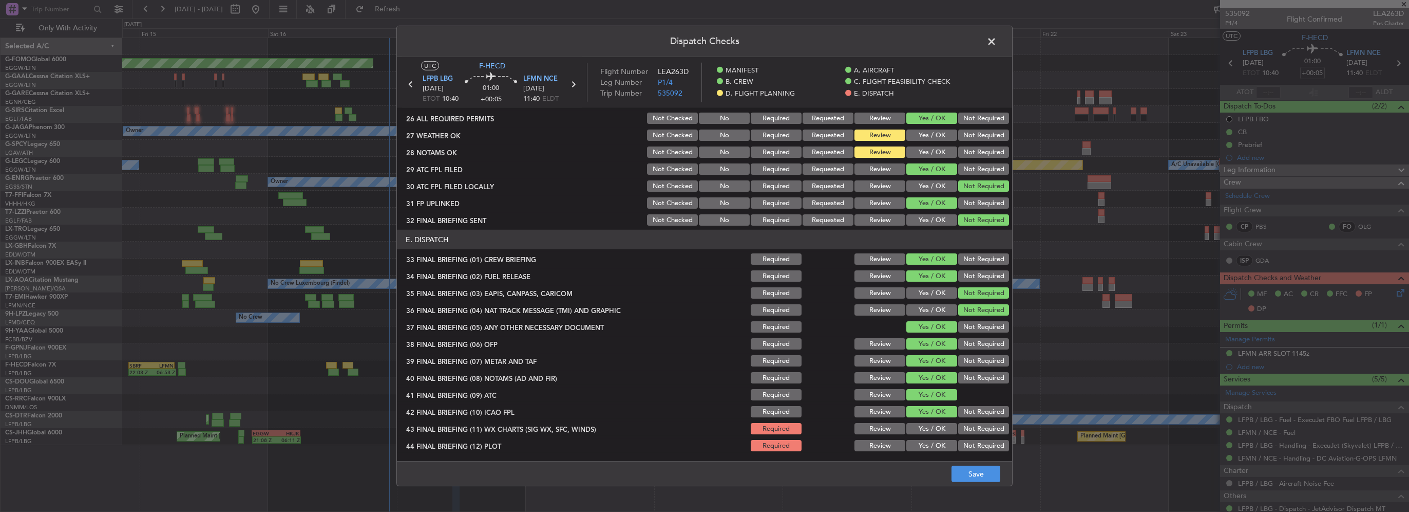
drag, startPoint x: 937, startPoint y: 429, endPoint x: 936, endPoint y: 445, distance: 16.0
click at [936, 430] on button "Yes / OK" at bounding box center [932, 428] width 51 height 11
click at [935, 448] on button "Yes / OK" at bounding box center [932, 445] width 51 height 11
click at [972, 476] on button "Save" at bounding box center [976, 473] width 49 height 16
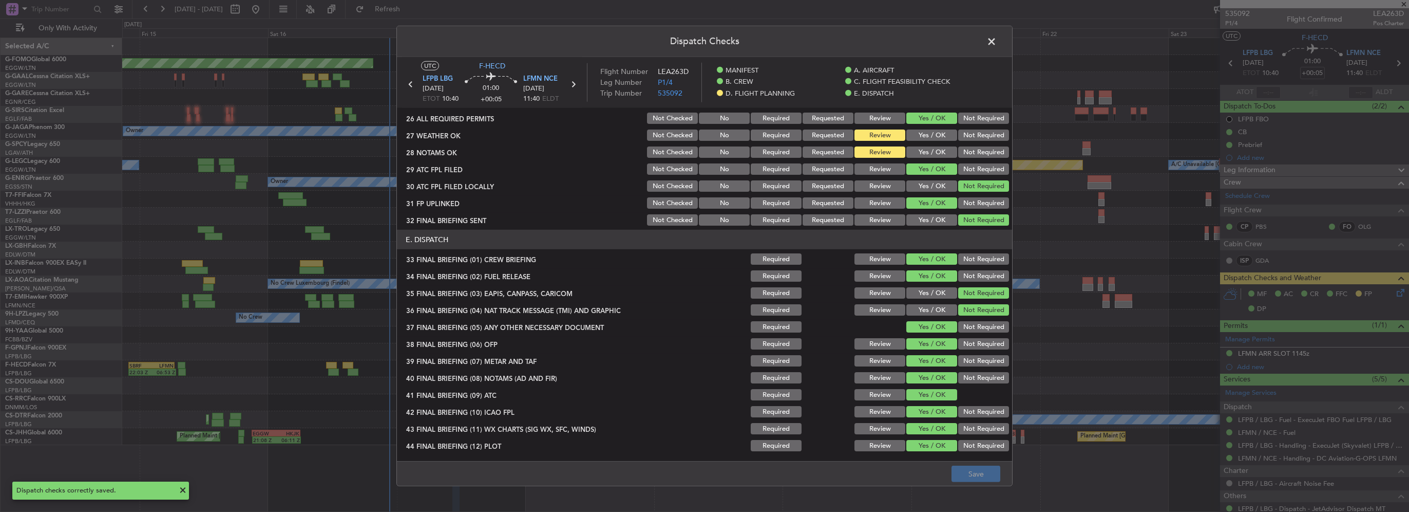
click at [997, 41] on span at bounding box center [997, 44] width 0 height 21
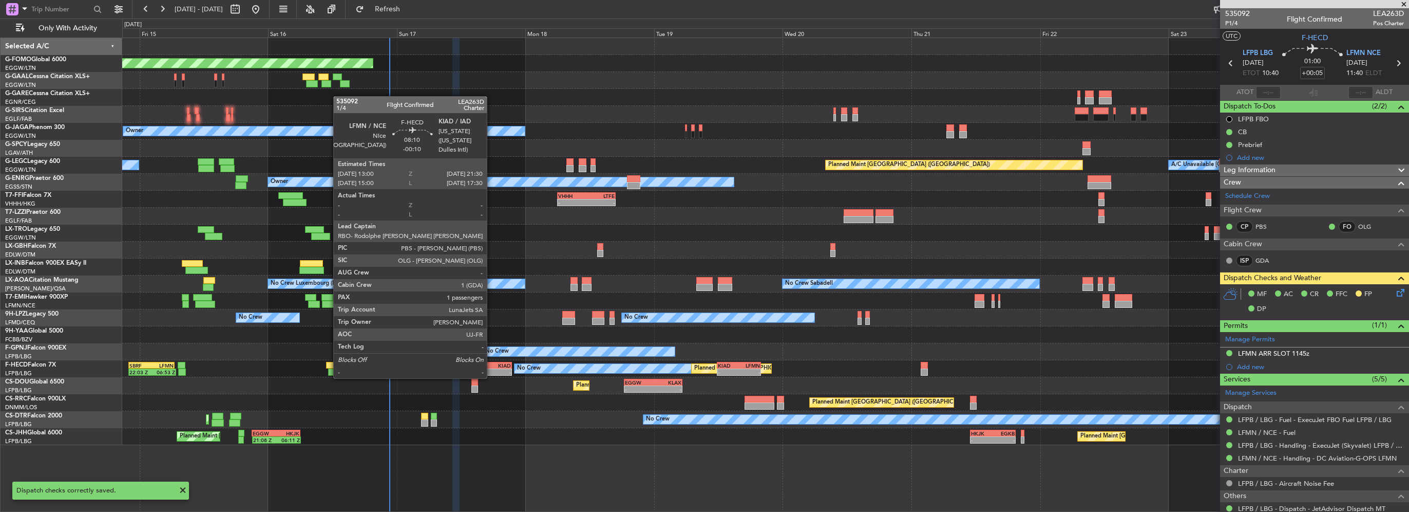
click at [492, 368] on div "- -" at bounding box center [489, 371] width 46 height 7
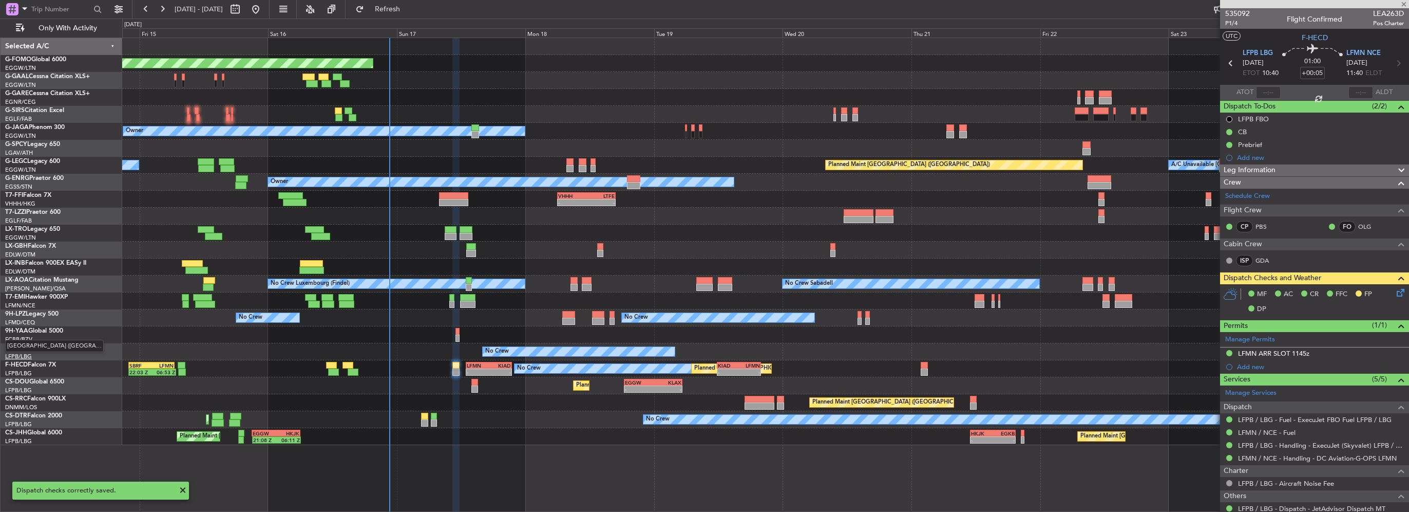
type input "-00:10"
type input "1"
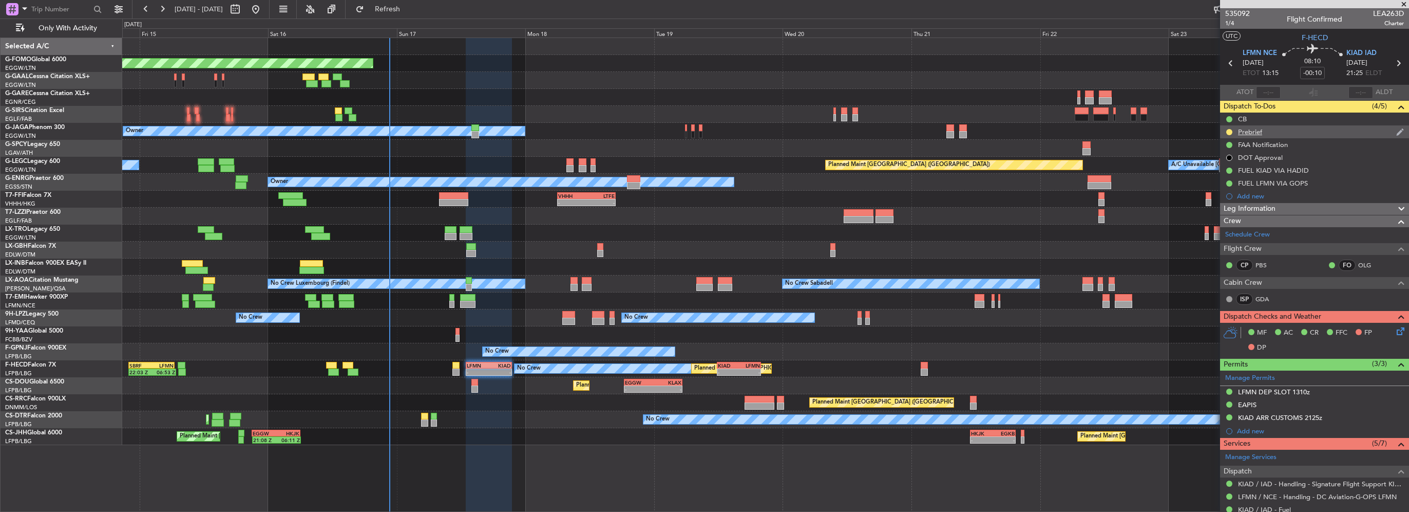
click at [1257, 131] on div "Prebrief" at bounding box center [1250, 131] width 24 height 9
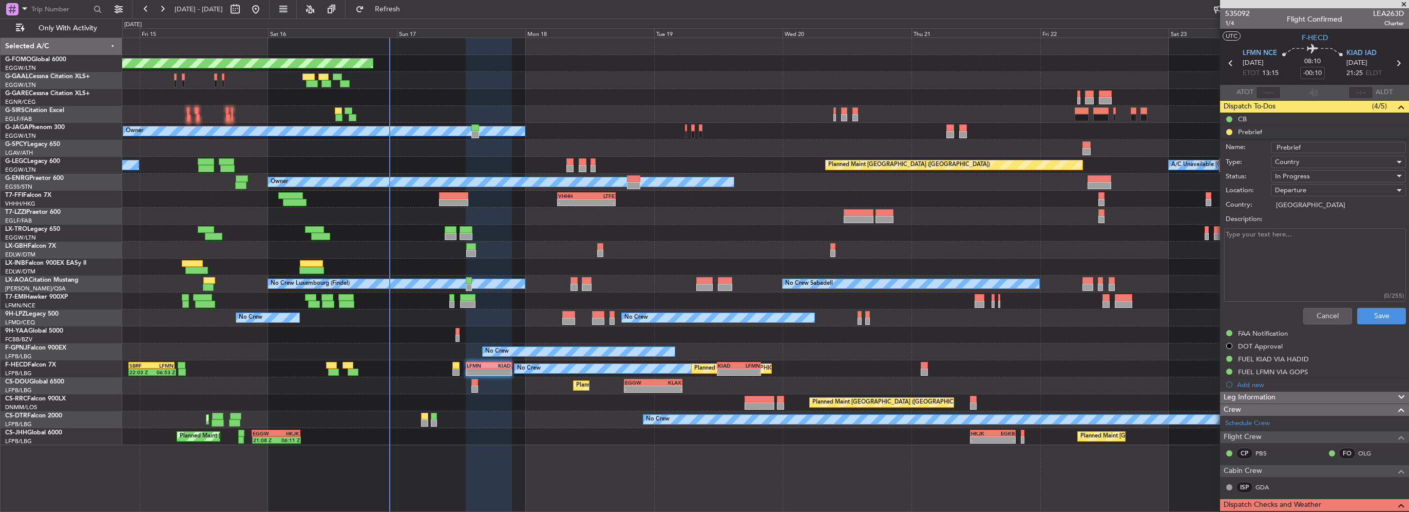
drag, startPoint x: 1287, startPoint y: 255, endPoint x: 1325, endPoint y: 252, distance: 38.1
click at [1321, 253] on textarea "Description:" at bounding box center [1315, 264] width 182 height 73
type textarea "29000"
click at [1309, 175] on div "In Progress" at bounding box center [1335, 175] width 120 height 15
click at [1305, 231] on span "Completed" at bounding box center [1334, 226] width 120 height 15
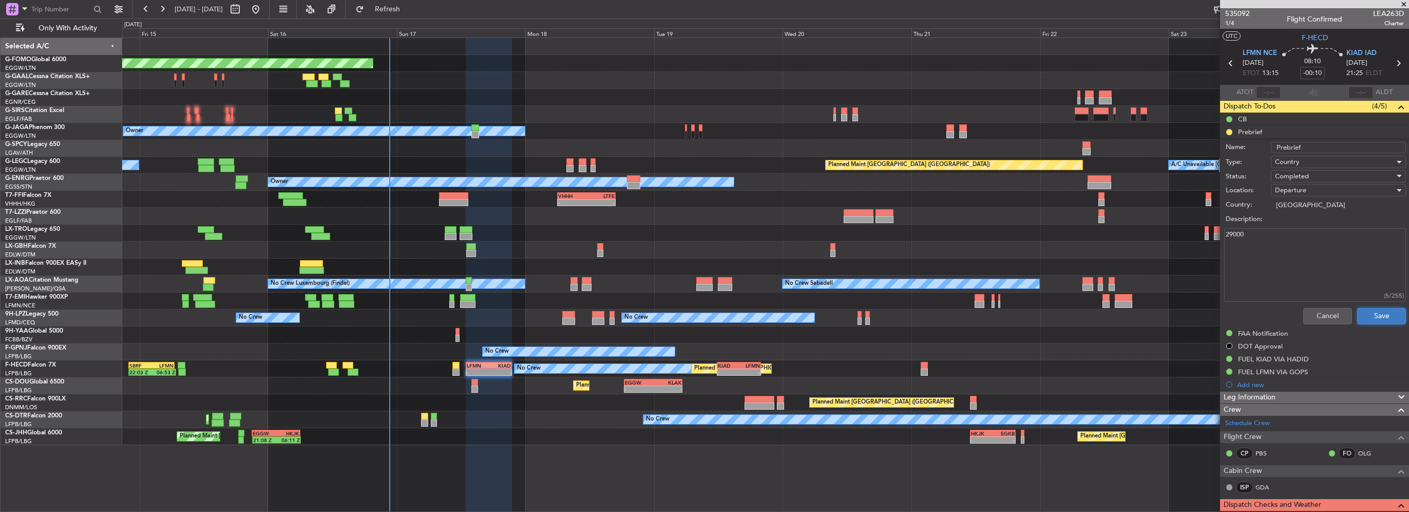
click at [1386, 314] on button "Save" at bounding box center [1381, 316] width 49 height 16
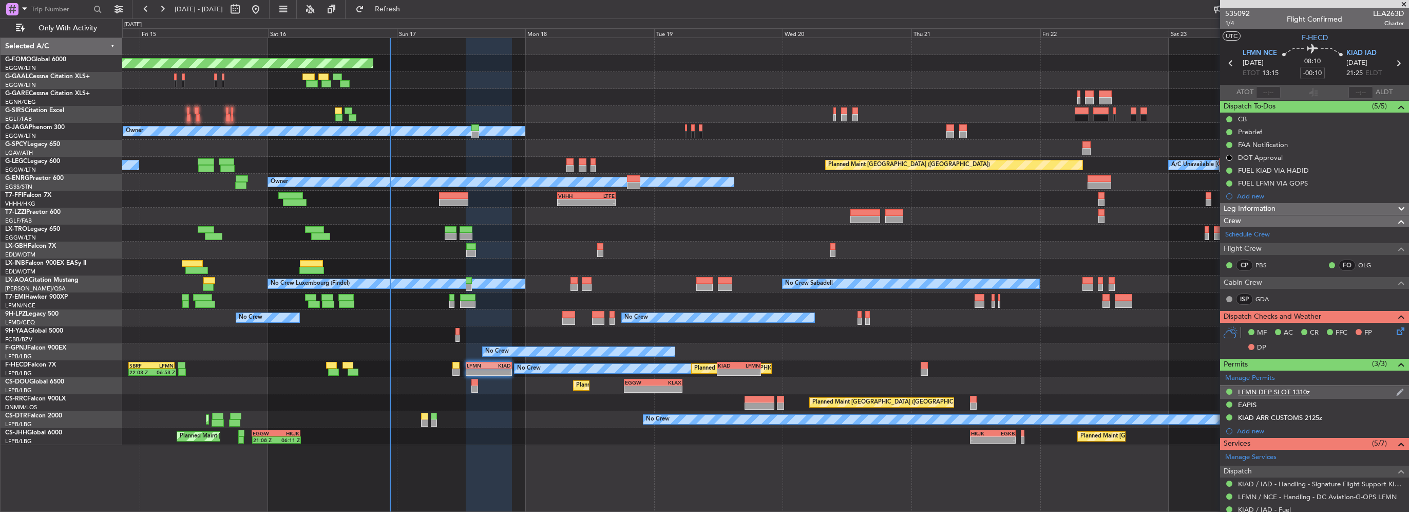
click at [1288, 391] on div "LFMN DEP SLOT 1310z" at bounding box center [1274, 391] width 72 height 9
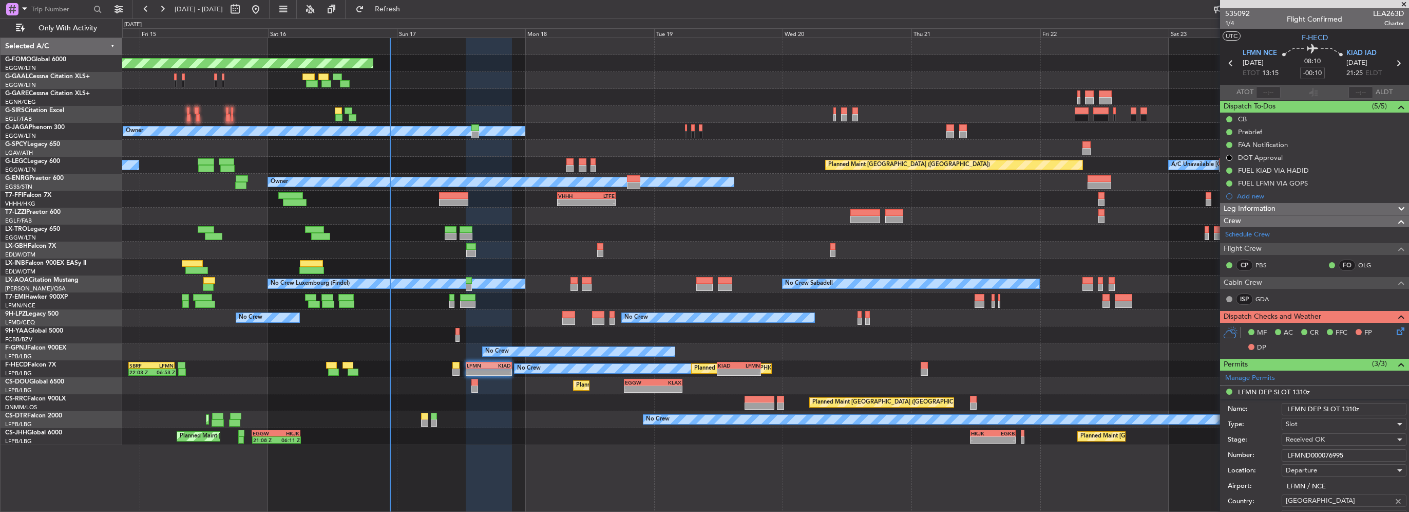
click at [1317, 452] on input "LFMND000076995" at bounding box center [1344, 455] width 125 height 12
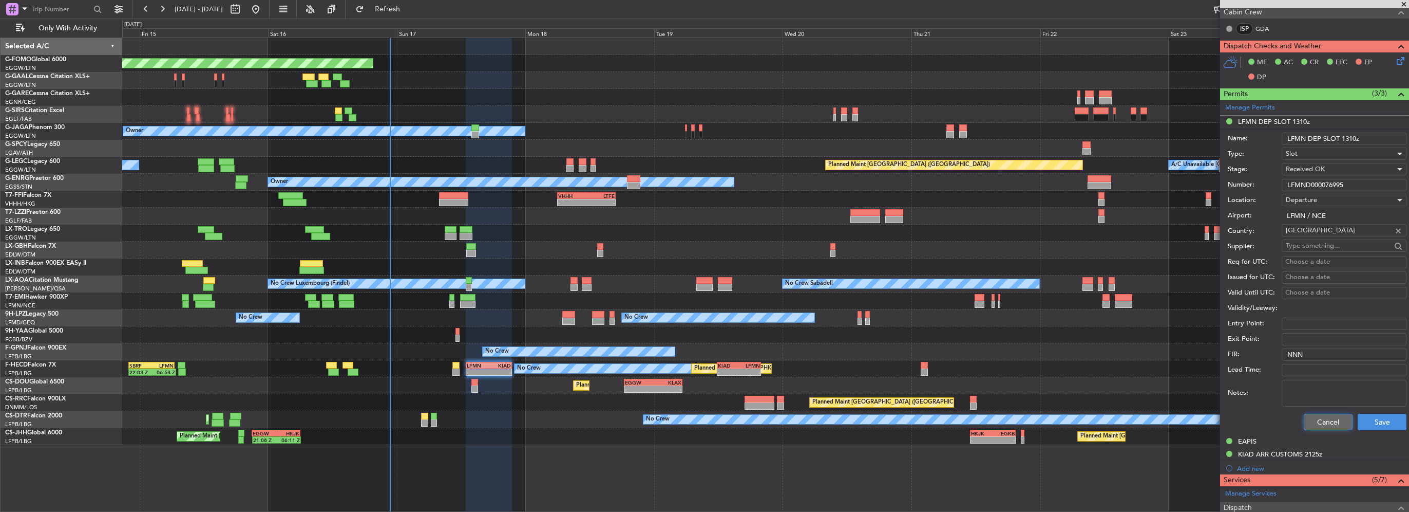
click at [1318, 422] on button "Cancel" at bounding box center [1328, 421] width 49 height 16
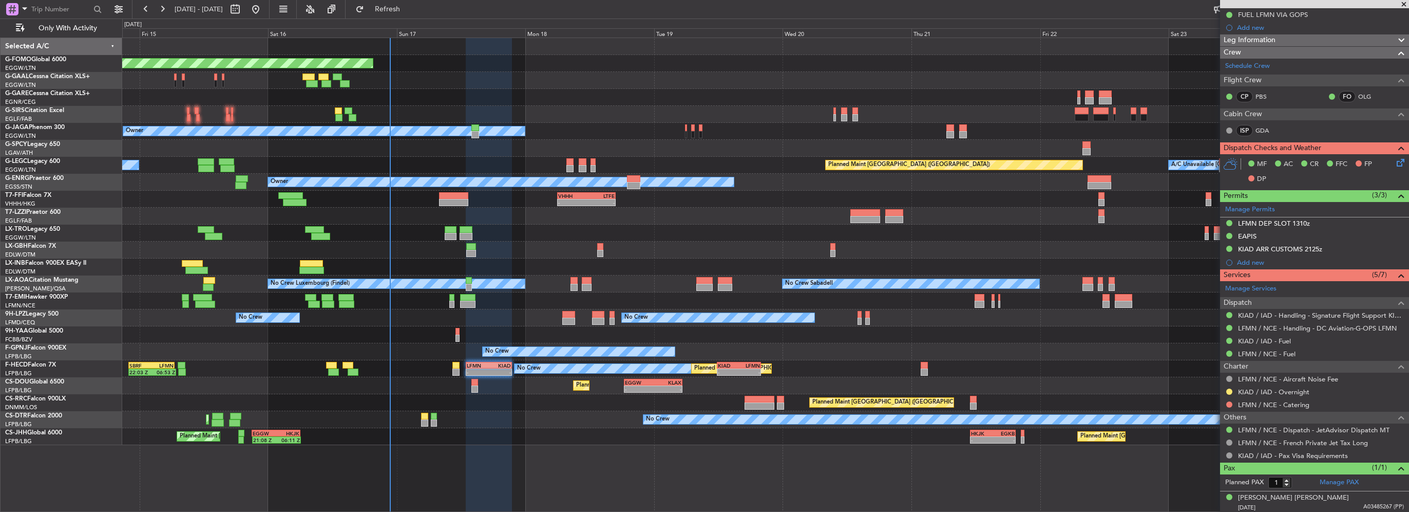
scroll to position [0, 0]
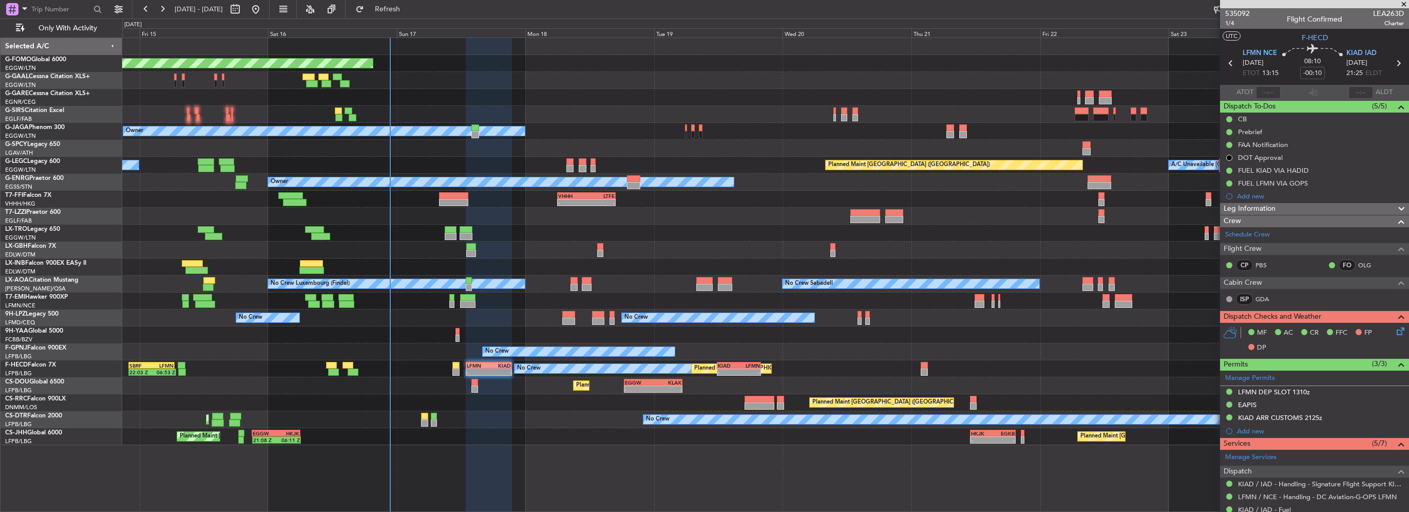
click at [1297, 207] on div "Leg Information" at bounding box center [1314, 209] width 189 height 12
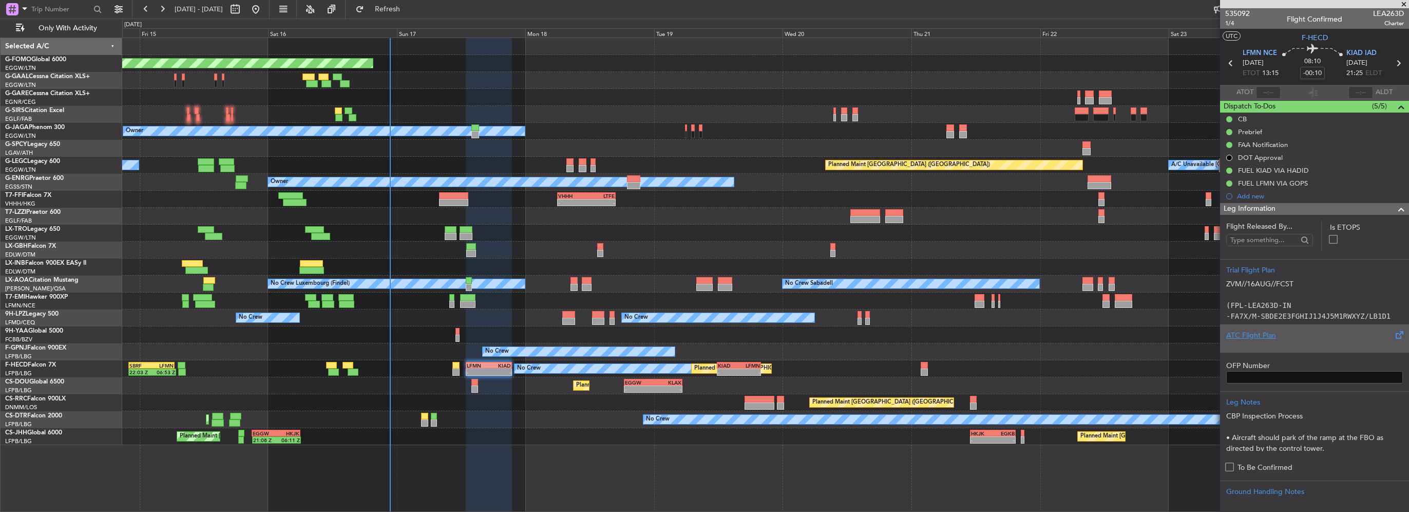
click at [1264, 342] on div at bounding box center [1315, 344] width 177 height 6
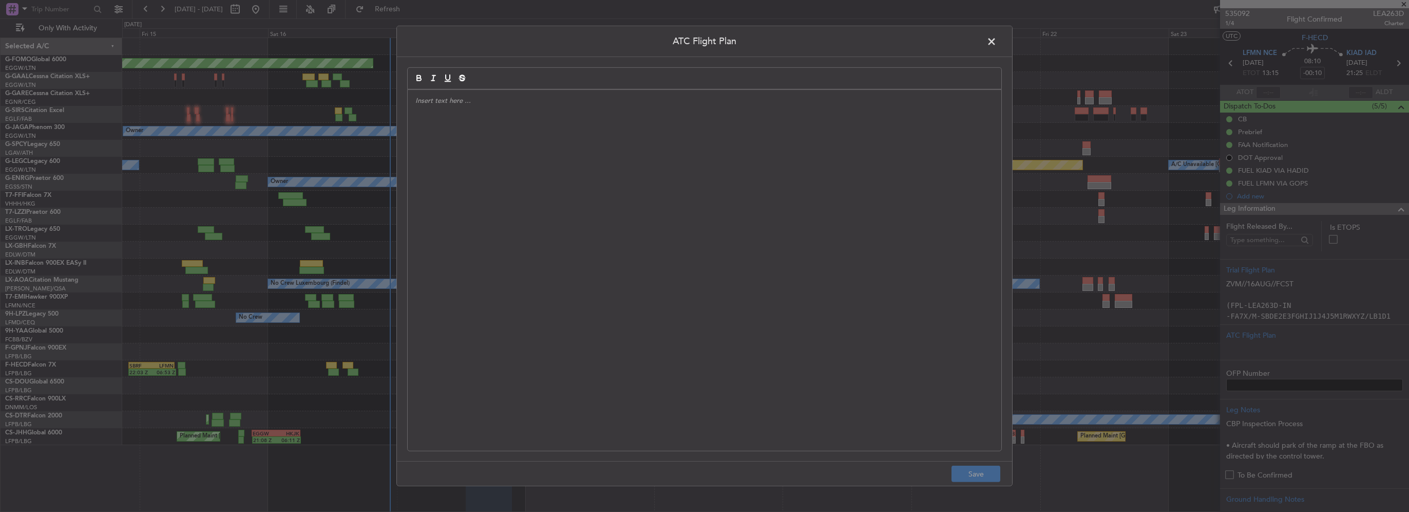
click at [548, 246] on div at bounding box center [705, 270] width 594 height 361
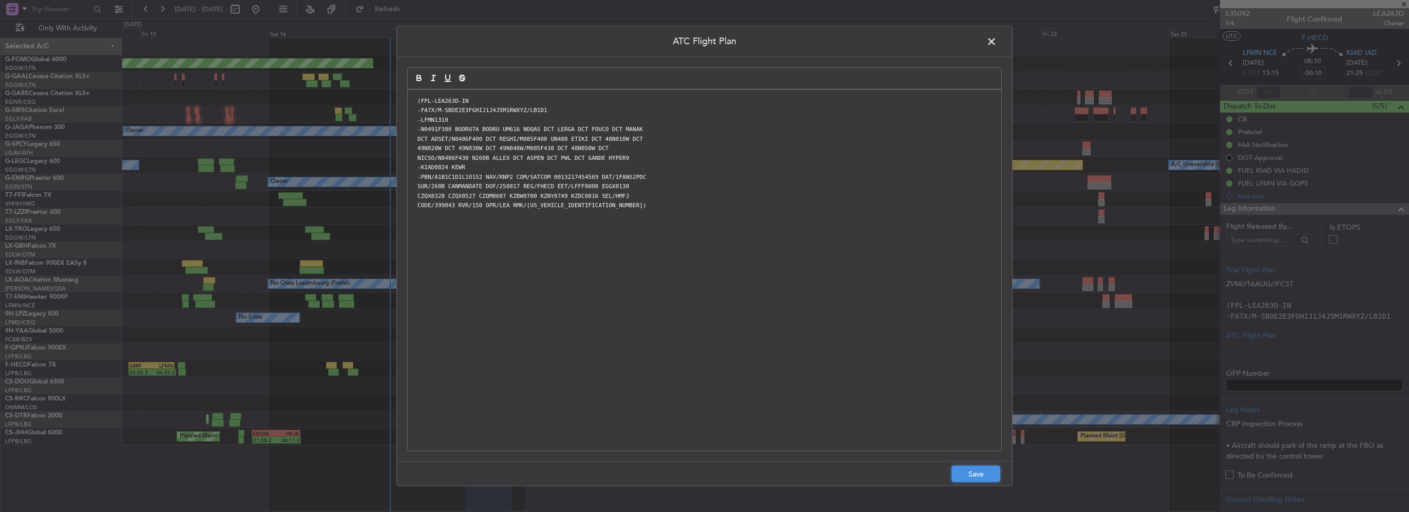
drag, startPoint x: 978, startPoint y: 475, endPoint x: 994, endPoint y: 470, distance: 16.6
click at [978, 475] on button "Save" at bounding box center [976, 473] width 49 height 16
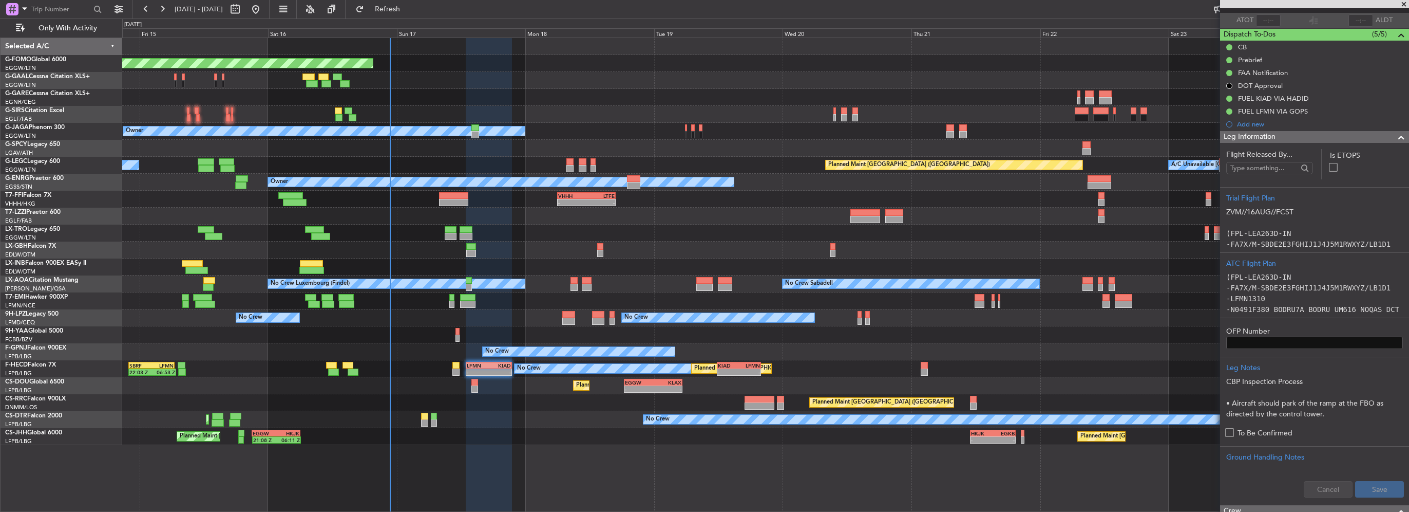
scroll to position [154, 0]
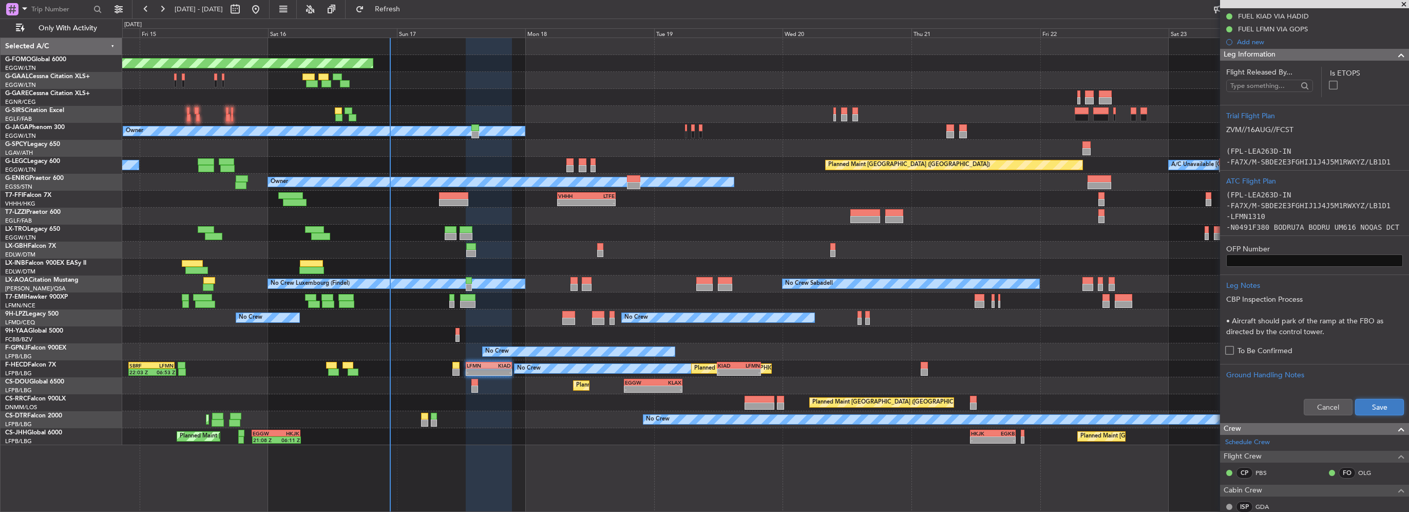
click at [1365, 407] on button "Save" at bounding box center [1379, 407] width 49 height 16
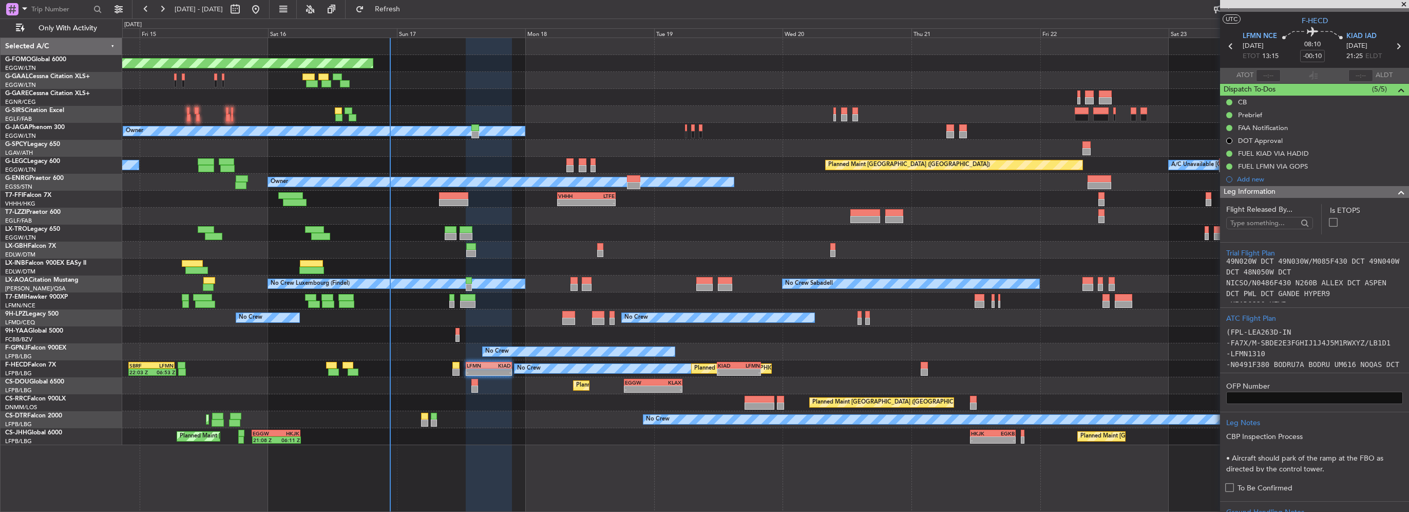
scroll to position [0, 0]
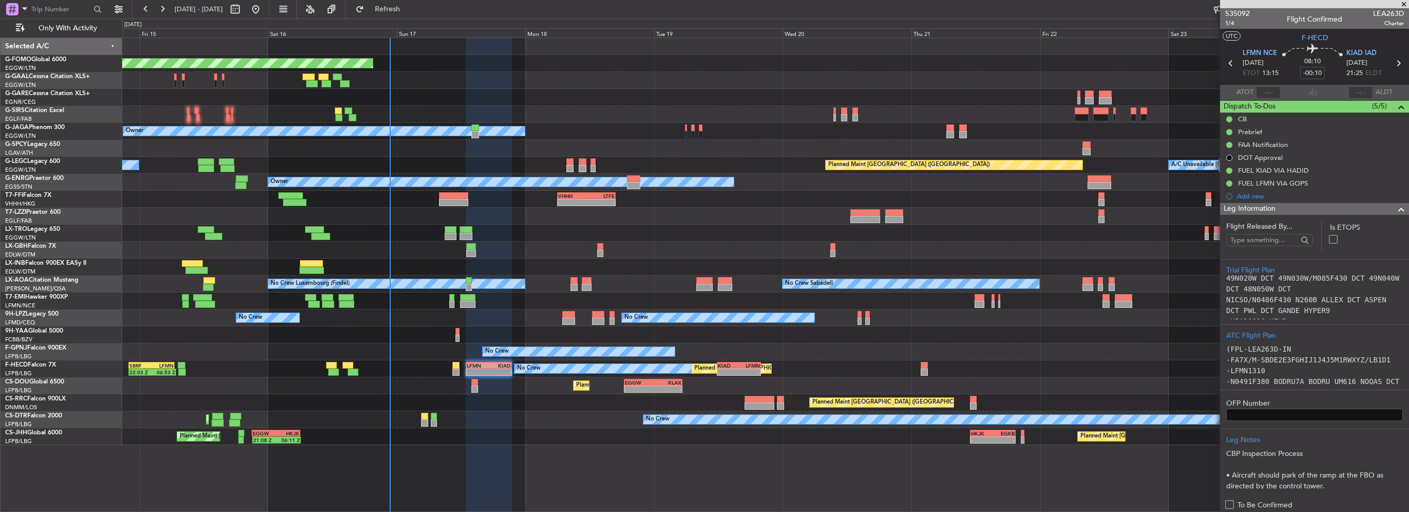
click at [1395, 207] on span at bounding box center [1401, 209] width 12 height 12
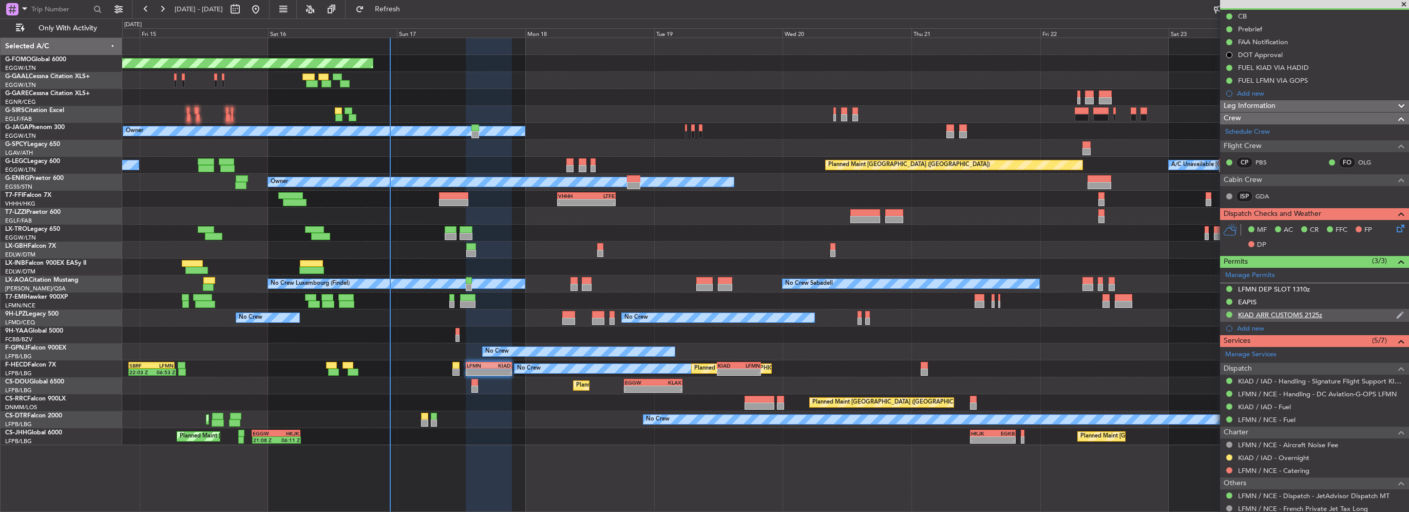
scroll to position [168, 0]
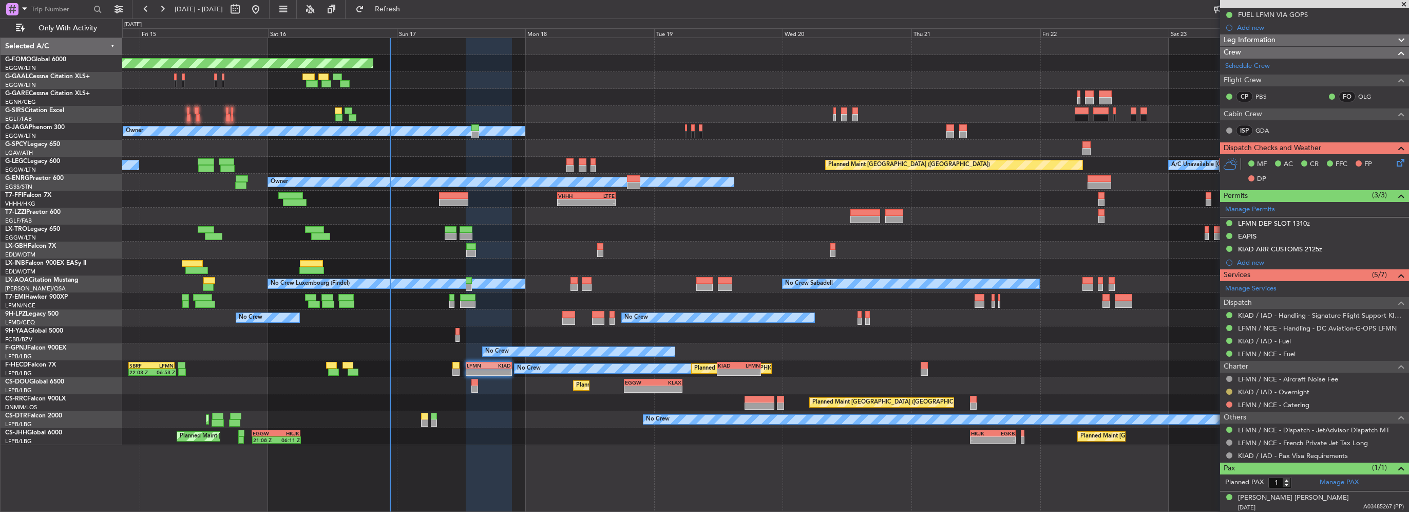
click at [1230, 390] on button at bounding box center [1230, 391] width 6 height 6
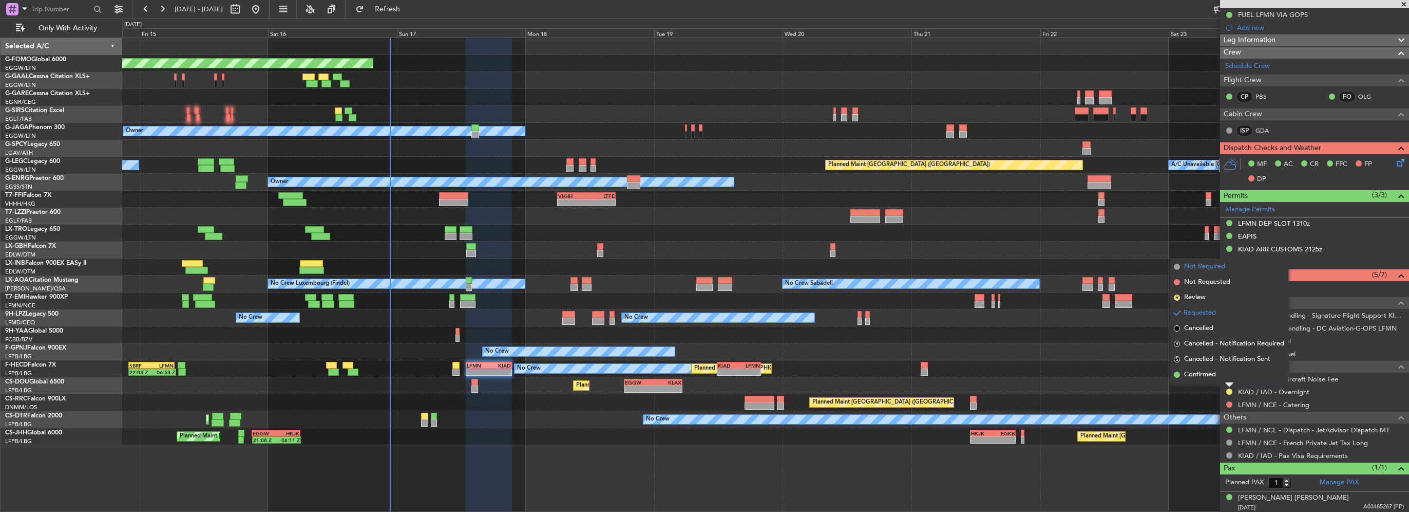
click at [1200, 265] on span "Not Required" at bounding box center [1204, 266] width 41 height 10
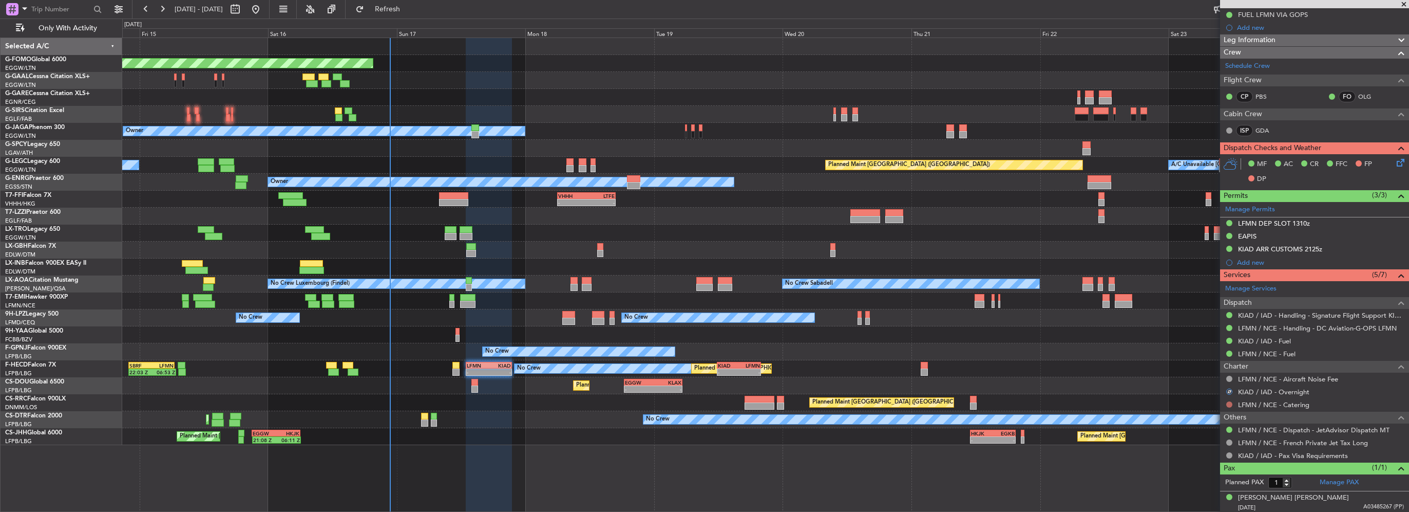
click at [1230, 401] on button at bounding box center [1230, 404] width 6 height 6
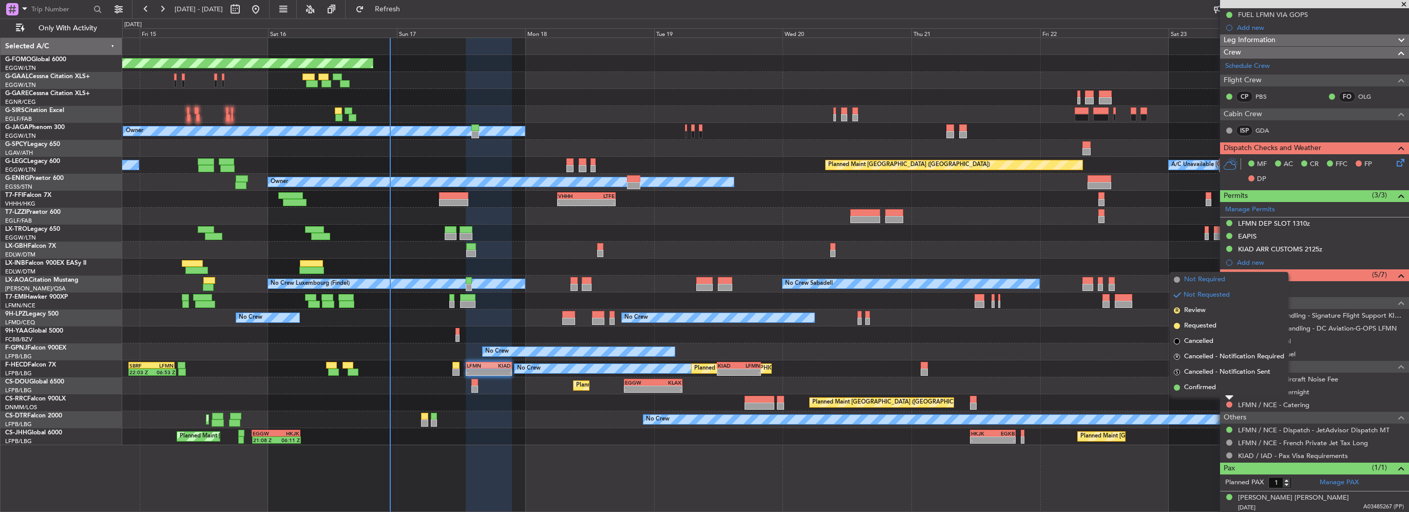
click at [1212, 279] on span "Not Required" at bounding box center [1204, 279] width 41 height 10
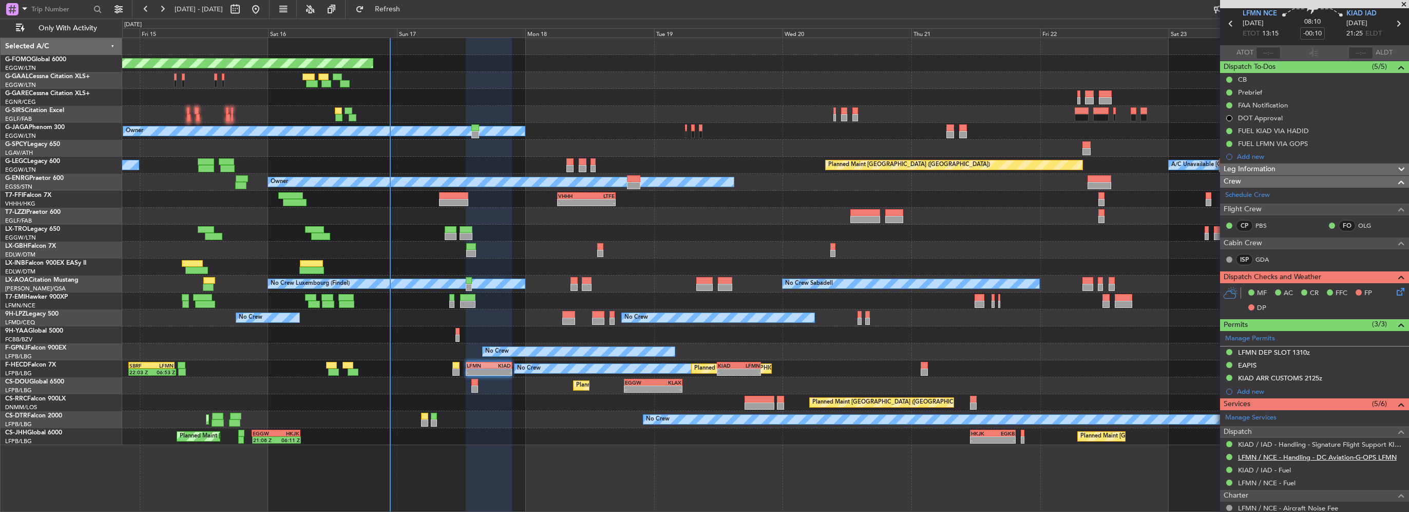
scroll to position [14, 0]
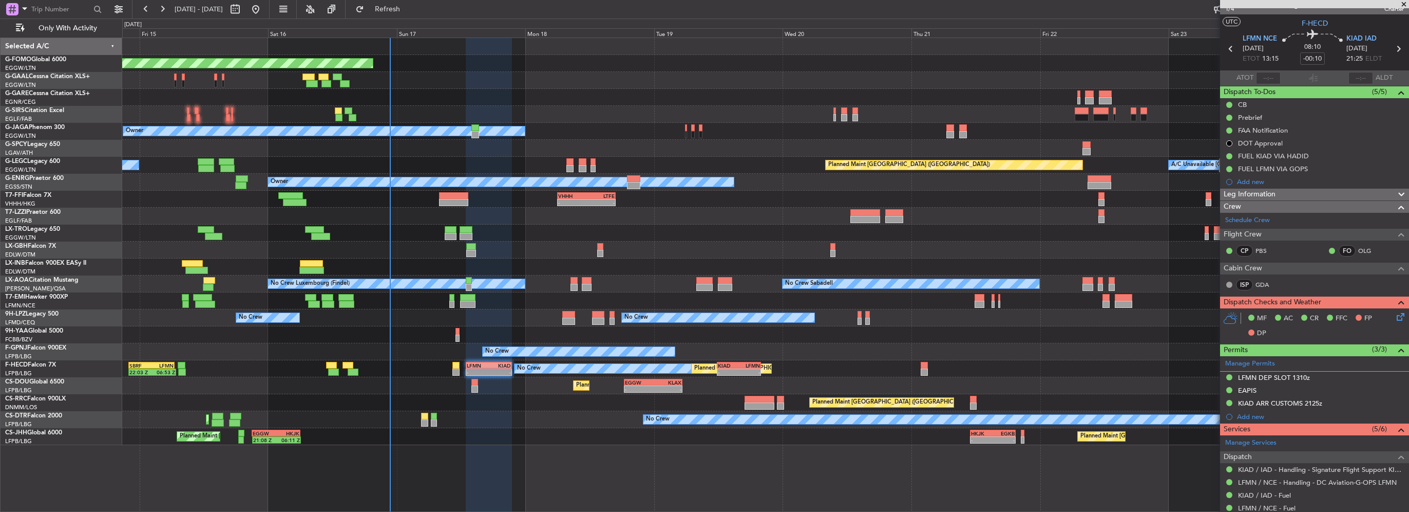
click at [1395, 313] on icon at bounding box center [1399, 315] width 8 height 8
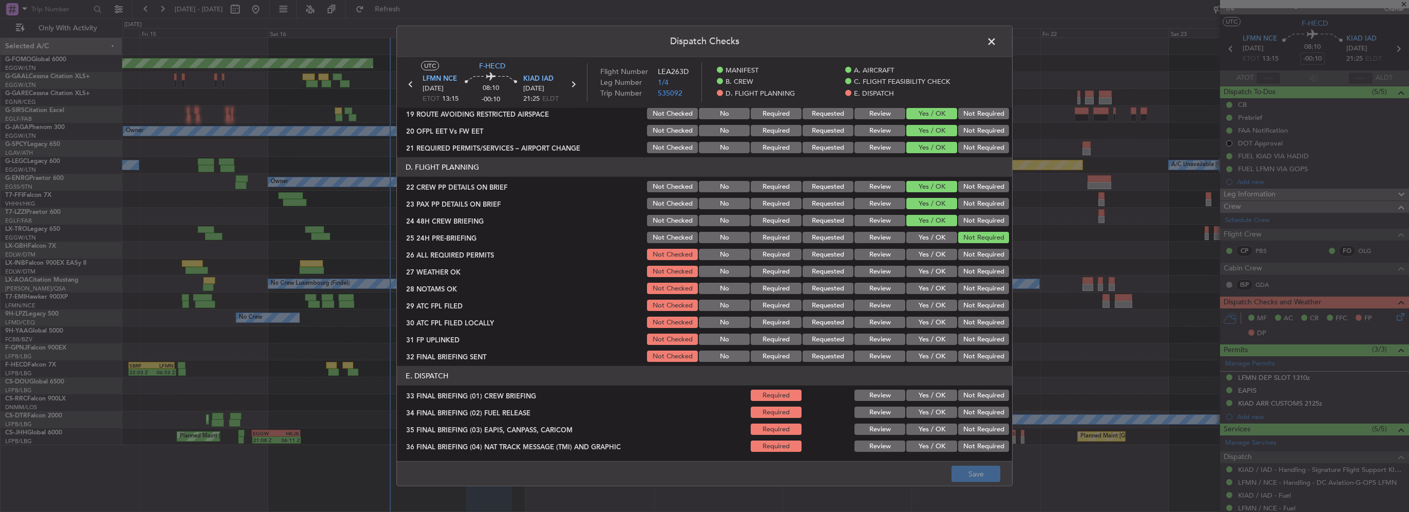
scroll to position [514, 0]
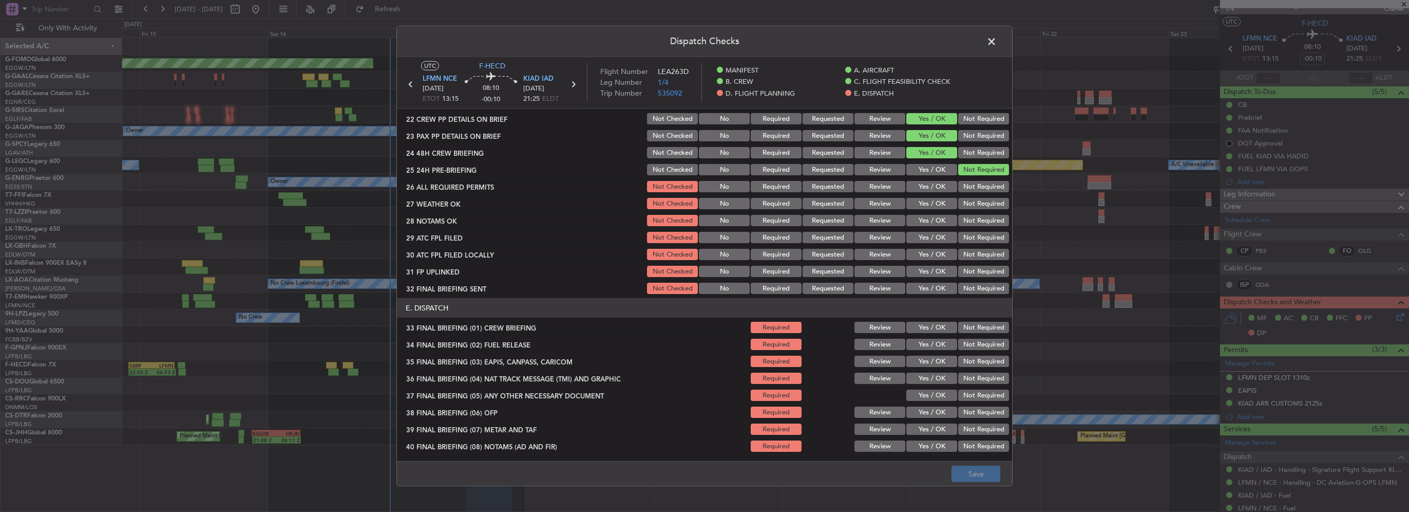
click at [931, 184] on button "Yes / OK" at bounding box center [932, 186] width 51 height 11
click at [935, 207] on button "Yes / OK" at bounding box center [932, 203] width 51 height 11
click at [938, 222] on button "Yes / OK" at bounding box center [932, 220] width 51 height 11
click at [939, 239] on button "Yes / OK" at bounding box center [932, 237] width 51 height 11
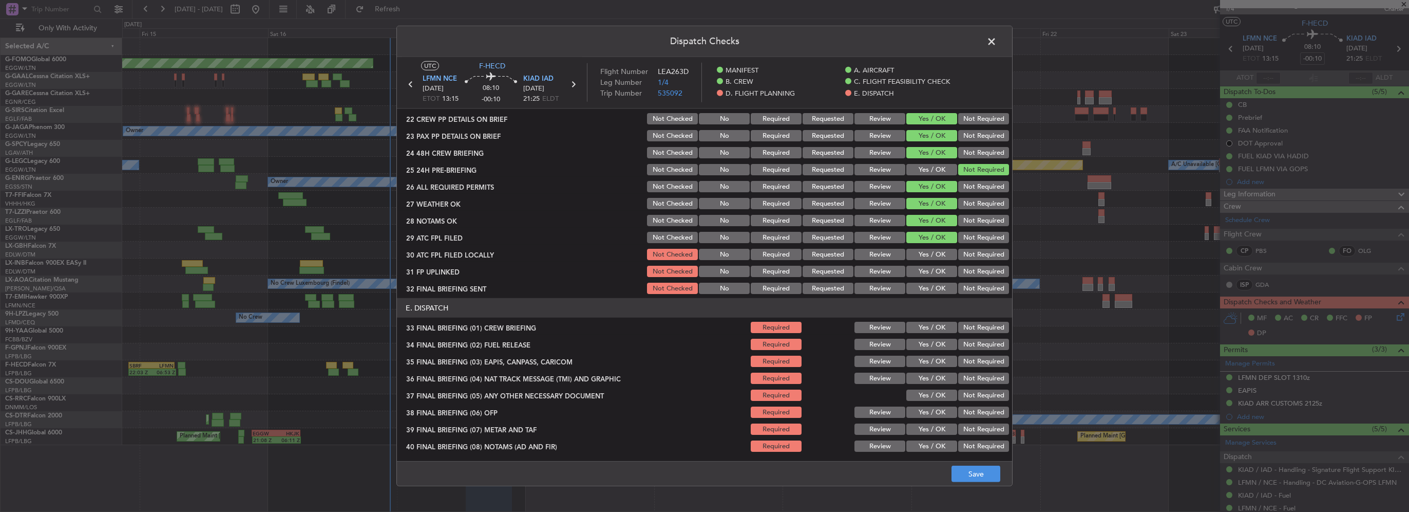
click at [968, 255] on button "Not Required" at bounding box center [983, 254] width 51 height 11
click at [938, 267] on button "Yes / OK" at bounding box center [932, 271] width 51 height 11
click at [977, 295] on div "Not Required" at bounding box center [983, 288] width 52 height 14
click at [969, 287] on button "Not Required" at bounding box center [983, 287] width 51 height 11
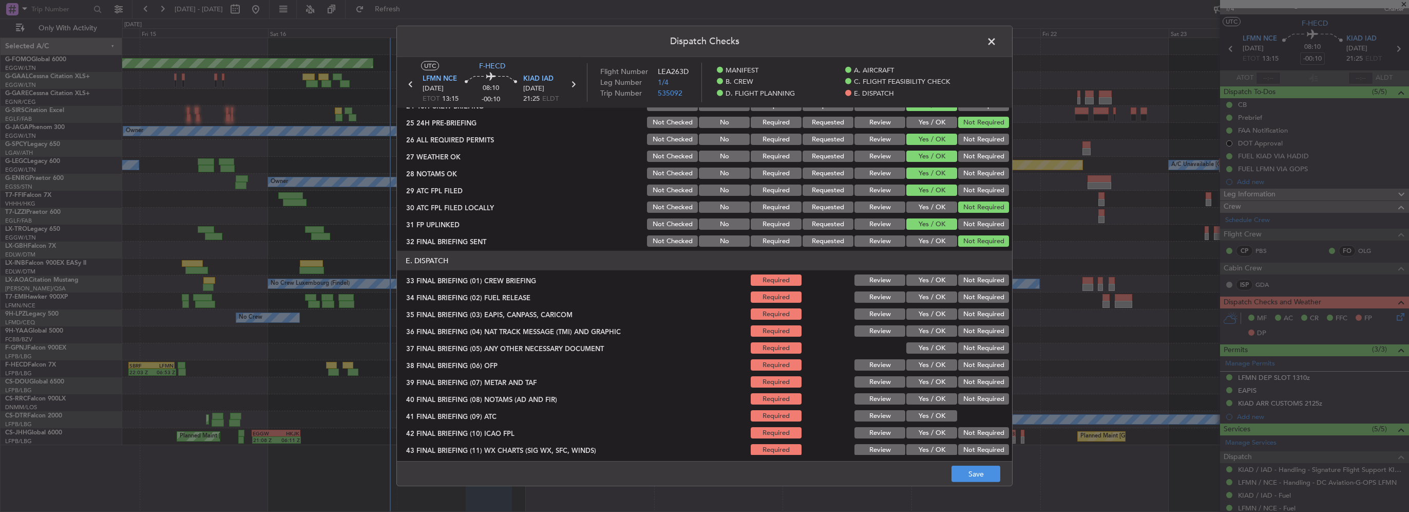
scroll to position [582, 0]
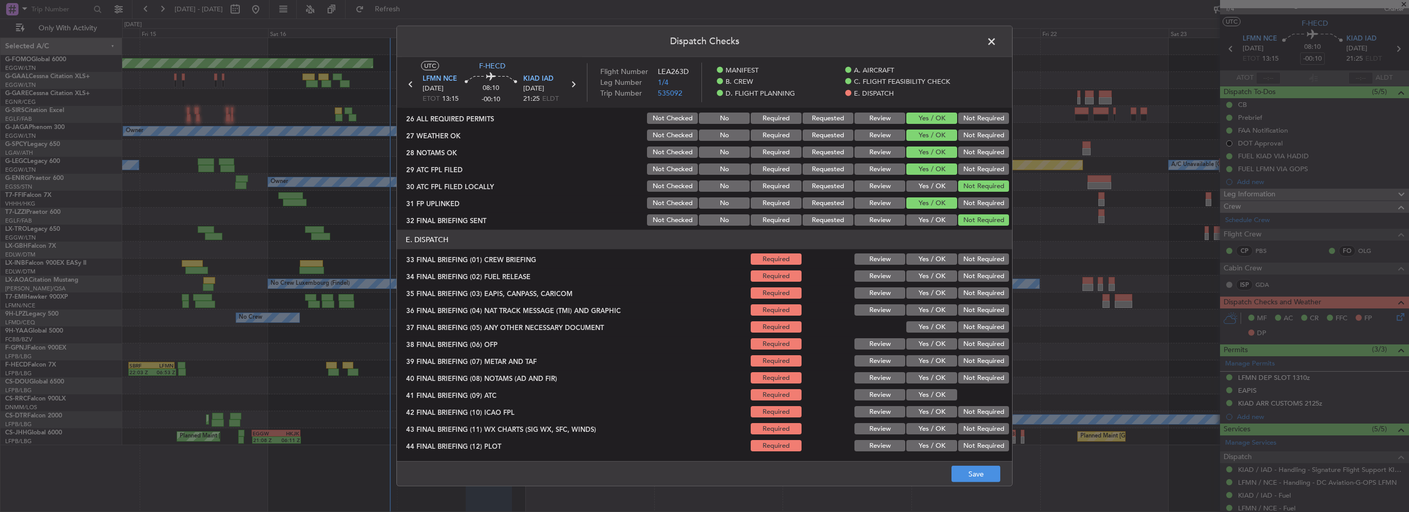
drag, startPoint x: 932, startPoint y: 255, endPoint x: 933, endPoint y: 267, distance: 11.9
click at [930, 255] on button "Yes / OK" at bounding box center [932, 258] width 51 height 11
click at [934, 275] on button "Yes / OK" at bounding box center [932, 275] width 51 height 11
drag, startPoint x: 937, startPoint y: 292, endPoint x: 939, endPoint y: 306, distance: 14.0
click at [936, 294] on button "Yes / OK" at bounding box center [932, 292] width 51 height 11
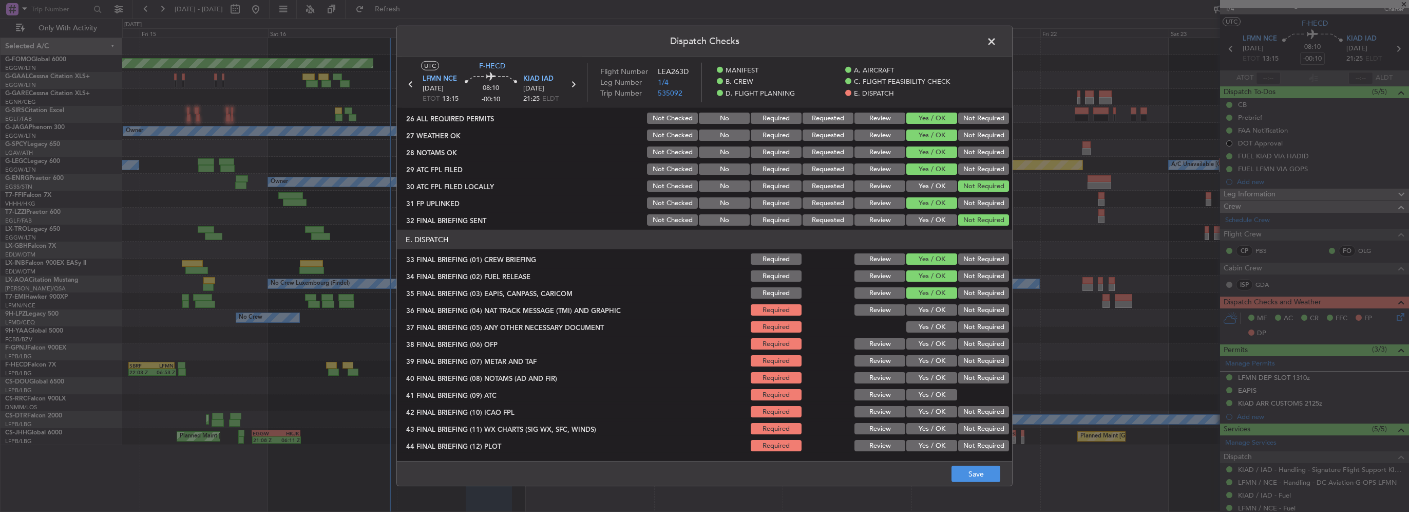
click at [939, 310] on button "Yes / OK" at bounding box center [932, 309] width 51 height 11
click at [936, 324] on button "Yes / OK" at bounding box center [932, 326] width 51 height 11
click at [935, 346] on button "Yes / OK" at bounding box center [932, 343] width 51 height 11
click at [937, 362] on button "Yes / OK" at bounding box center [932, 360] width 51 height 11
click at [936, 374] on button "Yes / OK" at bounding box center [932, 377] width 51 height 11
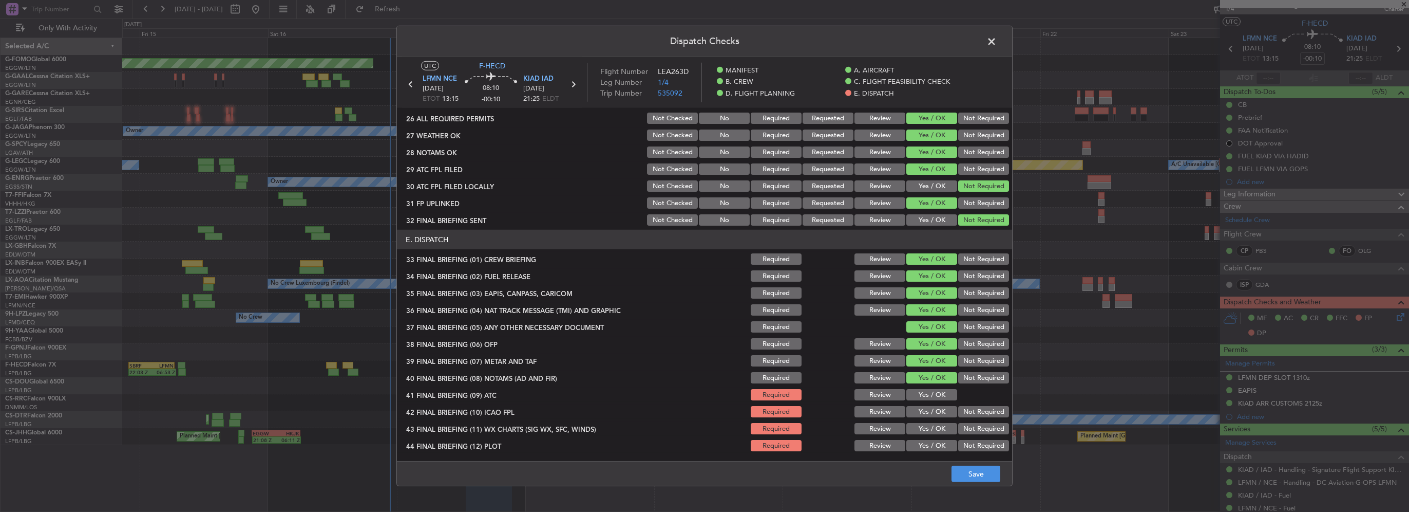
click at [930, 390] on button "Yes / OK" at bounding box center [932, 394] width 51 height 11
click at [936, 407] on button "Yes / OK" at bounding box center [932, 411] width 51 height 11
click at [934, 423] on button "Yes / OK" at bounding box center [932, 428] width 51 height 11
click at [933, 437] on section "E. DISPATCH 33 FINAL BRIEFING (01) CREW BRIEFING Required Review Yes / OK Not R…" at bounding box center [704, 341] width 615 height 223
click at [937, 440] on button "Yes / OK" at bounding box center [932, 445] width 51 height 11
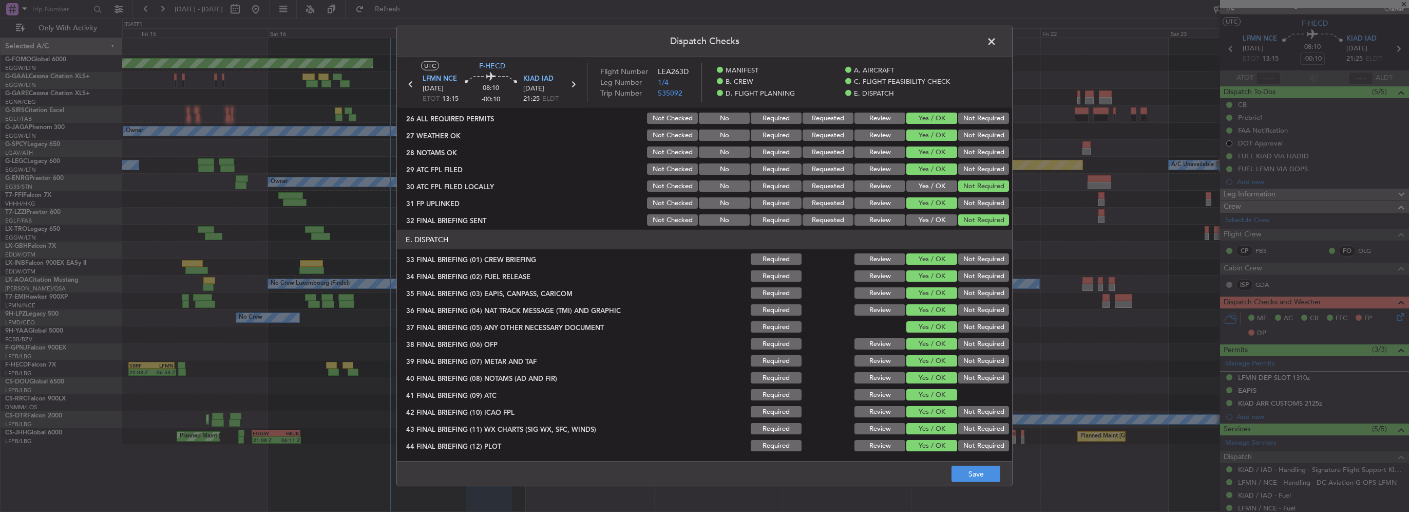
click at [973, 460] on main "UTC F-HECD LFMN NCE [DATE] ETOT 13:15 08:10 -00:10 KIAD IAD [DATE] 21:25 ELDT F…" at bounding box center [704, 261] width 615 height 408
click at [986, 467] on button "Save" at bounding box center [976, 473] width 49 height 16
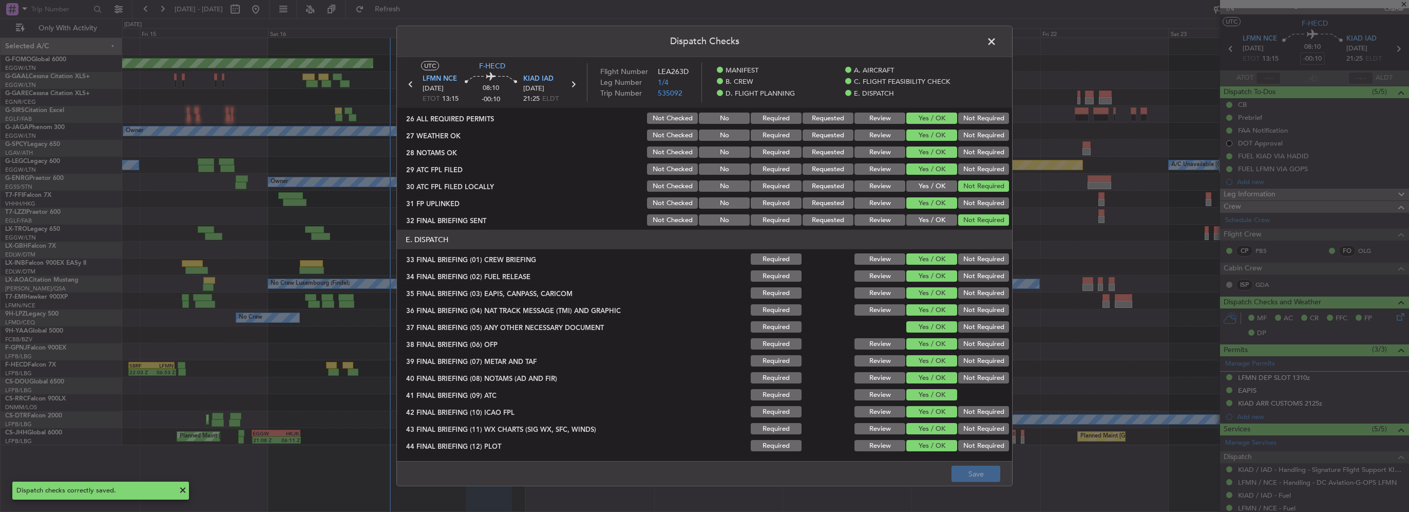
click at [997, 41] on span at bounding box center [997, 44] width 0 height 21
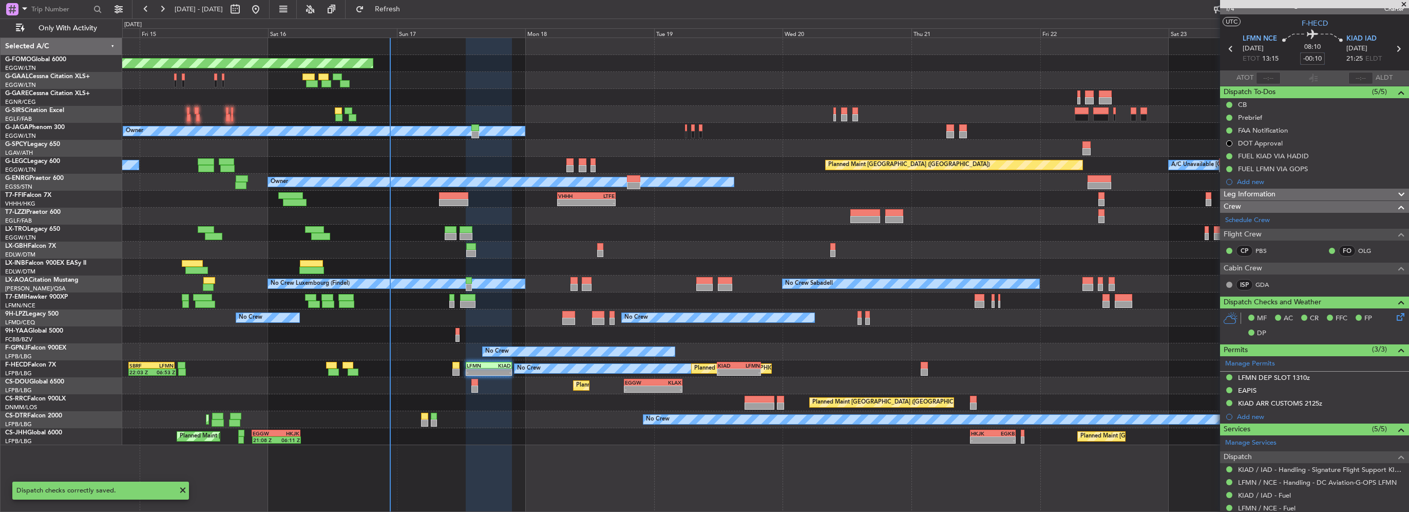
click at [1312, 57] on input "-00:10" at bounding box center [1312, 58] width 25 height 12
type input "+00:05"
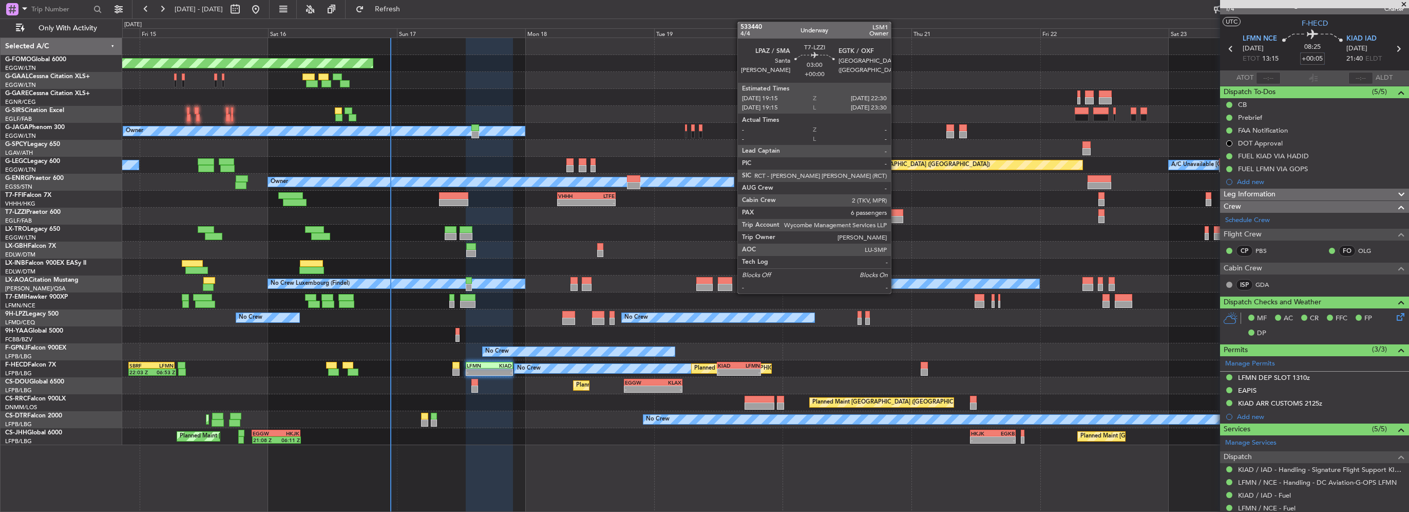
click at [896, 216] on div at bounding box center [893, 219] width 17 height 7
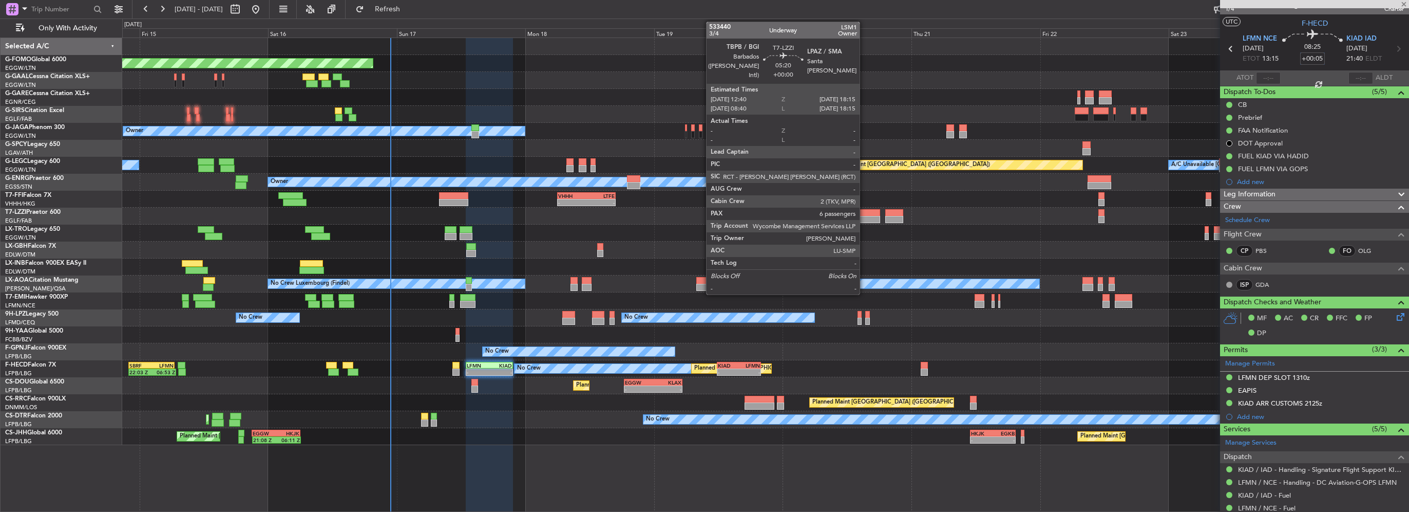
type input "6"
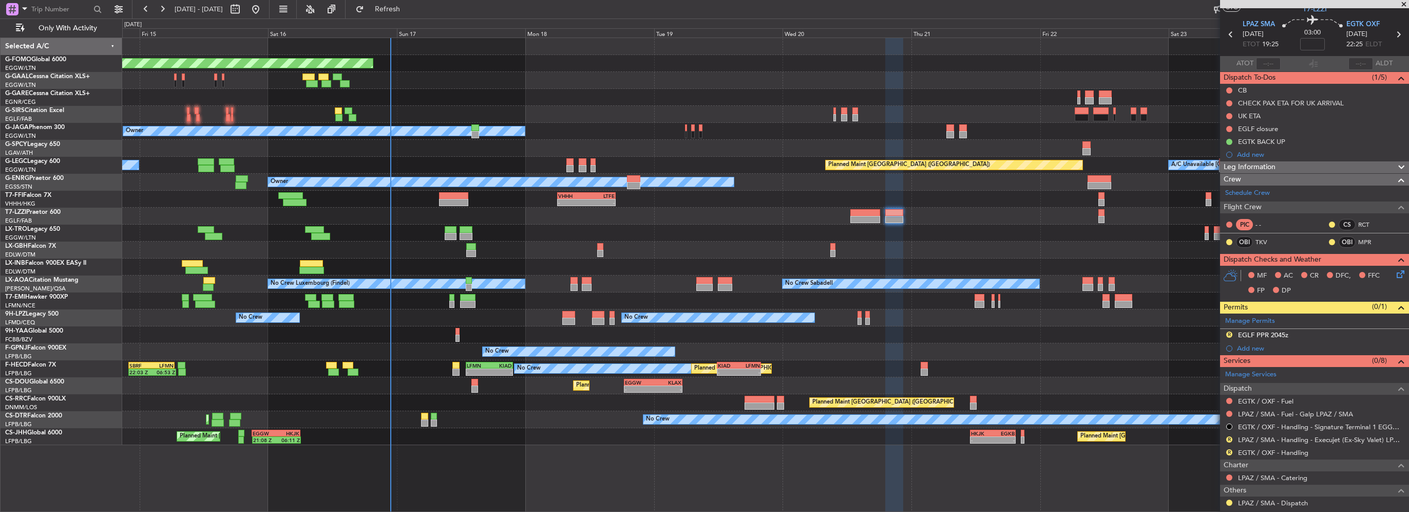
scroll to position [51, 0]
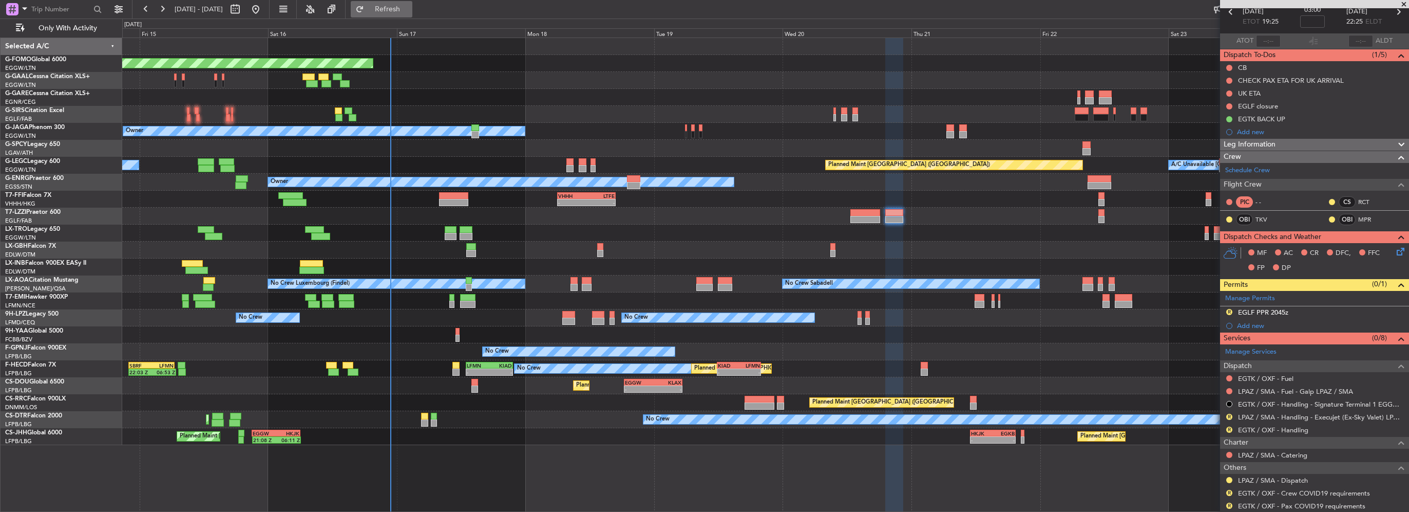
drag, startPoint x: 421, startPoint y: 8, endPoint x: 433, endPoint y: 12, distance: 13.2
click at [409, 8] on span "Refresh" at bounding box center [387, 9] width 43 height 7
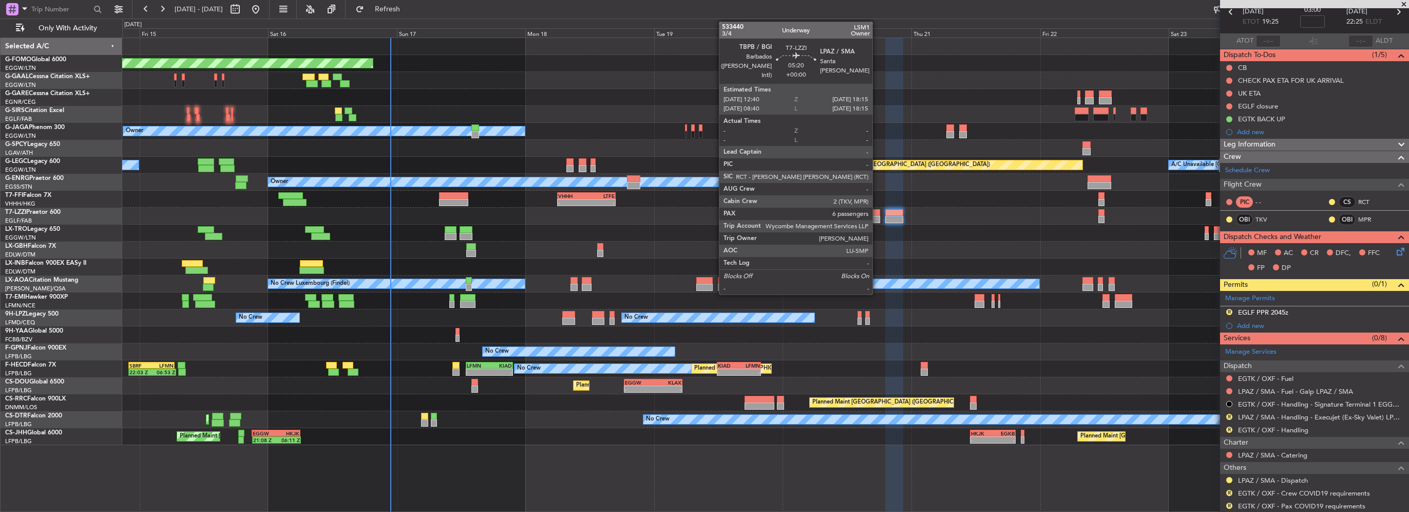
click at [877, 213] on div at bounding box center [866, 212] width 30 height 7
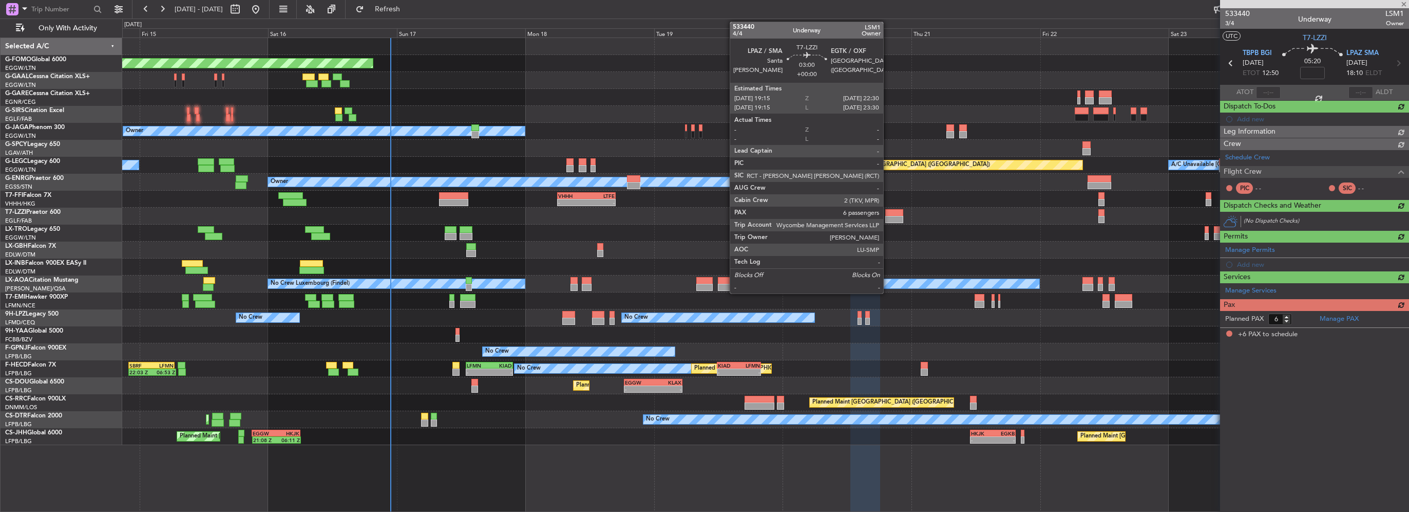
scroll to position [0, 0]
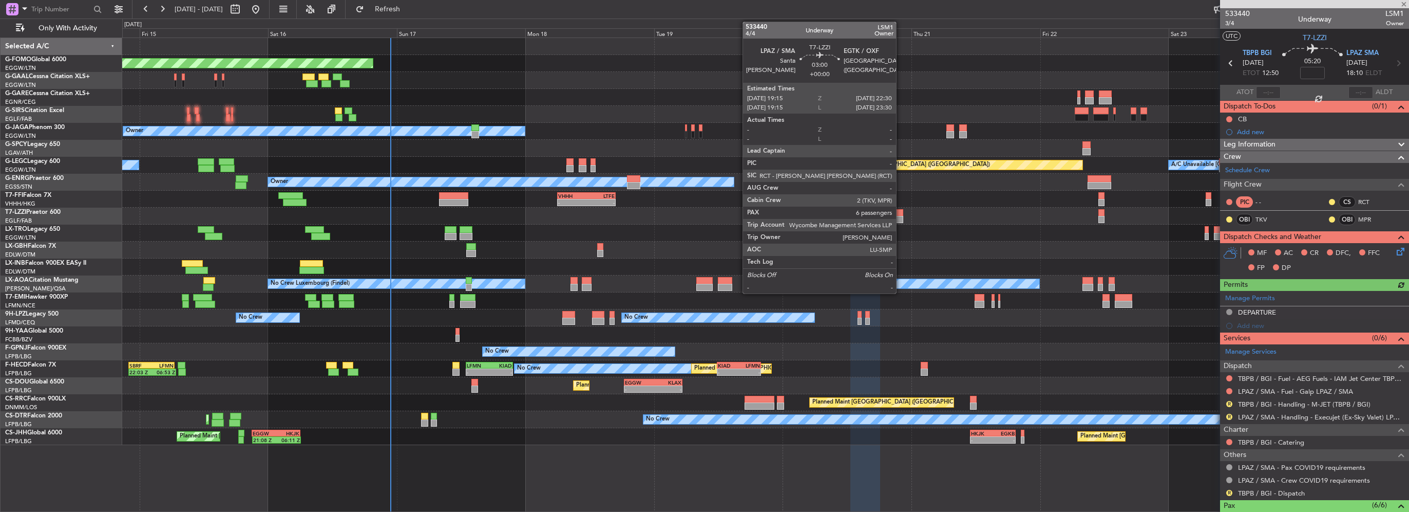
click at [901, 216] on div at bounding box center [893, 219] width 17 height 7
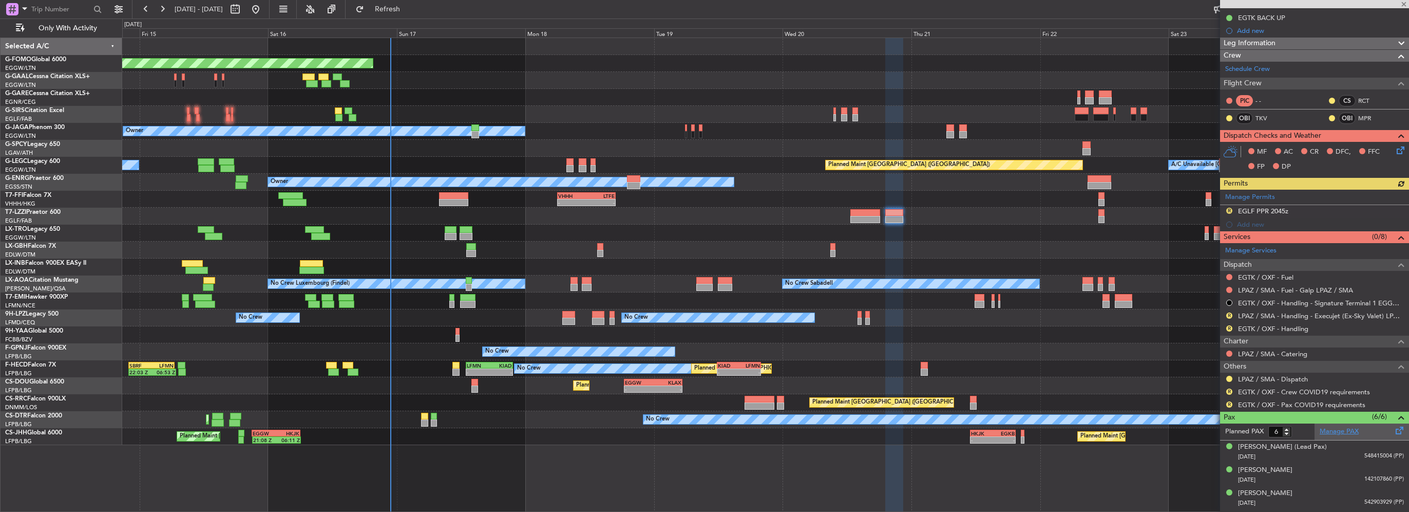
scroll to position [154, 0]
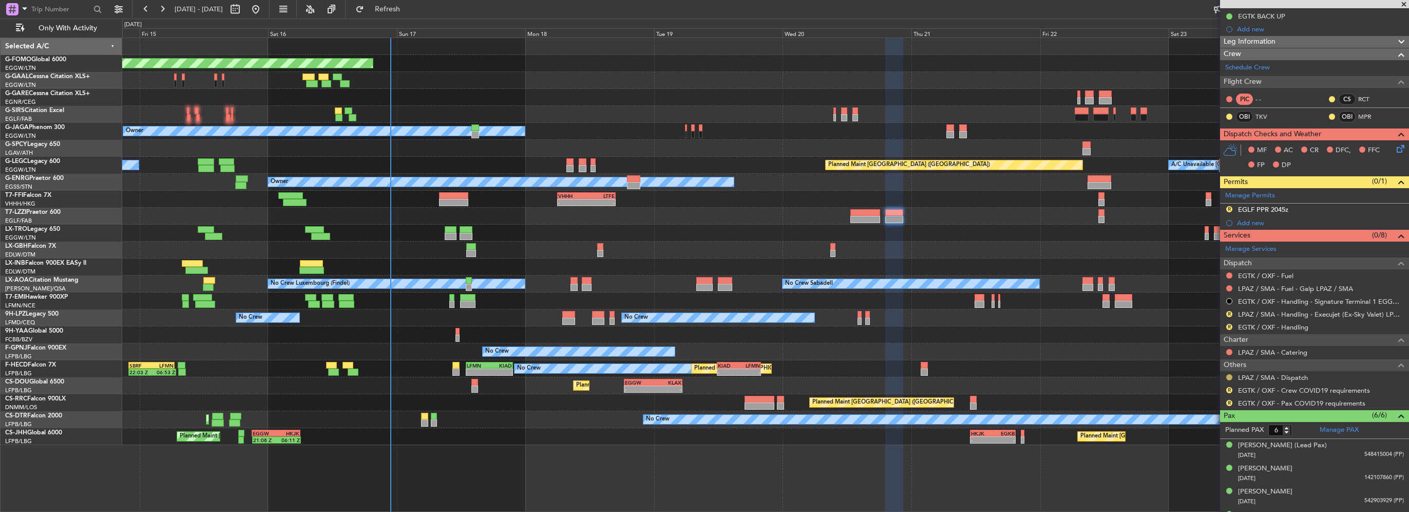
click at [1229, 374] on button at bounding box center [1230, 377] width 6 height 6
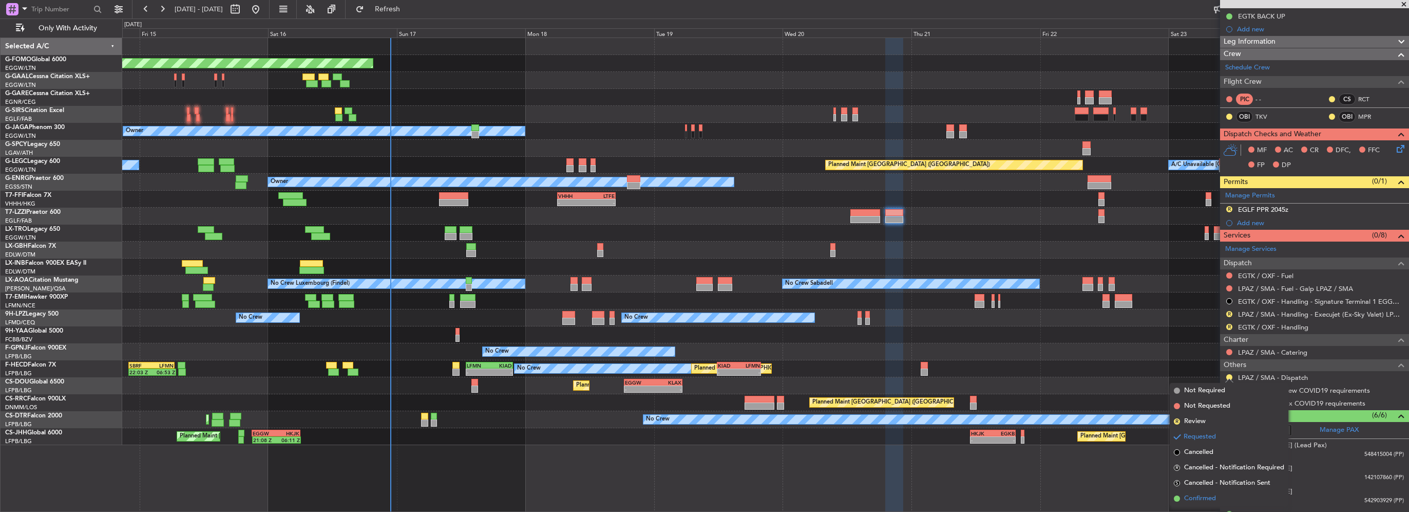
click at [1190, 493] on span "Confirmed" at bounding box center [1200, 498] width 32 height 10
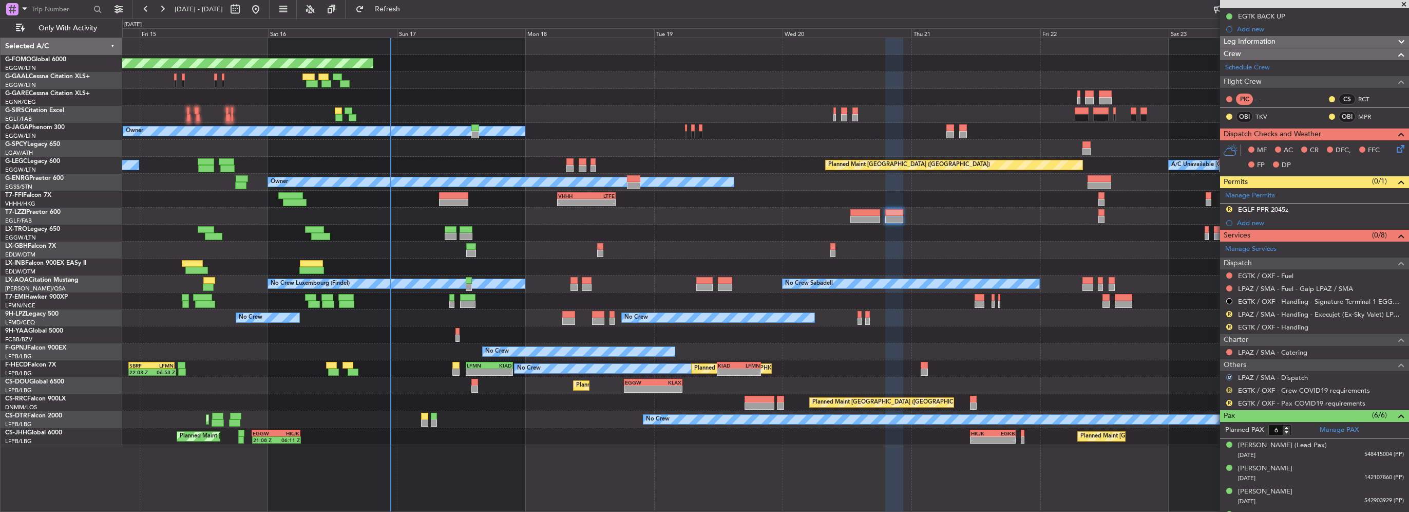
click at [1228, 389] on button "R" at bounding box center [1230, 390] width 6 height 6
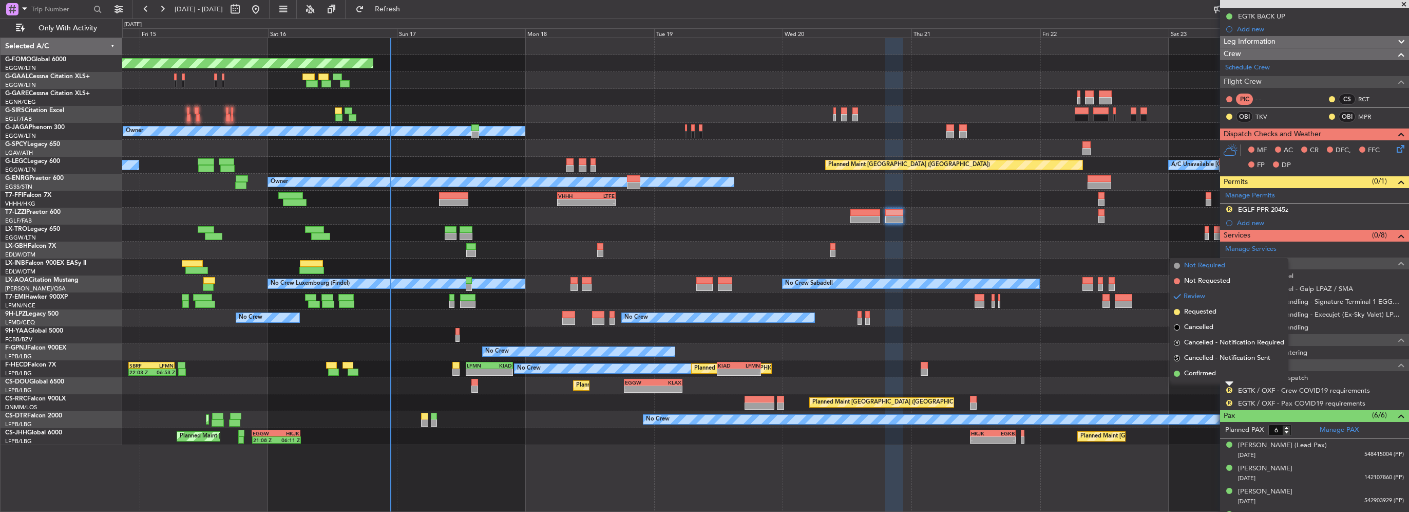
click at [1206, 265] on span "Not Required" at bounding box center [1204, 265] width 41 height 10
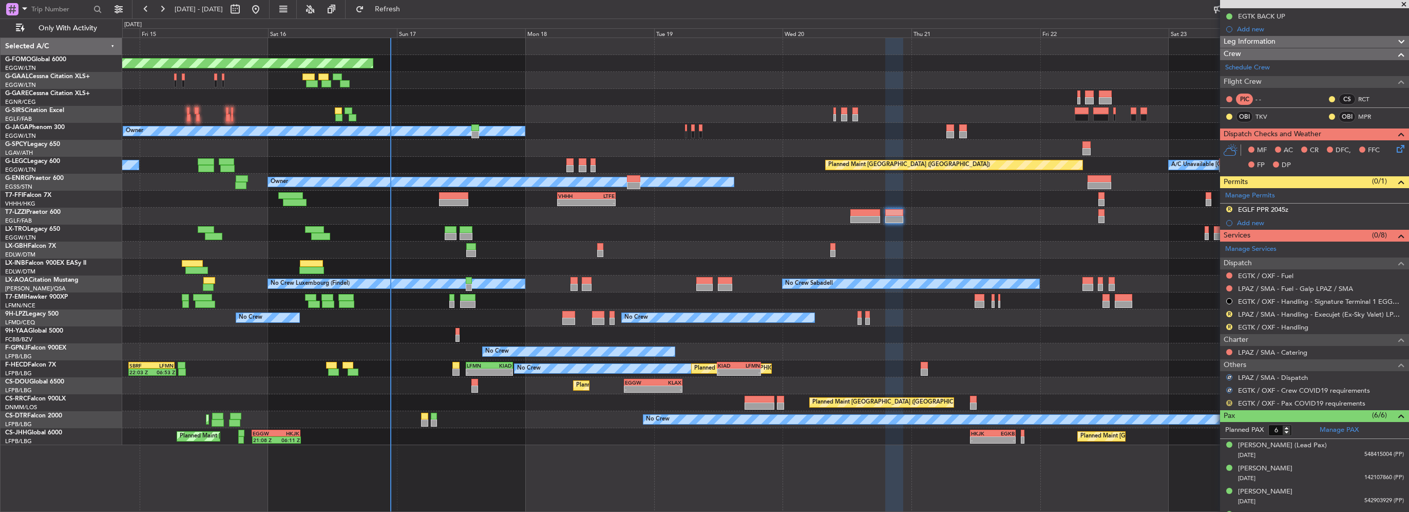
click at [1229, 401] on button "R" at bounding box center [1230, 403] width 6 height 6
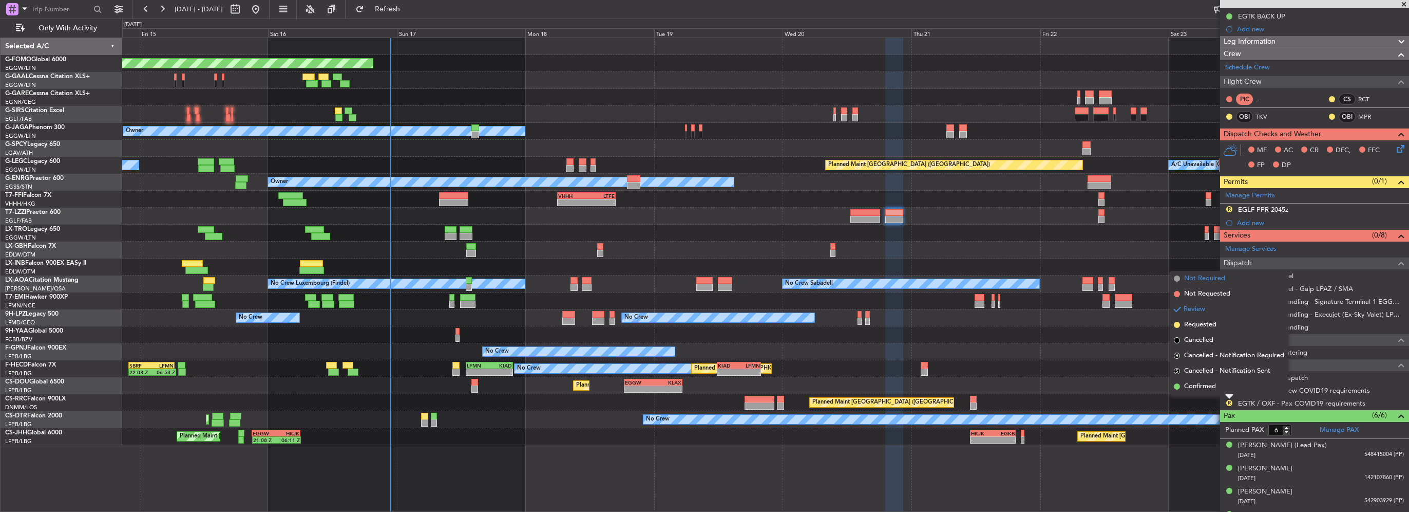
click at [1210, 275] on span "Not Required" at bounding box center [1204, 278] width 41 height 10
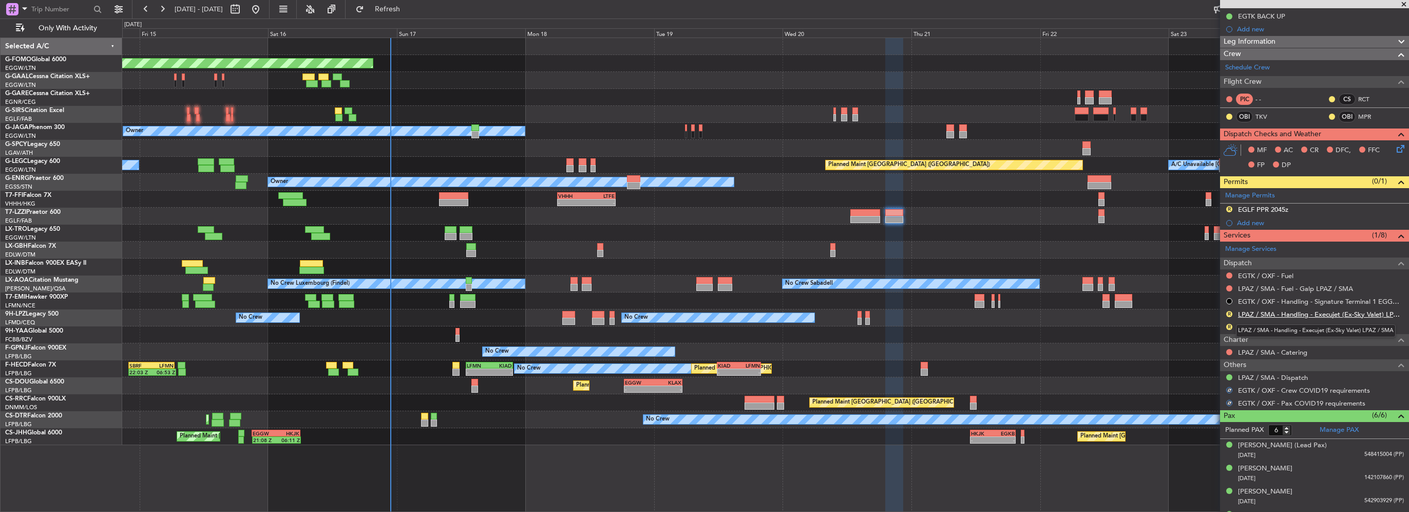
click at [1282, 312] on link "LPAZ / SMA - Handling - Execujet (Ex-Sky Valet) LPAZ / SMA" at bounding box center [1321, 314] width 166 height 9
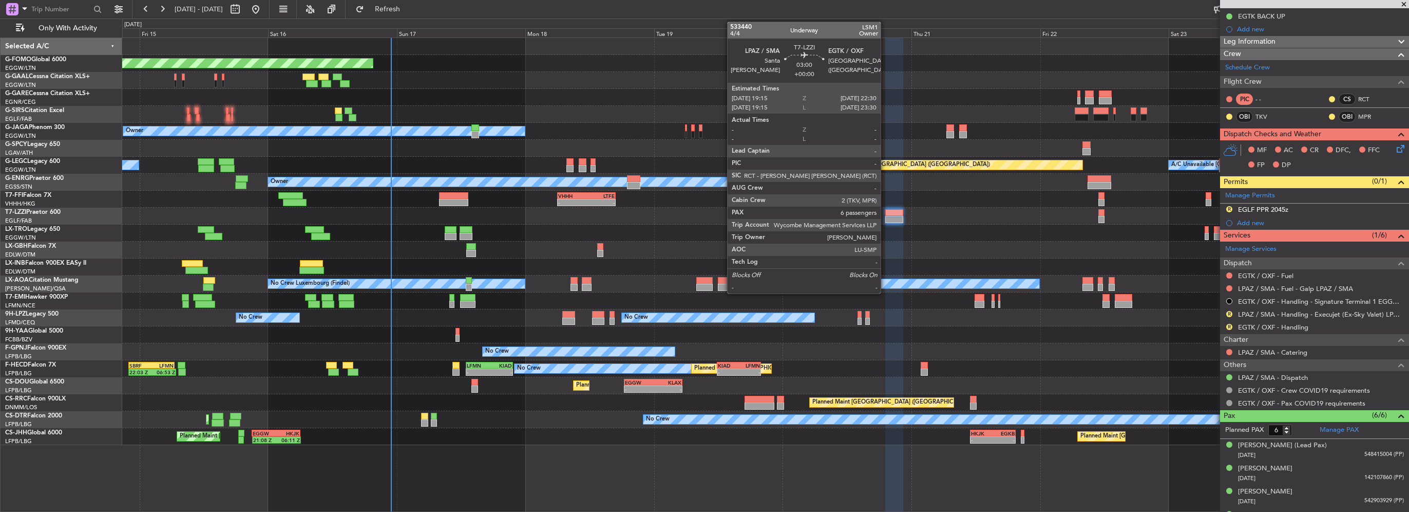
click at [885, 218] on div at bounding box center [893, 219] width 17 height 7
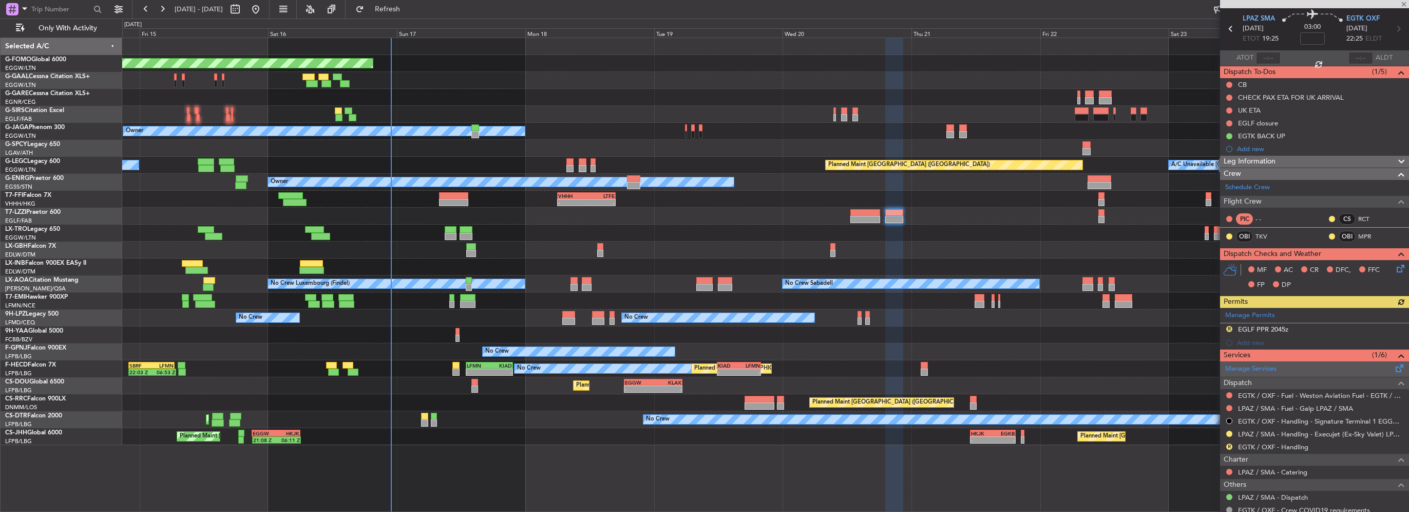
scroll to position [51, 0]
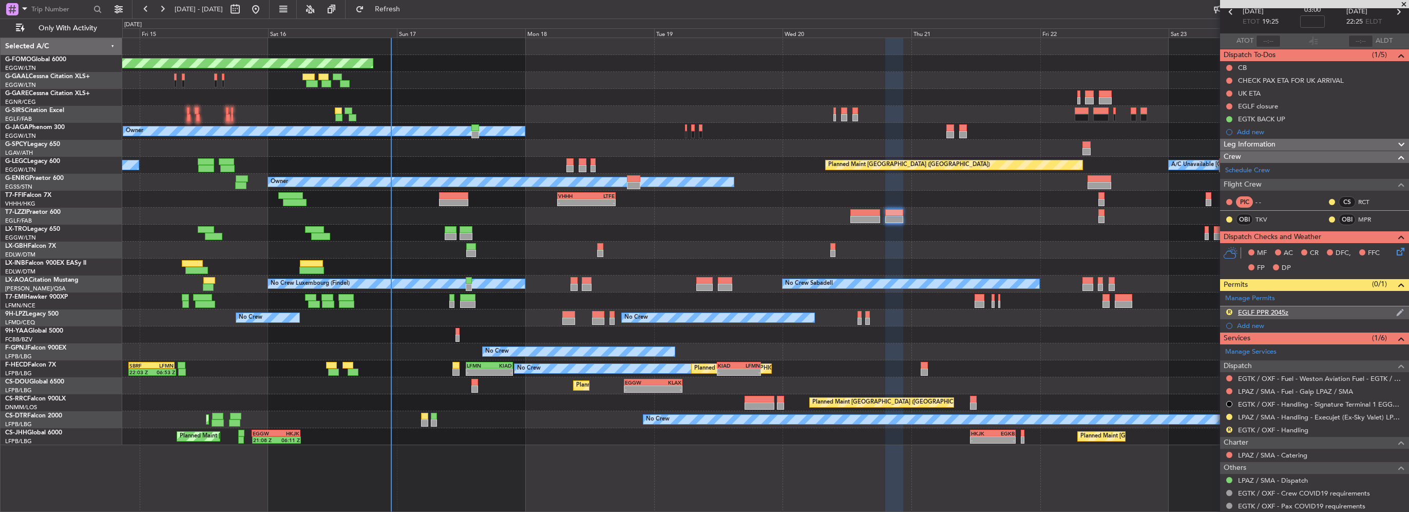
click at [1277, 311] on div "EGLF PPR 2045z" at bounding box center [1263, 312] width 50 height 9
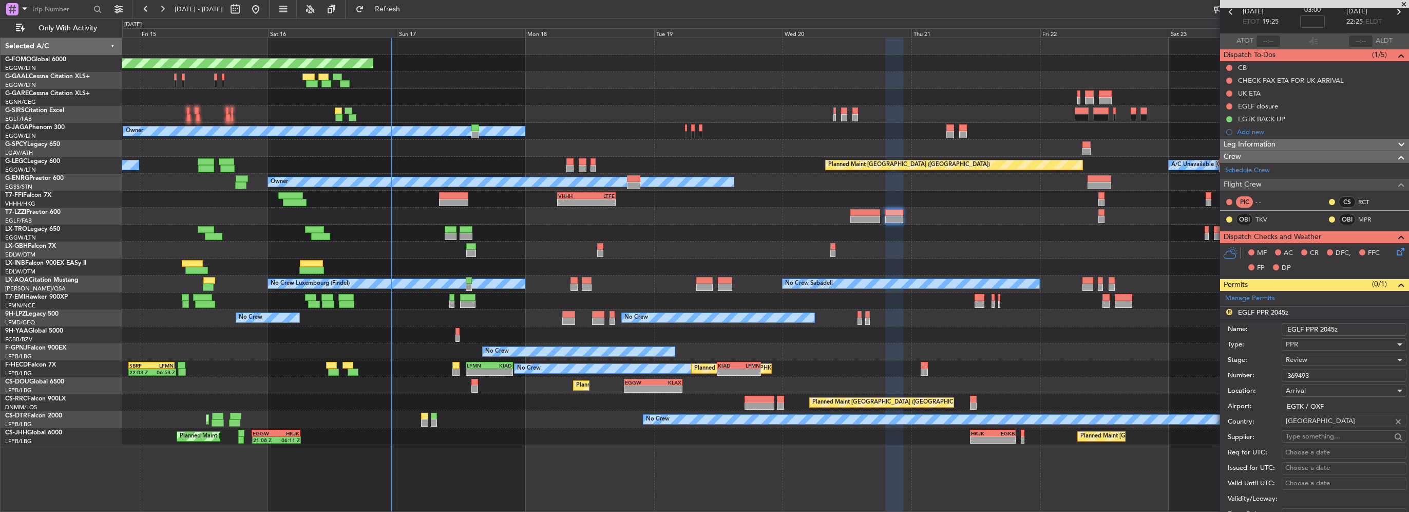
drag, startPoint x: 1305, startPoint y: 327, endPoint x: 1295, endPoint y: 328, distance: 9.4
click at [1295, 328] on input "EGLF PPR 2045z" at bounding box center [1344, 329] width 125 height 12
type input "EGTK PPR 2045z"
click at [1314, 375] on input "369493" at bounding box center [1344, 375] width 125 height 12
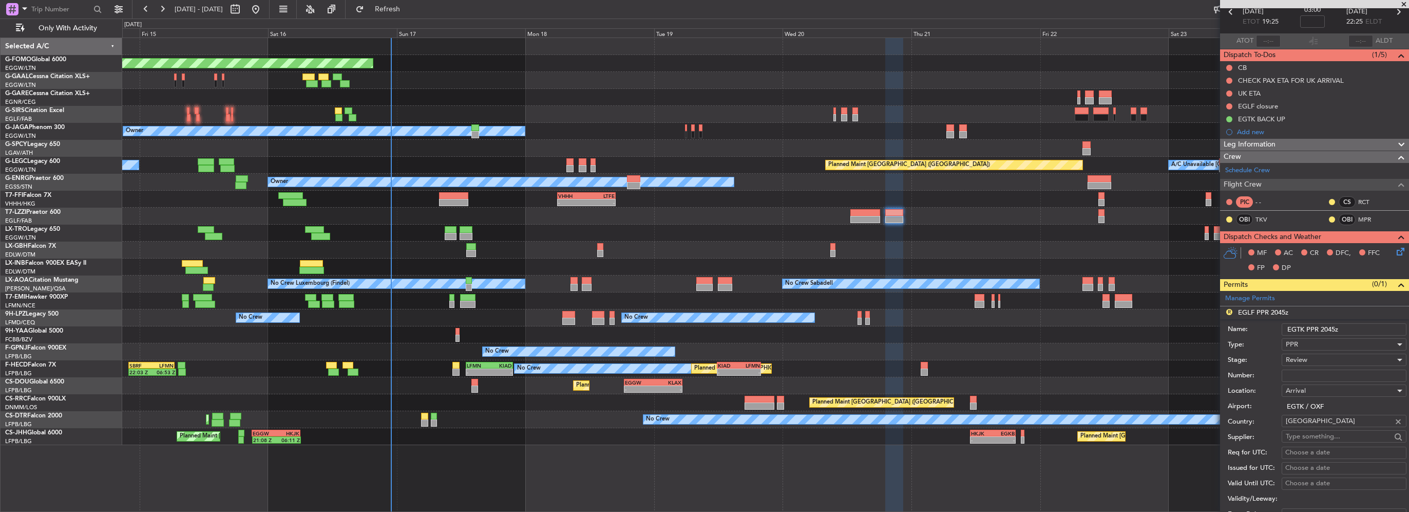
scroll to position [0, 0]
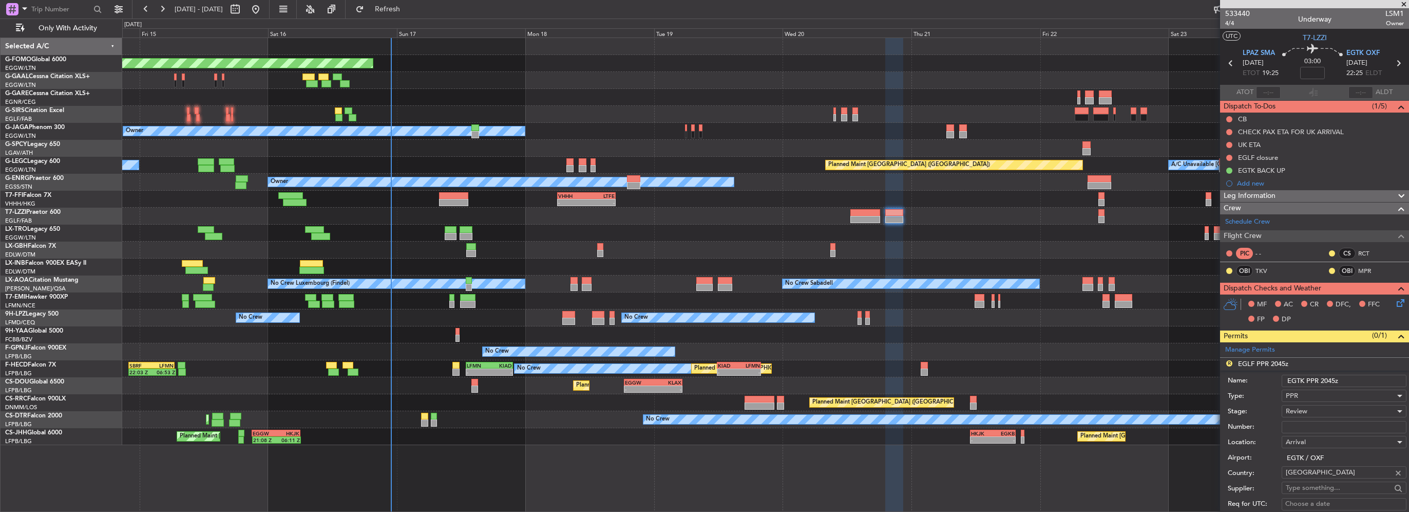
drag, startPoint x: 1335, startPoint y: 379, endPoint x: 1324, endPoint y: 379, distance: 11.3
click at [1324, 379] on input "EGTK PPR 2045z" at bounding box center [1344, 380] width 125 height 12
type input "EGTK PPR 2225z"
click at [1306, 410] on span "Review" at bounding box center [1297, 410] width 22 height 9
click at [1329, 475] on span "Requested" at bounding box center [1341, 476] width 108 height 15
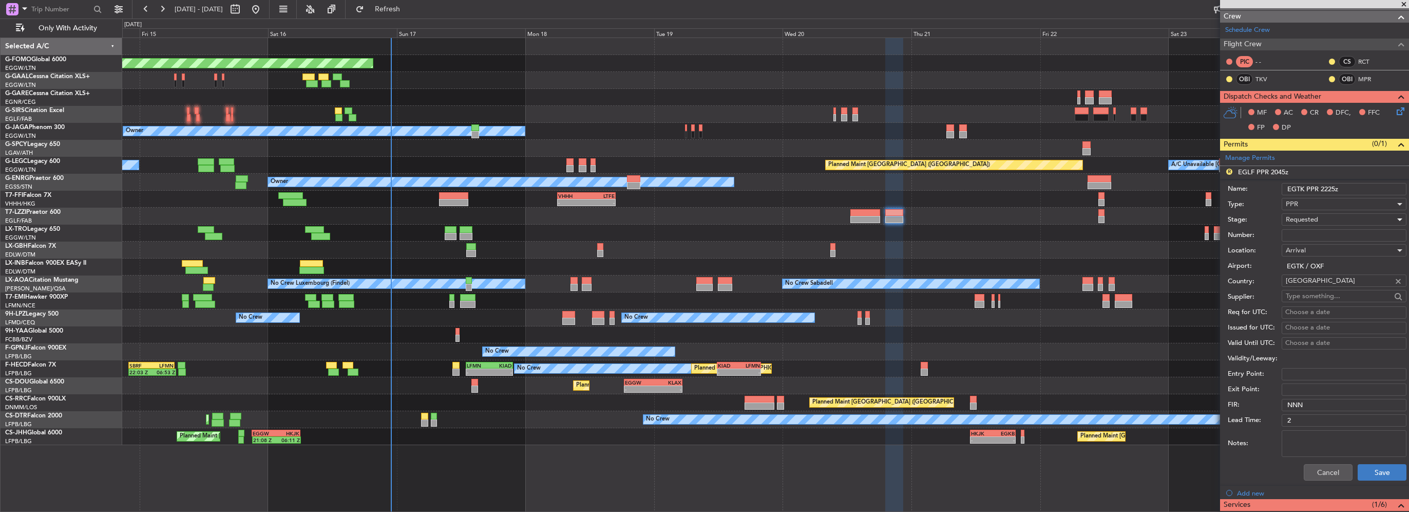
scroll to position [205, 0]
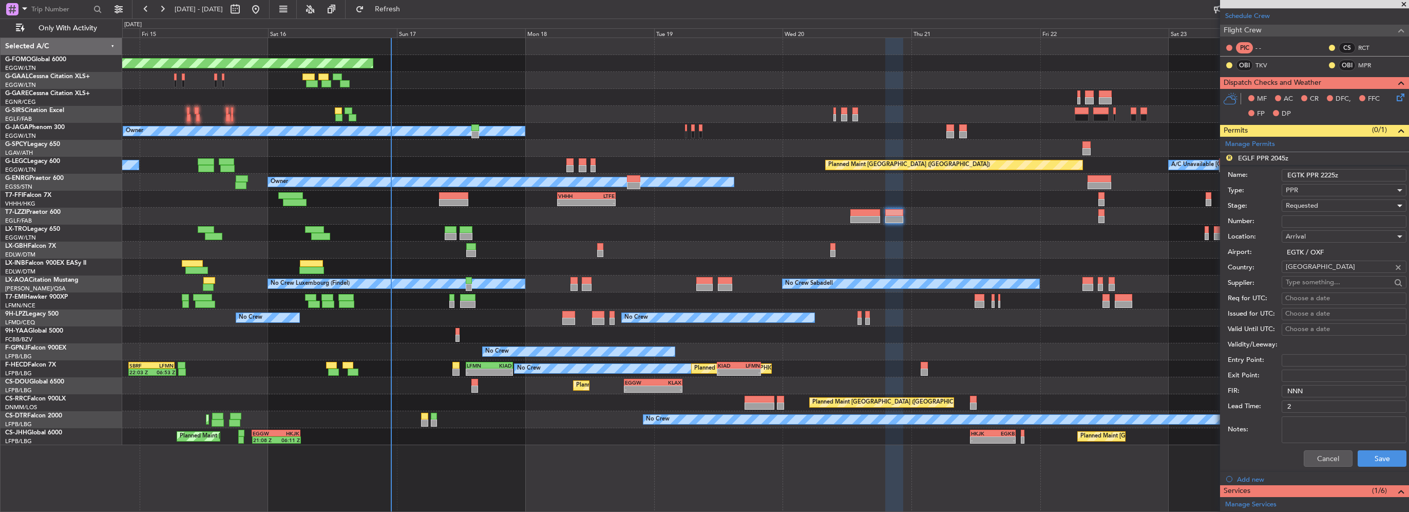
click at [1375, 446] on div "Cancel Save" at bounding box center [1317, 458] width 179 height 27
click at [1381, 452] on button "Save" at bounding box center [1382, 458] width 49 height 16
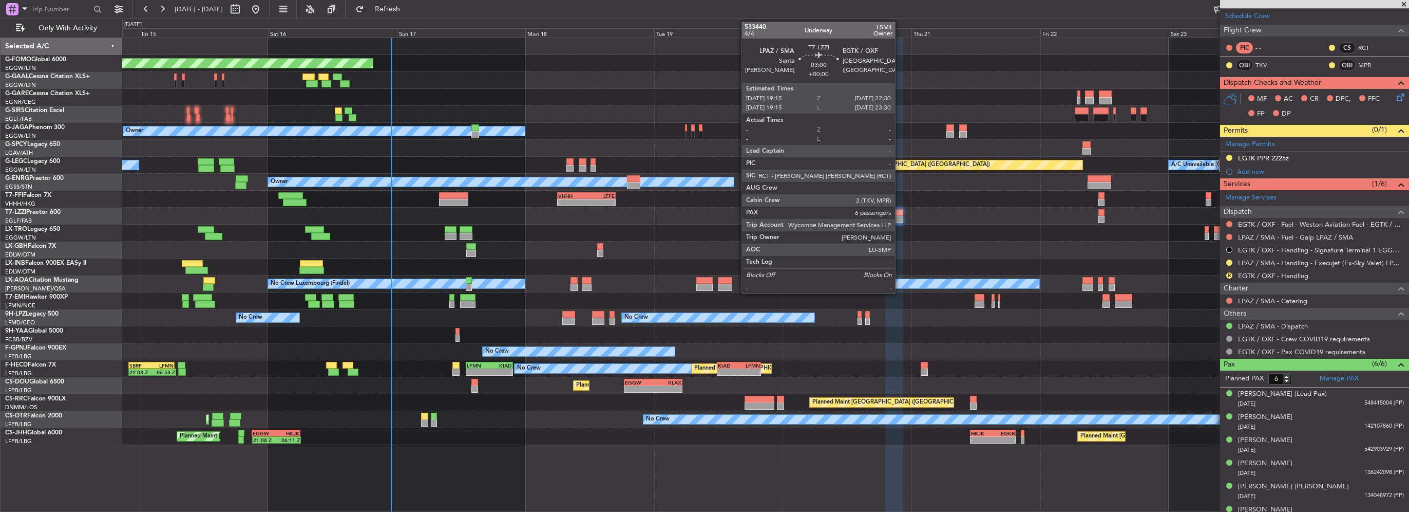
click at [900, 214] on div at bounding box center [893, 212] width 17 height 7
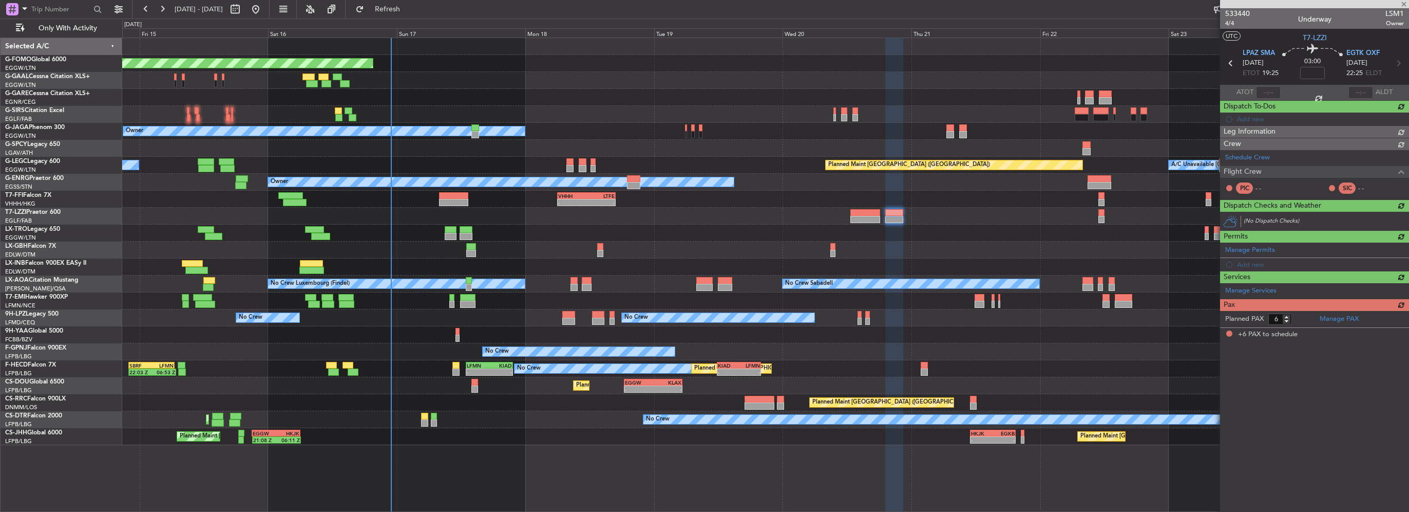
scroll to position [0, 0]
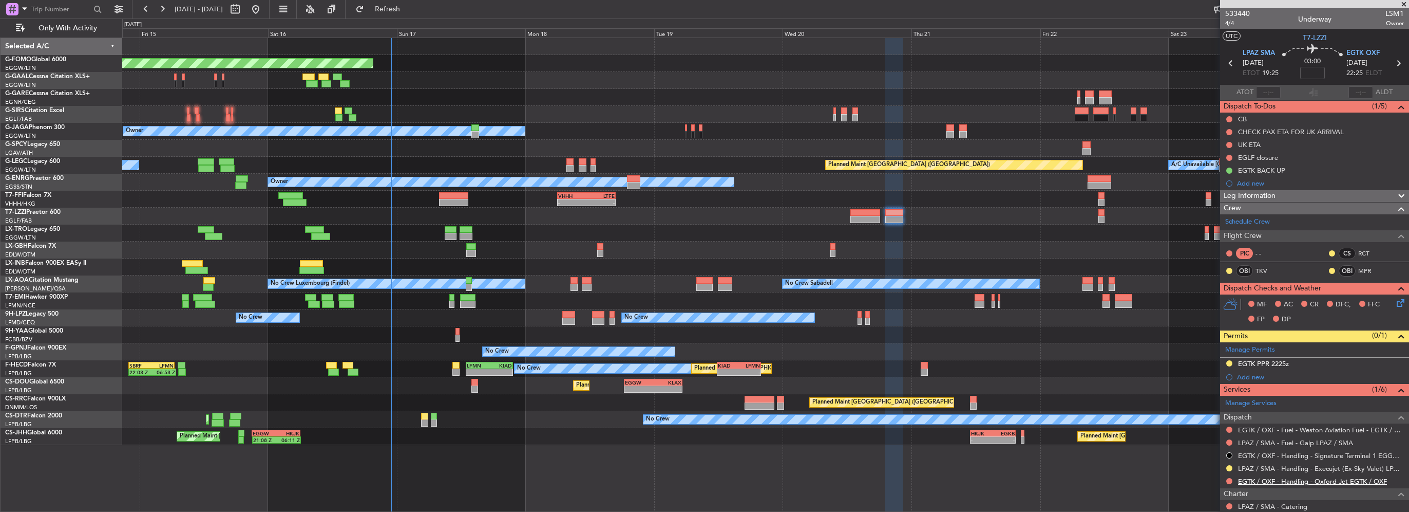
click at [1355, 479] on link "EGTK / OXF - Handling - Oxford Jet EGTK / OXF" at bounding box center [1312, 481] width 149 height 9
click at [1229, 479] on button at bounding box center [1230, 481] width 6 height 6
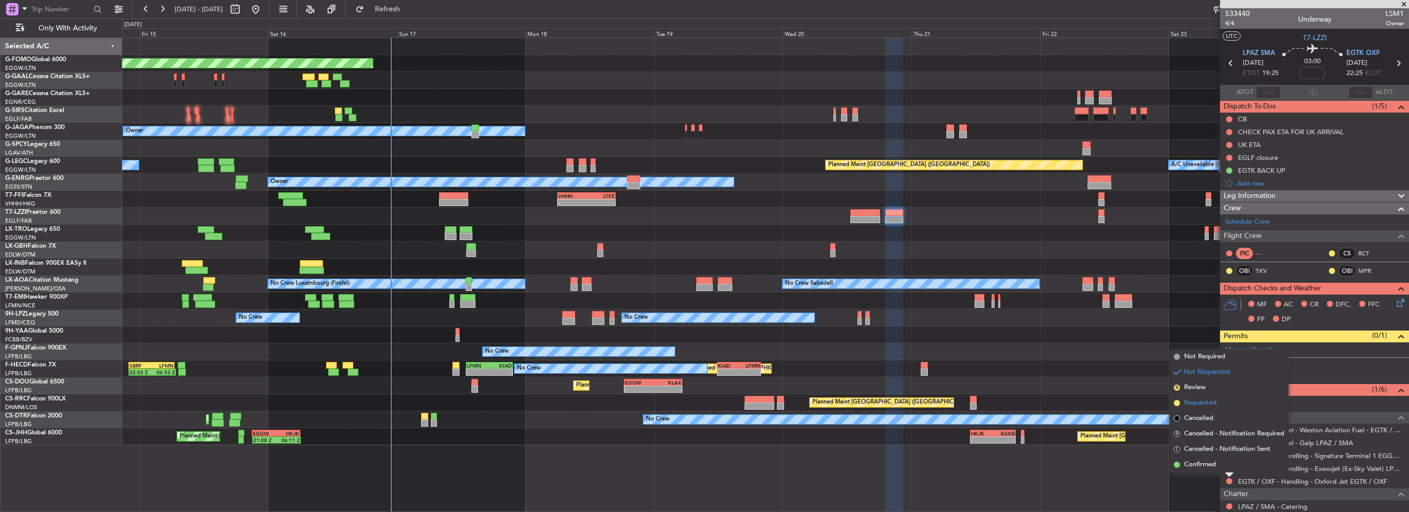
click at [1205, 400] on span "Requested" at bounding box center [1200, 403] width 32 height 10
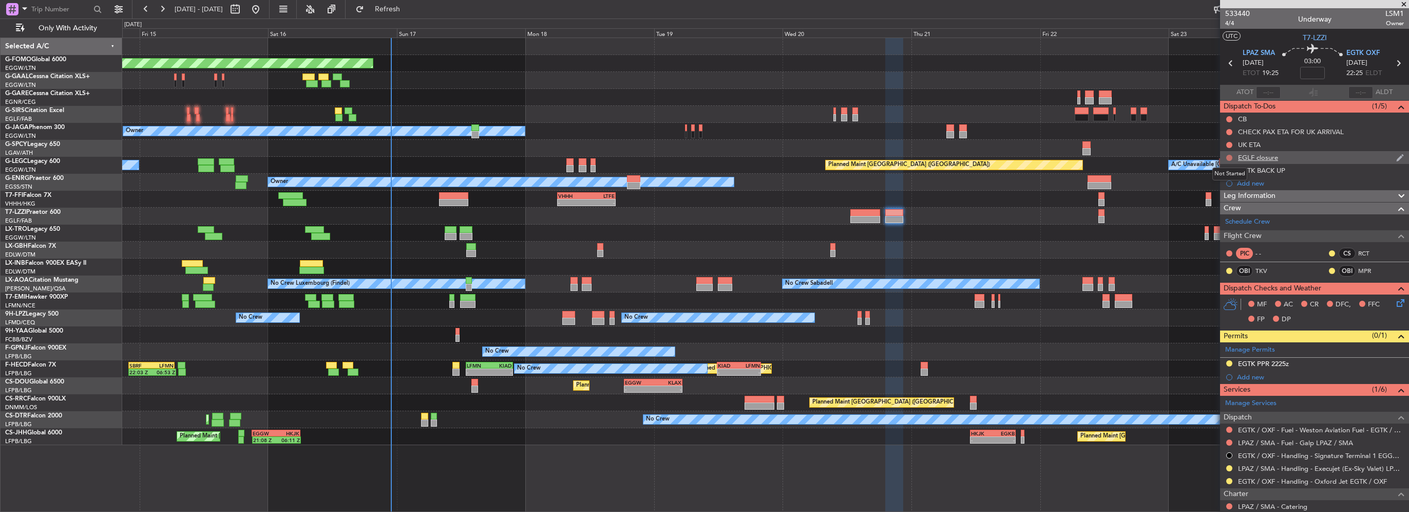
click at [1228, 155] on button at bounding box center [1230, 158] width 6 height 6
click at [1227, 222] on span "Cancelled" at bounding box center [1231, 218] width 29 height 10
click at [1281, 170] on div "EGTK BACK UP" at bounding box center [1261, 170] width 47 height 9
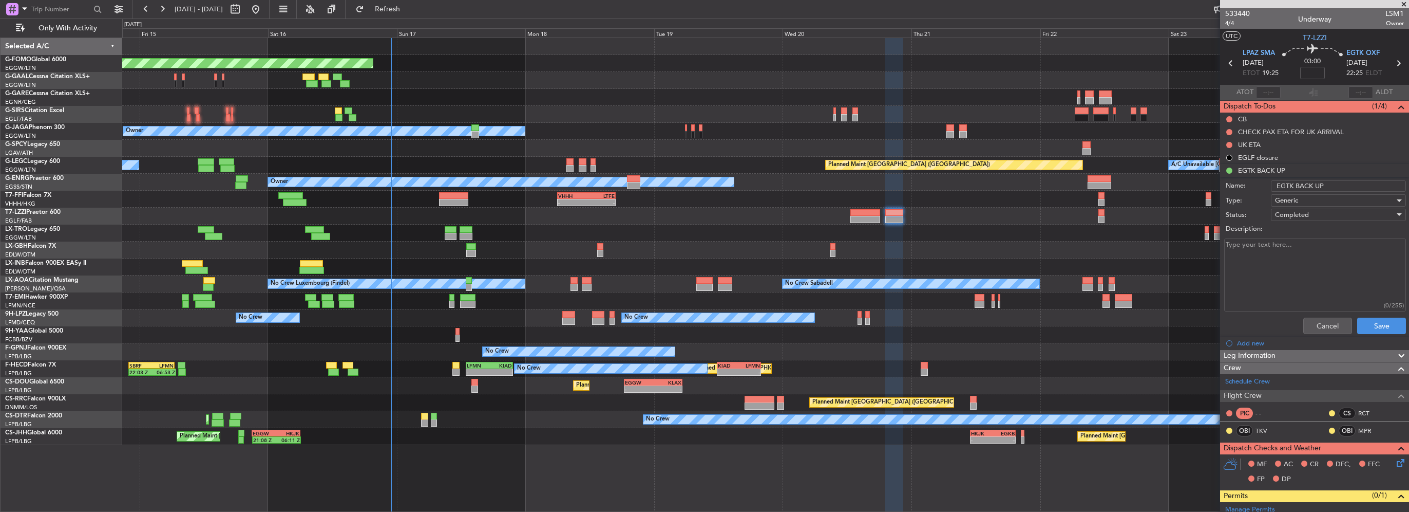
click at [1313, 260] on textarea "Description:" at bounding box center [1315, 274] width 182 height 73
type textarea "extension confirmed"
click at [1378, 324] on button "Save" at bounding box center [1381, 325] width 49 height 16
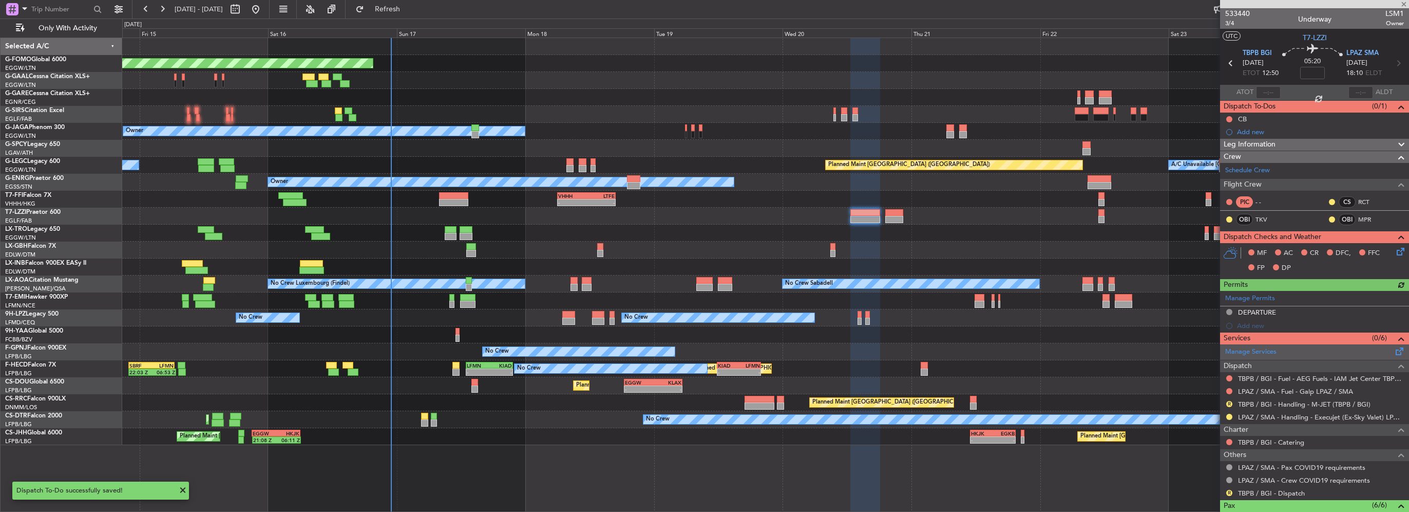
scroll to position [51, 0]
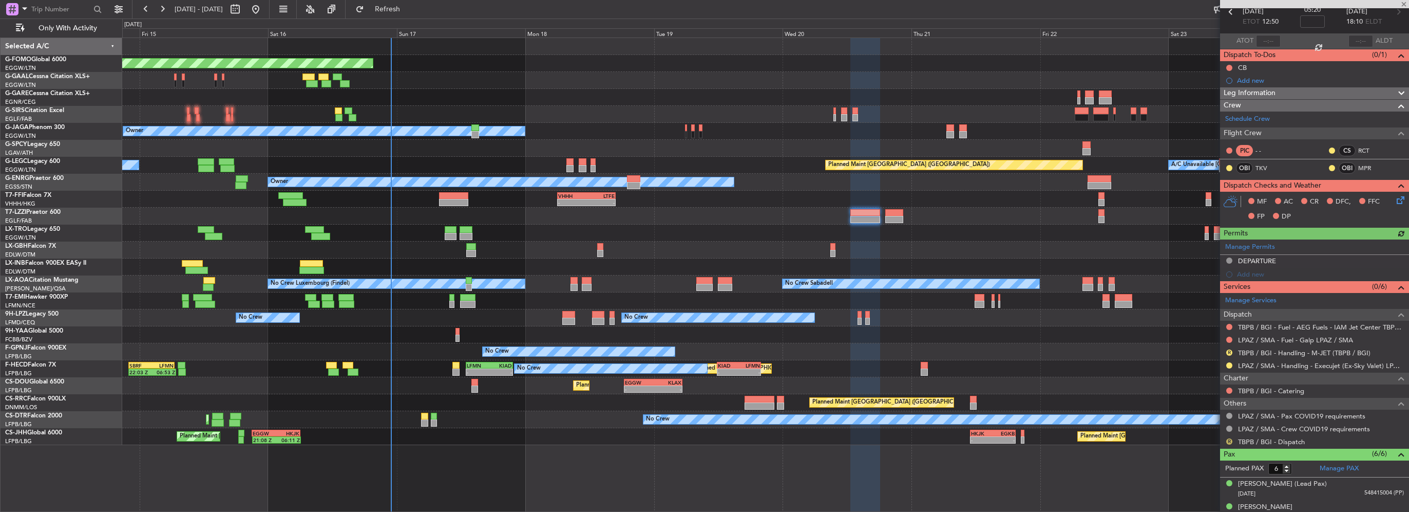
click at [1229, 438] on button "R" at bounding box center [1230, 441] width 6 height 6
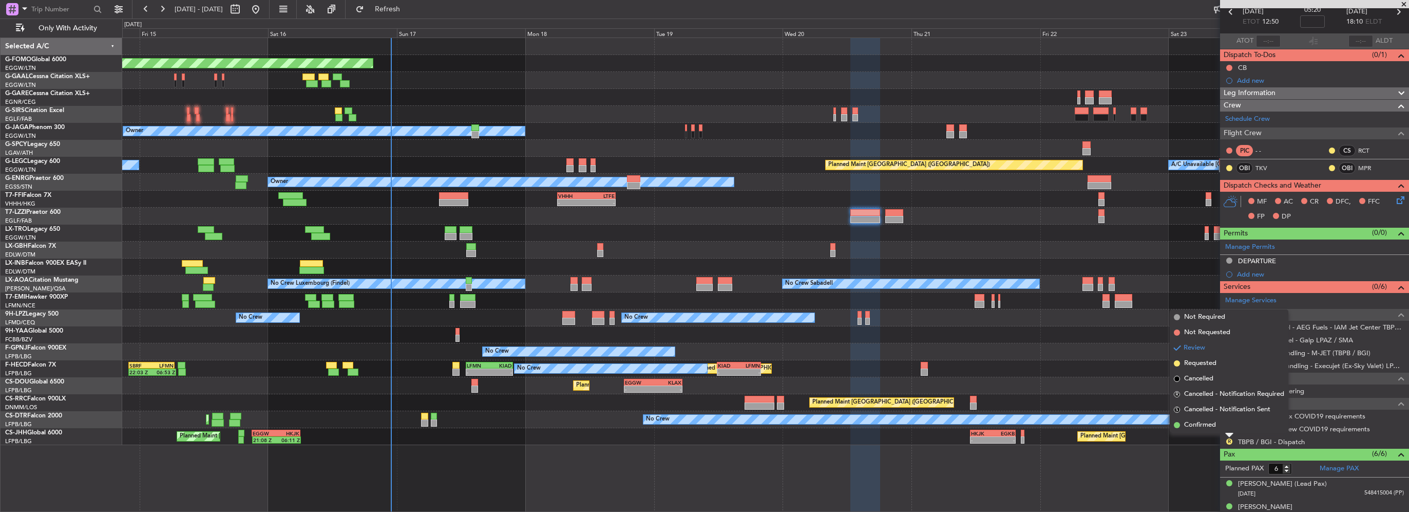
drag, startPoint x: 1216, startPoint y: 428, endPoint x: 1234, endPoint y: 399, distance: 34.4
click at [1216, 428] on li "Confirmed" at bounding box center [1229, 424] width 119 height 15
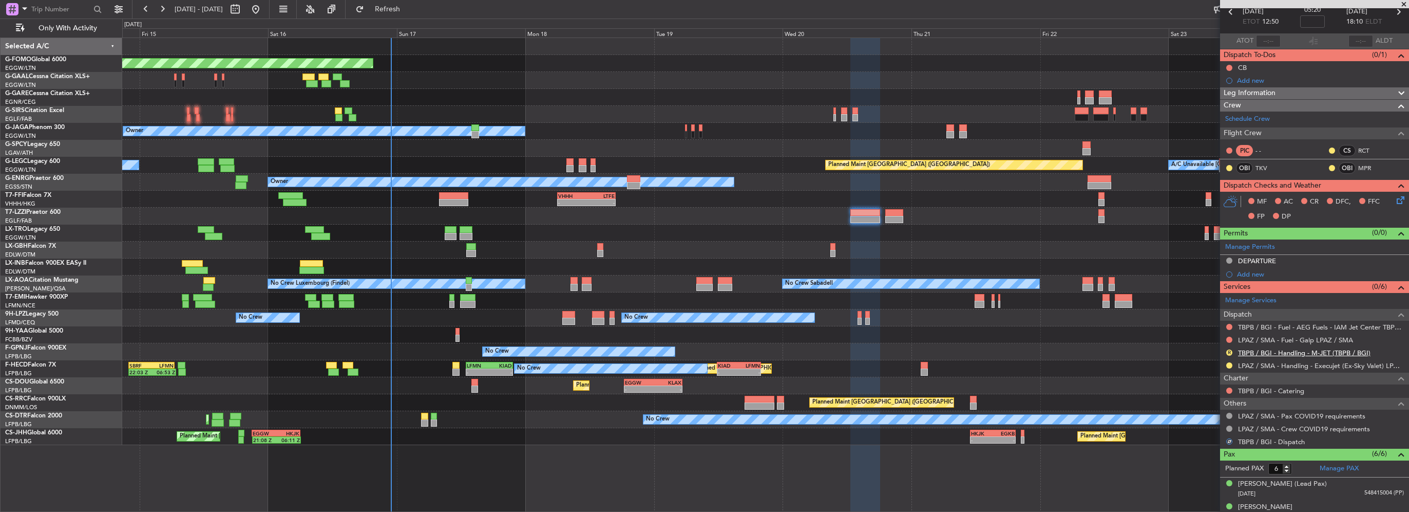
click at [1344, 351] on link "TBPB / BGI - Handling - M-JET (TBPB / BGI)" at bounding box center [1304, 352] width 133 height 9
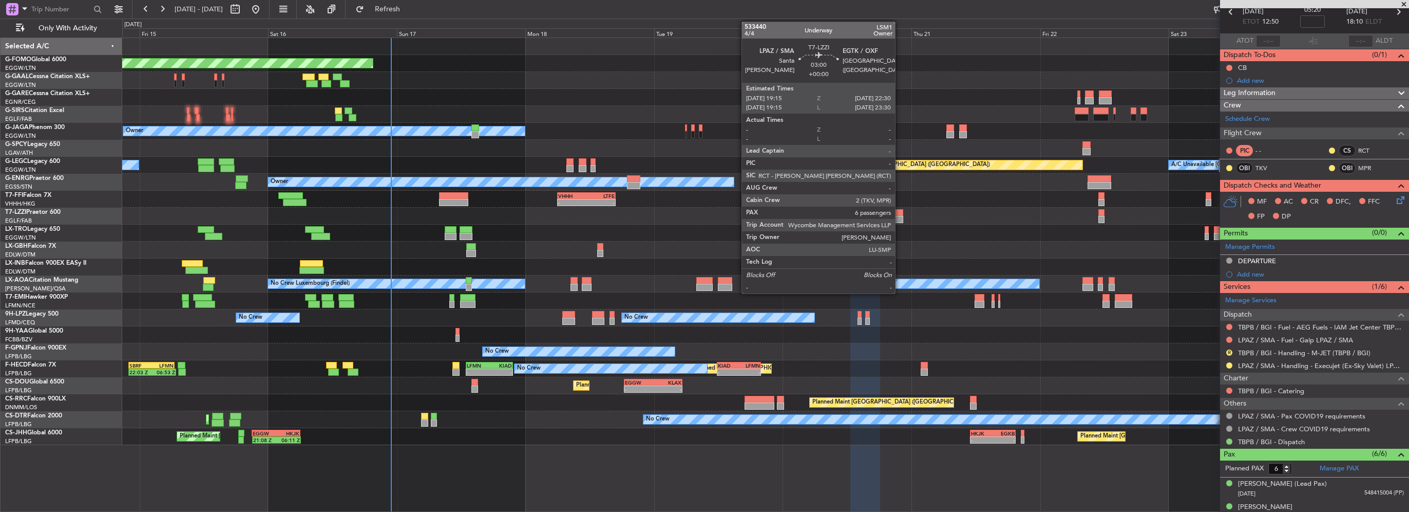
click at [900, 218] on div at bounding box center [893, 219] width 17 height 7
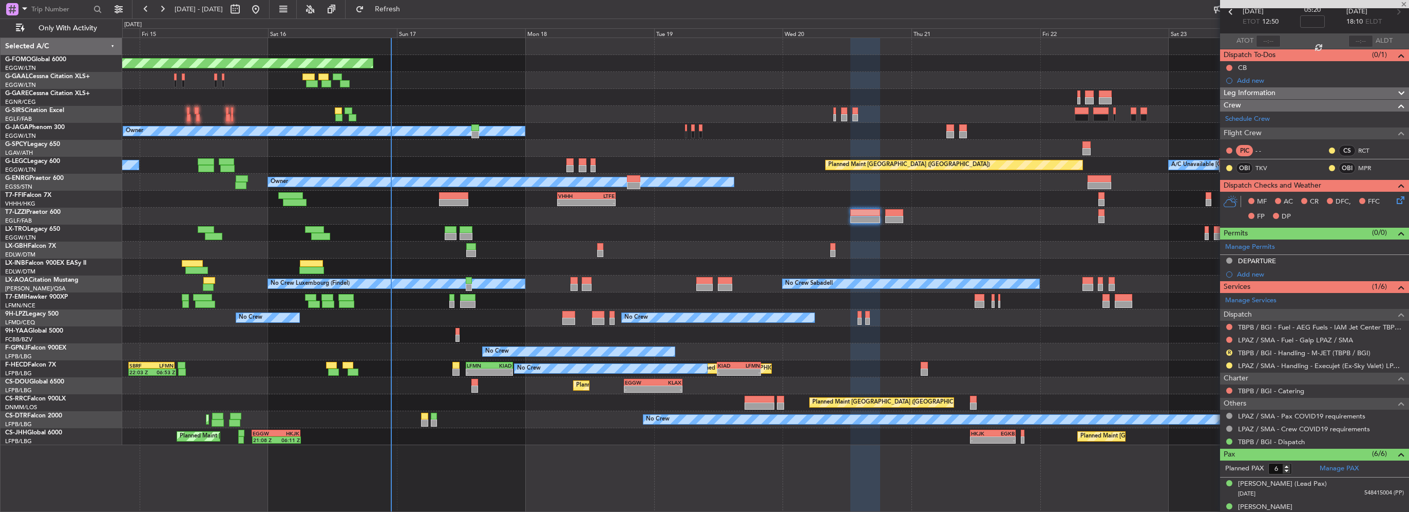
scroll to position [0, 0]
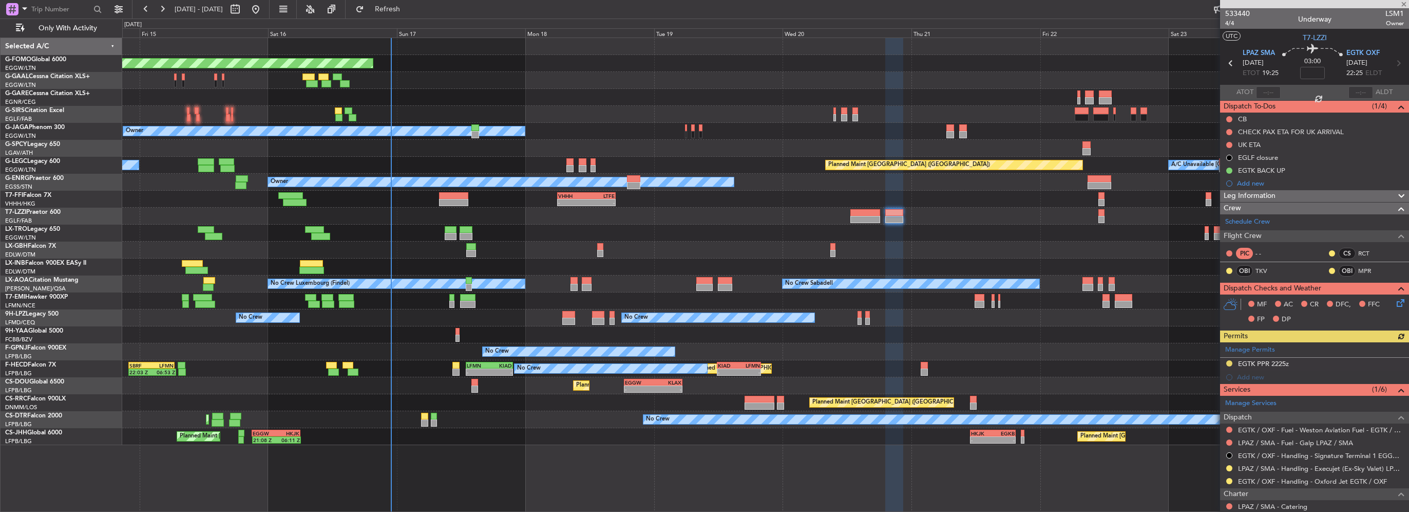
click at [1228, 361] on div "Manage Permits EGTK PPR 2225z Add new" at bounding box center [1314, 363] width 189 height 42
click at [1229, 476] on mat-tooltip-component "Requested" at bounding box center [1229, 462] width 46 height 27
click at [1229, 478] on button at bounding box center [1230, 481] width 6 height 6
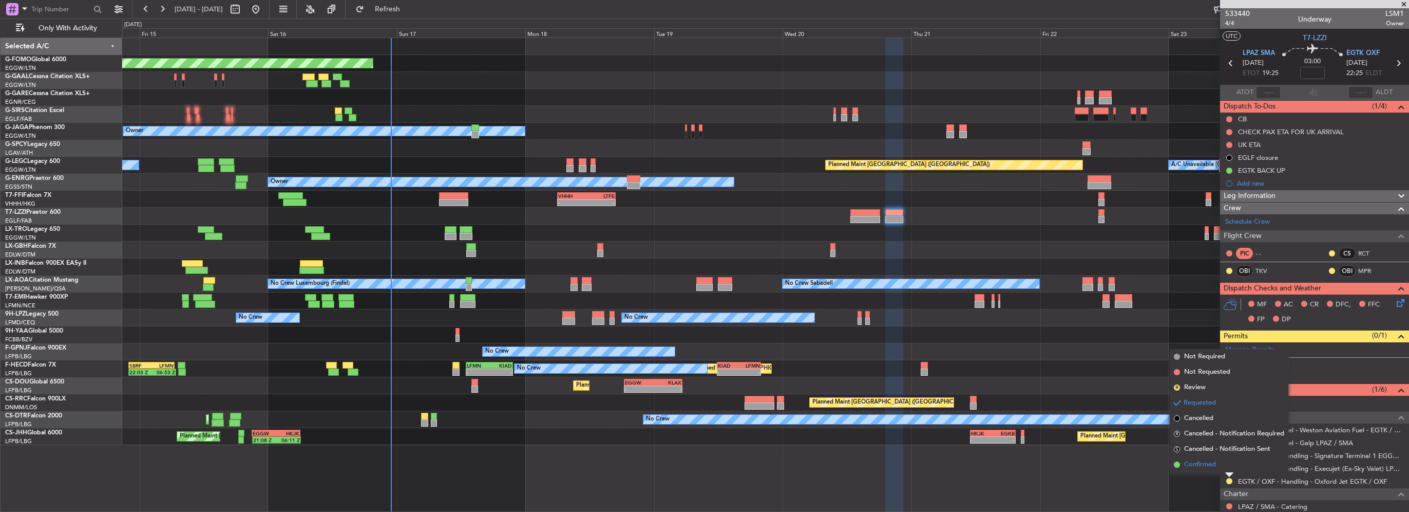
click at [1201, 463] on span "Confirmed" at bounding box center [1200, 464] width 32 height 10
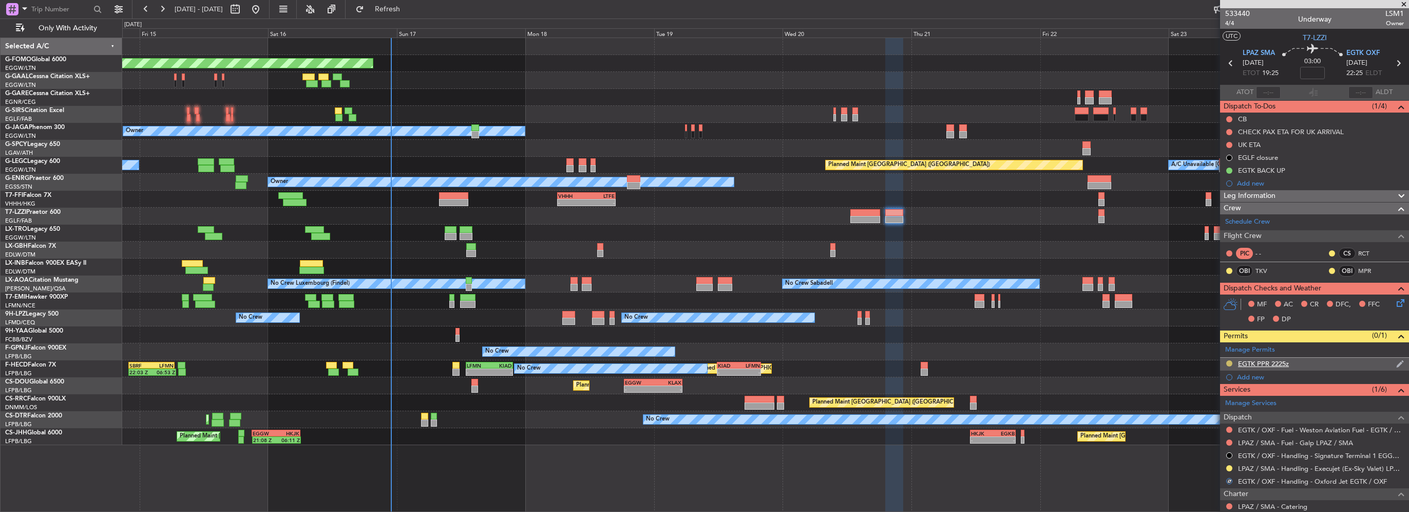
click at [1228, 362] on button at bounding box center [1230, 363] width 6 height 6
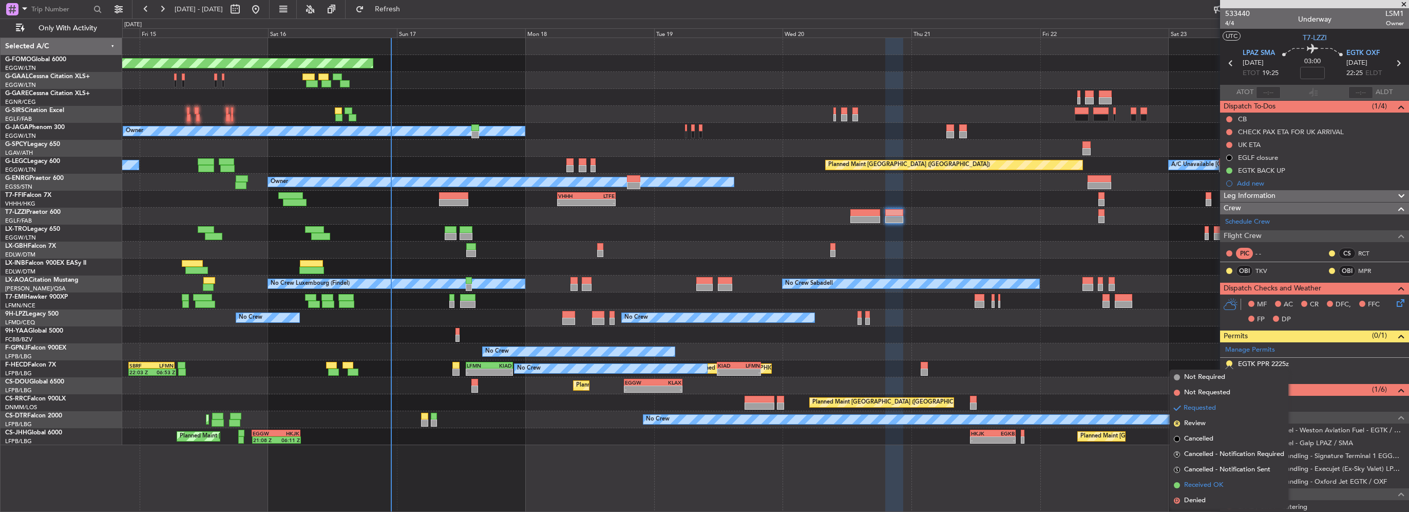
click at [1198, 483] on span "Received OK" at bounding box center [1203, 485] width 39 height 10
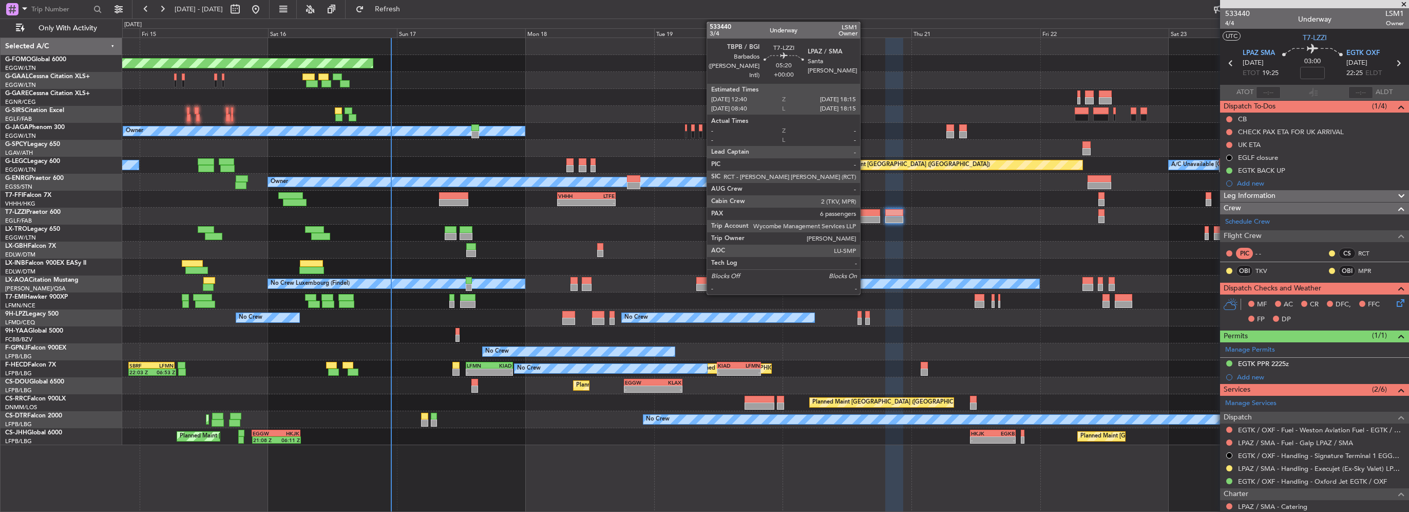
click at [865, 216] on div at bounding box center [866, 219] width 30 height 7
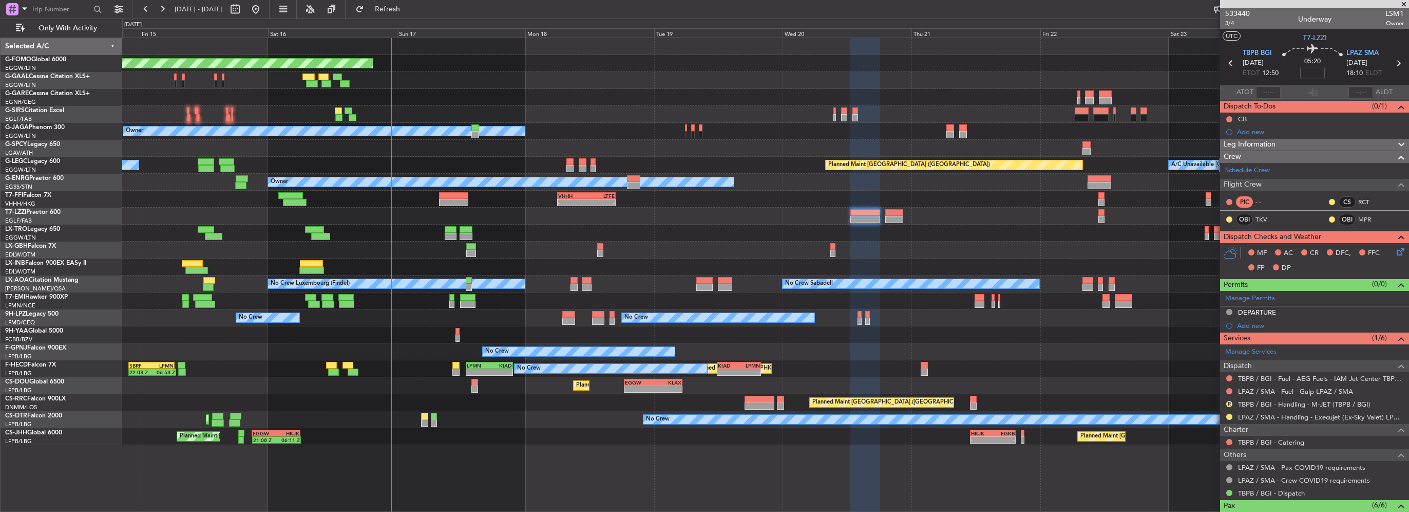
click at [455, 197] on div at bounding box center [453, 195] width 29 height 7
type input "+01:05"
type input "1"
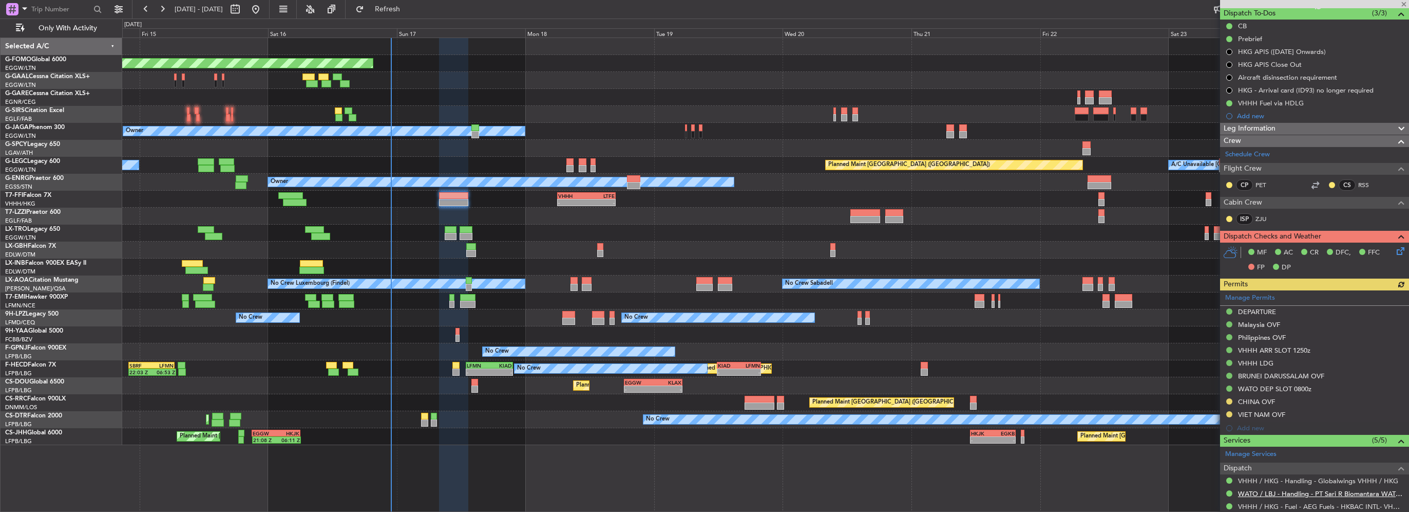
scroll to position [103, 0]
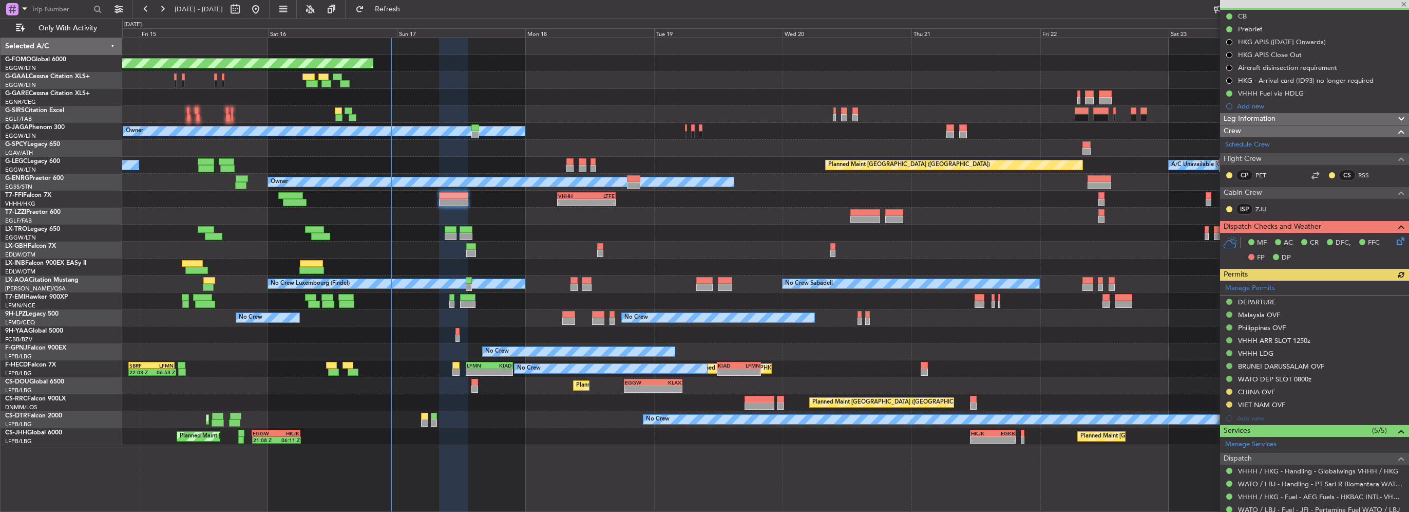
click at [1229, 390] on div "Manage Permits DEPARTURE [GEOGRAPHIC_DATA] OVF [GEOGRAPHIC_DATA] OVF VHHH ARR S…" at bounding box center [1314, 352] width 189 height 144
click at [1228, 392] on button at bounding box center [1230, 391] width 6 height 6
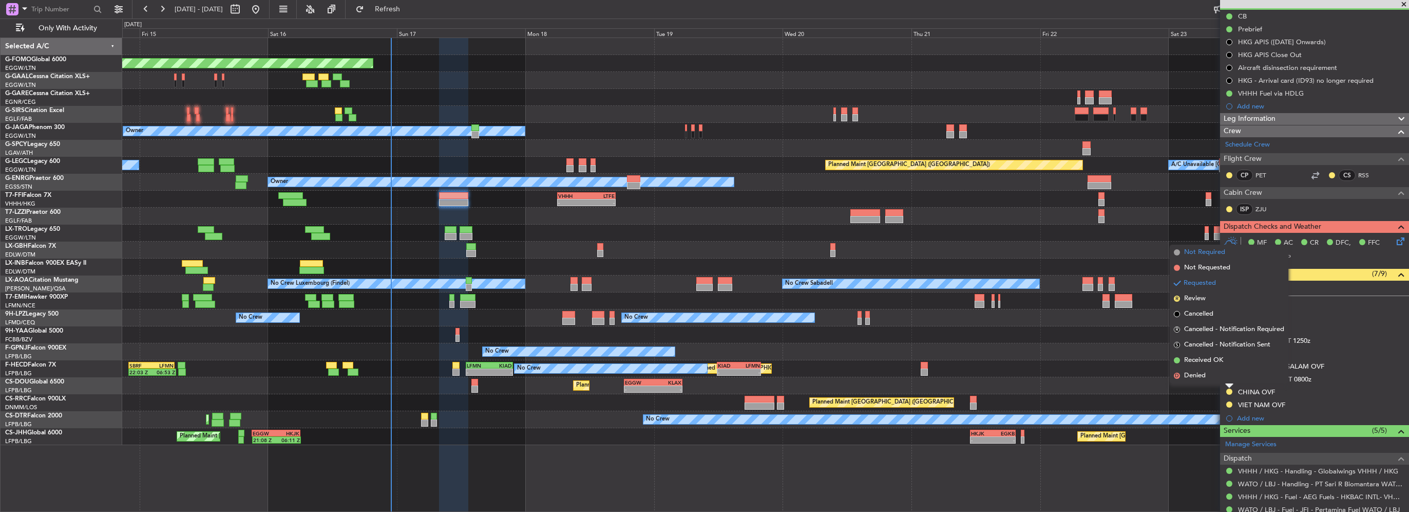
click at [1190, 255] on span "Not Required" at bounding box center [1204, 252] width 41 height 10
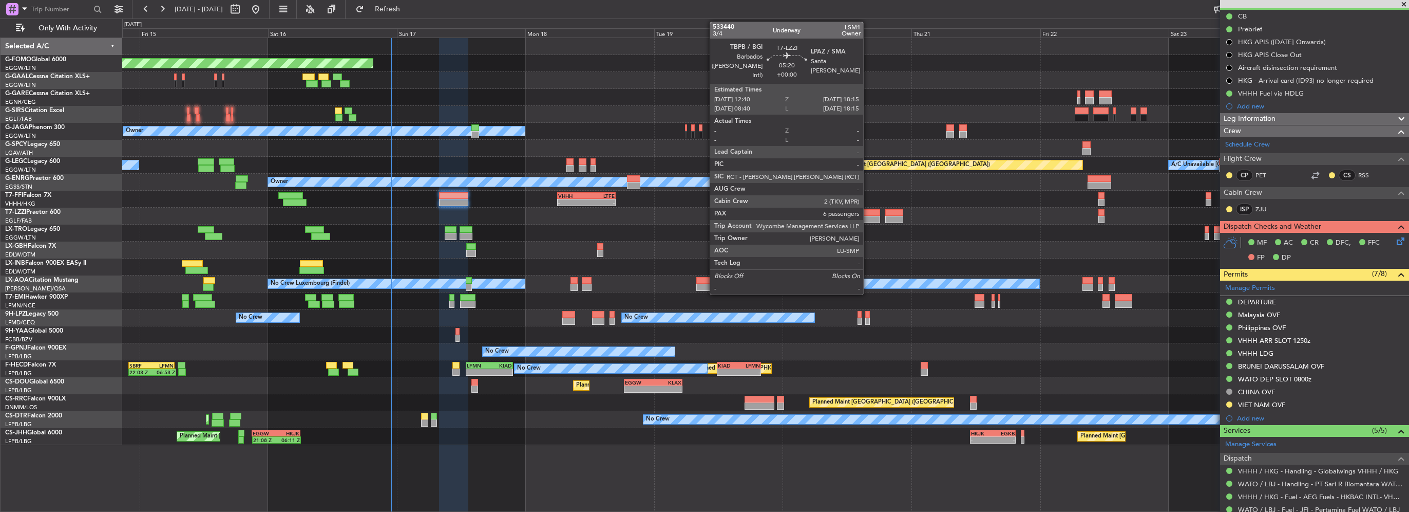
click at [868, 218] on div at bounding box center [866, 219] width 30 height 7
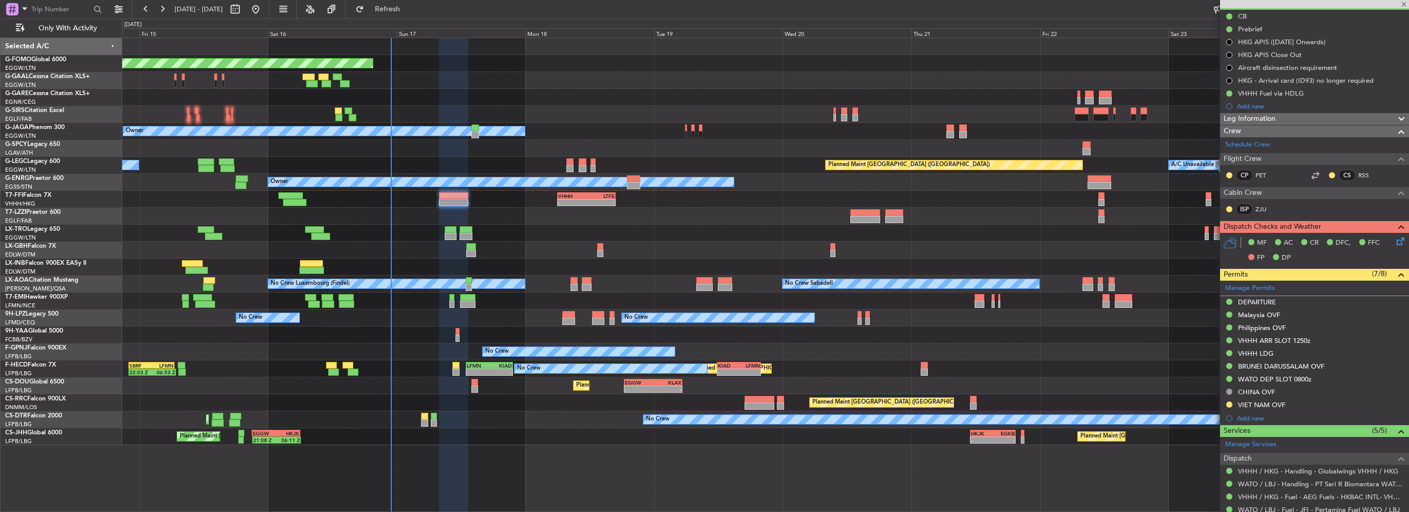
type input "6"
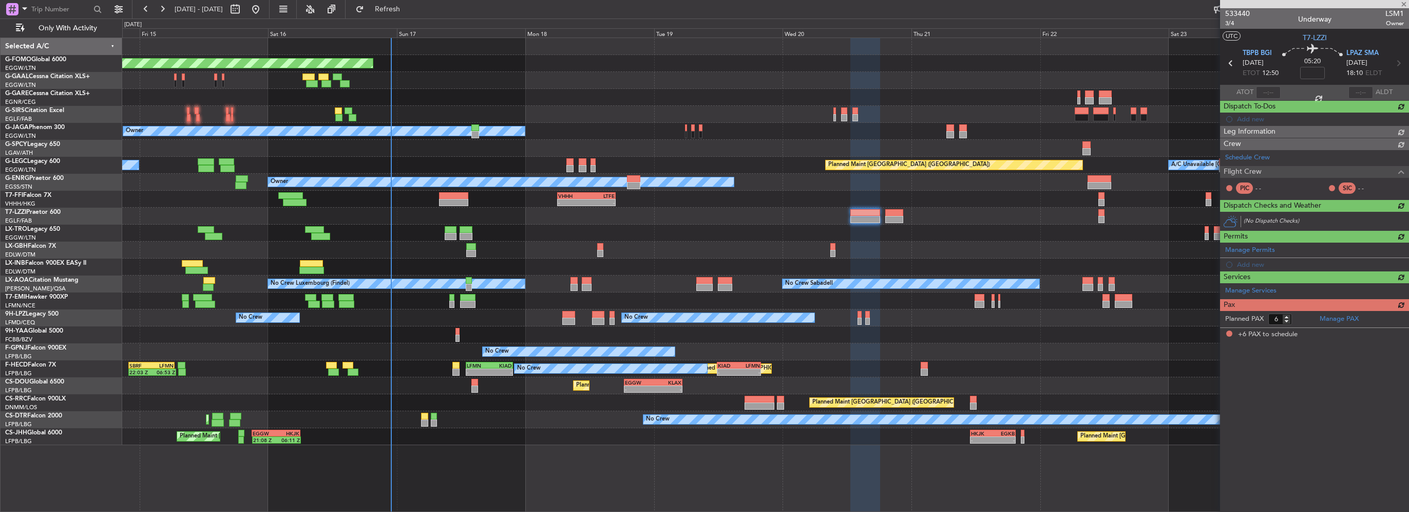
scroll to position [0, 0]
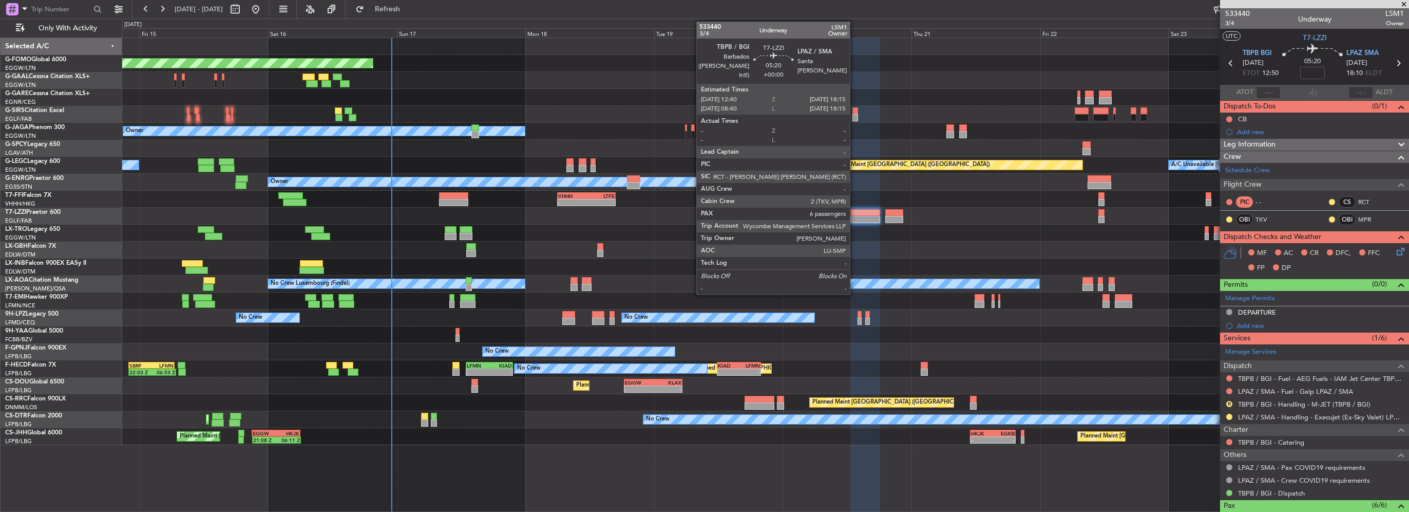
click at [855, 215] on div at bounding box center [866, 212] width 30 height 7
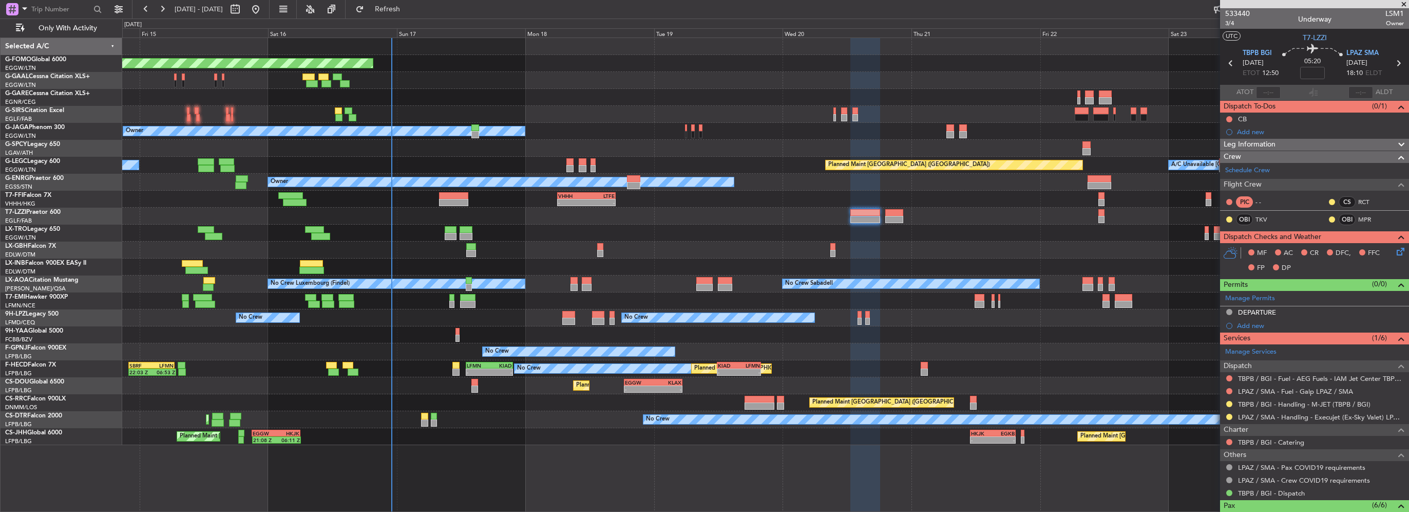
click at [207, 171] on div "No Crew A/C Unavailable [GEOGRAPHIC_DATA] ([GEOGRAPHIC_DATA]) Planned Maint [GE…" at bounding box center [765, 165] width 1287 height 17
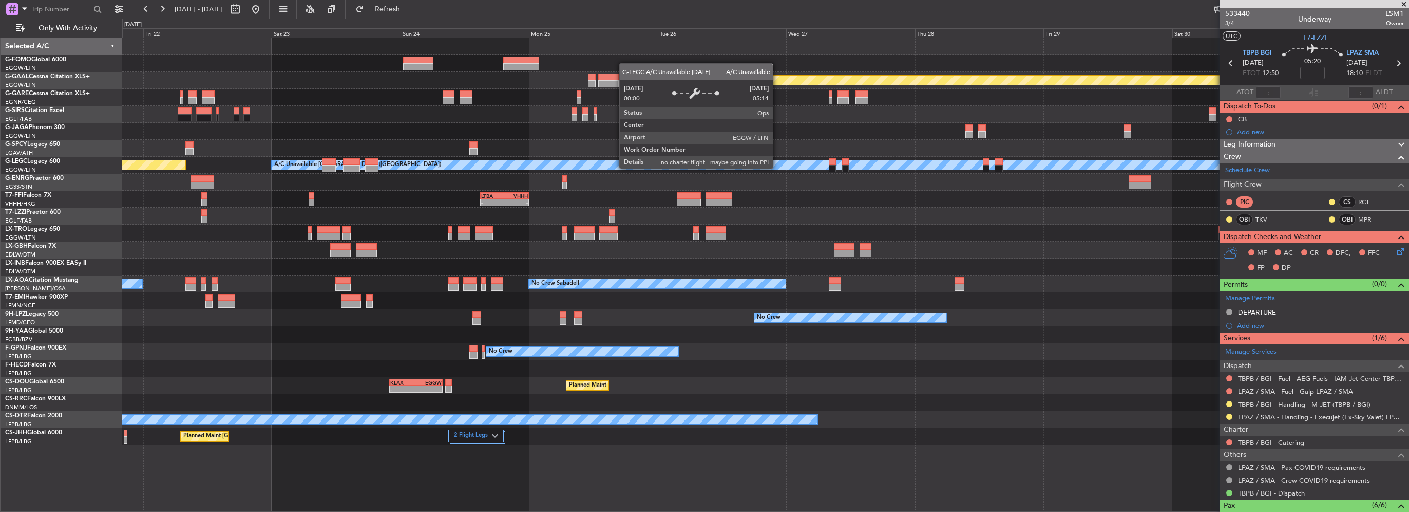
click at [293, 193] on div "Planned Maint Dusseldorf Planned Maint [GEOGRAPHIC_DATA] ([GEOGRAPHIC_DATA]) A/…" at bounding box center [765, 241] width 1287 height 407
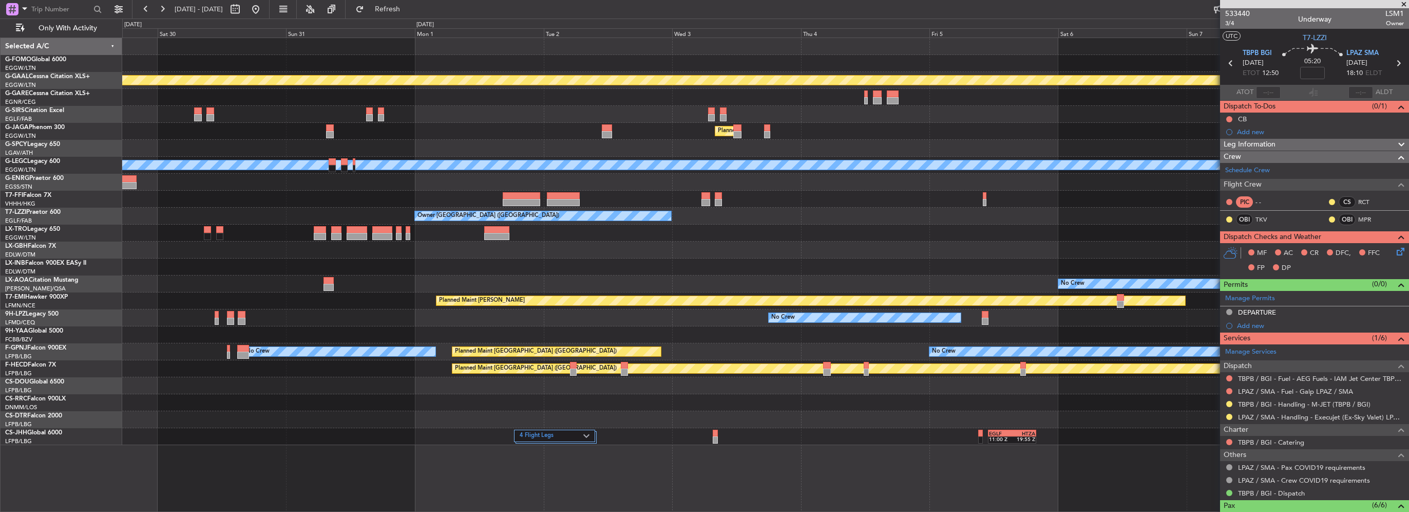
click at [228, 175] on div "Planned Maint Dusseldorf Planned Maint [GEOGRAPHIC_DATA] ([GEOGRAPHIC_DATA]) A/…" at bounding box center [765, 241] width 1287 height 407
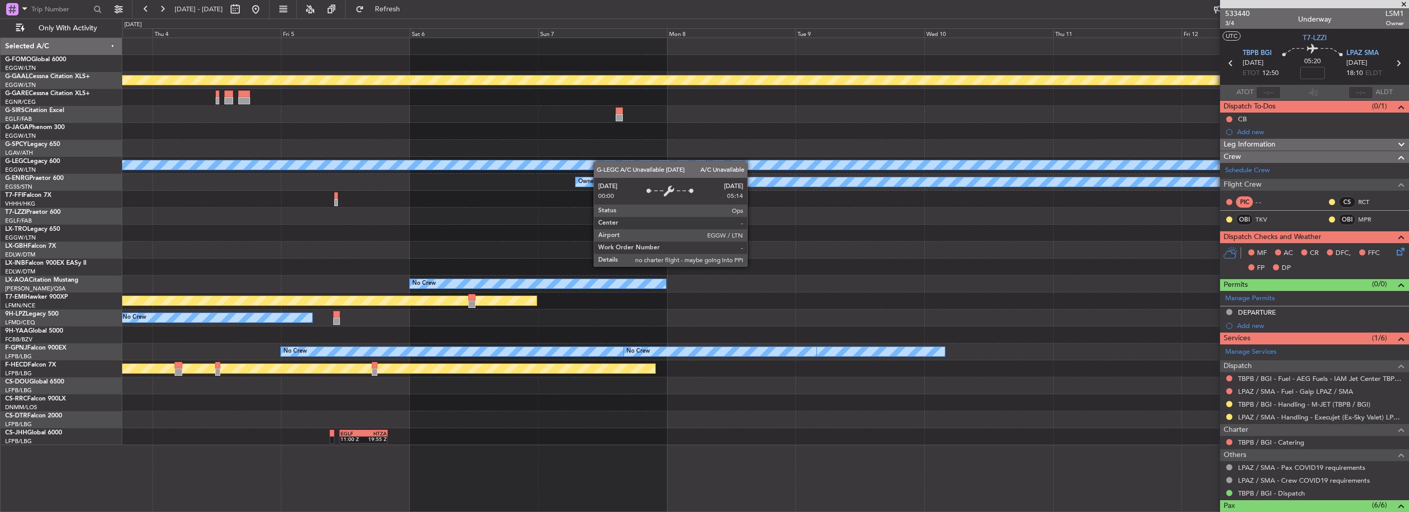
click at [337, 164] on div "A/C Unavailable [GEOGRAPHIC_DATA] ([GEOGRAPHIC_DATA])" at bounding box center [765, 165] width 1287 height 17
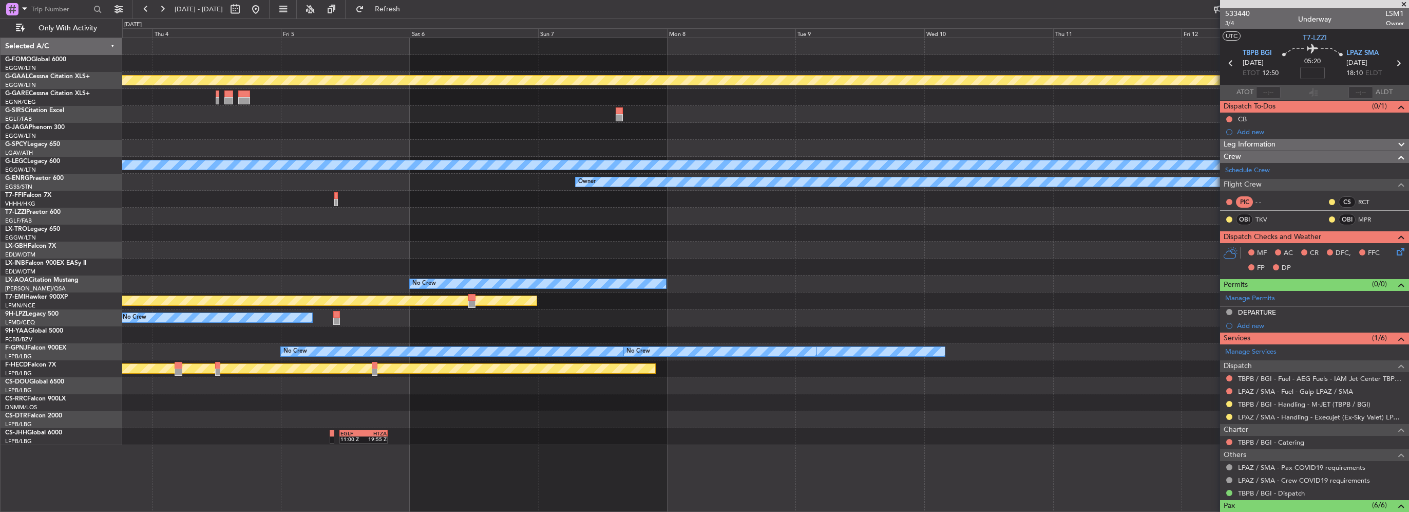
click at [662, 192] on div "Planned Maint Dusseldorf Planned Maint [GEOGRAPHIC_DATA] ([GEOGRAPHIC_DATA]) A/…" at bounding box center [765, 241] width 1287 height 407
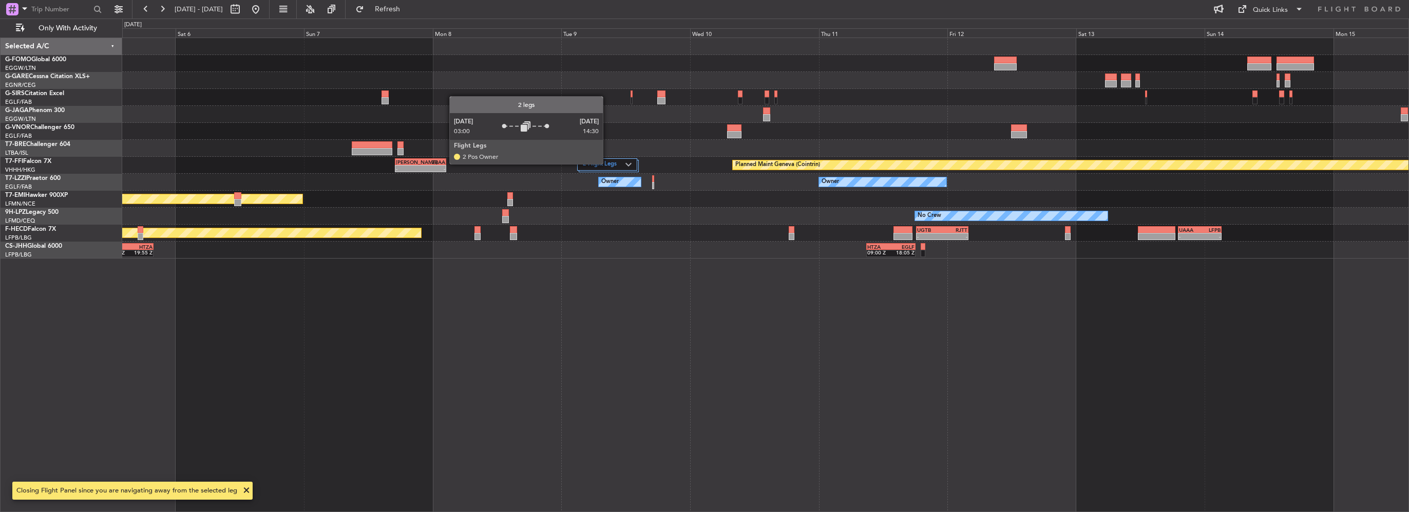
click at [608, 163] on label "2 Flight Legs" at bounding box center [604, 164] width 43 height 9
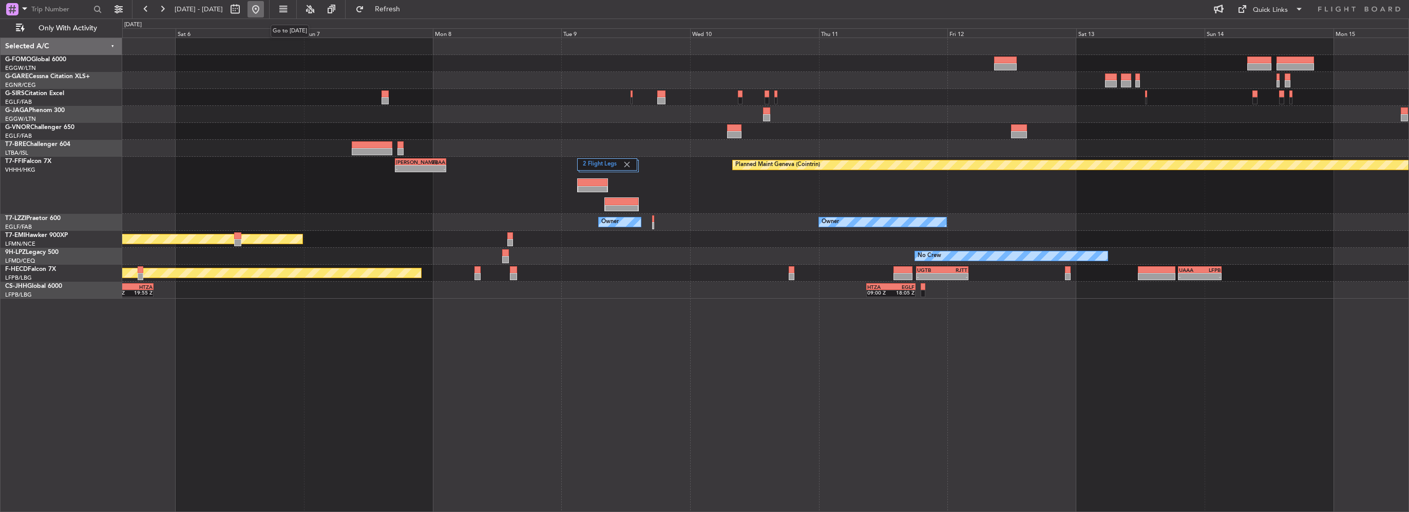
click at [264, 12] on button at bounding box center [256, 9] width 16 height 16
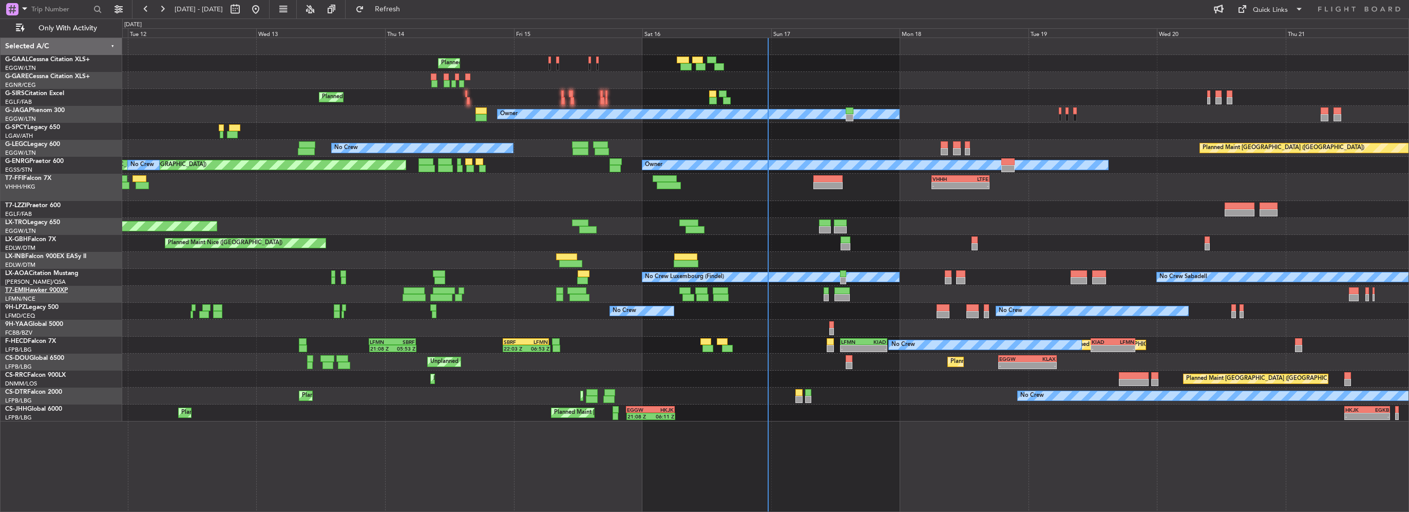
click at [199, 323] on div "Planned Maint Planned Maint [GEOGRAPHIC_DATA] ([GEOGRAPHIC_DATA]) Owner Planned…" at bounding box center [765, 229] width 1287 height 383
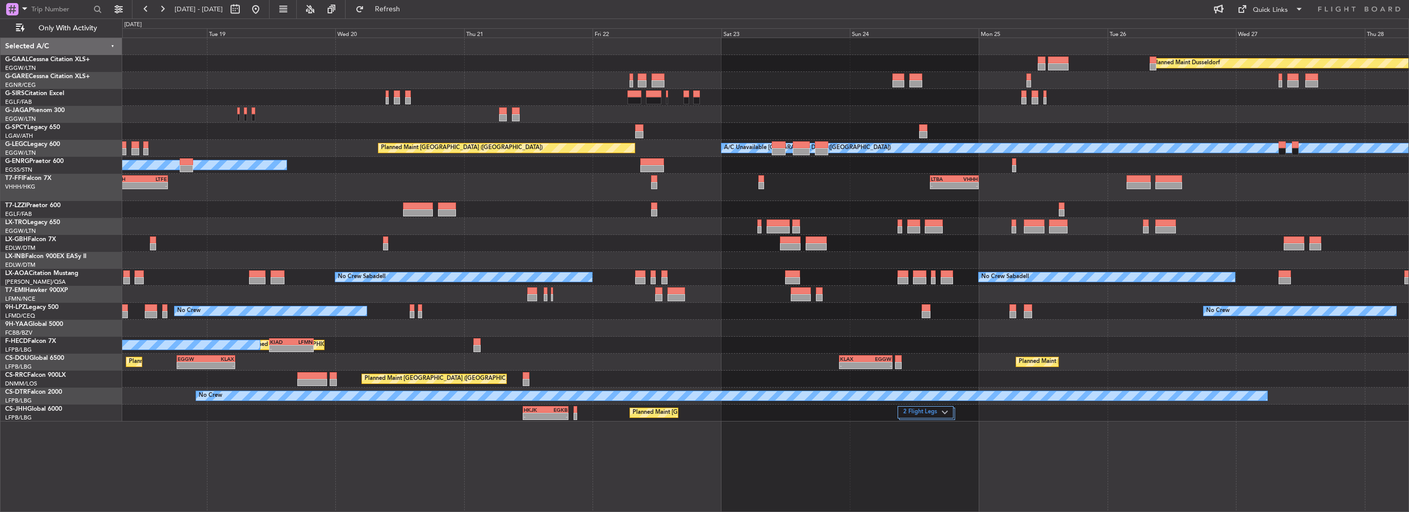
click at [275, 267] on div "Planned Maint Dusseldorf Owner Planned Maint [GEOGRAPHIC_DATA] ([GEOGRAPHIC_DAT…" at bounding box center [765, 229] width 1287 height 383
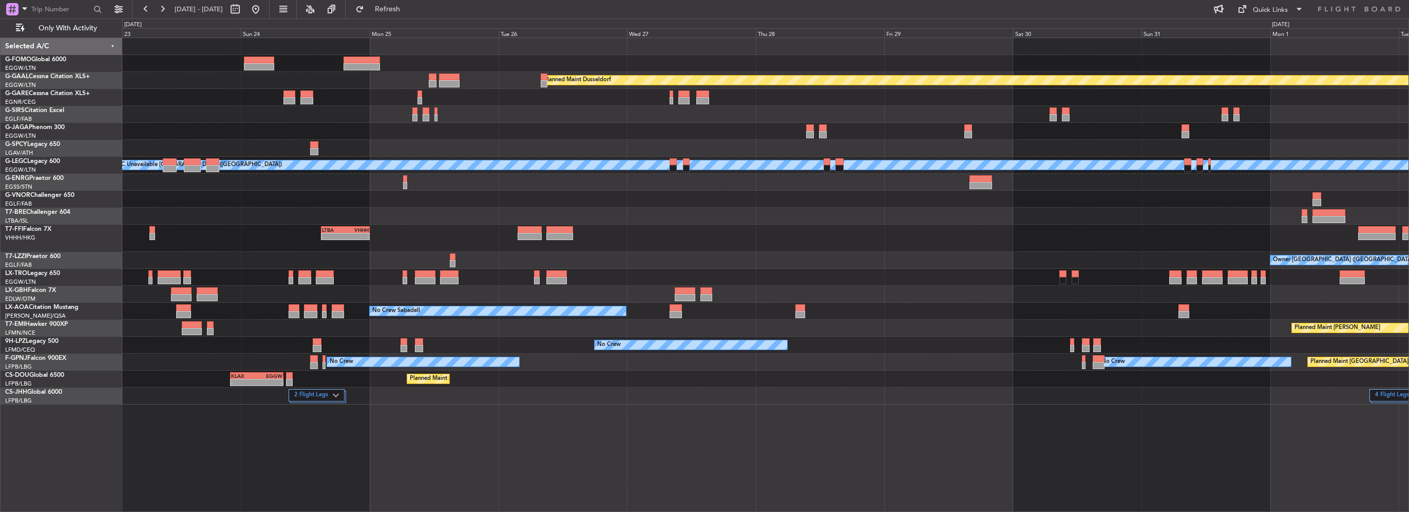
click at [300, 237] on div "Planned Maint Dusseldorf Planned Maint [GEOGRAPHIC_DATA] ([GEOGRAPHIC_DATA]) A/…" at bounding box center [765, 221] width 1287 height 366
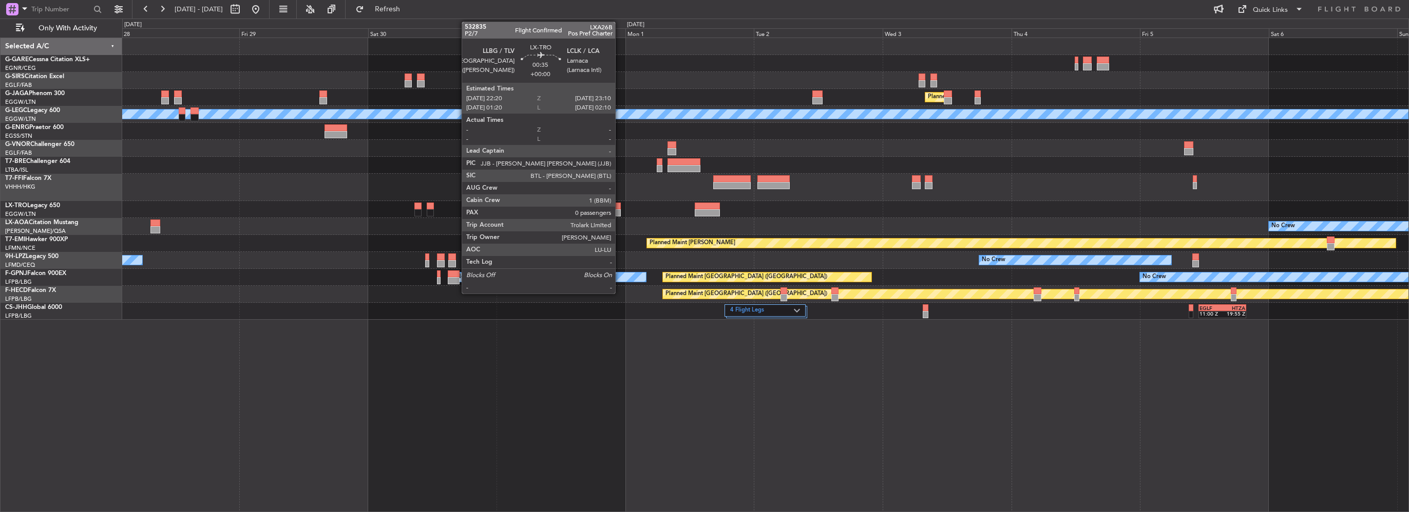
click at [620, 211] on div at bounding box center [618, 212] width 5 height 7
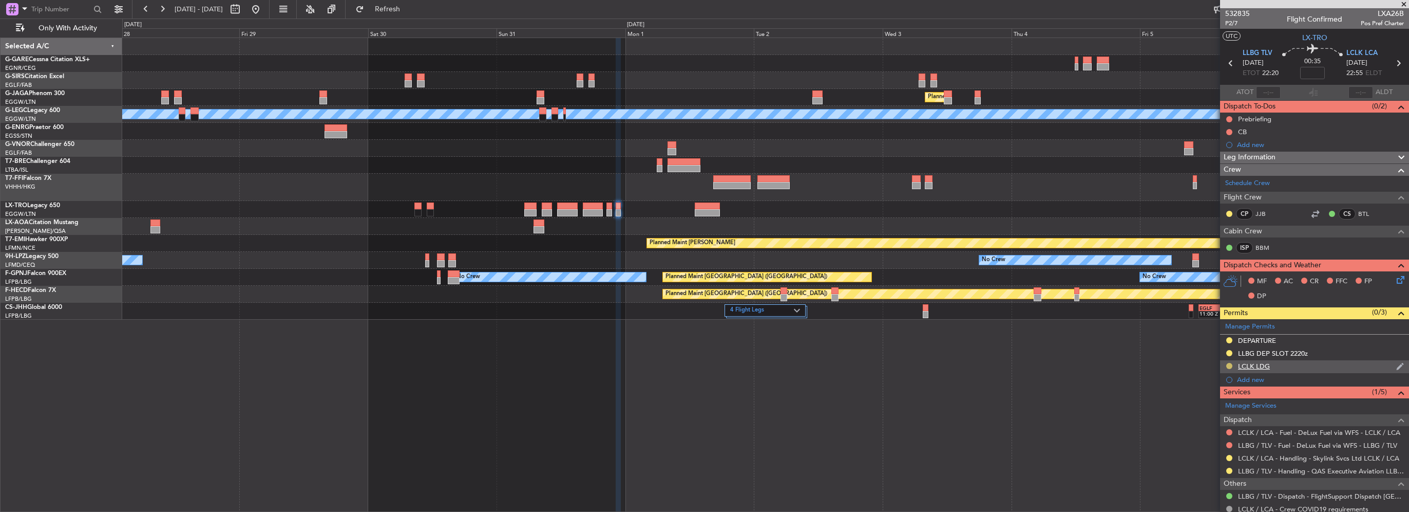
click at [1230, 366] on button at bounding box center [1230, 366] width 6 height 6
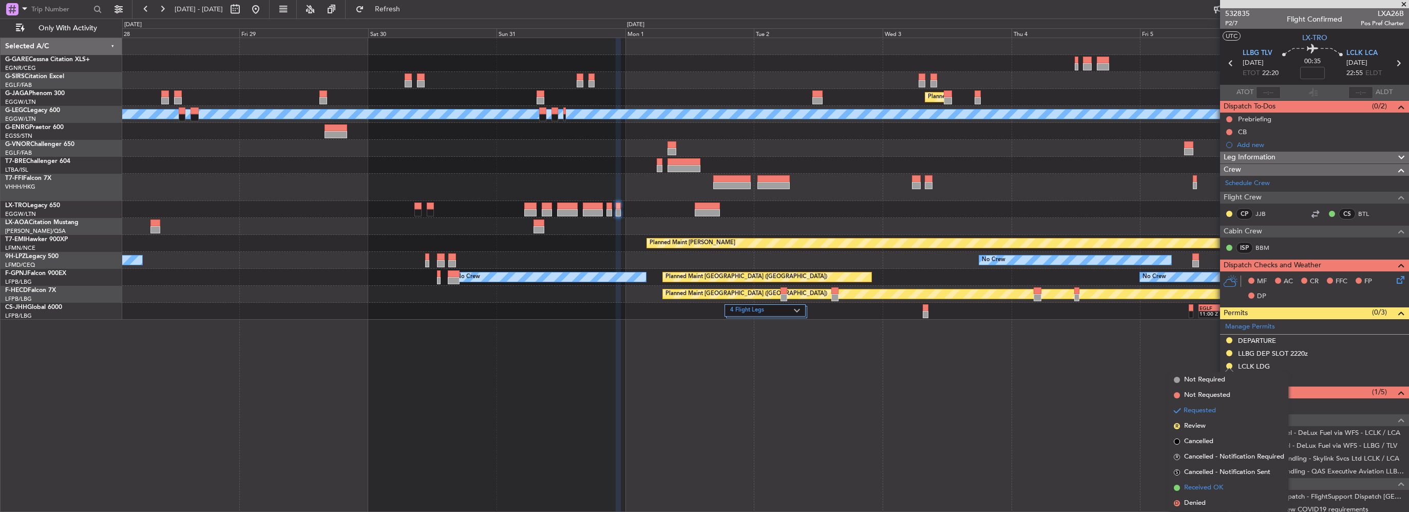
click at [1200, 487] on span "Received OK" at bounding box center [1203, 487] width 39 height 10
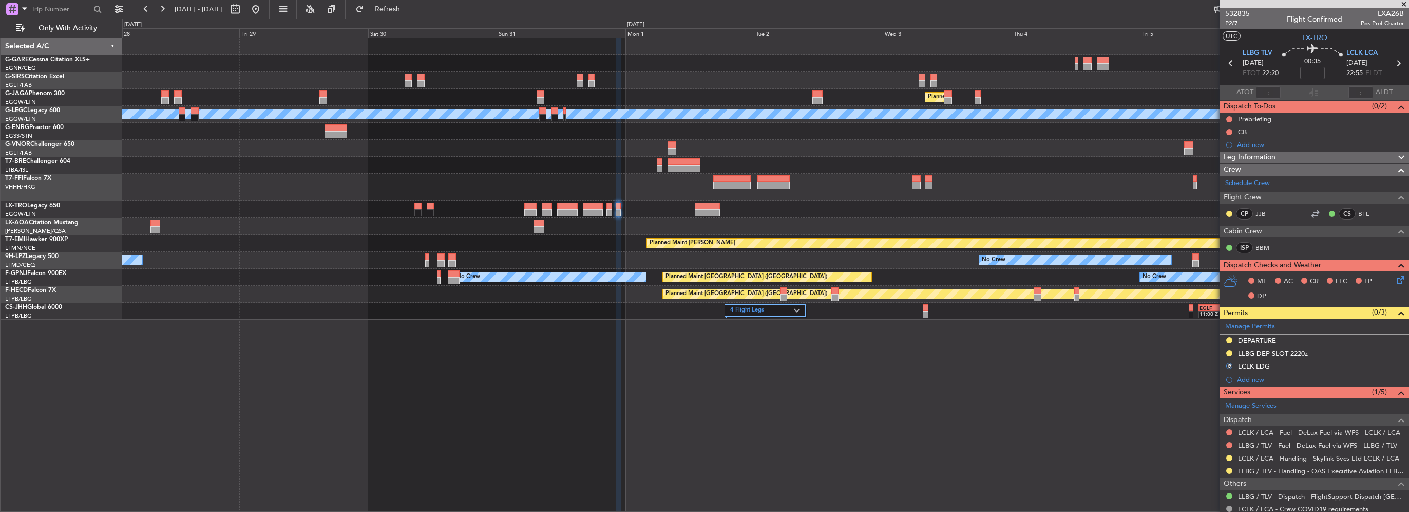
click at [1233, 458] on div at bounding box center [1229, 458] width 8 height 8
click at [1231, 458] on button at bounding box center [1230, 458] width 6 height 6
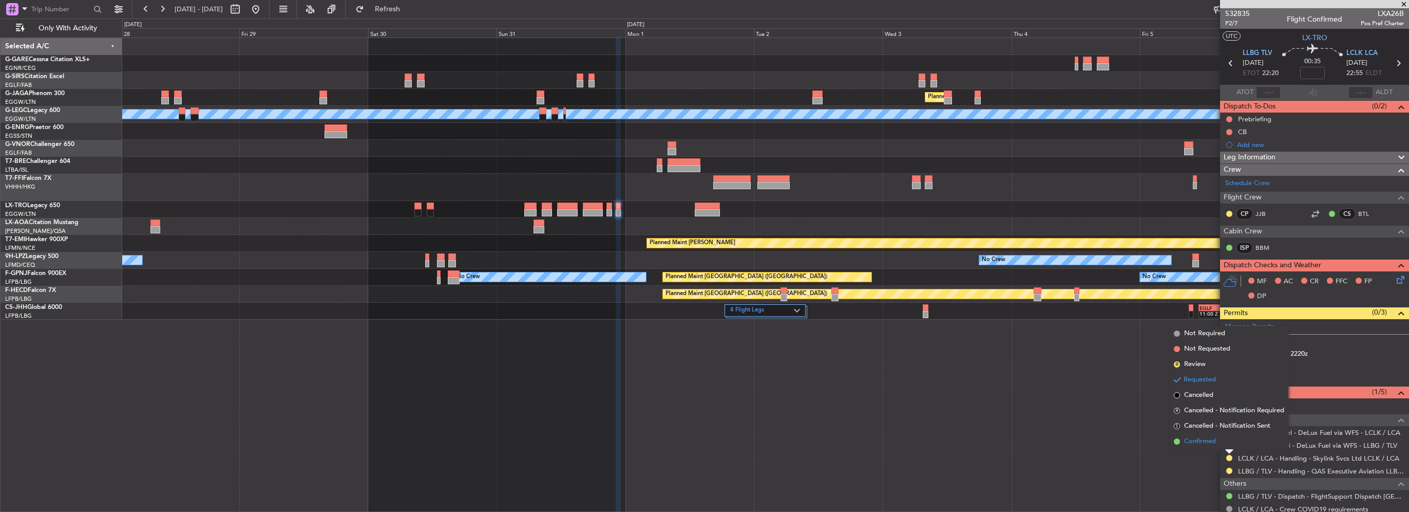
click at [1220, 440] on li "Confirmed" at bounding box center [1229, 440] width 119 height 15
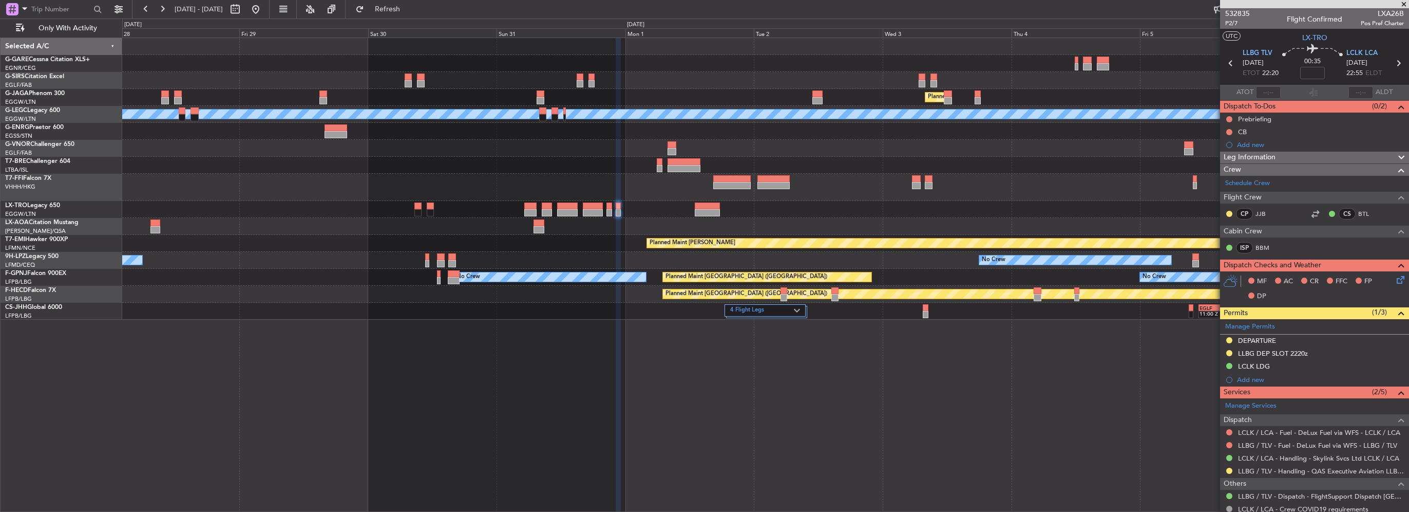
click at [712, 210] on div at bounding box center [707, 212] width 25 height 7
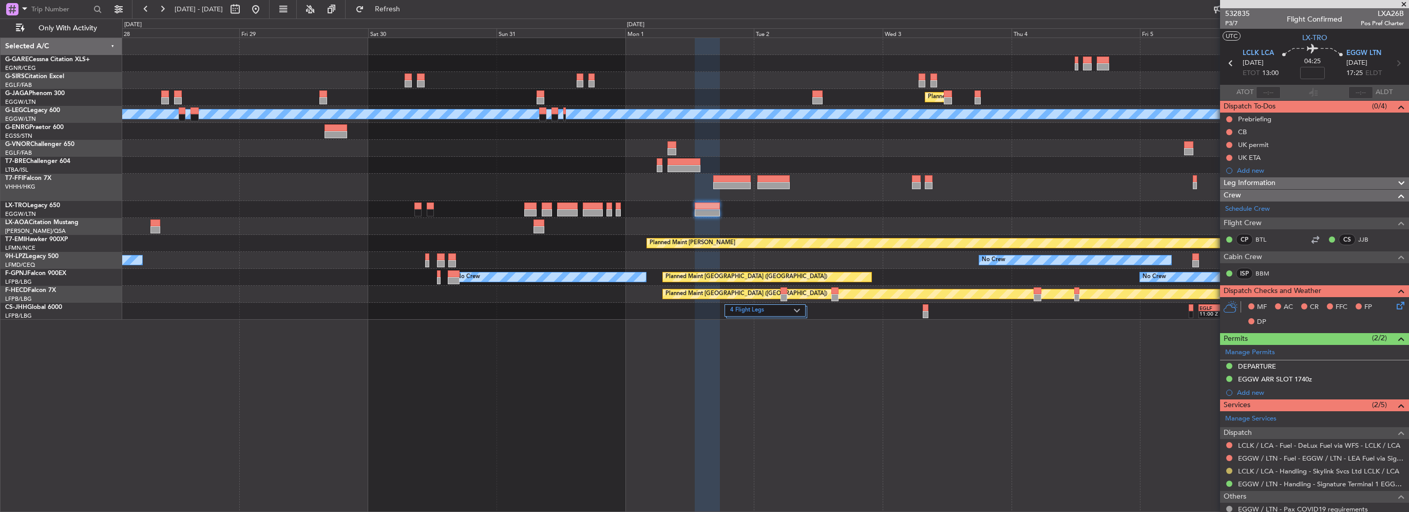
click at [1231, 469] on button at bounding box center [1230, 470] width 6 height 6
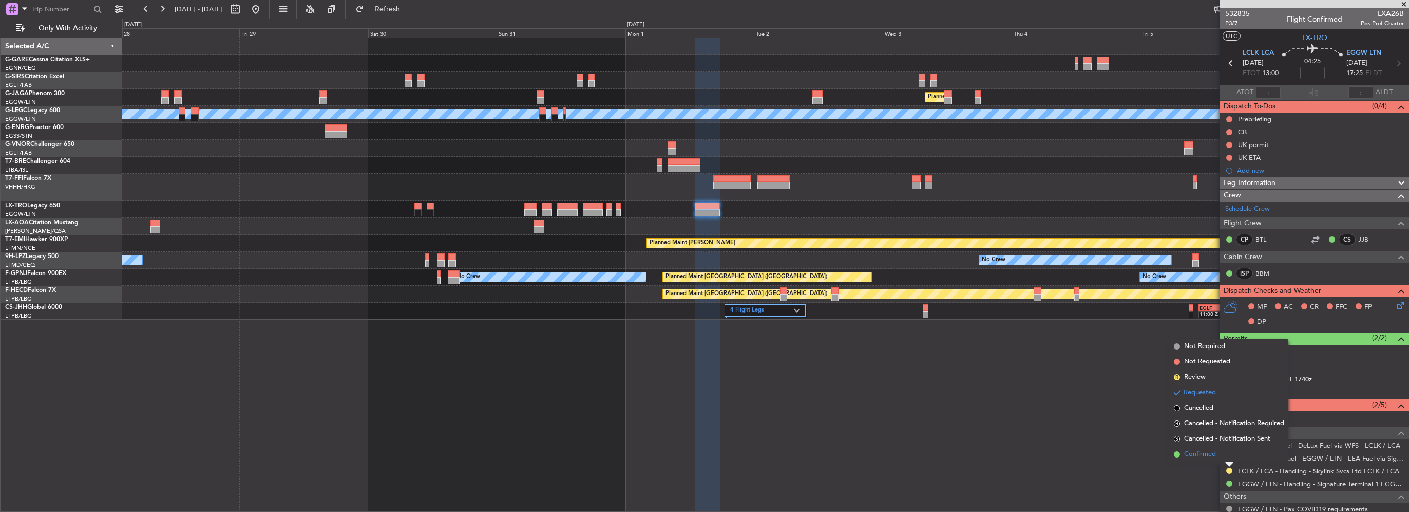
click at [1207, 455] on span "Confirmed" at bounding box center [1200, 454] width 32 height 10
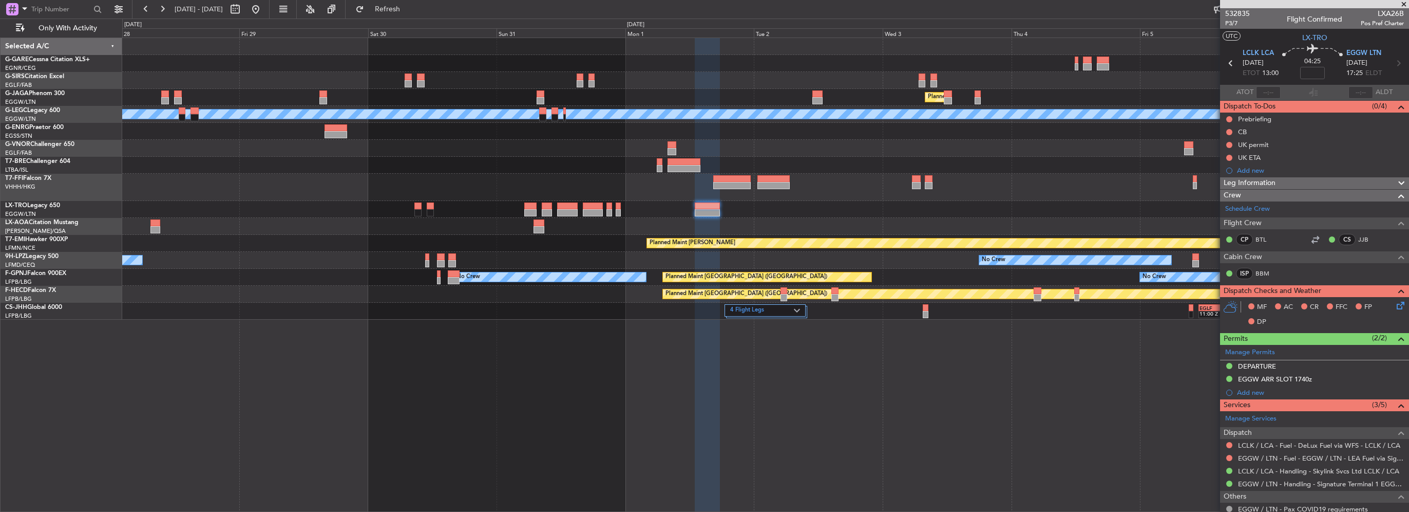
click at [865, 224] on div "Planned Maint London (Luton) A/C Unavailable London (Luton) Owner - - LIEO 17:0…" at bounding box center [765, 178] width 1287 height 281
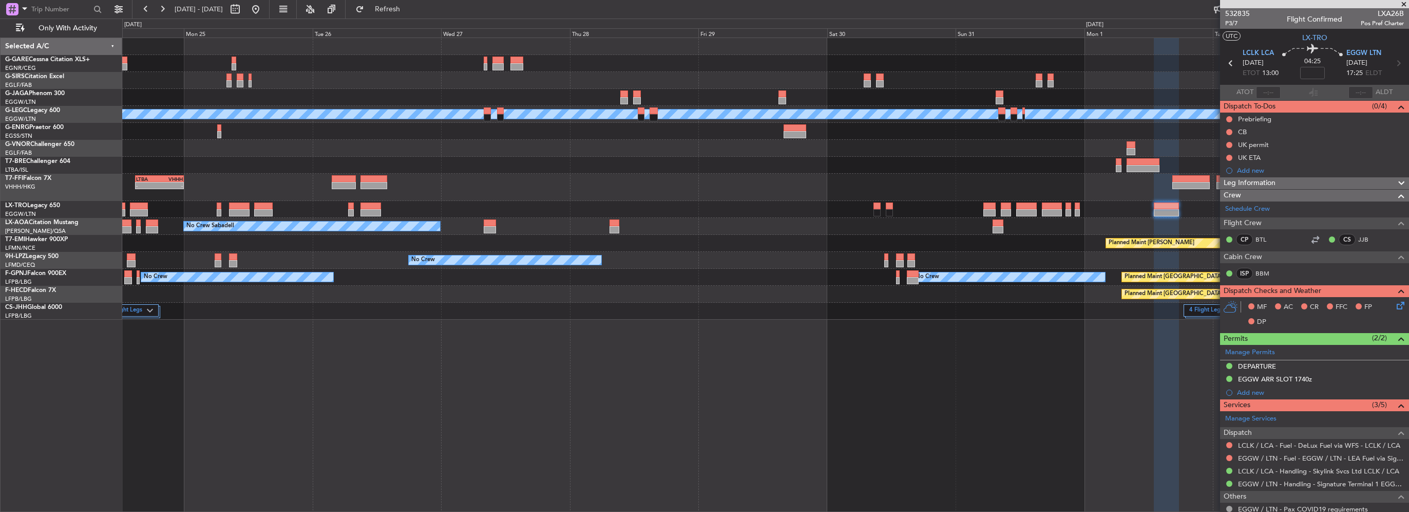
click at [779, 218] on div "Planned Maint London (Luton) A/C Unavailable London (Luton) Planned Maint Londo…" at bounding box center [765, 178] width 1287 height 281
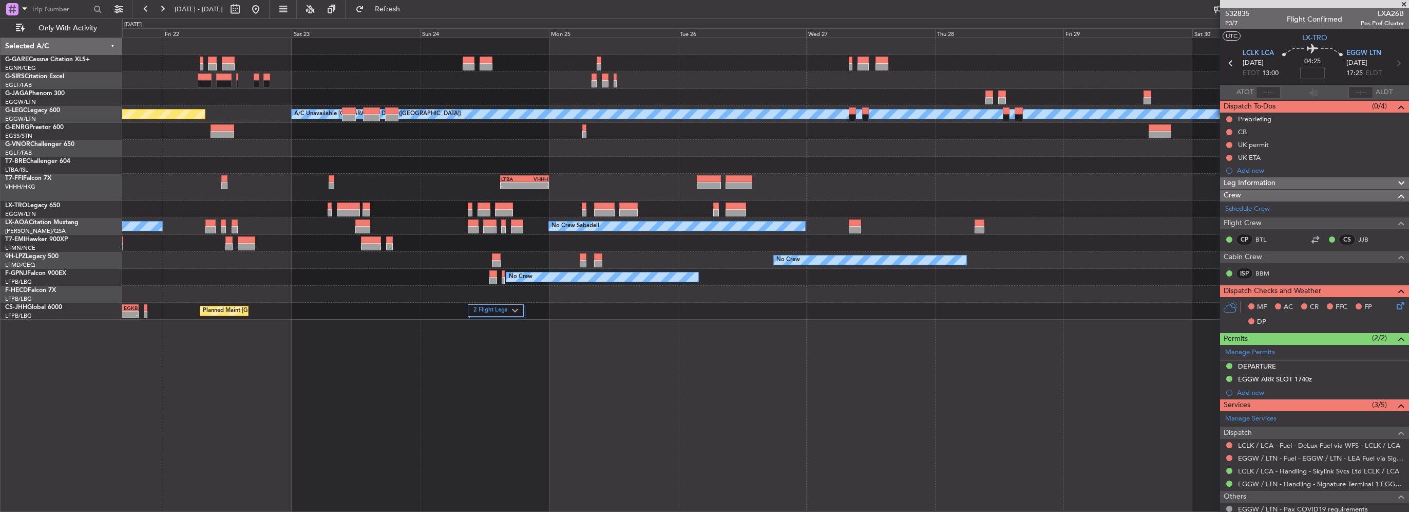
click at [939, 230] on div "A/C Unavailable London (Luton) Planned Maint London (Luton) Owner Planned Maint…" at bounding box center [765, 178] width 1287 height 281
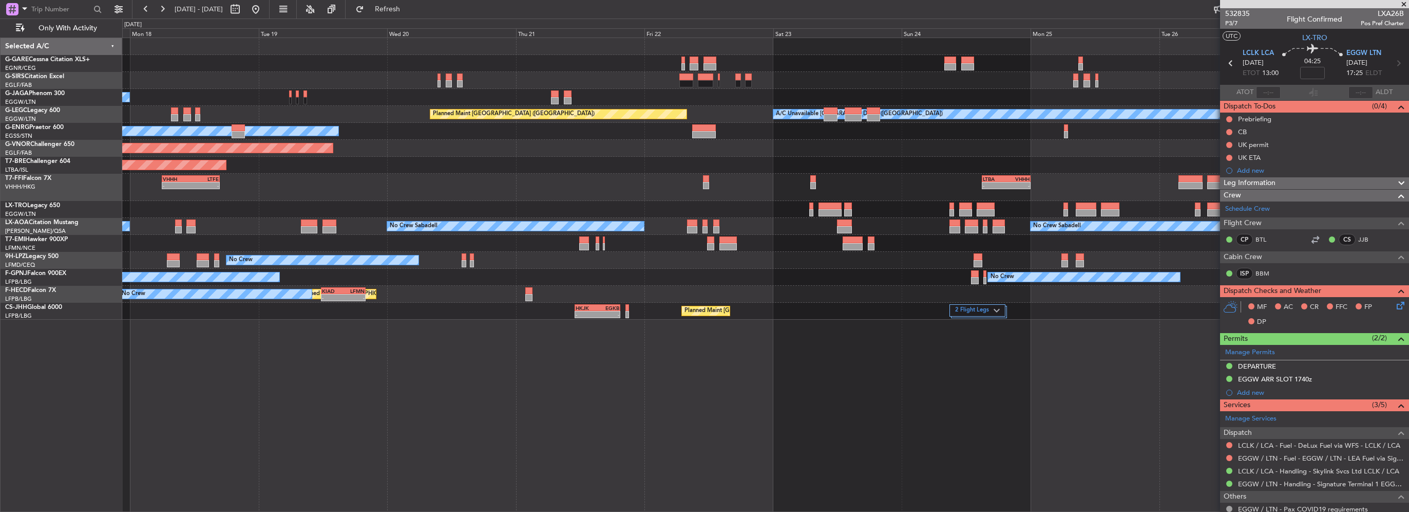
click at [965, 234] on div "Owner A/C Unavailable London (Luton) Planned Maint London (Luton) Owner Planned…" at bounding box center [765, 178] width 1287 height 281
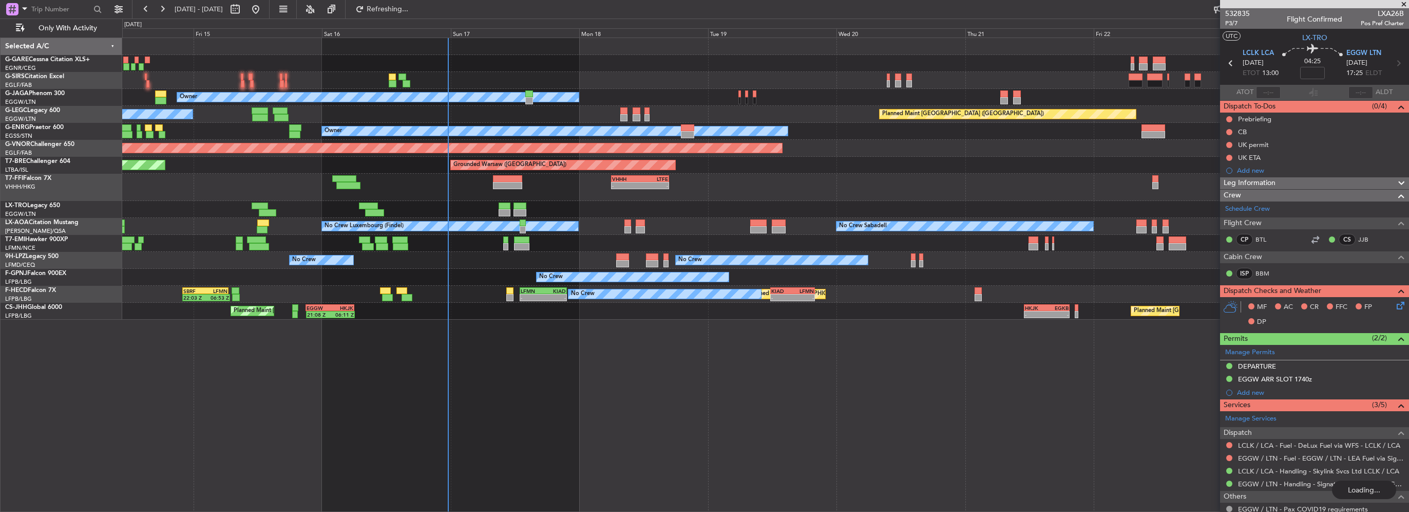
click at [534, 215] on div "Planned Maint London (Farnborough) Owner A/C Unavailable London (Luton) Planned…" at bounding box center [765, 178] width 1287 height 281
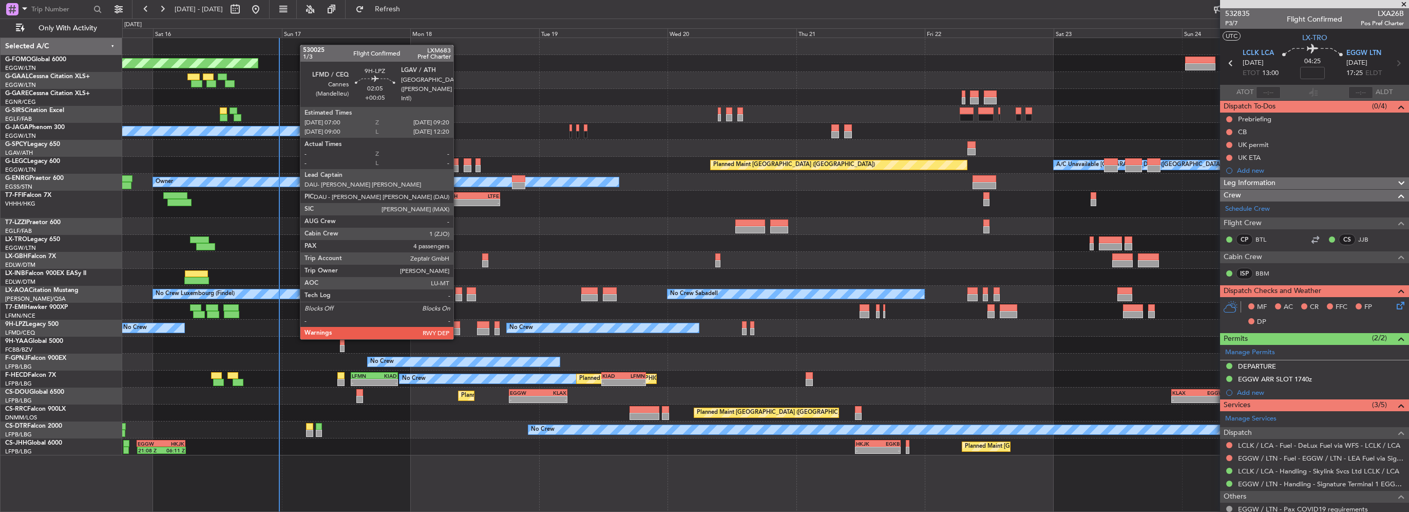
click at [458, 329] on div at bounding box center [453, 331] width 13 height 7
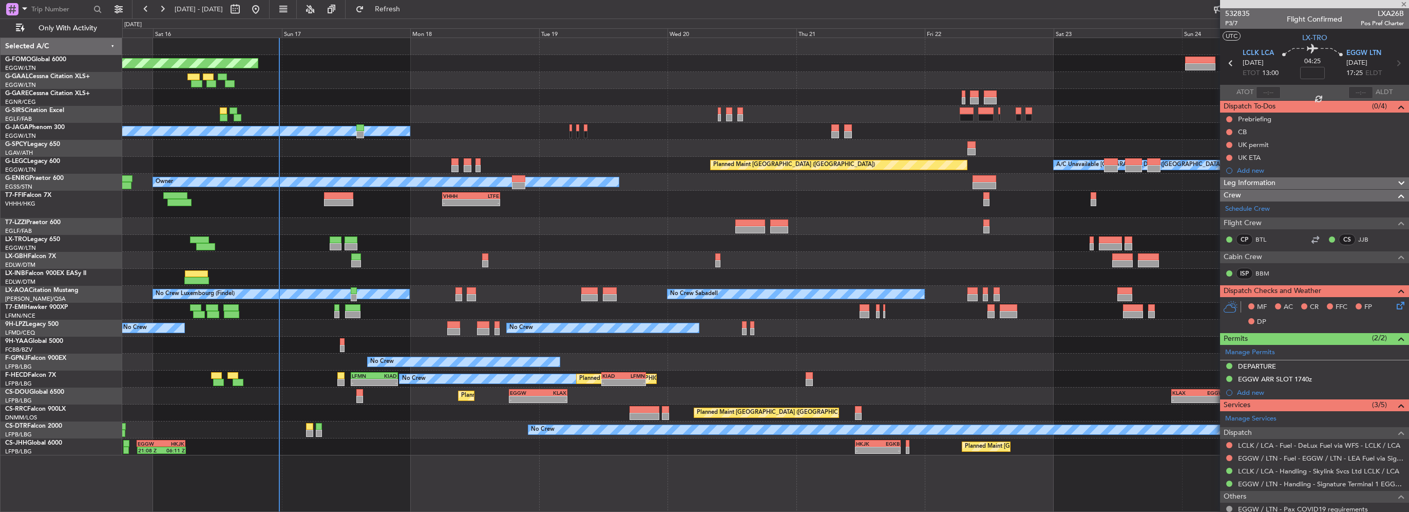
type input "+00:05"
type input "4"
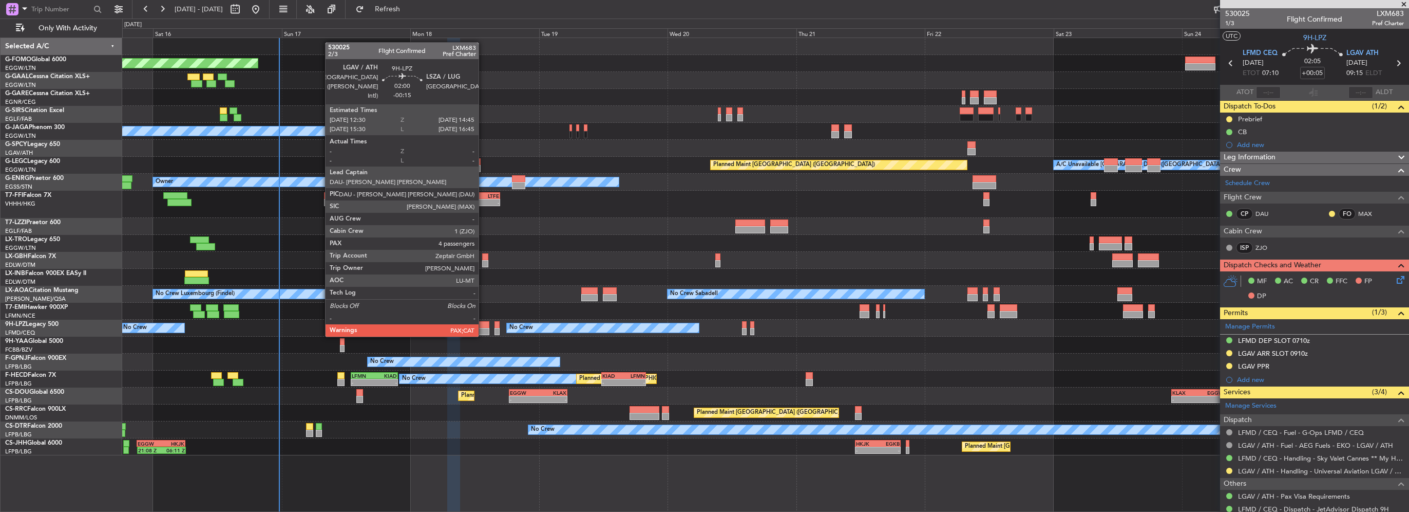
click at [483, 326] on div at bounding box center [483, 324] width 12 height 7
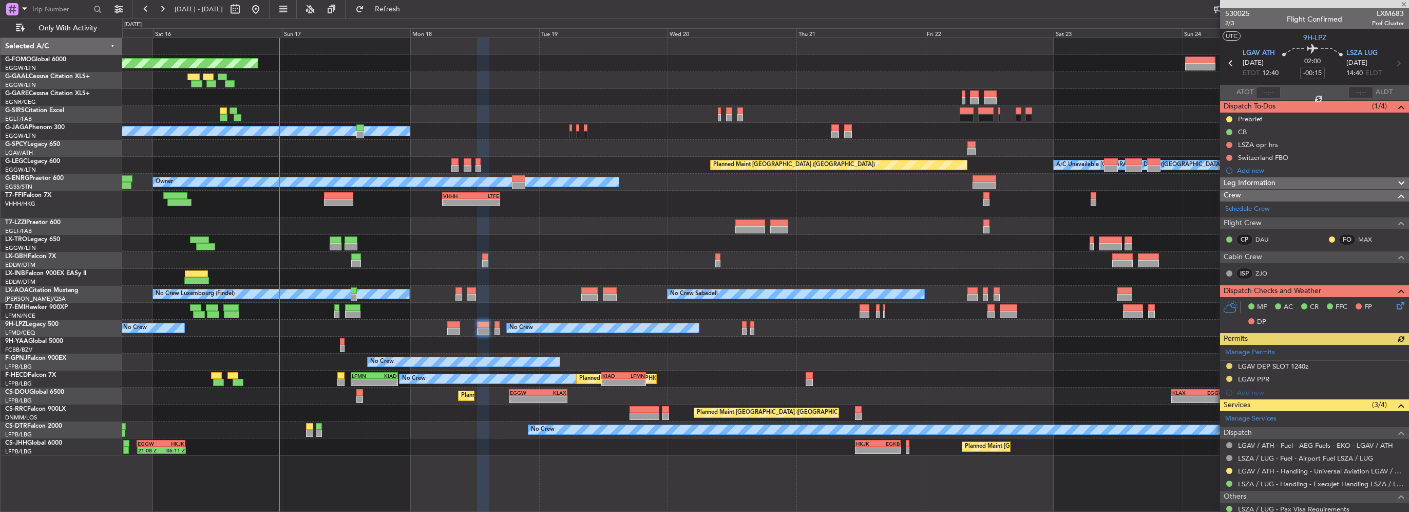
click at [458, 329] on div at bounding box center [453, 331] width 13 height 7
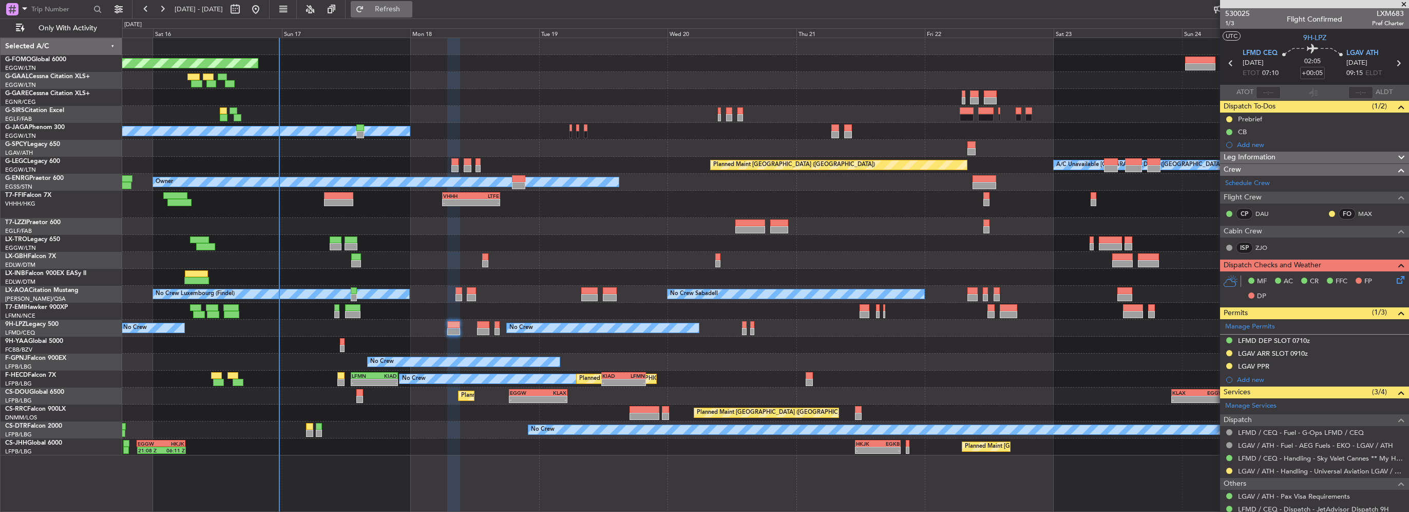
click at [412, 14] on button "Refresh" at bounding box center [382, 9] width 62 height 16
click at [334, 203] on div at bounding box center [338, 202] width 29 height 7
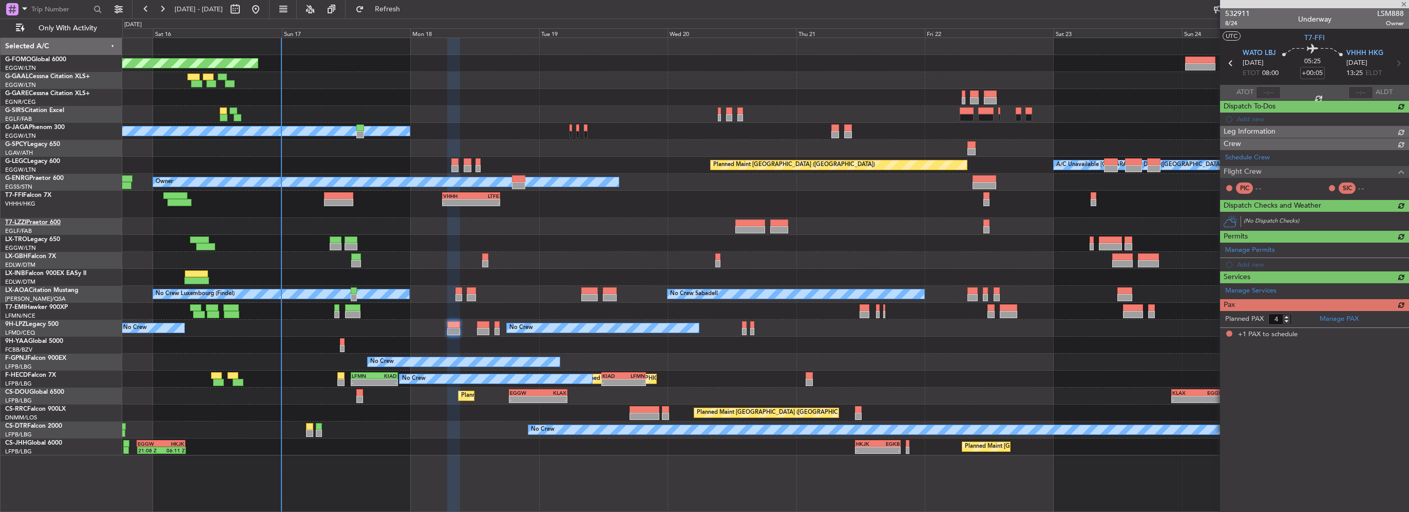
type input "+01:05"
type input "1"
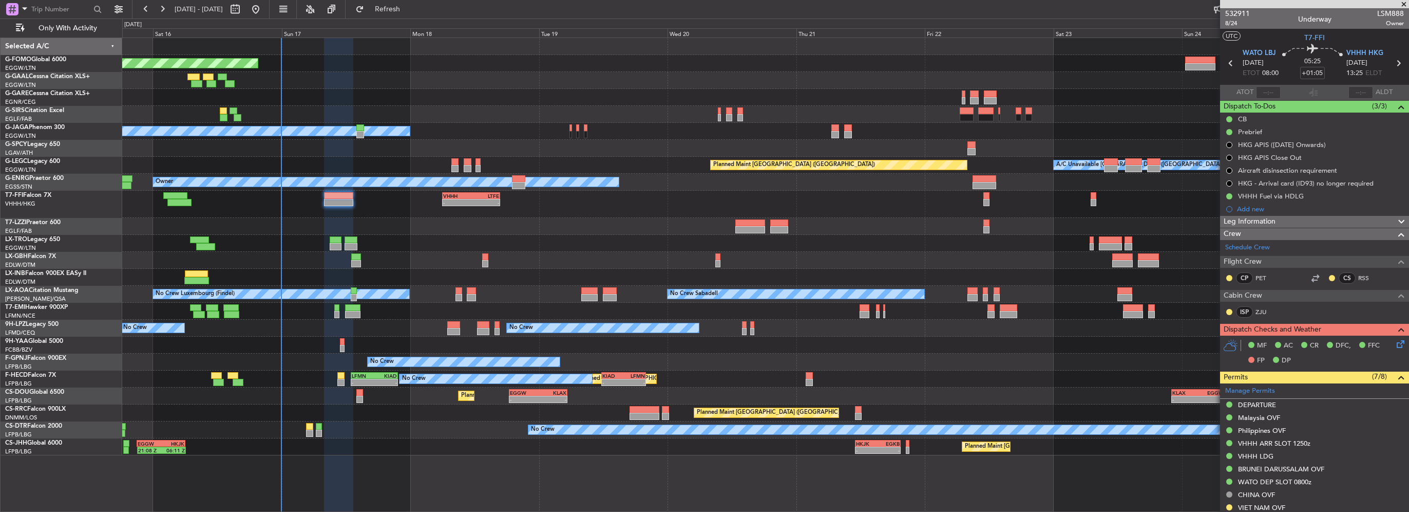
scroll to position [205, 0]
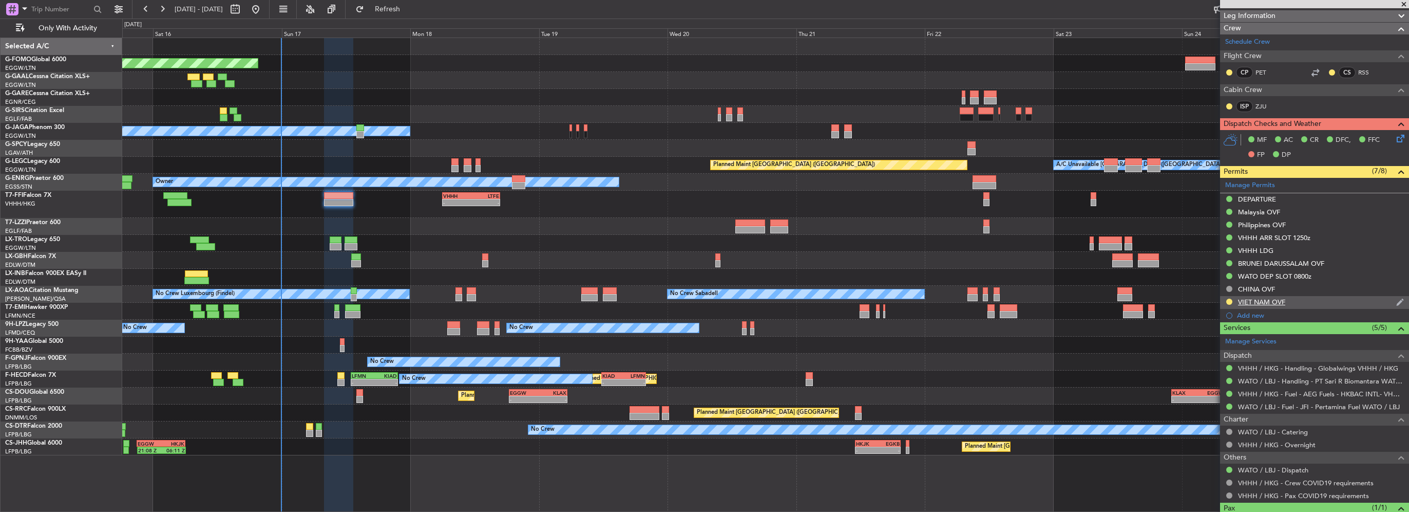
click at [1275, 302] on div "VIET NAM OVF" at bounding box center [1261, 301] width 47 height 9
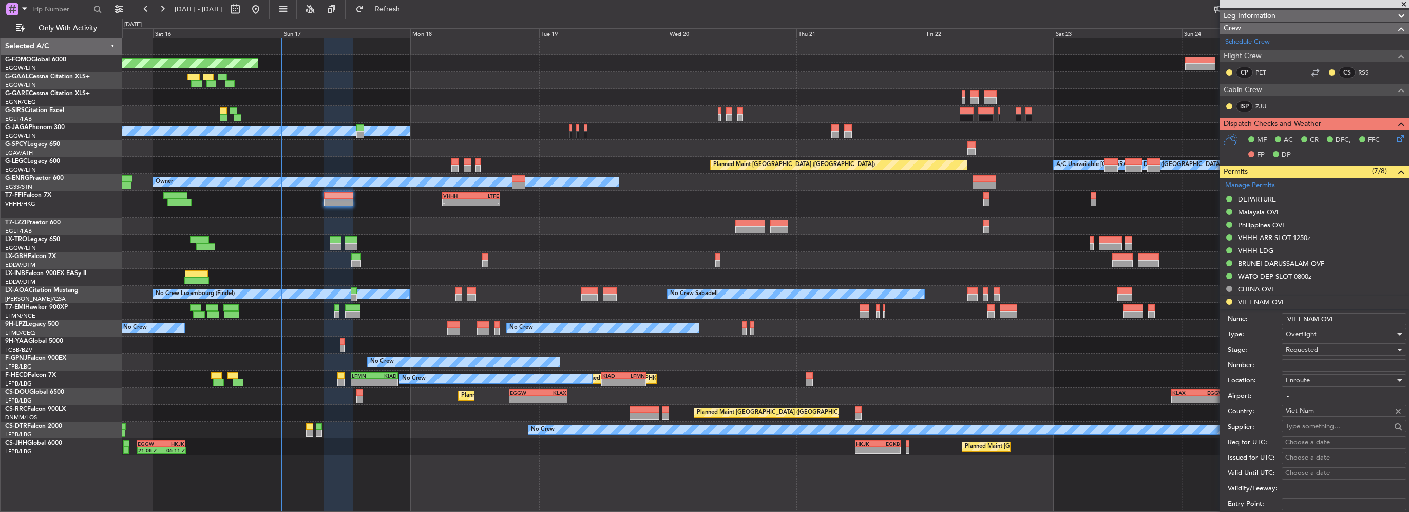
paste input "QLB-159/08/2025VN"
type input "QLB-159/08/2025VN"
click at [1316, 352] on span "Requested" at bounding box center [1302, 349] width 32 height 9
click at [1323, 432] on span "Received OK" at bounding box center [1341, 426] width 108 height 15
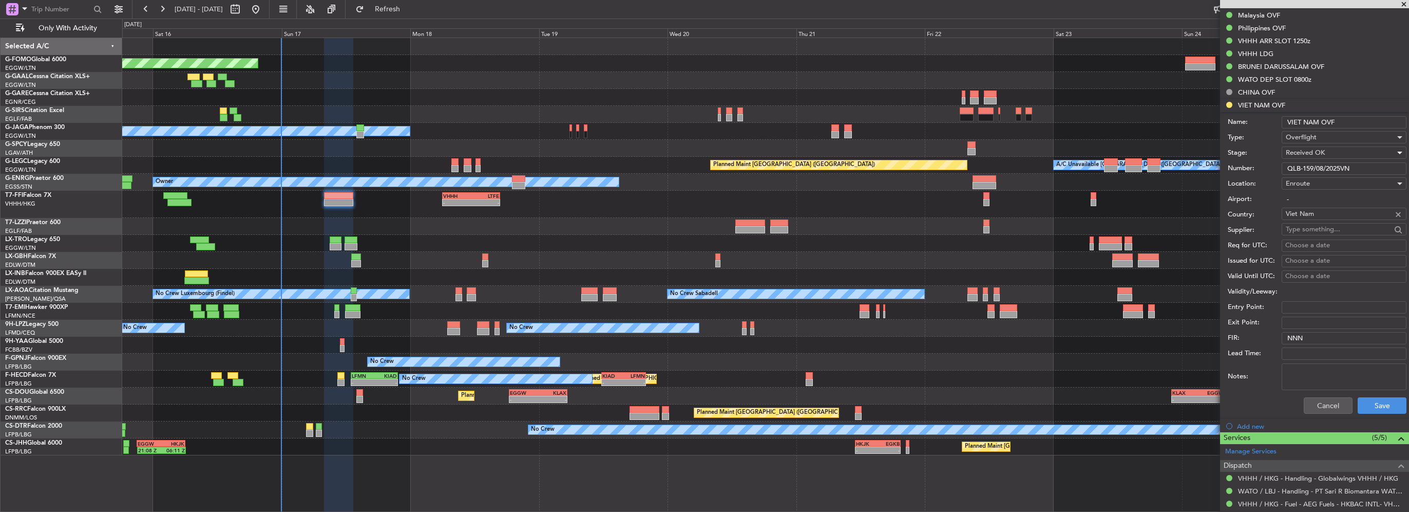
scroll to position [411, 0]
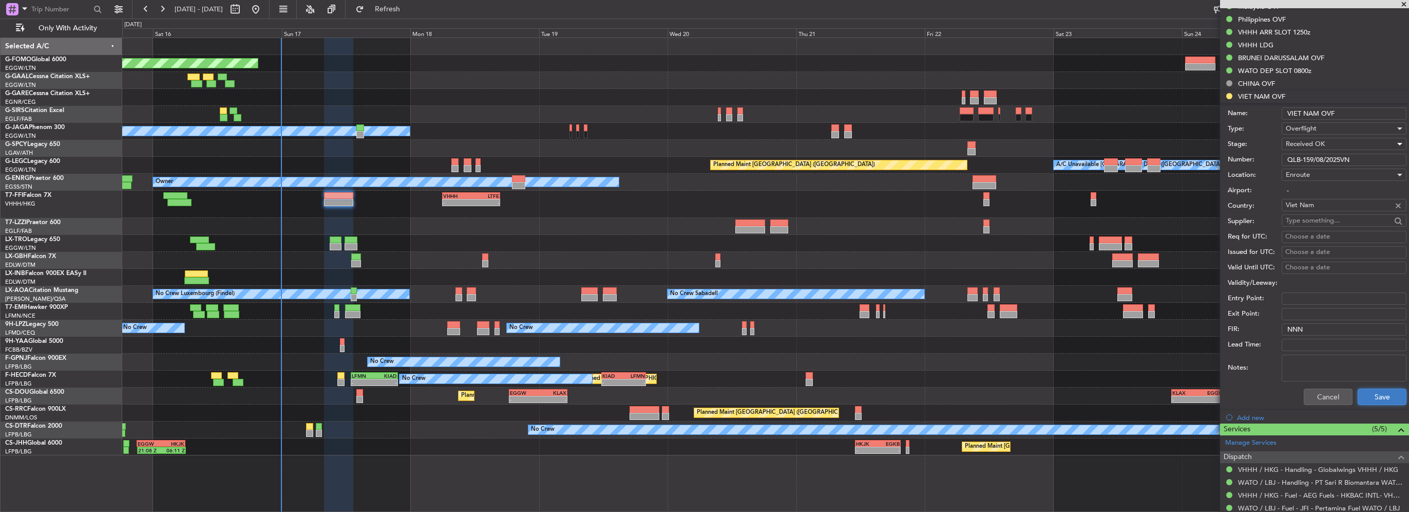
click at [1381, 394] on button "Save" at bounding box center [1382, 396] width 49 height 16
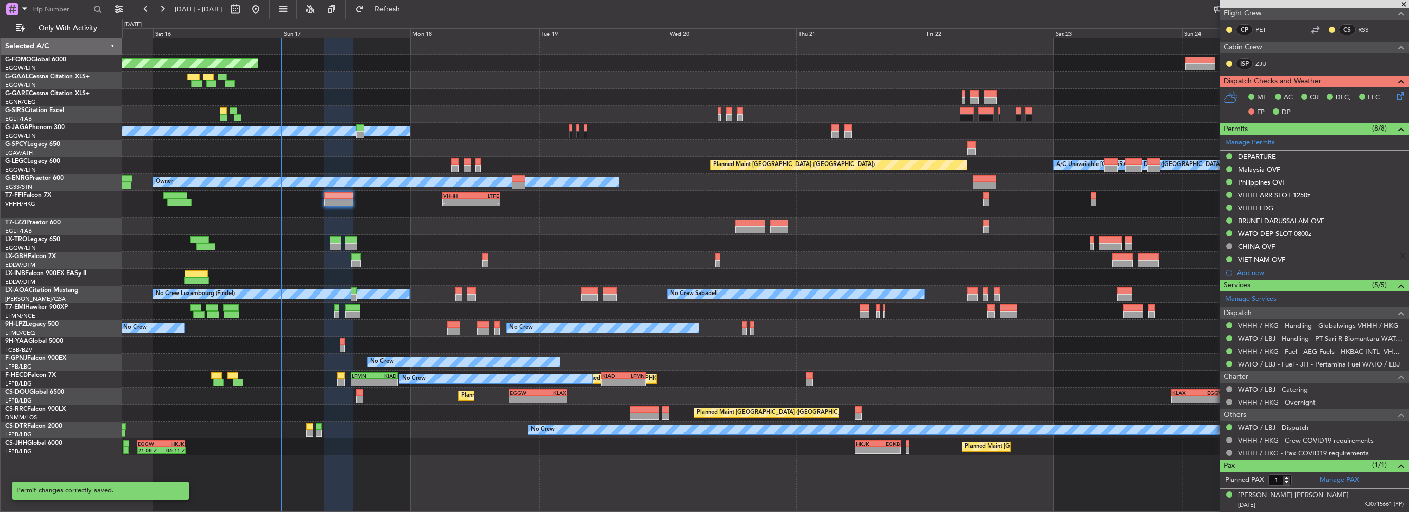
scroll to position [246, 0]
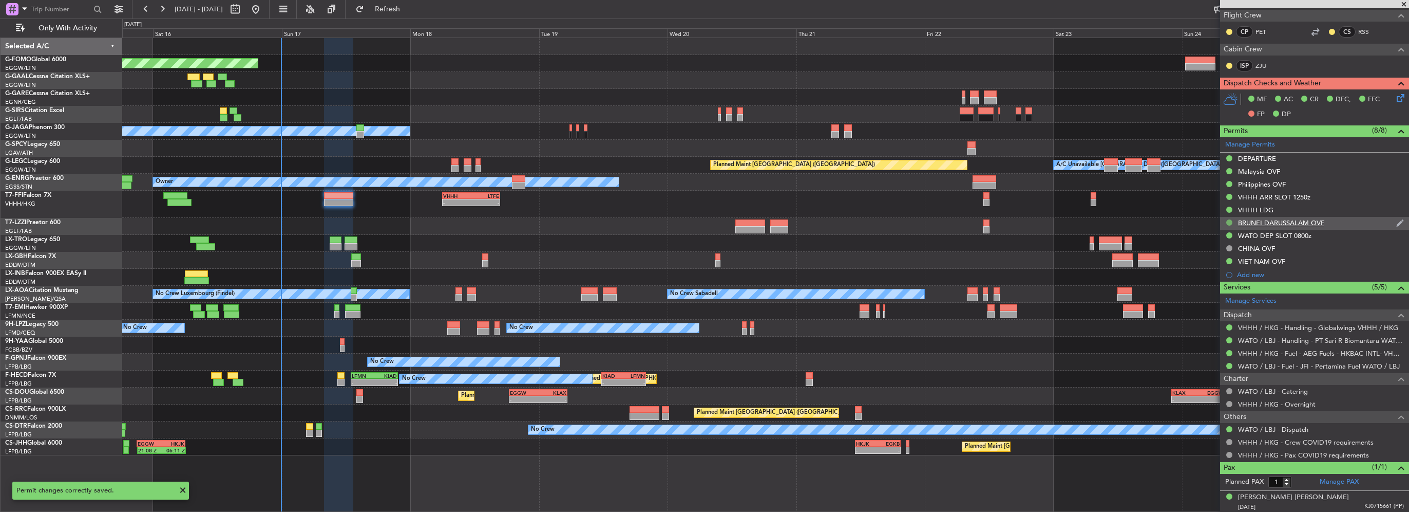
click at [1229, 219] on button at bounding box center [1230, 222] width 6 height 6
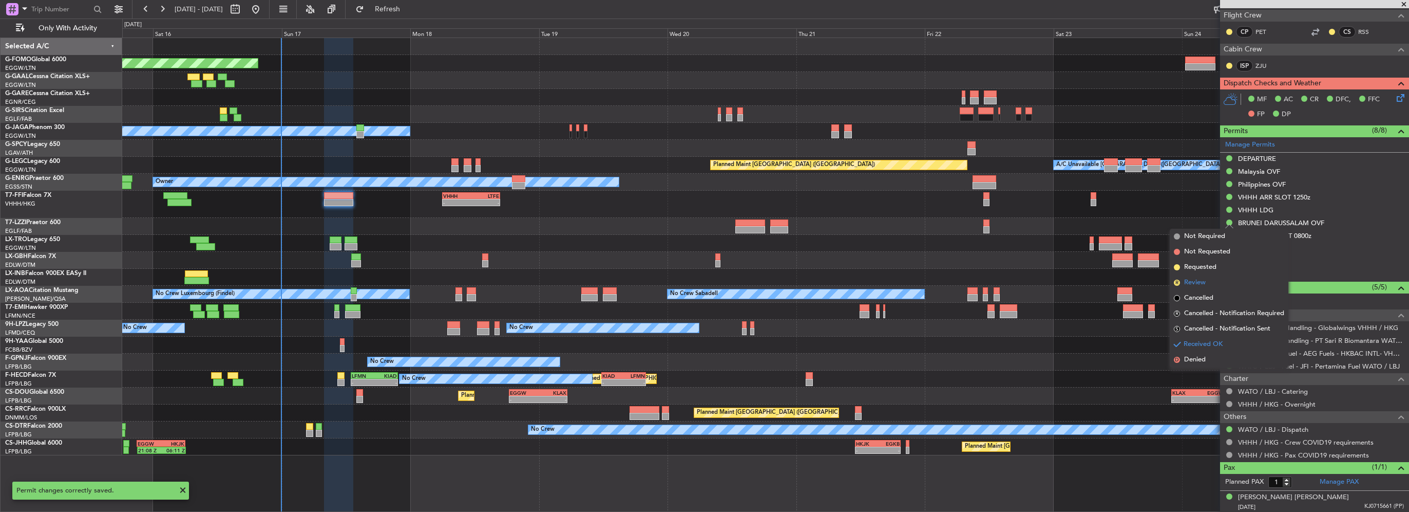
click at [1218, 286] on li "R Review" at bounding box center [1229, 282] width 119 height 15
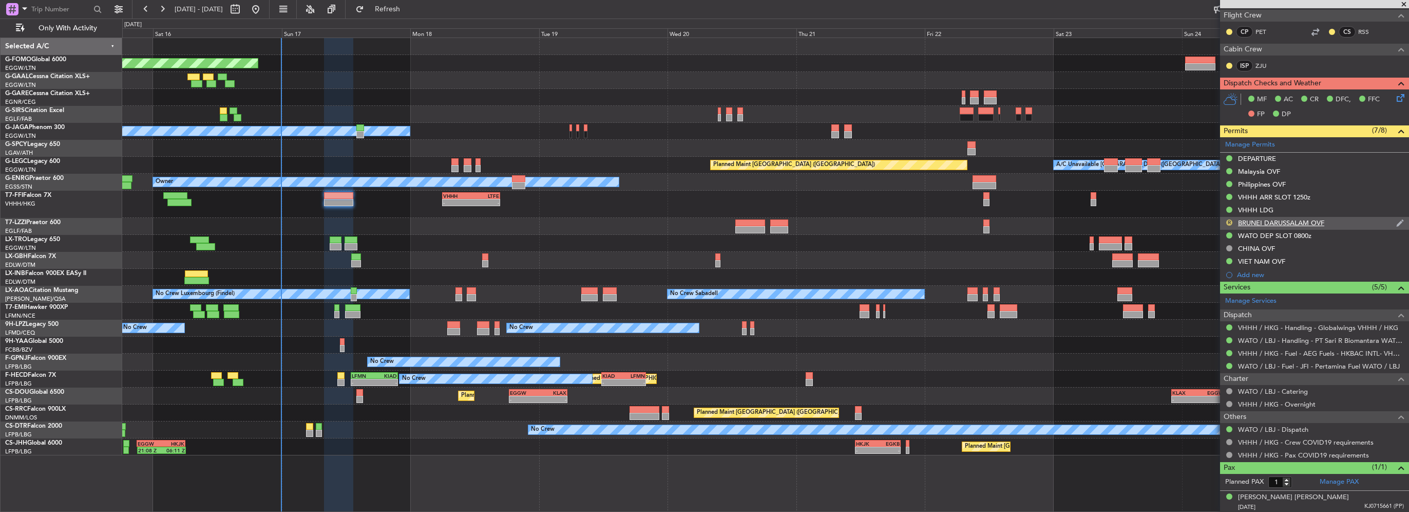
click at [1229, 223] on button "R" at bounding box center [1230, 222] width 6 height 6
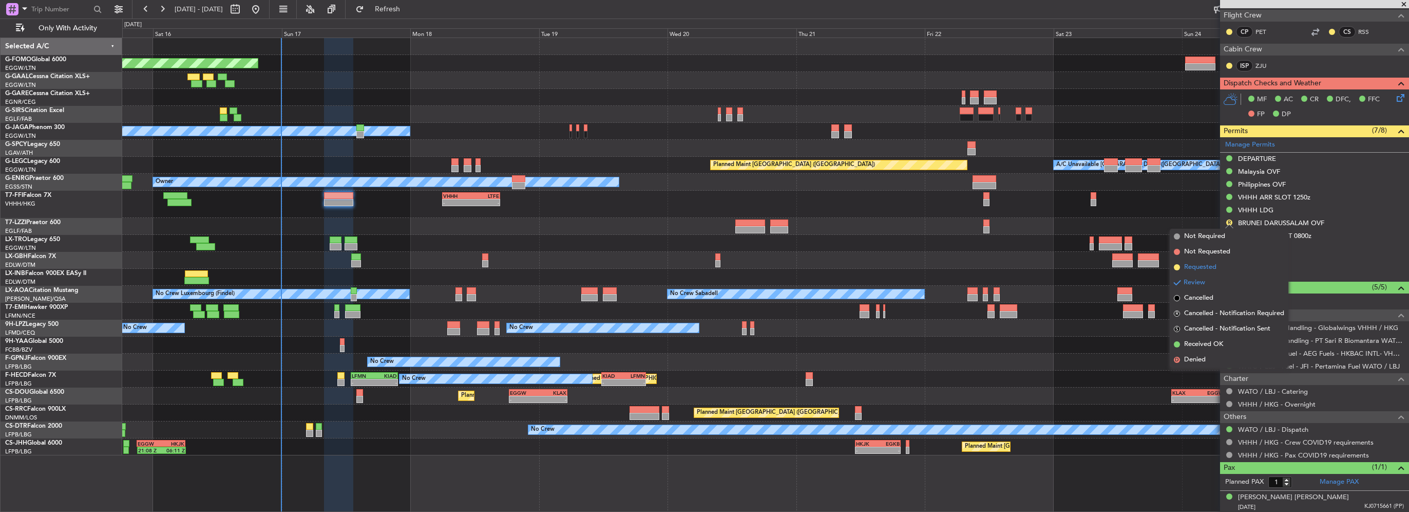
click at [1181, 264] on li "Requested" at bounding box center [1229, 266] width 119 height 15
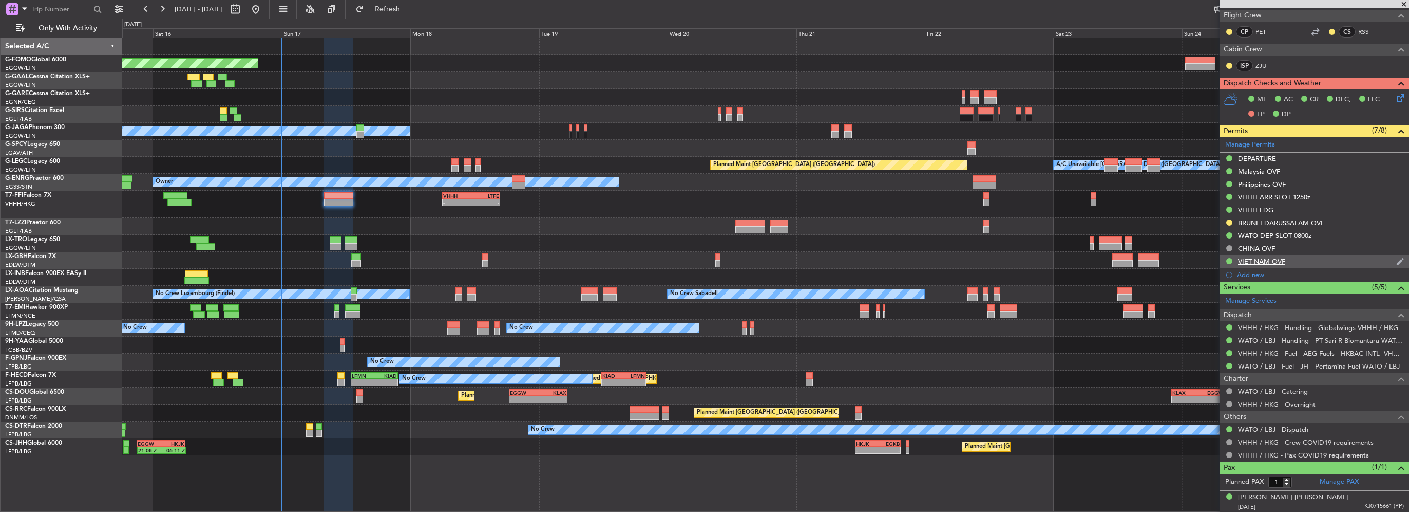
click at [1267, 262] on div "VIET NAM OVF" at bounding box center [1261, 261] width 47 height 9
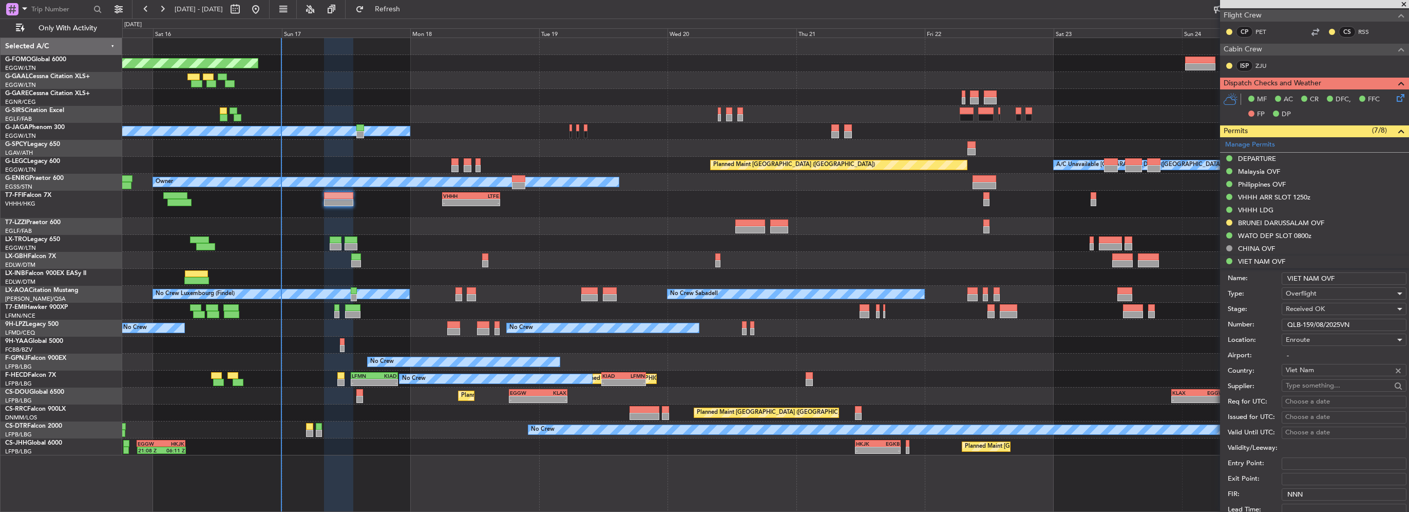
click at [1308, 325] on input "QLB-159/08/2025VN" at bounding box center [1344, 324] width 125 height 12
